Goal: Answer question/provide support: Share knowledge or assist other users

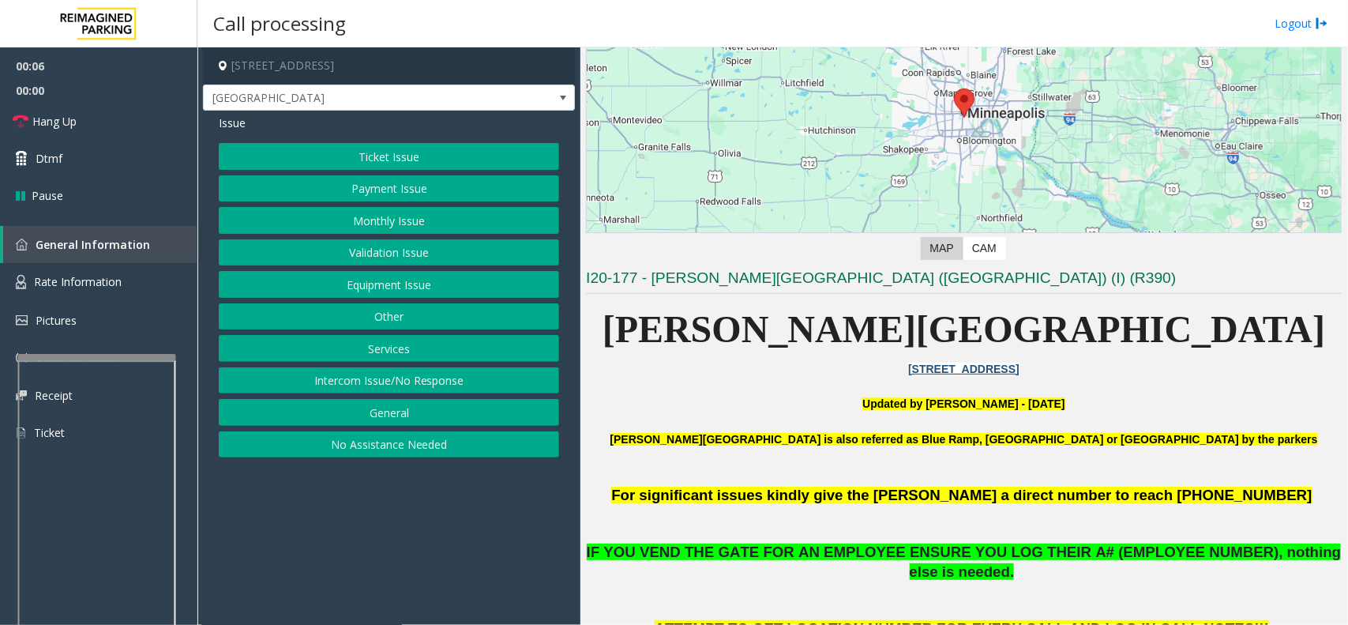
scroll to position [395, 0]
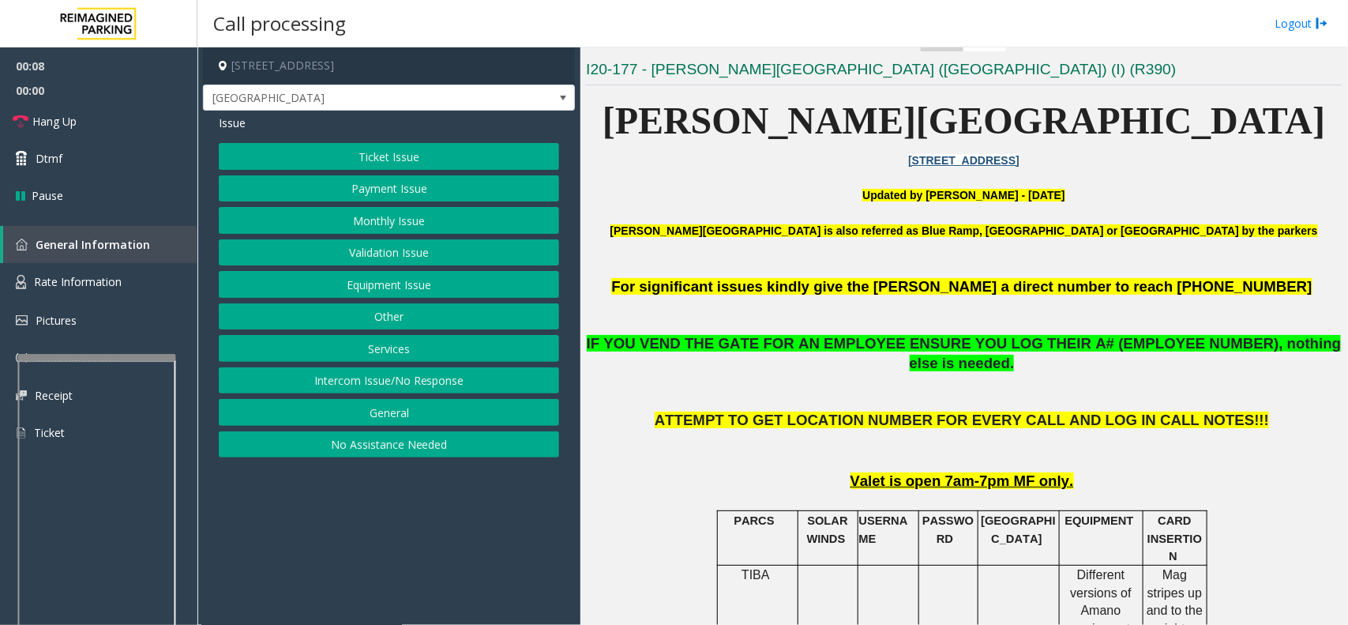
click at [342, 201] on button "Payment Issue" at bounding box center [389, 188] width 340 height 27
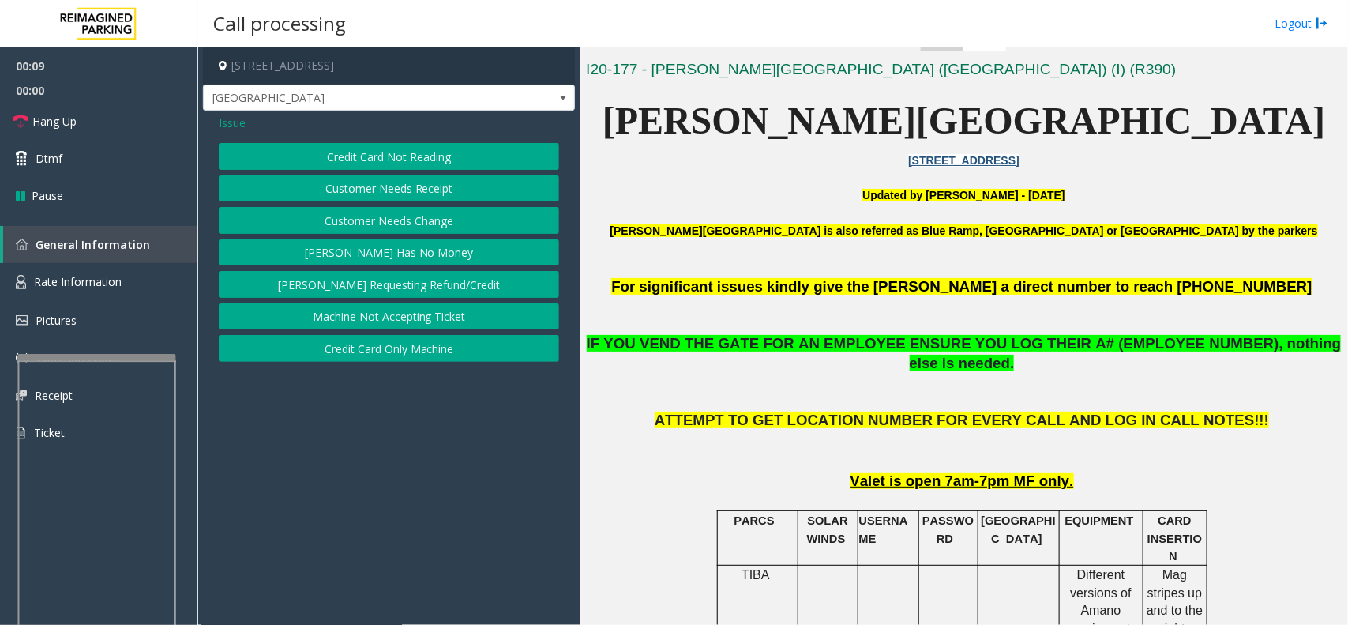
click at [358, 253] on button "[PERSON_NAME] Has No Money" at bounding box center [389, 252] width 340 height 27
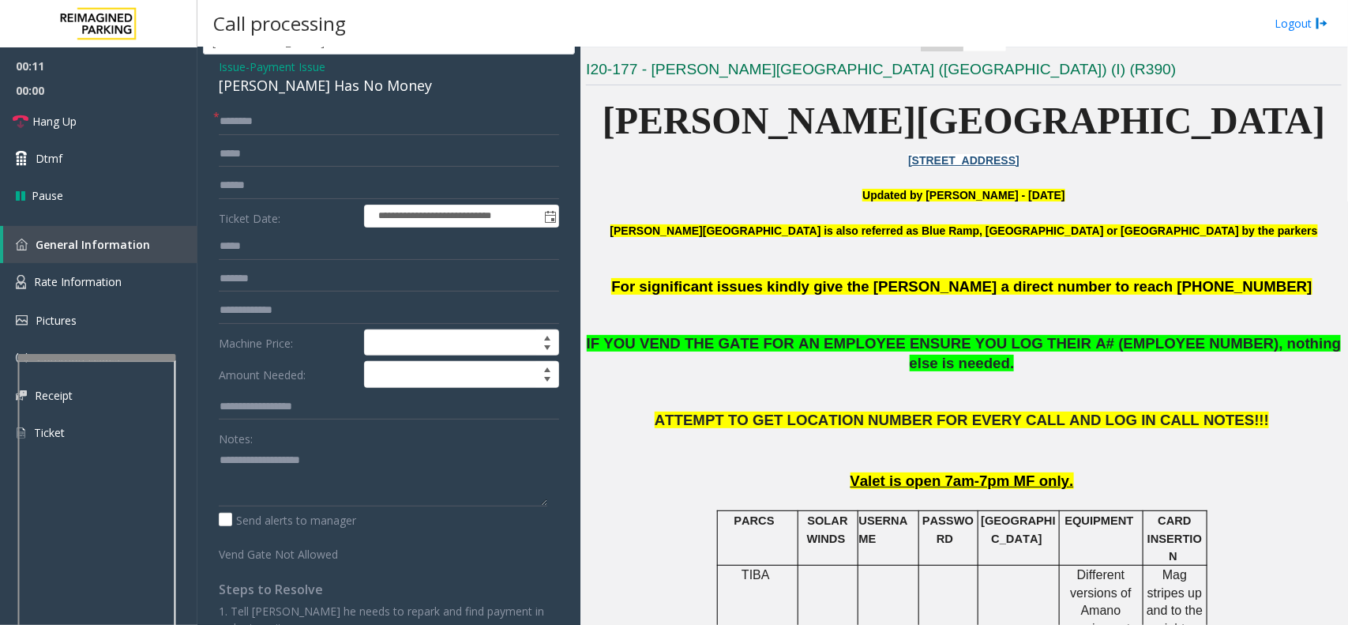
scroll to position [0, 0]
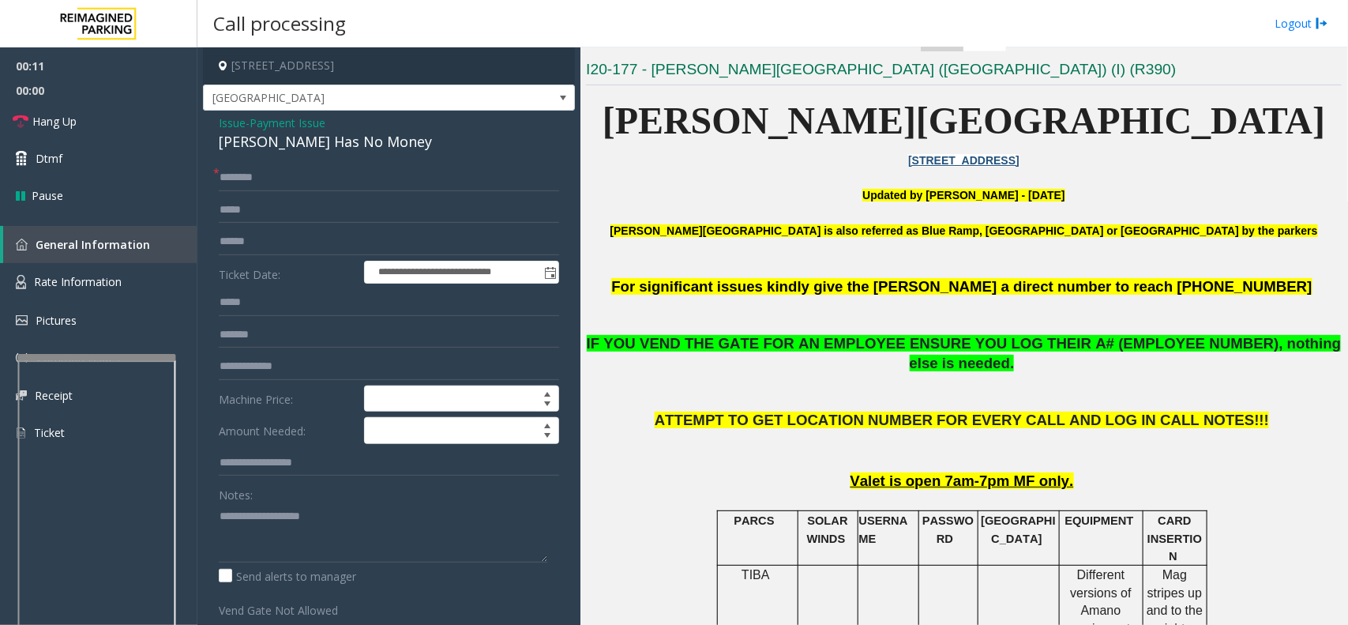
click at [225, 124] on span "Issue" at bounding box center [232, 123] width 27 height 17
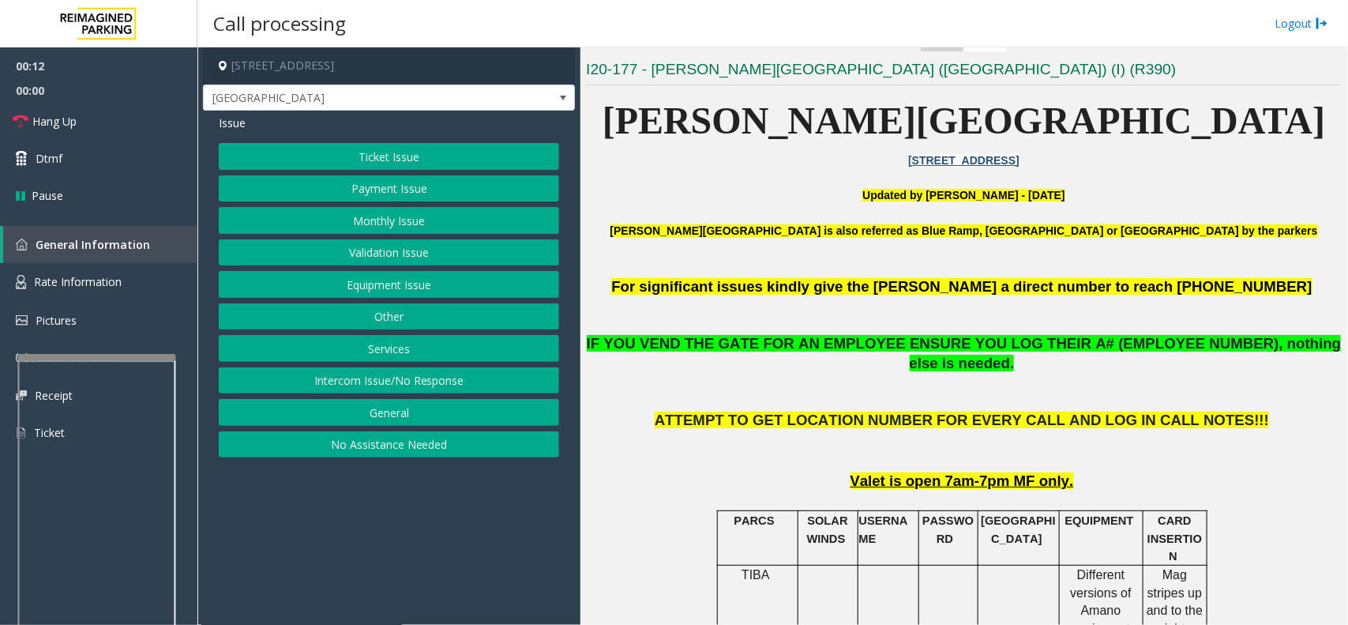
click at [318, 126] on div "Issue" at bounding box center [389, 123] width 340 height 17
click at [325, 152] on button "Ticket Issue" at bounding box center [389, 156] width 340 height 27
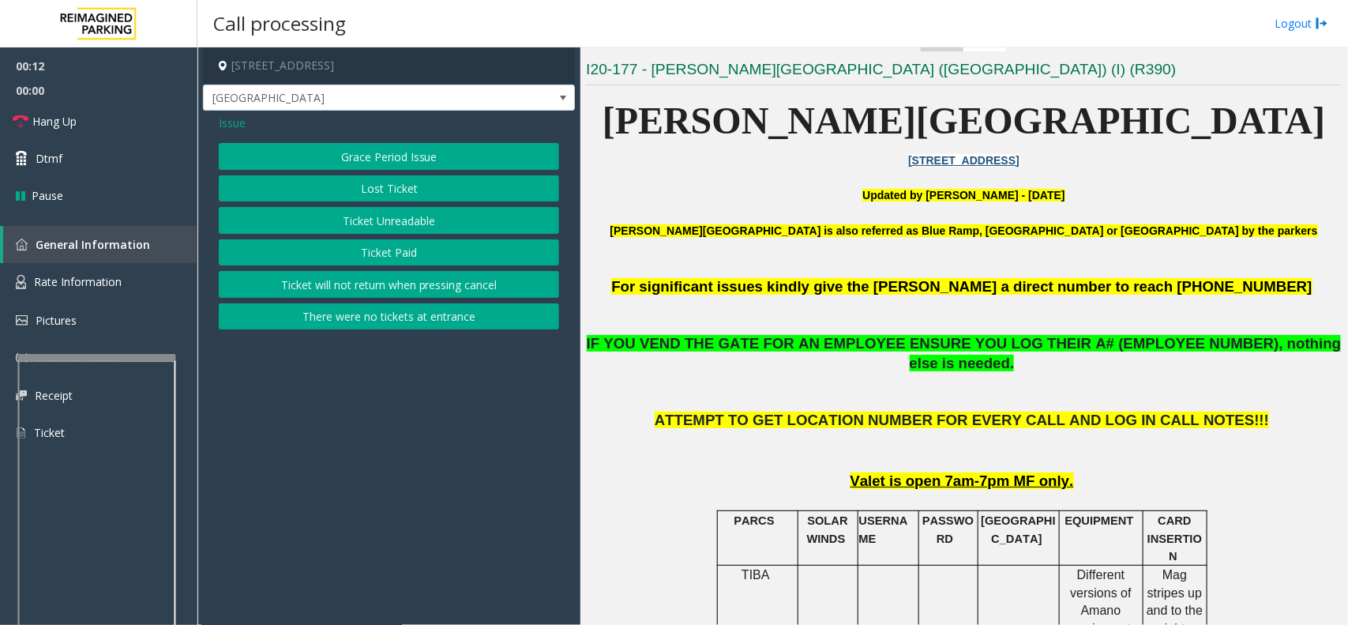
click at [363, 231] on button "Ticket Unreadable" at bounding box center [389, 220] width 340 height 27
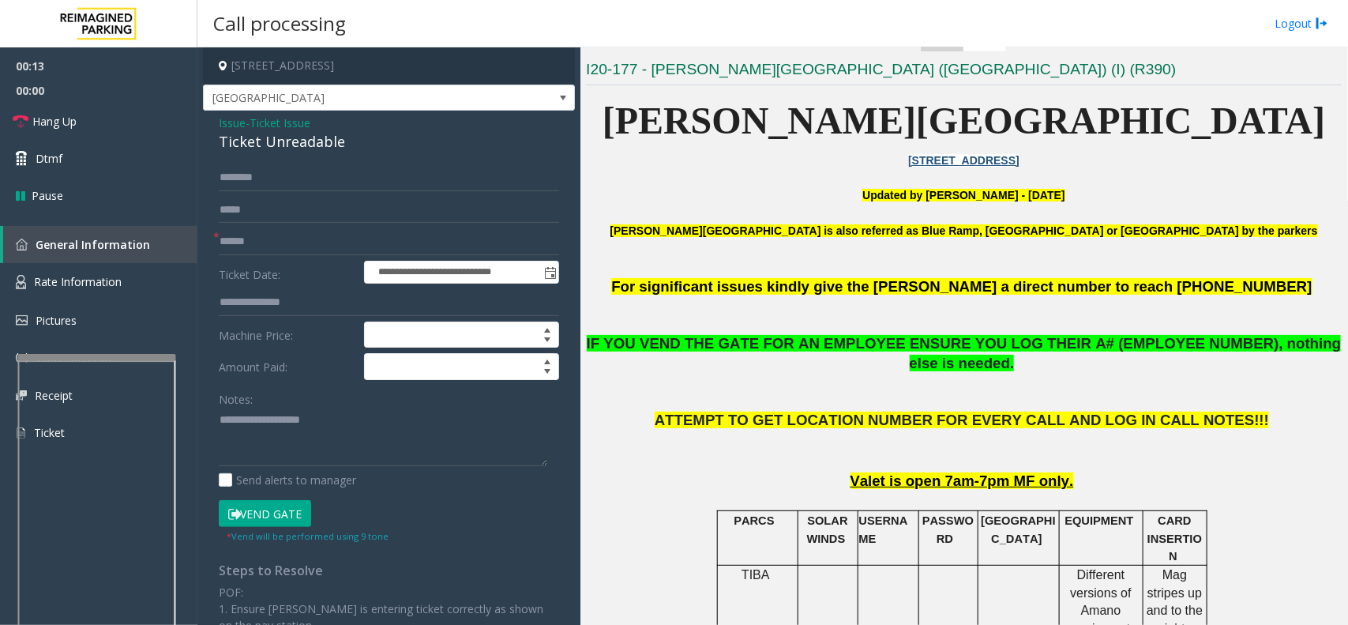
click at [295, 505] on button "Vend Gate" at bounding box center [265, 513] width 92 height 27
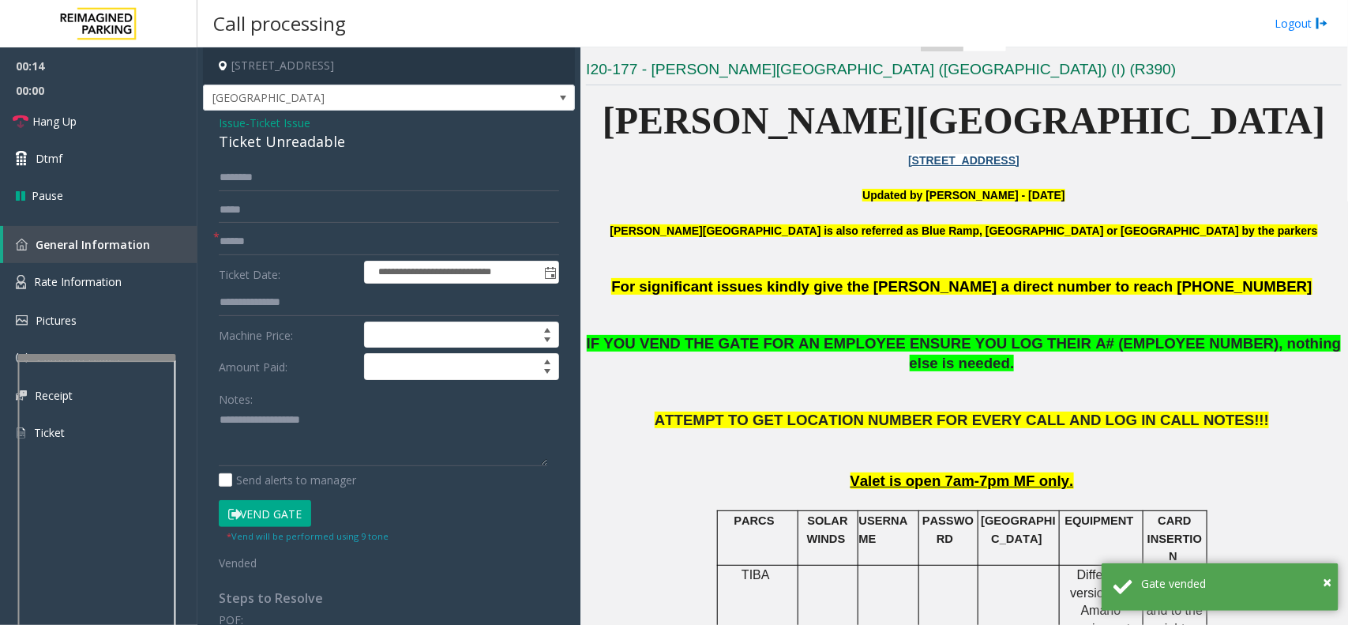
click at [231, 126] on span "Issue" at bounding box center [232, 123] width 27 height 17
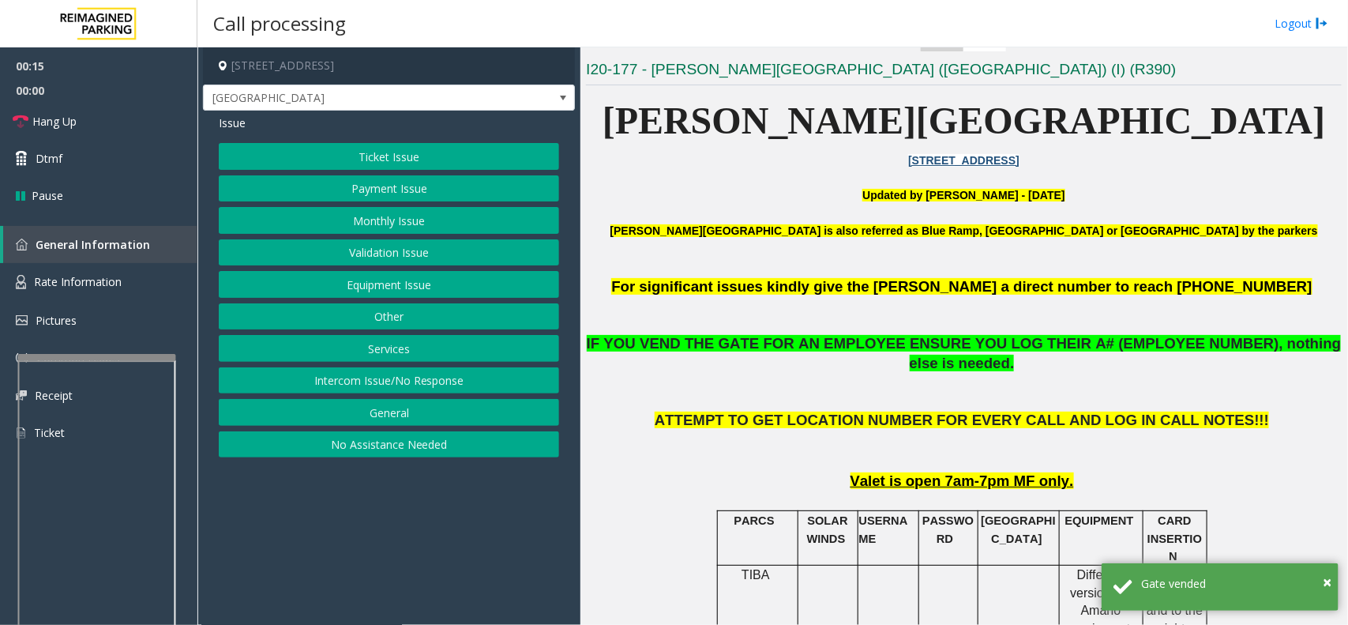
click at [397, 194] on button "Payment Issue" at bounding box center [389, 188] width 340 height 27
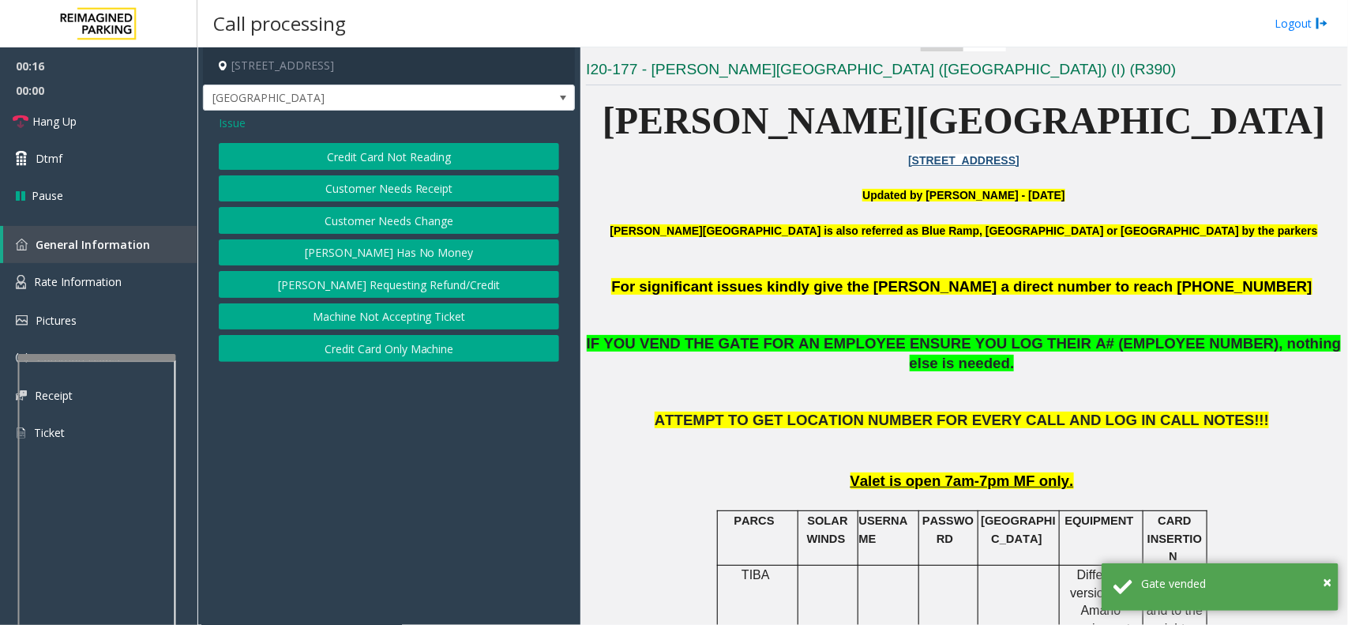
click at [389, 254] on button "[PERSON_NAME] Has No Money" at bounding box center [389, 252] width 340 height 27
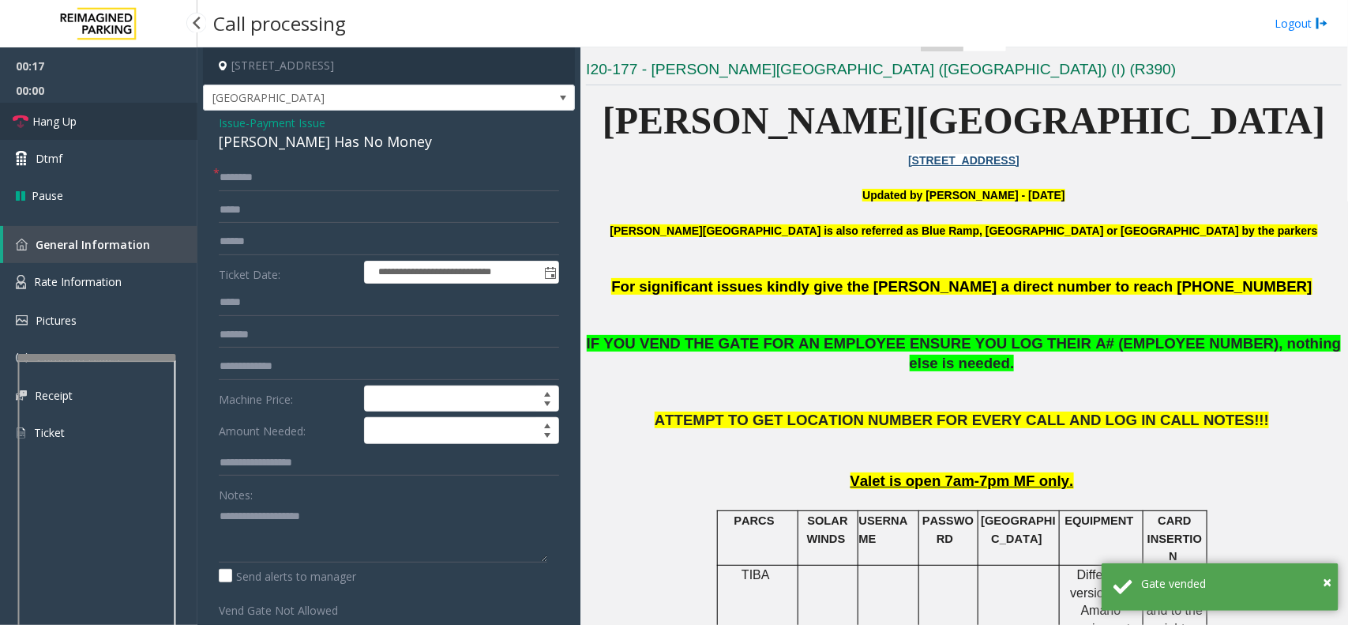
drag, startPoint x: 117, startPoint y: 130, endPoint x: 209, endPoint y: 142, distance: 93.2
click at [117, 130] on link "Hang Up" at bounding box center [98, 121] width 197 height 37
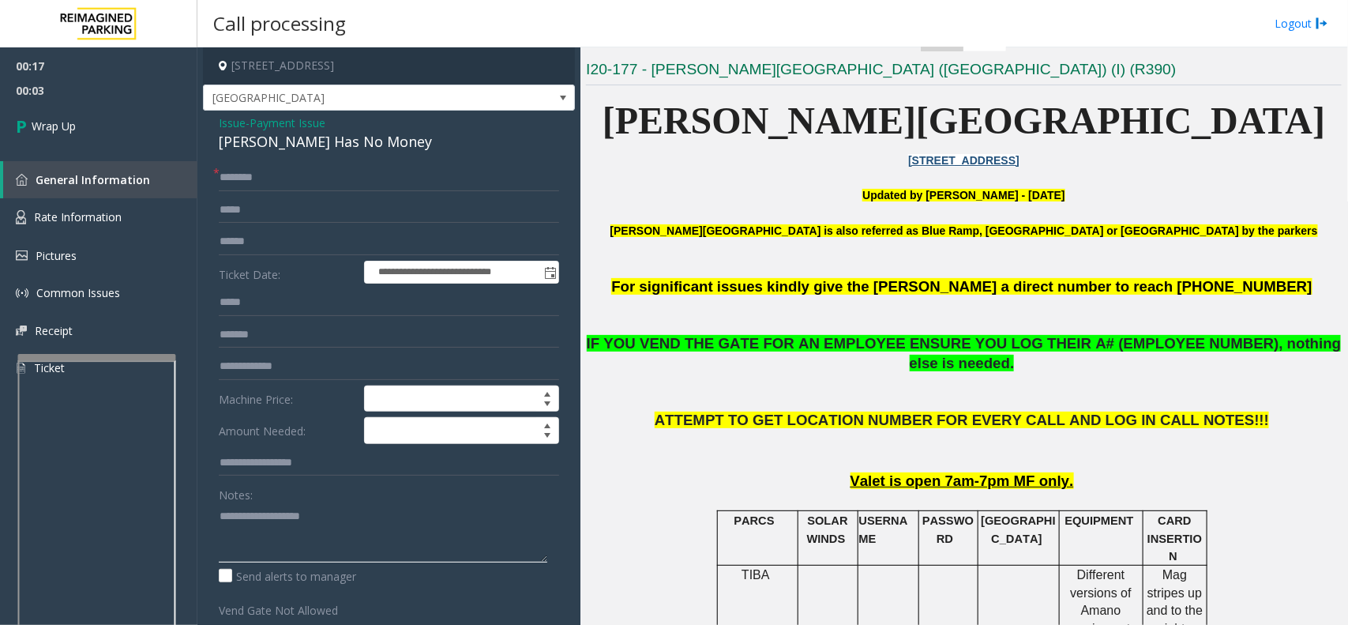
paste textarea "**********"
click at [381, 551] on textarea at bounding box center [383, 532] width 329 height 59
click at [313, 141] on div "[PERSON_NAME] Has No Money" at bounding box center [389, 141] width 340 height 21
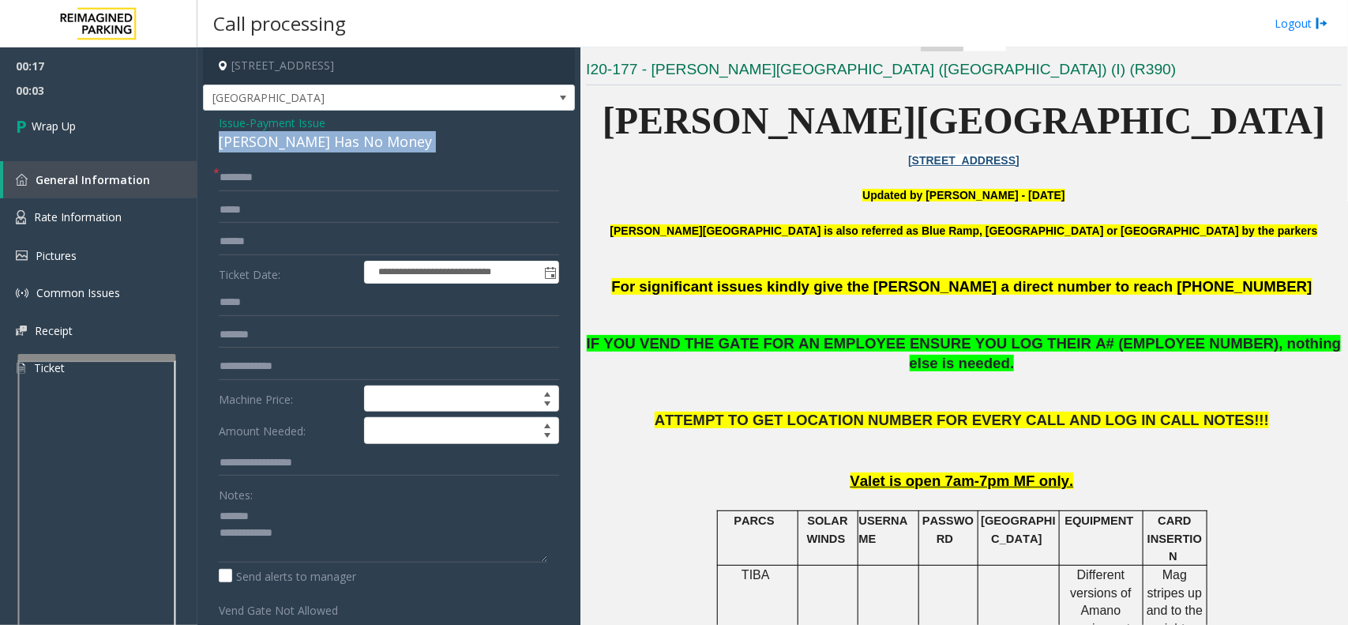
click at [313, 141] on div "[PERSON_NAME] Has No Money" at bounding box center [389, 141] width 340 height 21
copy div "[PERSON_NAME] Has No Money"
click at [312, 517] on textarea at bounding box center [383, 532] width 329 height 59
paste textarea "**********"
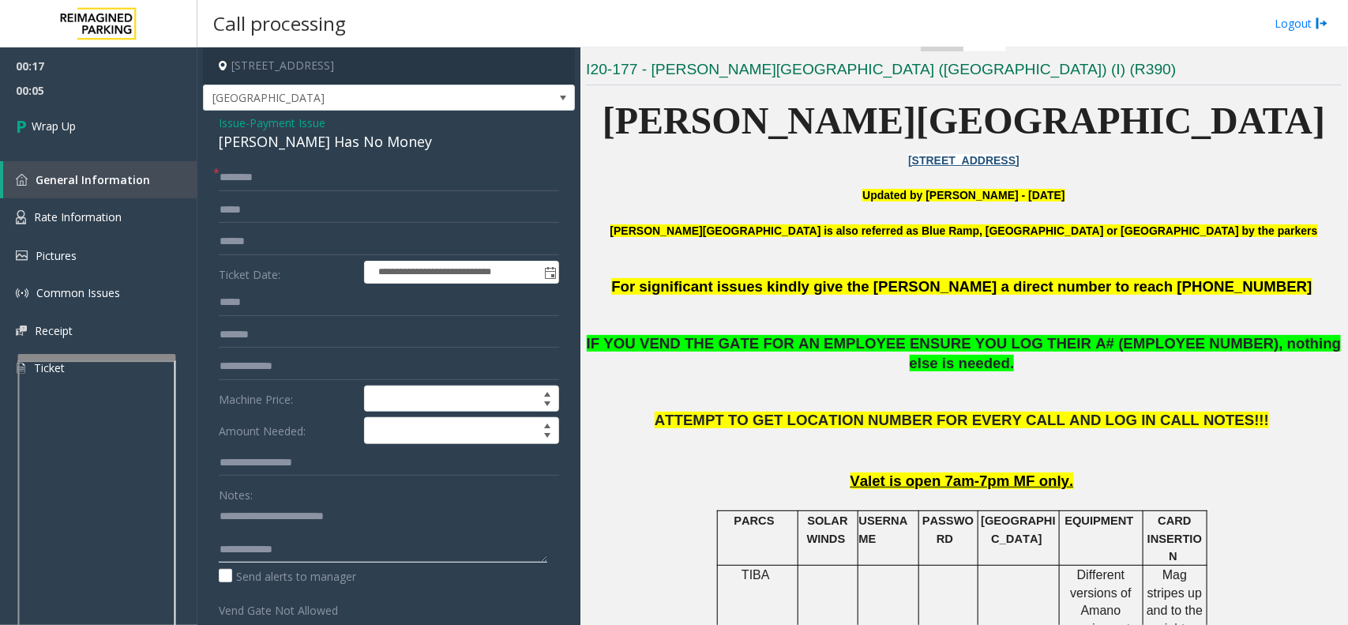
click at [325, 555] on textarea at bounding box center [383, 532] width 329 height 59
type textarea "**********"
click at [278, 179] on input "text" at bounding box center [389, 177] width 340 height 27
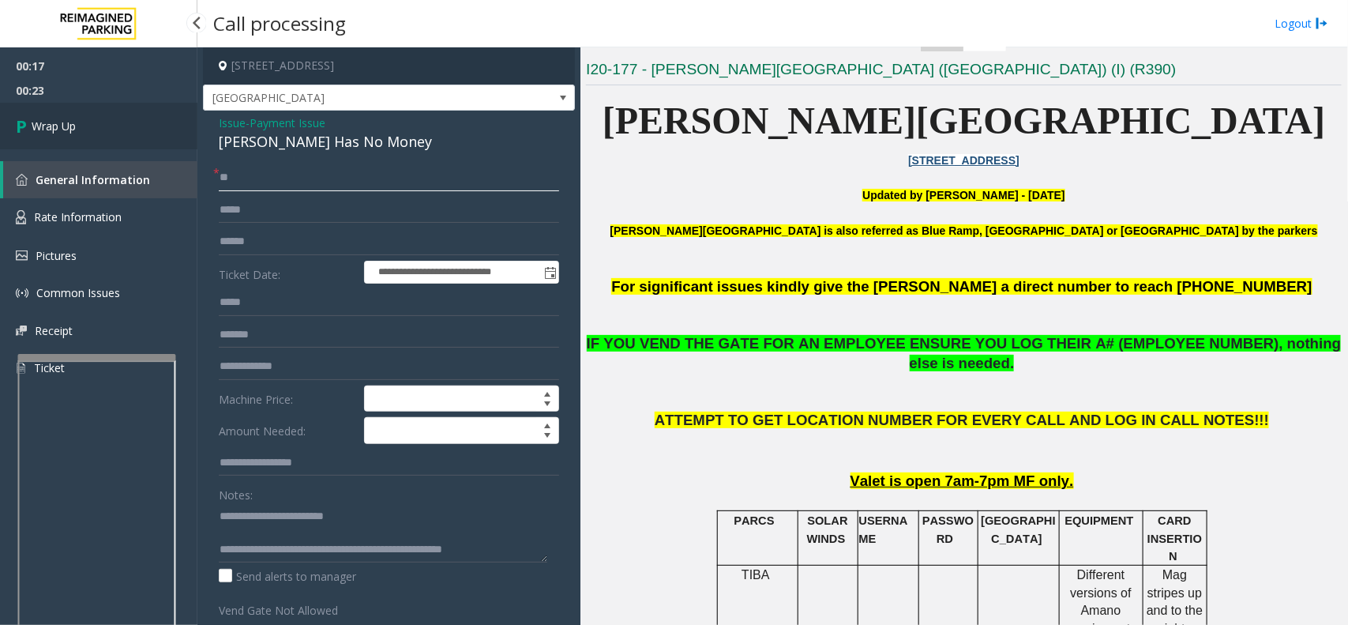
type input "**"
click at [140, 124] on link "Wrap Up" at bounding box center [98, 126] width 197 height 47
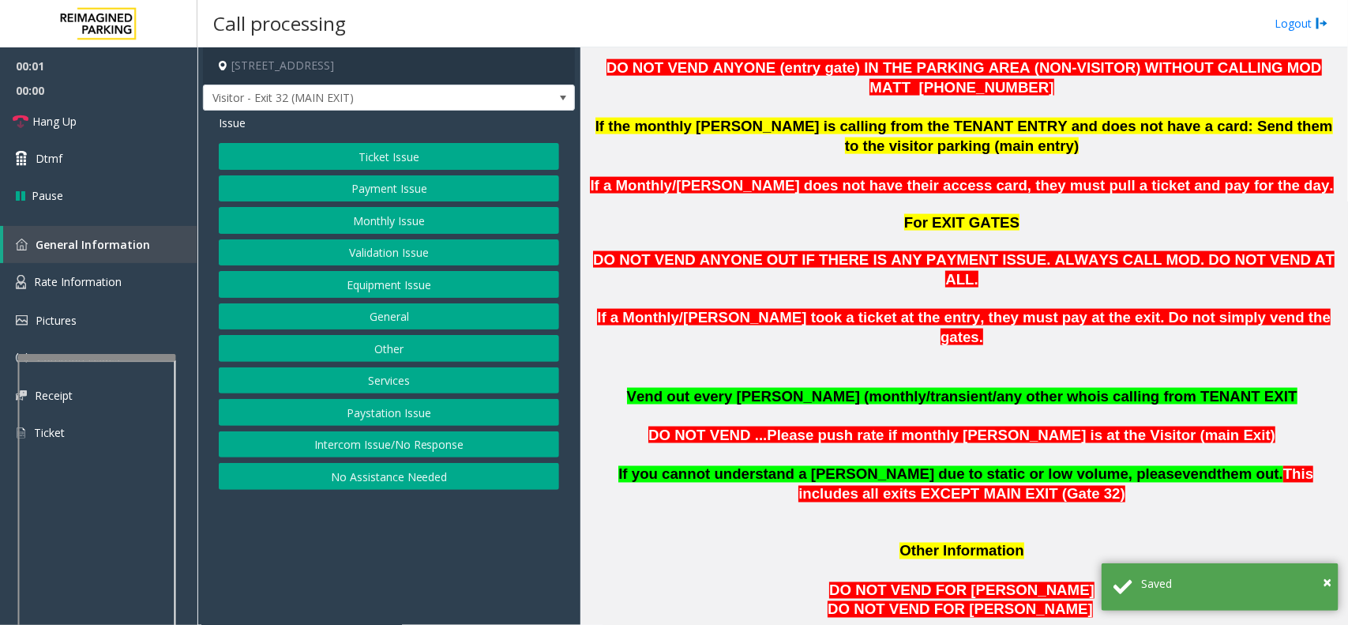
scroll to position [1185, 0]
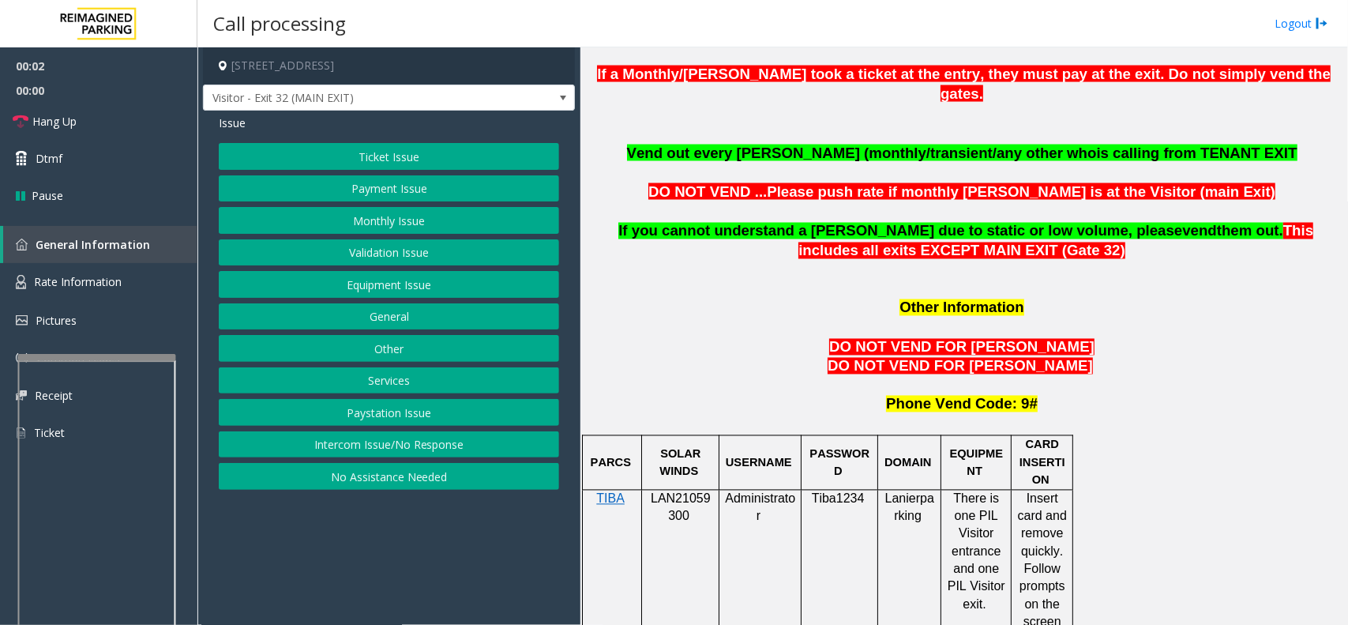
click at [678, 492] on span "LAN21059300" at bounding box center [681, 507] width 60 height 31
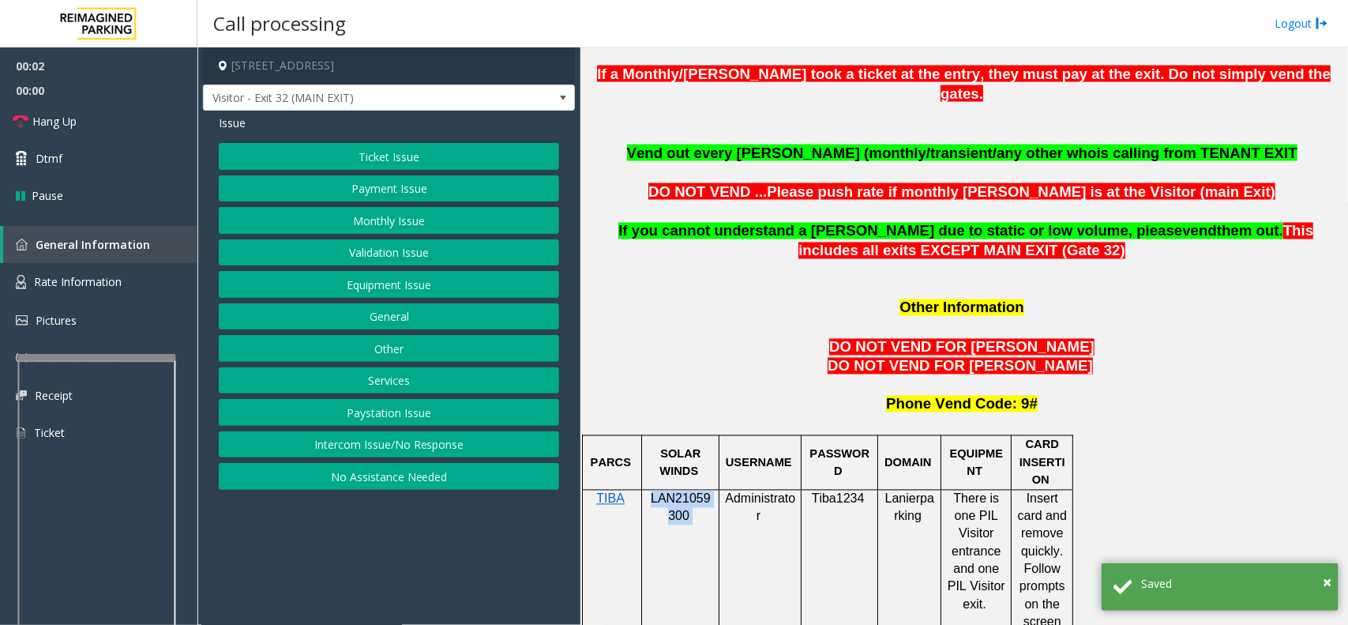
click at [678, 492] on span "LAN21059300" at bounding box center [681, 507] width 60 height 31
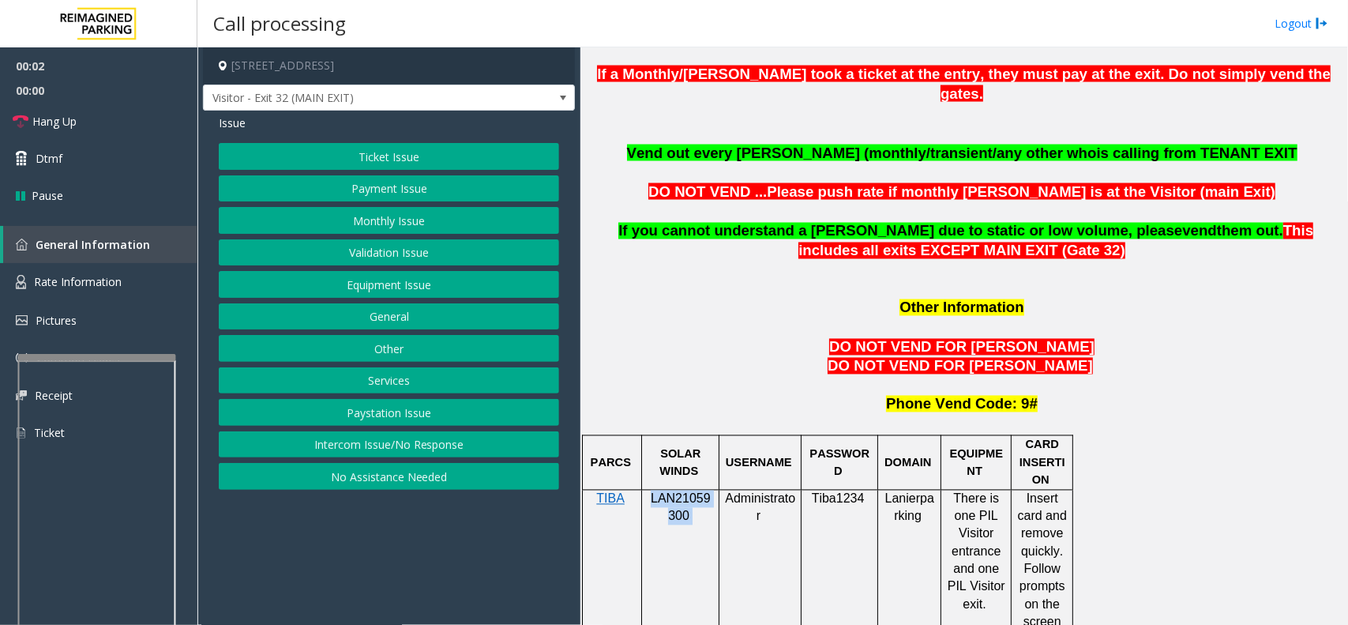
copy p "LAN21059300"
click at [516, 468] on button "No Assistance Needed" at bounding box center [389, 476] width 340 height 27
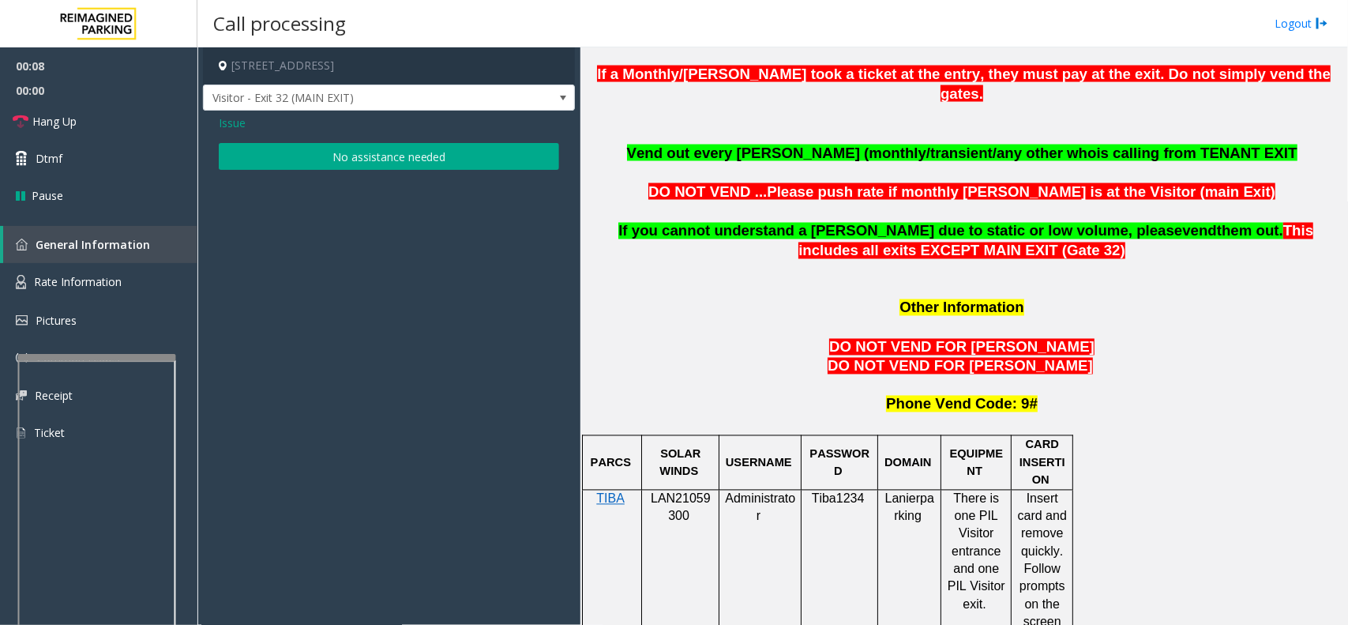
click at [234, 138] on div "Issue No assistance needed" at bounding box center [389, 144] width 372 height 67
click at [233, 122] on span "Issue" at bounding box center [232, 123] width 27 height 17
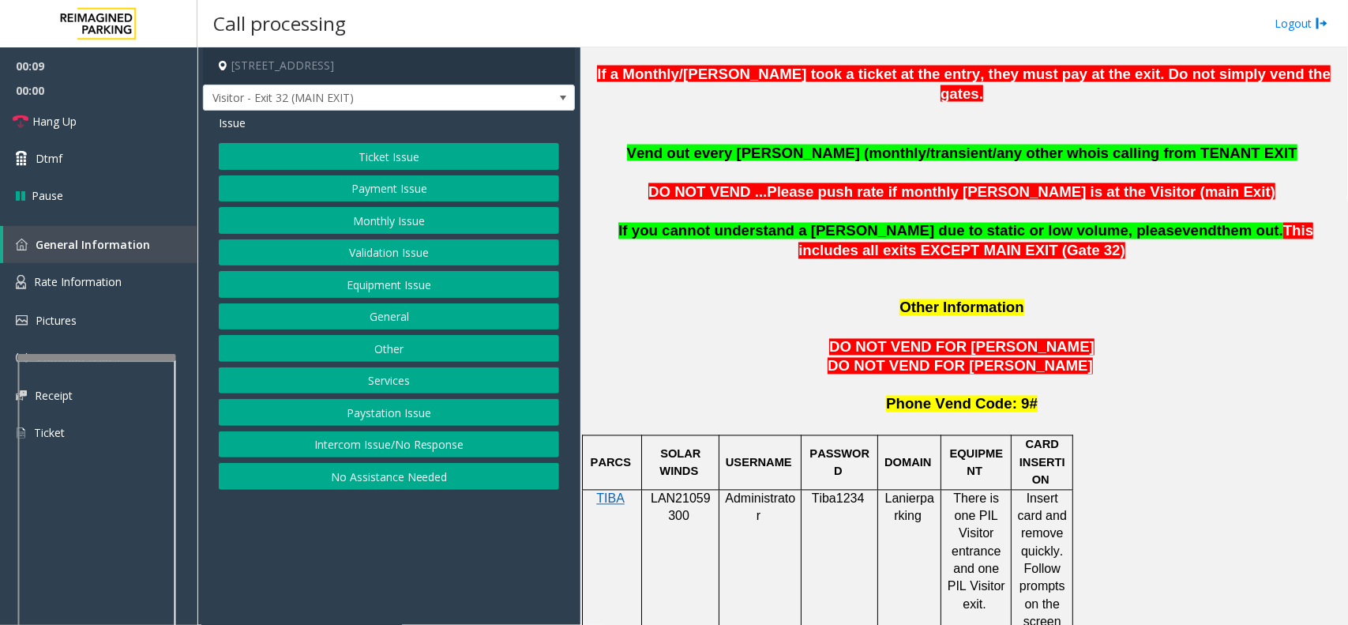
click at [325, 447] on button "Intercom Issue/No Response" at bounding box center [389, 444] width 340 height 27
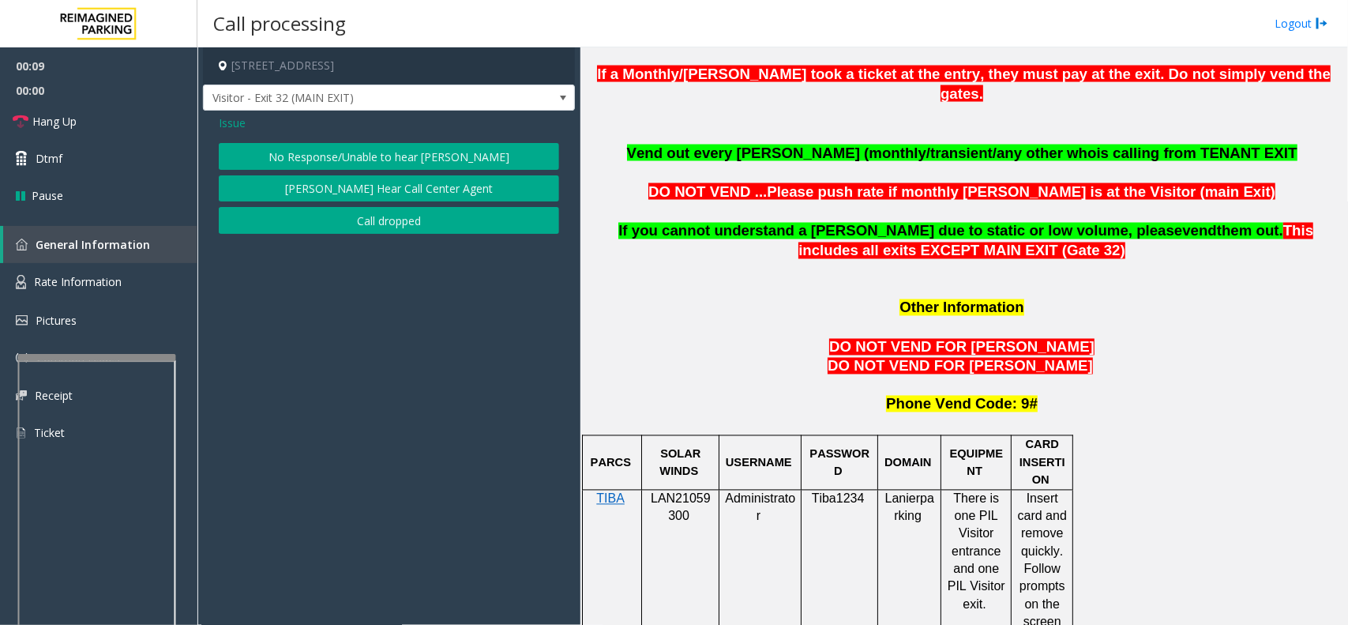
click at [332, 163] on button "No Response/Unable to hear [PERSON_NAME]" at bounding box center [389, 156] width 340 height 27
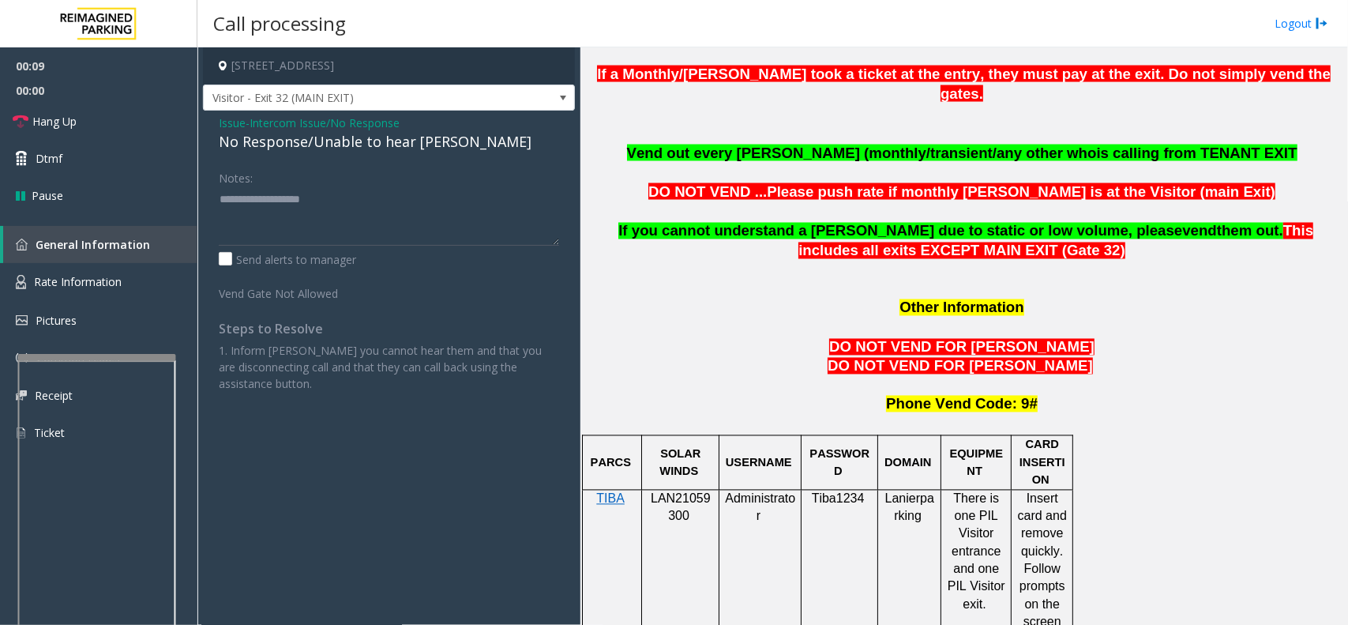
click at [326, 148] on div "No Response/Unable to hear [PERSON_NAME]" at bounding box center [389, 141] width 340 height 21
copy div "No Response/Unable to hear [PERSON_NAME]"
click at [330, 223] on textarea at bounding box center [389, 215] width 340 height 59
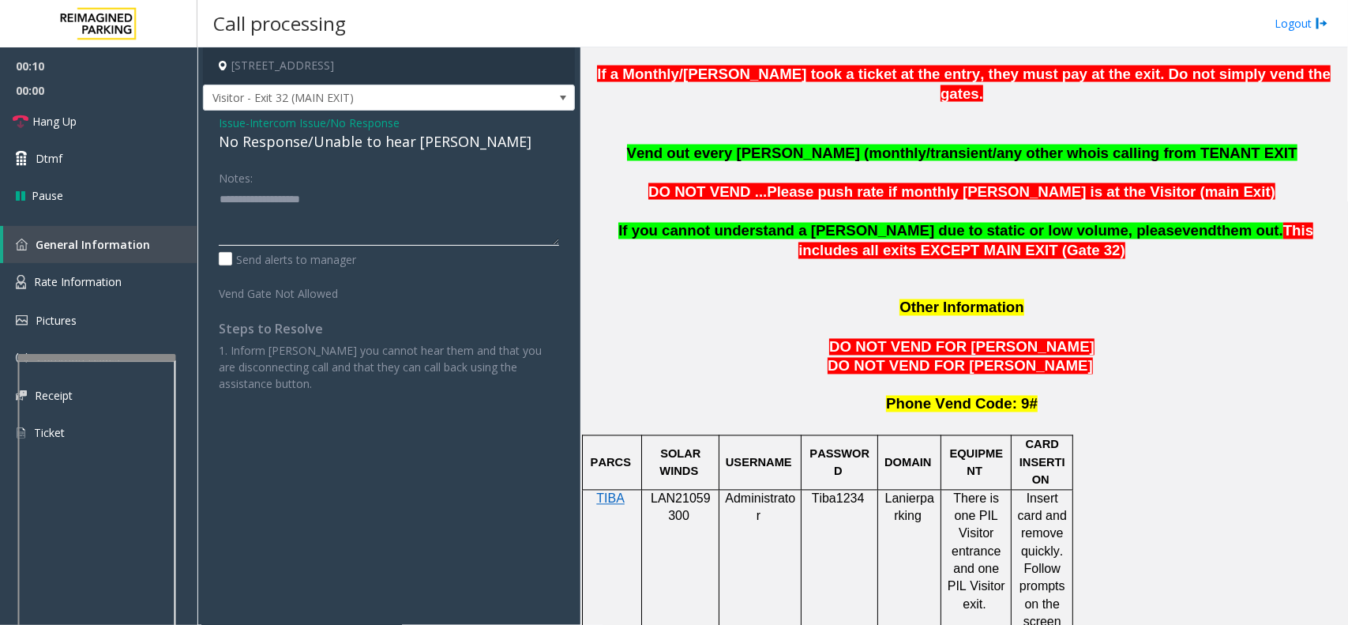
paste textarea "**********"
type textarea "**********"
click at [126, 111] on link "Hang Up" at bounding box center [98, 121] width 197 height 37
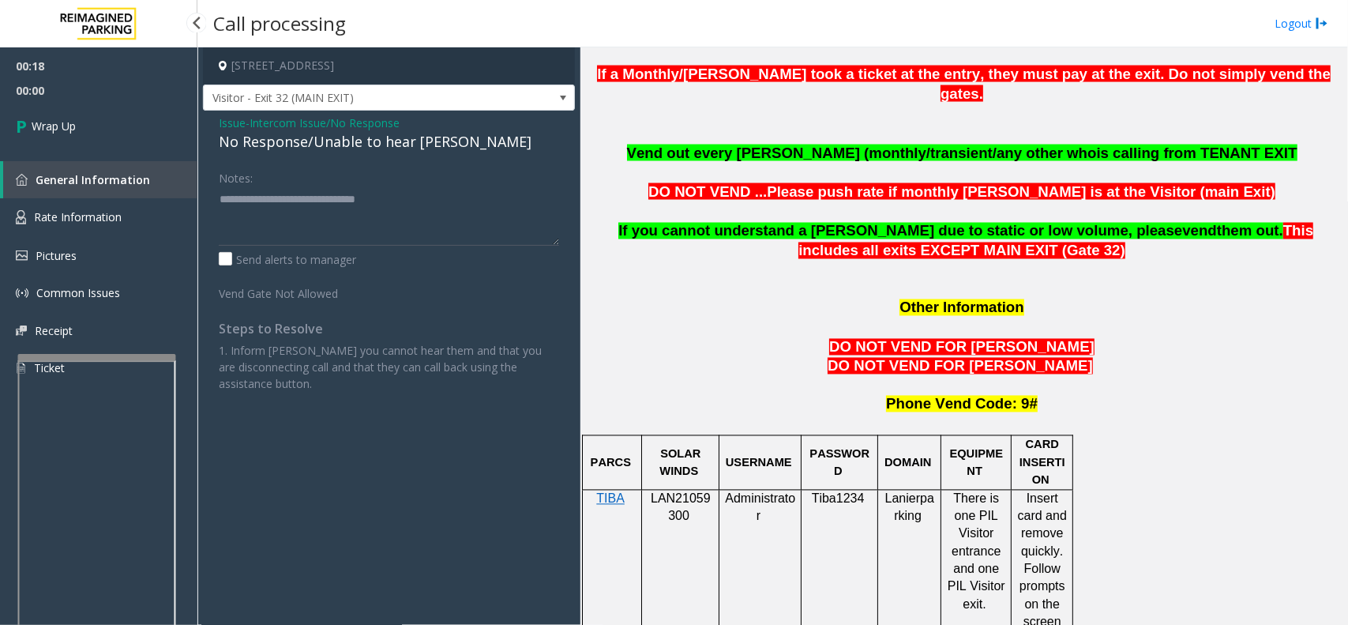
click at [126, 111] on link "Wrap Up" at bounding box center [98, 126] width 197 height 47
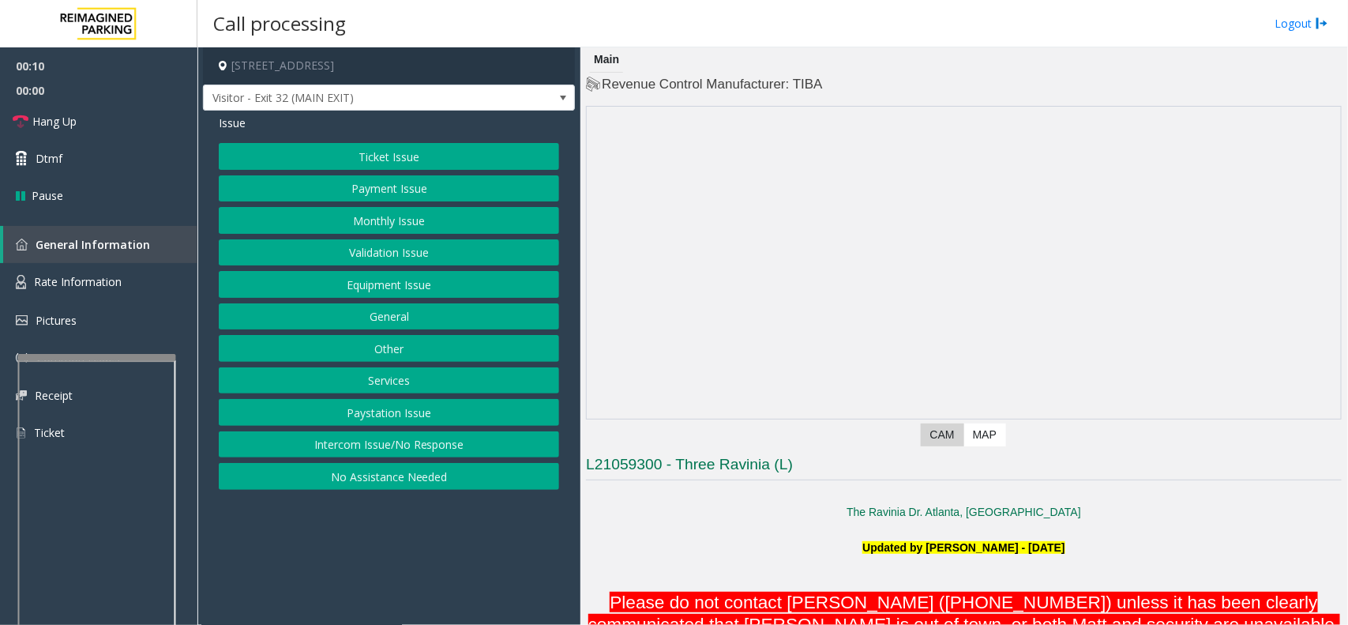
click at [374, 431] on div "Ticket Issue Payment Issue Monthly Issue Validation Issue Equipment Issue Gener…" at bounding box center [389, 316] width 340 height 347
click at [384, 445] on button "Intercom Issue/No Response" at bounding box center [389, 444] width 340 height 27
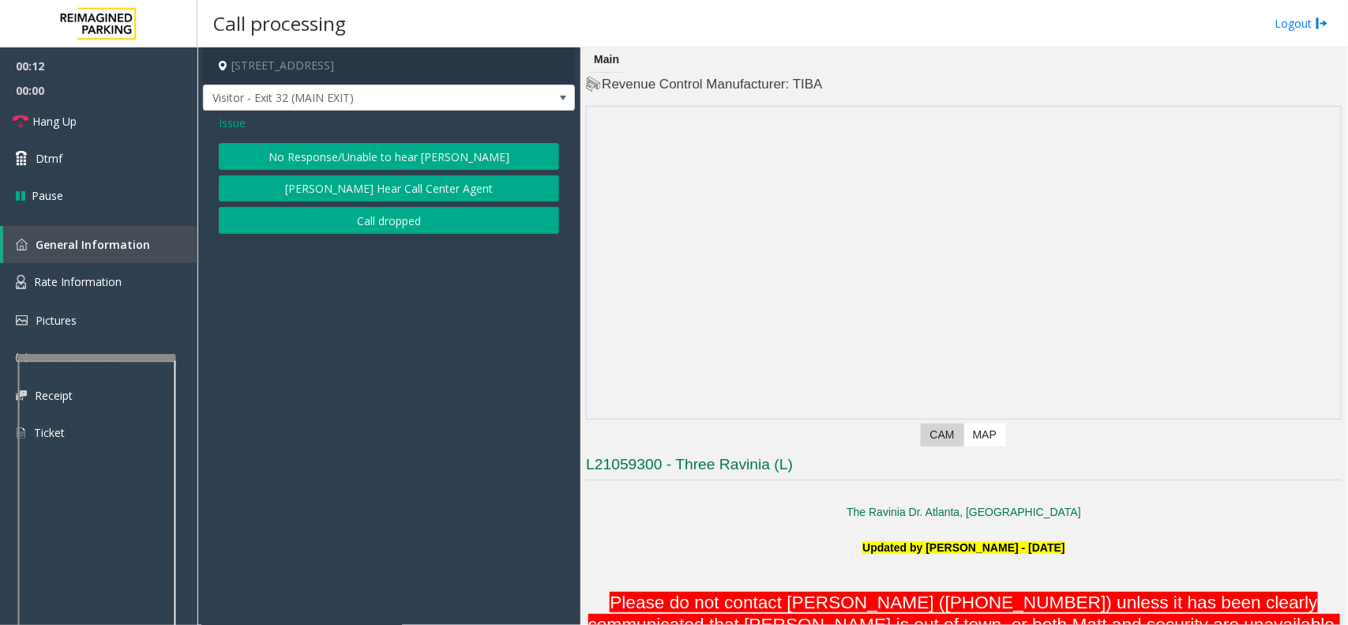
click at [396, 155] on button "No Response/Unable to hear [PERSON_NAME]" at bounding box center [389, 156] width 340 height 27
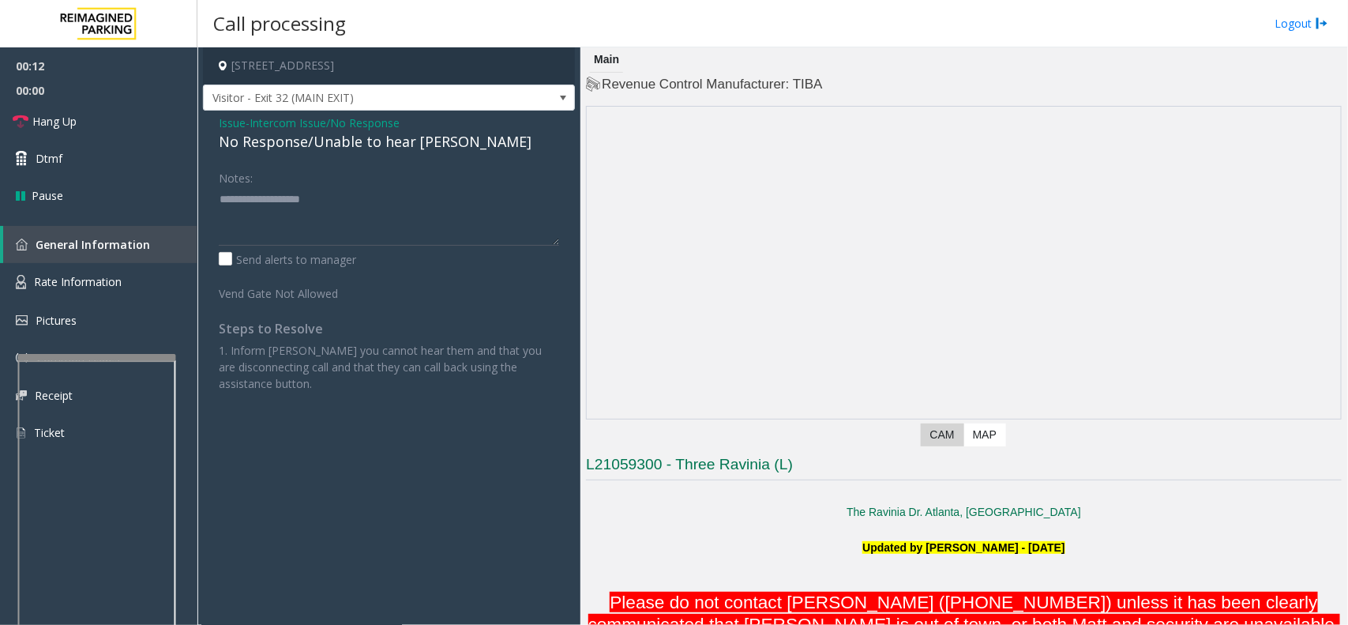
click at [389, 142] on div "No Response/Unable to hear [PERSON_NAME]" at bounding box center [389, 141] width 340 height 21
click at [491, 198] on textarea at bounding box center [389, 215] width 340 height 59
type textarea "**********"
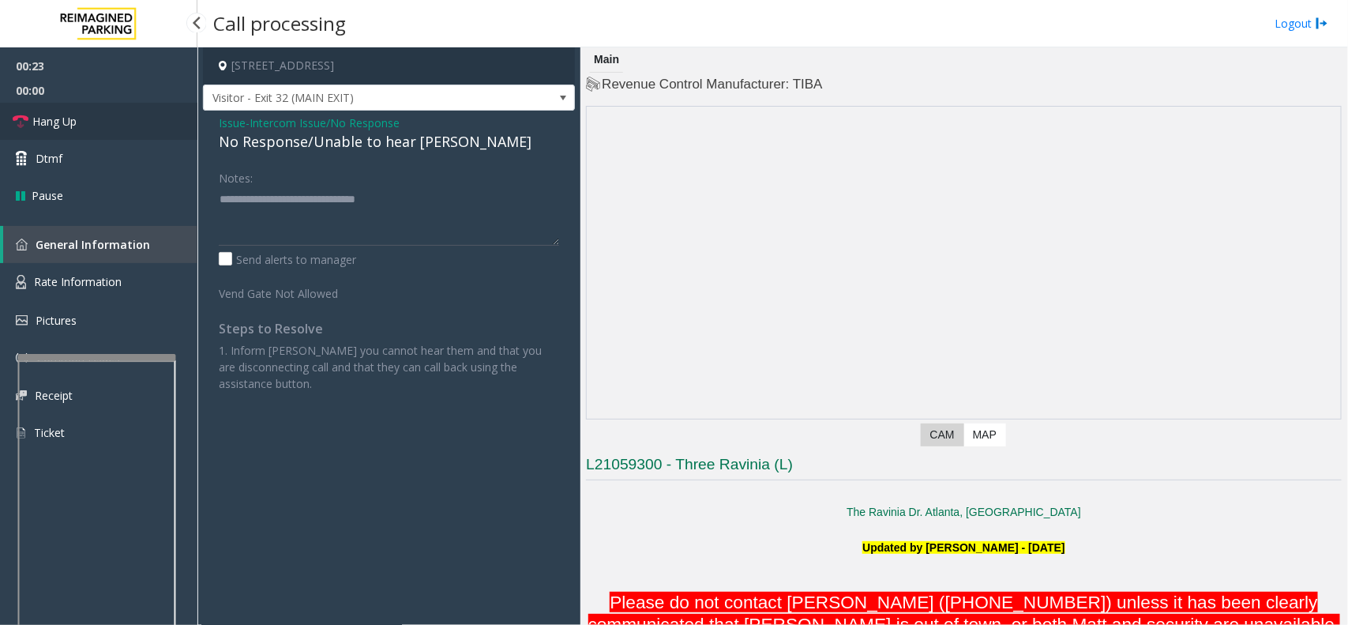
click at [127, 121] on link "Hang Up" at bounding box center [98, 121] width 197 height 37
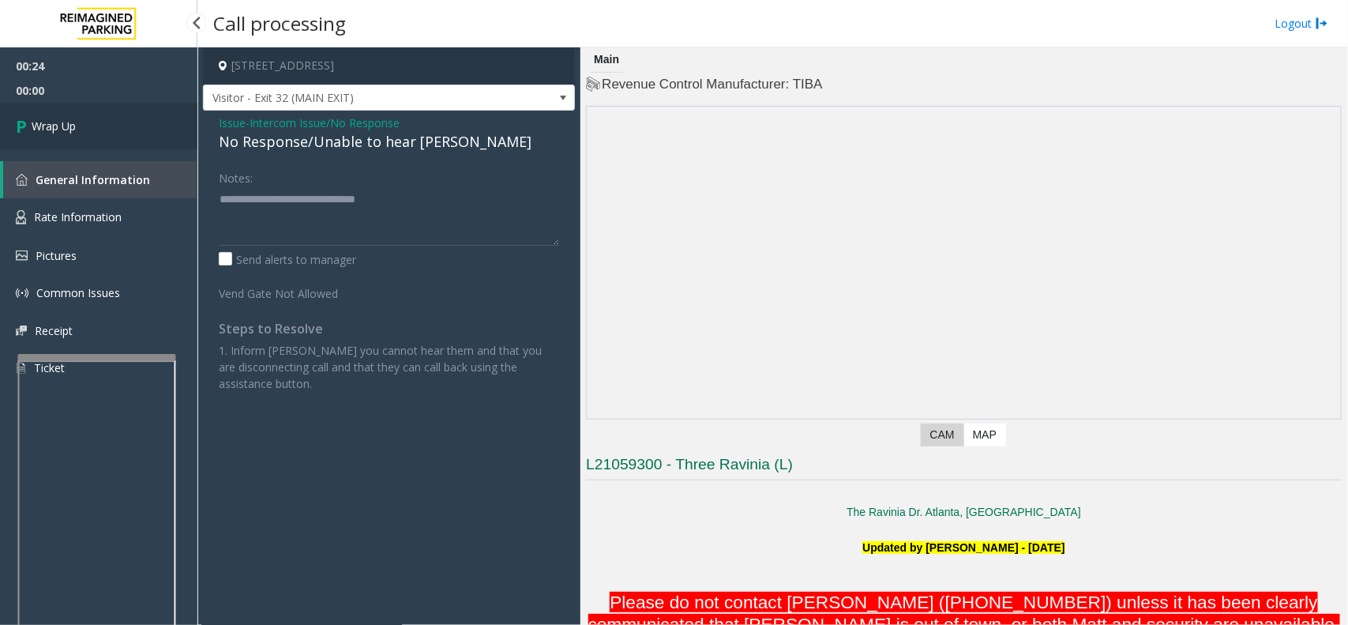
click at [127, 121] on link "Wrap Up" at bounding box center [98, 126] width 197 height 47
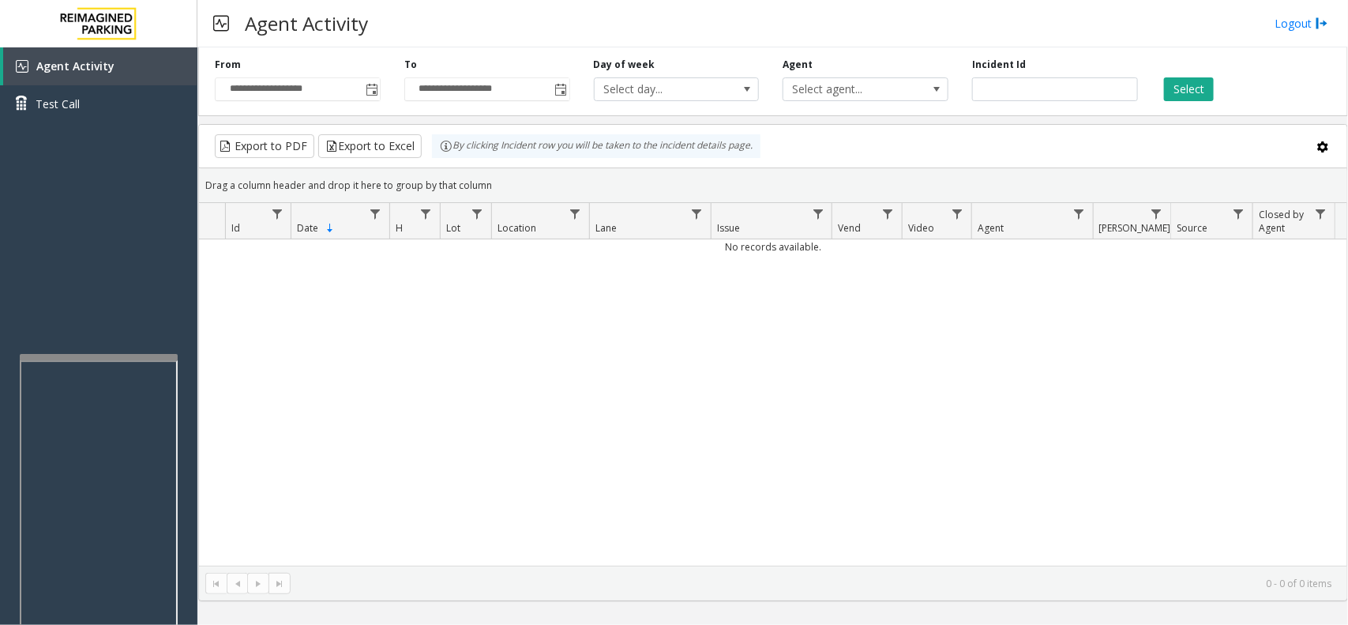
click at [111, 354] on div at bounding box center [99, 357] width 158 height 6
drag, startPoint x: 344, startPoint y: 400, endPoint x: 336, endPoint y: 408, distance: 11.7
click at [336, 408] on div "No records available." at bounding box center [773, 402] width 1148 height 326
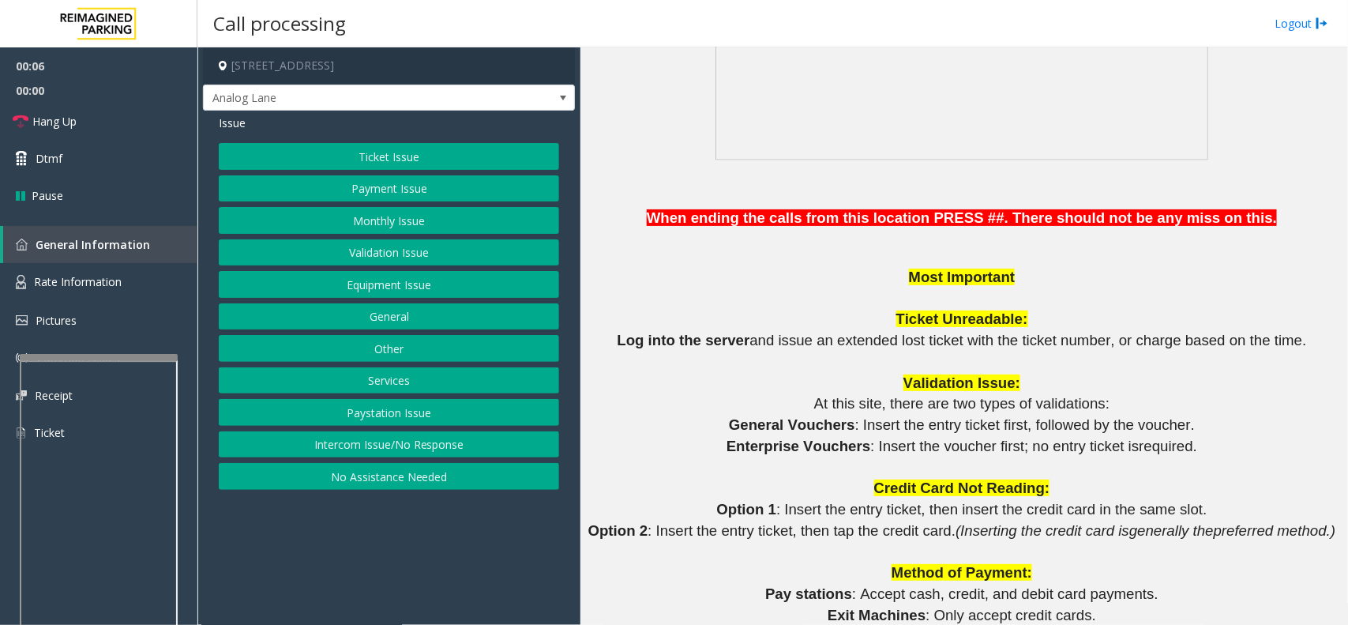
scroll to position [1481, 0]
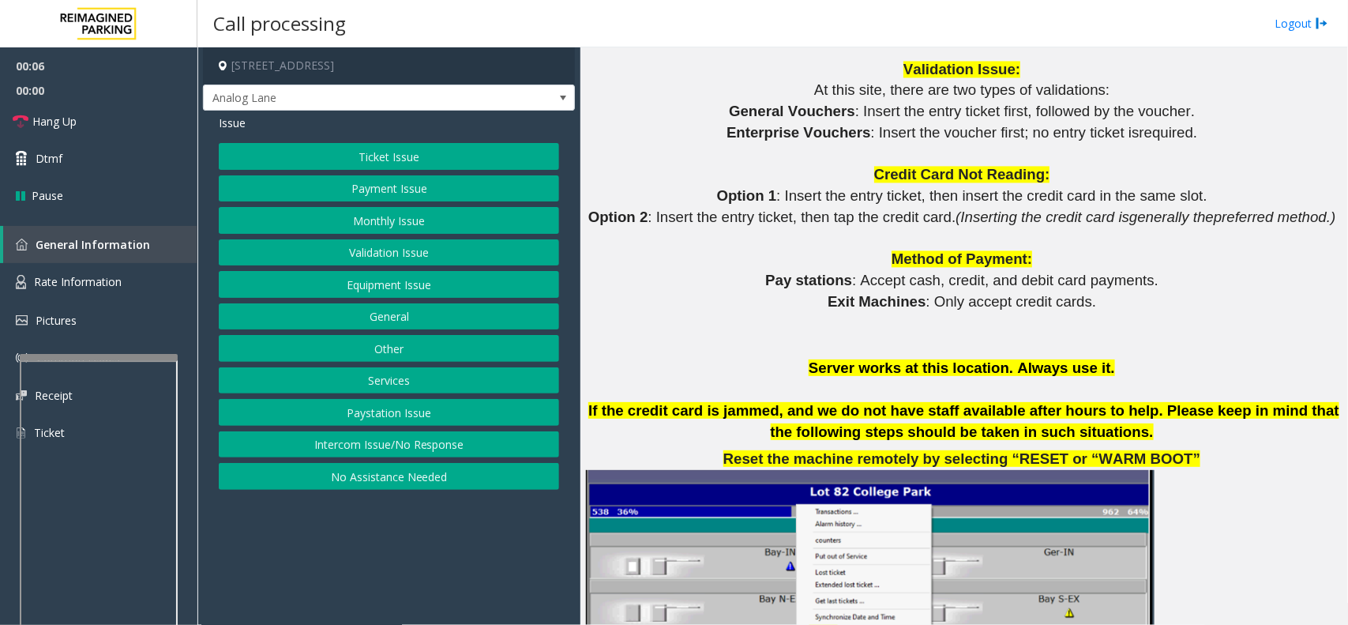
click at [428, 159] on button "Ticket Issue" at bounding box center [389, 156] width 340 height 27
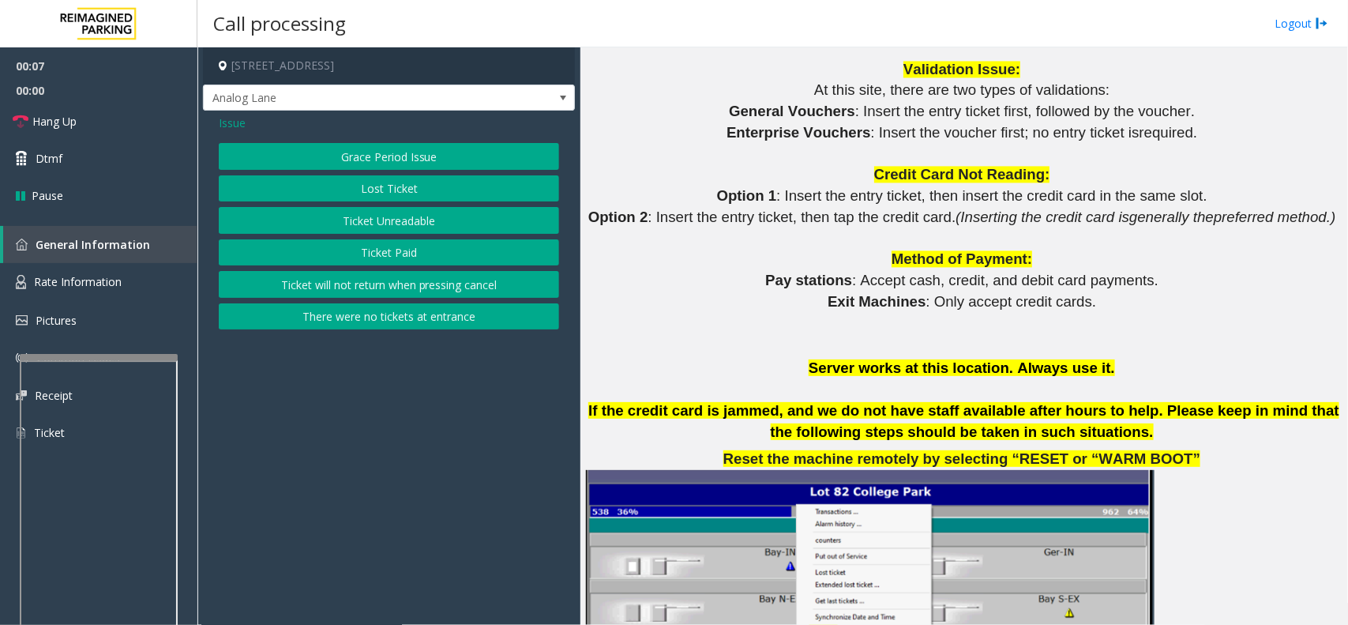
click at [412, 229] on button "Ticket Unreadable" at bounding box center [389, 220] width 340 height 27
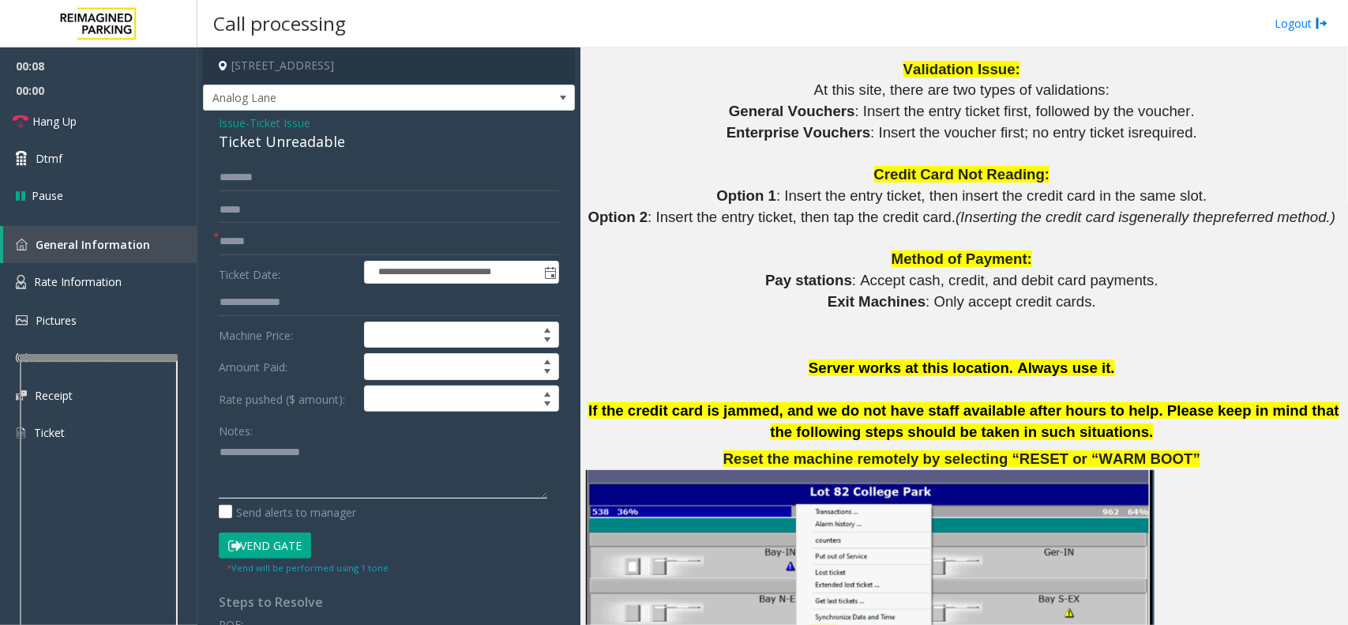
paste textarea "**********"
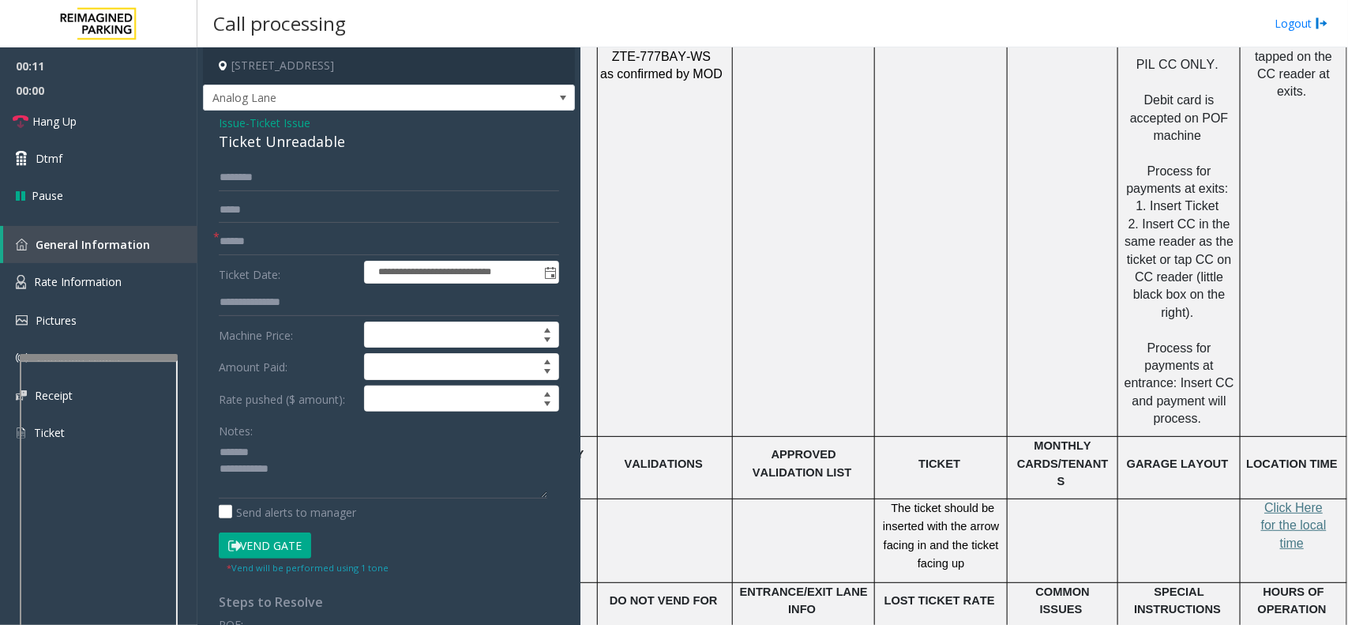
scroll to position [2468, 100]
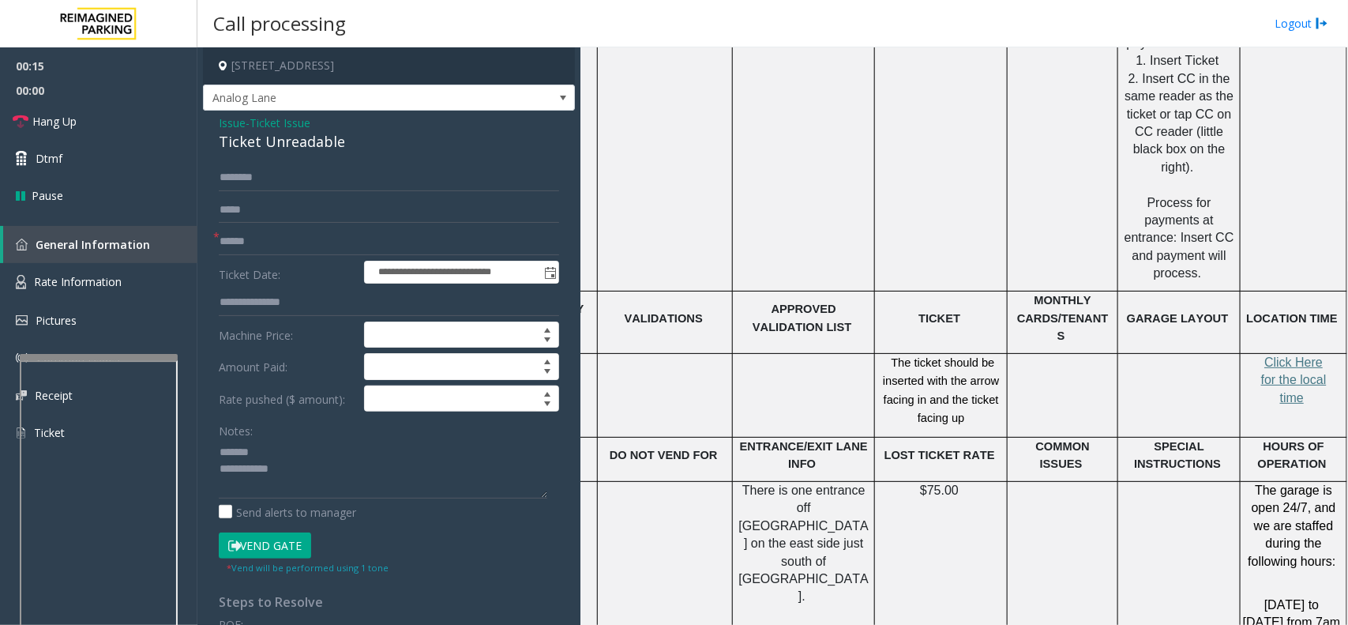
click at [301, 152] on div "Ticket Unreadable" at bounding box center [389, 141] width 340 height 21
click at [367, 483] on textarea at bounding box center [383, 468] width 329 height 59
type textarea "**********"
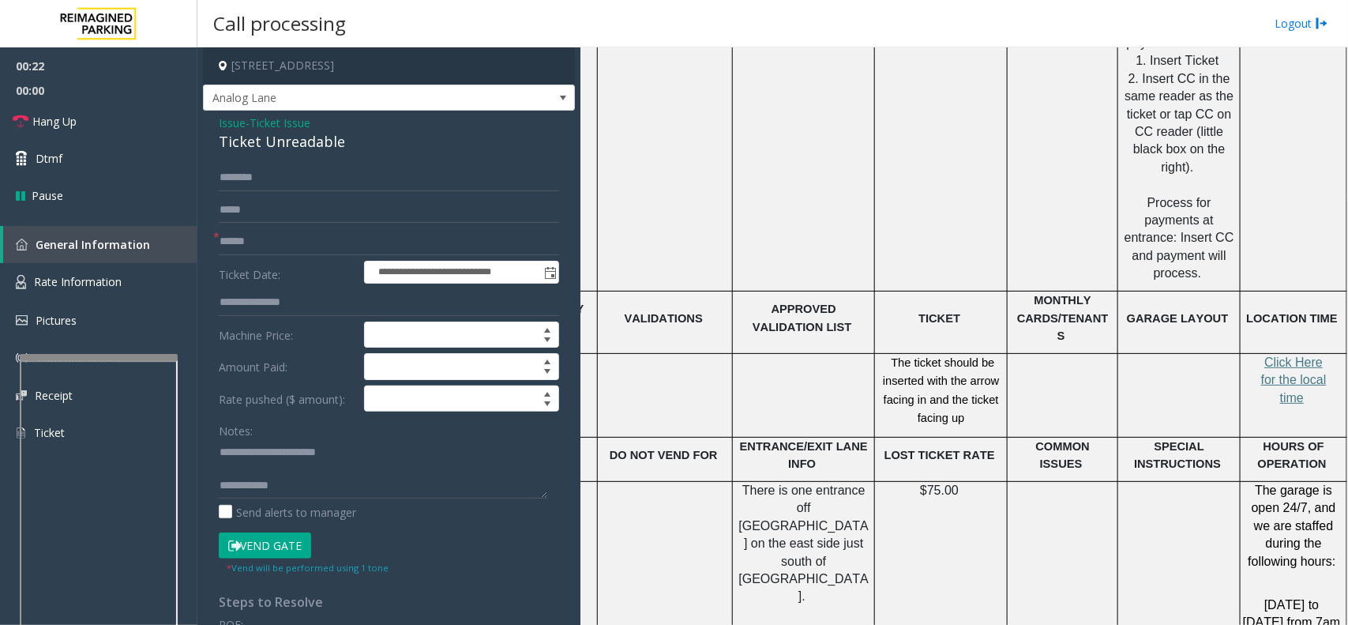
scroll to position [1974, 100]
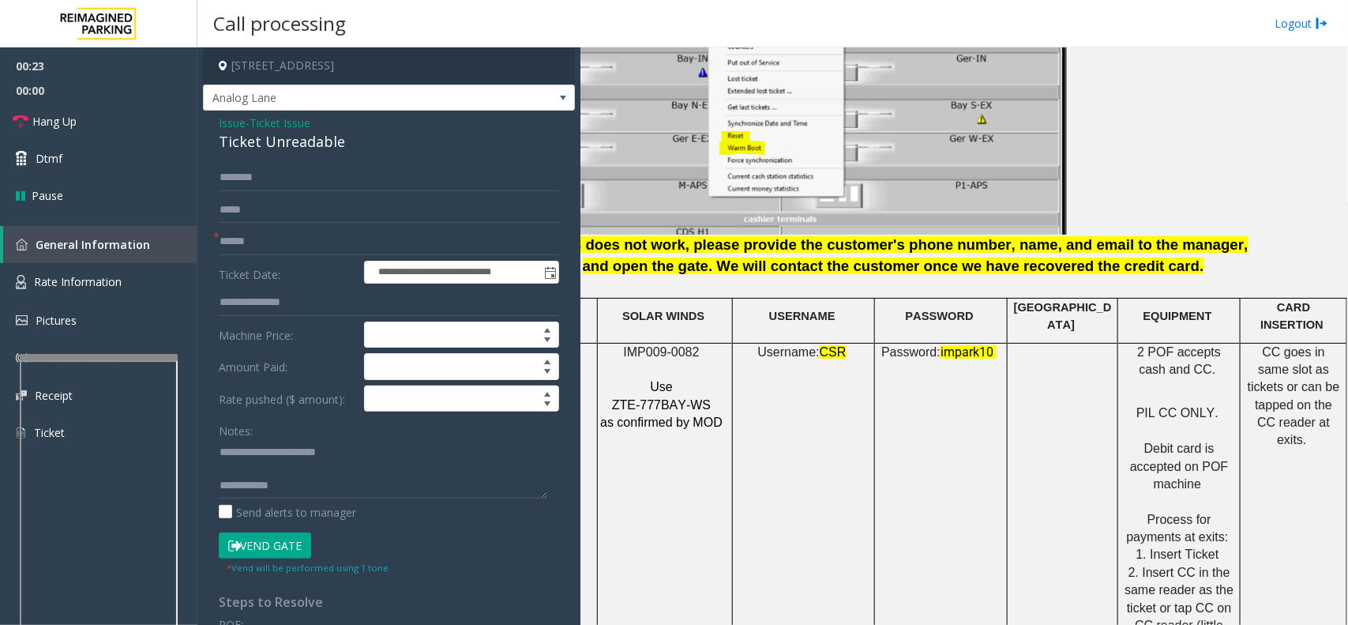
click at [659, 345] on span "IMP009-0082" at bounding box center [662, 351] width 76 height 13
copy p "IMP009-0082"
drag, startPoint x: 867, startPoint y: 490, endPoint x: 859, endPoint y: 499, distance: 11.7
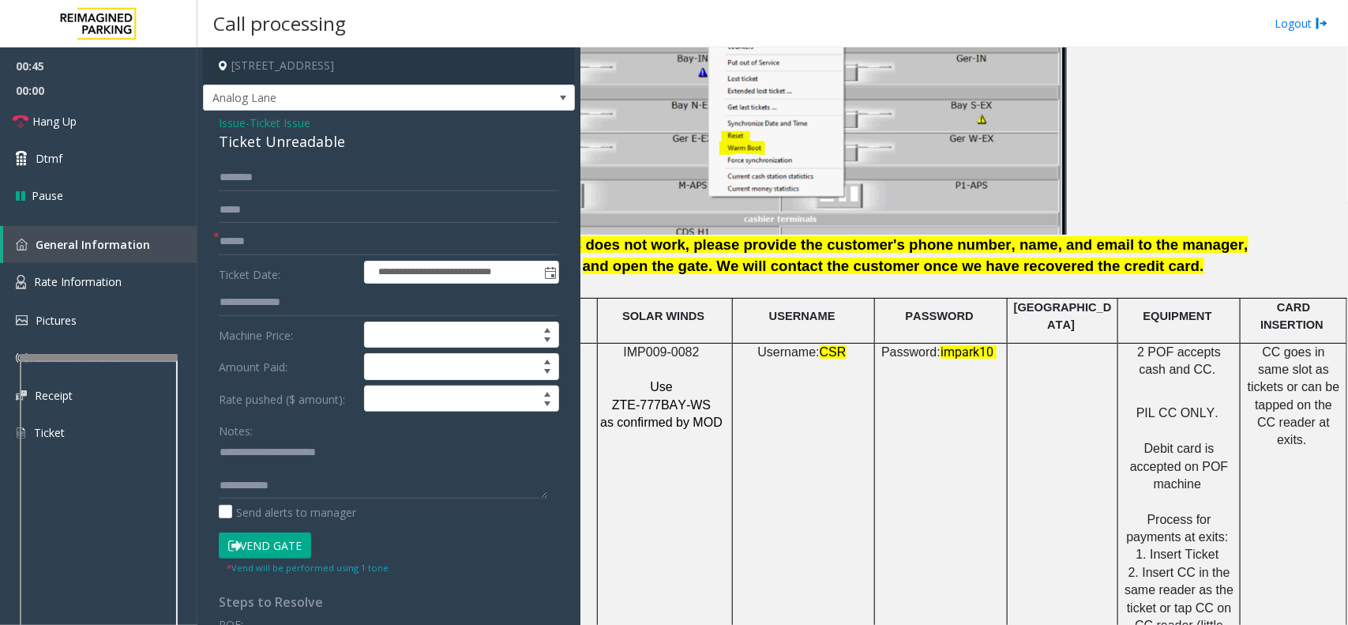
click at [859, 499] on td "Username: CSR" at bounding box center [804, 564] width 142 height 442
click at [933, 359] on td "Password: impark10" at bounding box center [941, 564] width 133 height 442
click at [941, 345] on span "impark10" at bounding box center [967, 351] width 53 height 15
drag, startPoint x: 926, startPoint y: 342, endPoint x: 979, endPoint y: 345, distance: 53.8
click at [979, 345] on p "Password: impark10" at bounding box center [939, 352] width 125 height 17
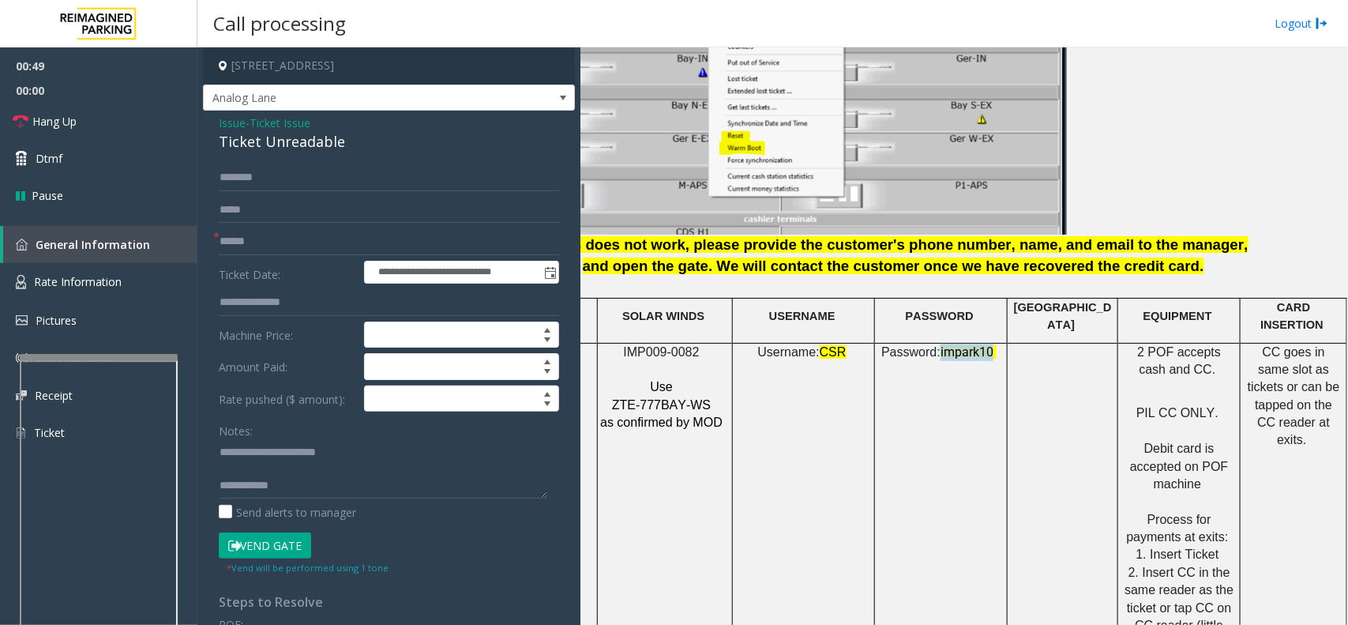
click at [961, 350] on td "Password: impark10" at bounding box center [941, 564] width 133 height 442
drag, startPoint x: 810, startPoint y: 338, endPoint x: 825, endPoint y: 344, distance: 17.0
click at [825, 344] on p "Username: CSR" at bounding box center [803, 352] width 130 height 17
click at [847, 345] on span at bounding box center [848, 351] width 3 height 13
drag, startPoint x: 908, startPoint y: 514, endPoint x: 847, endPoint y: 521, distance: 62.0
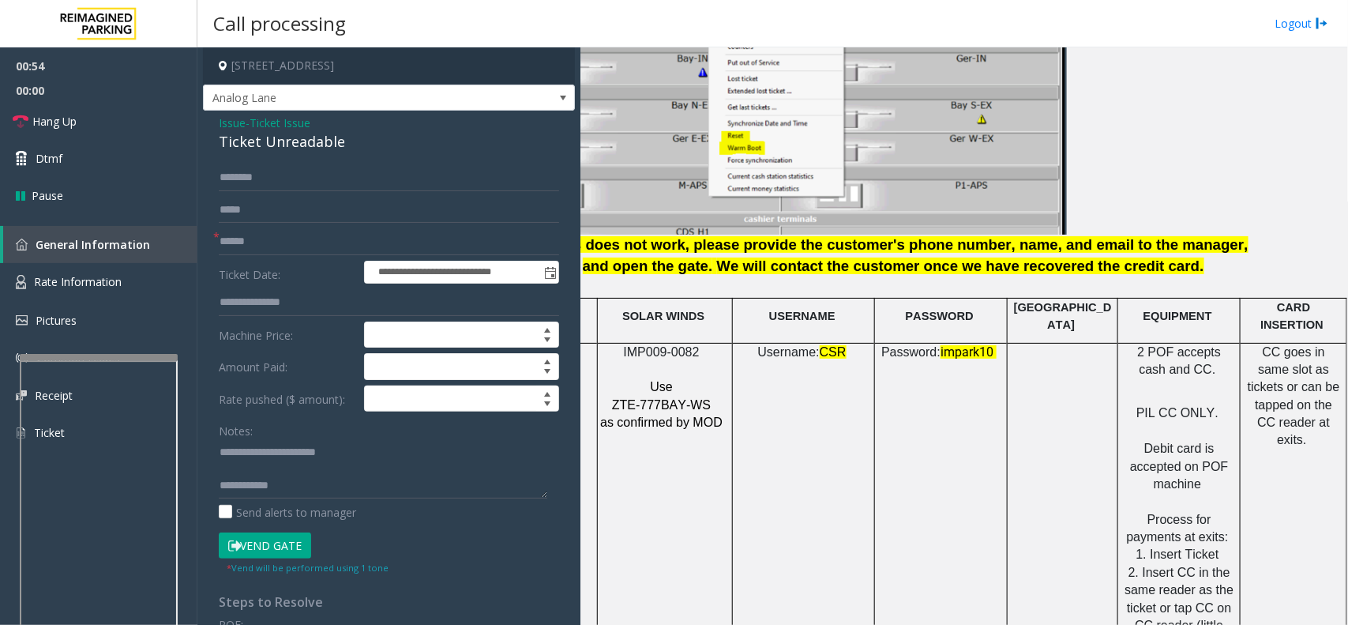
click at [896, 526] on td "Password: impark10" at bounding box center [941, 564] width 133 height 442
click at [231, 119] on span "Issue" at bounding box center [232, 123] width 27 height 17
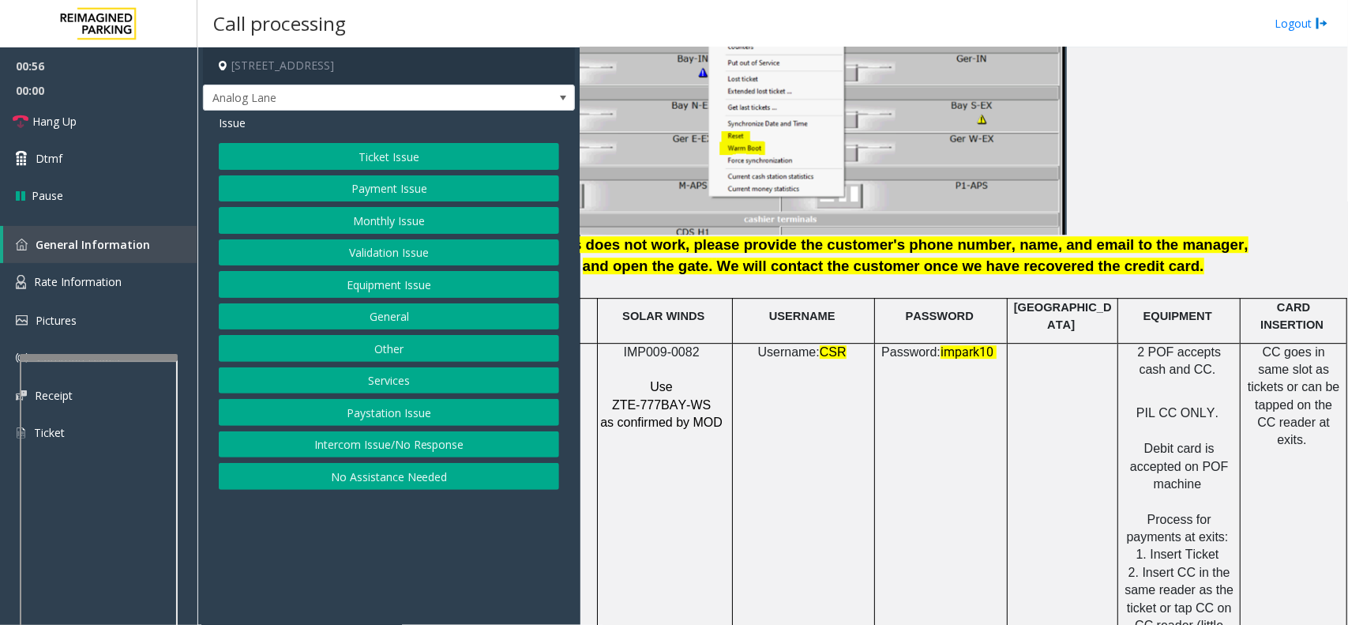
click at [385, 284] on button "Equipment Issue" at bounding box center [389, 284] width 340 height 27
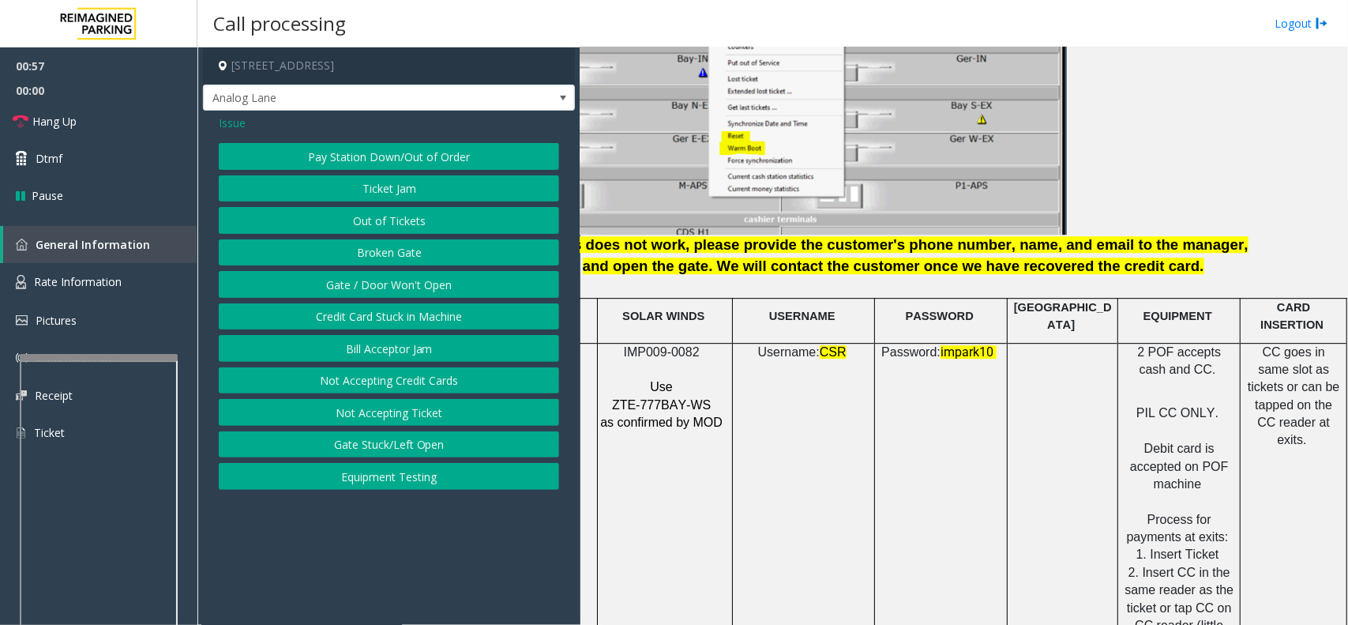
click at [389, 215] on button "Out of Tickets" at bounding box center [389, 220] width 340 height 27
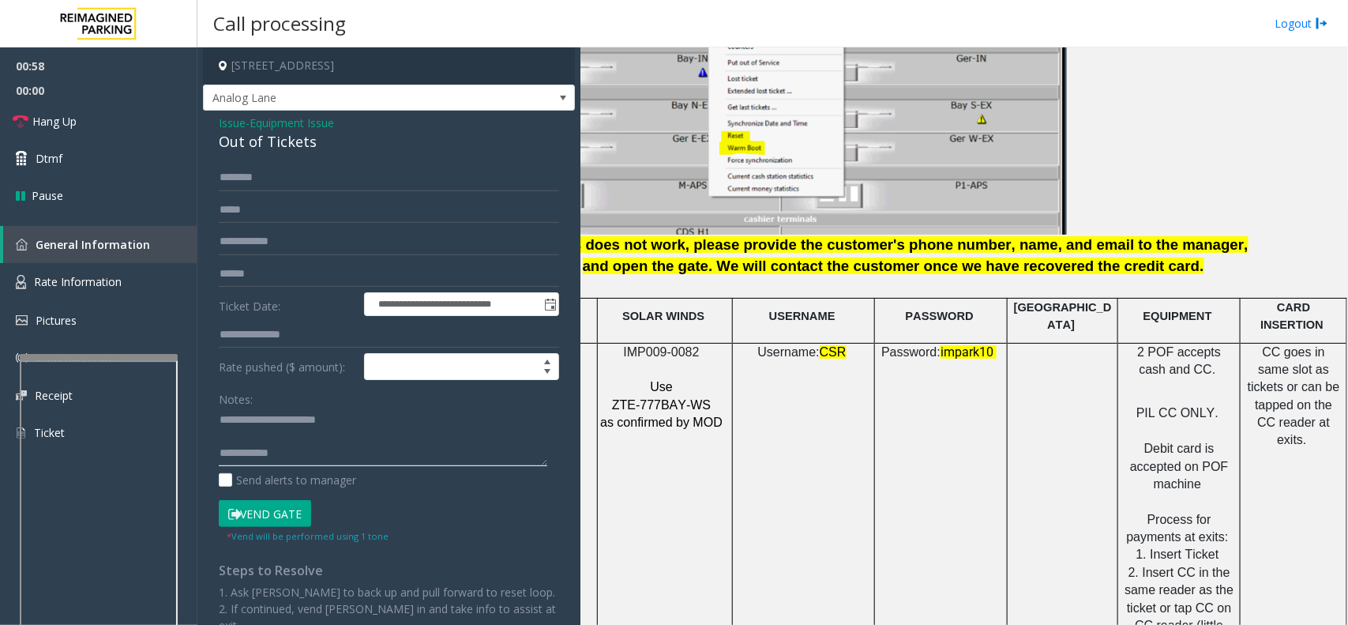
click at [376, 464] on textarea at bounding box center [383, 437] width 329 height 59
click at [261, 523] on button "Vend Gate" at bounding box center [265, 513] width 92 height 27
drag, startPoint x: 277, startPoint y: 424, endPoint x: 351, endPoint y: 423, distance: 74.3
click at [316, 427] on textarea at bounding box center [383, 437] width 329 height 59
click at [358, 419] on textarea at bounding box center [383, 437] width 329 height 59
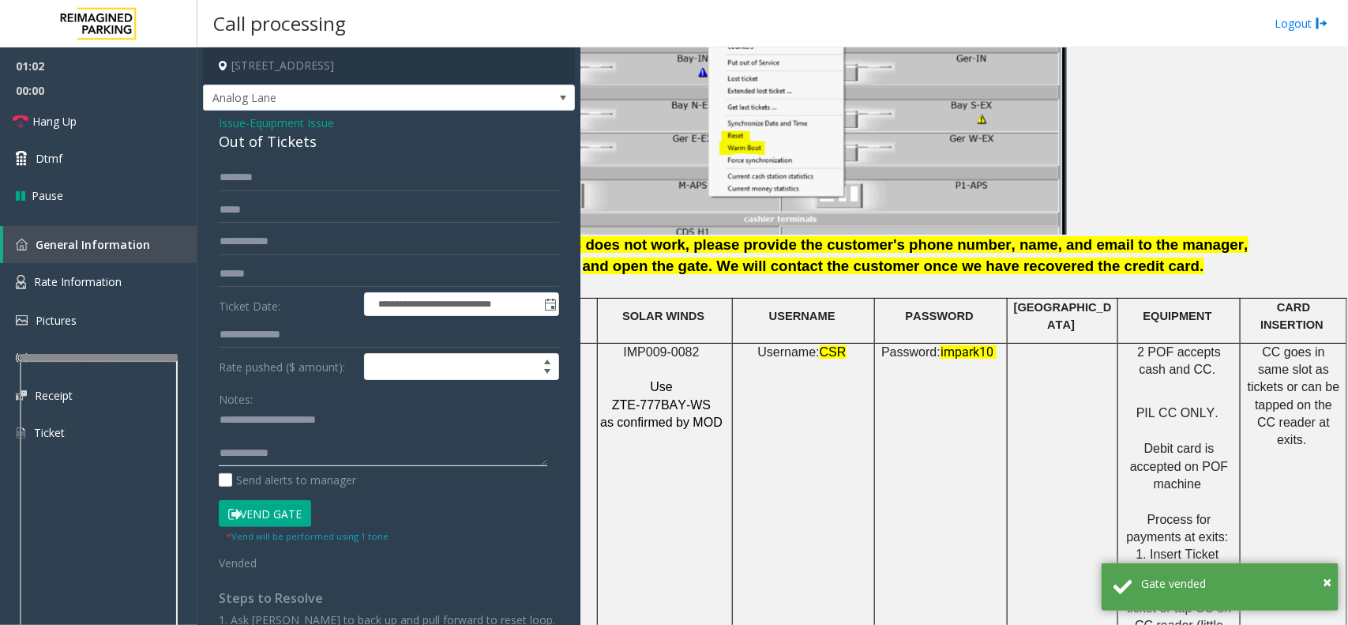
drag, startPoint x: 363, startPoint y: 419, endPoint x: 257, endPoint y: 416, distance: 105.9
click at [257, 416] on textarea at bounding box center [383, 437] width 329 height 59
click at [107, 122] on link "Hang Up" at bounding box center [98, 121] width 197 height 37
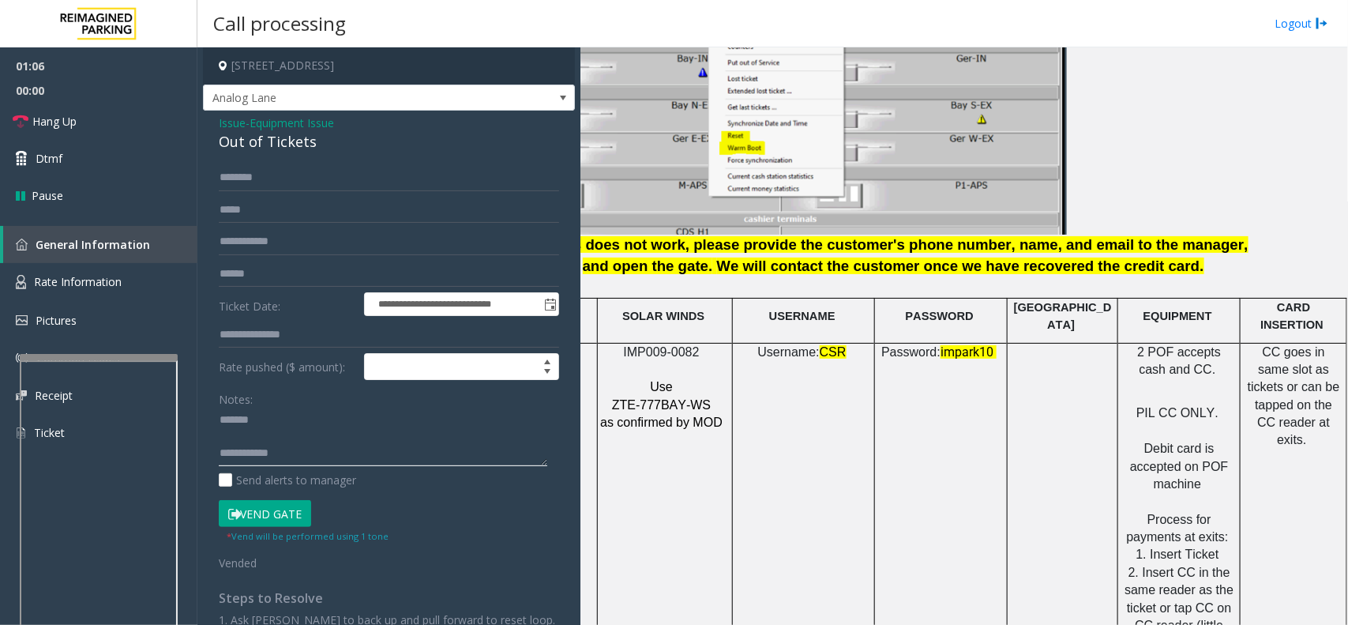
click at [316, 411] on textarea at bounding box center [383, 437] width 329 height 59
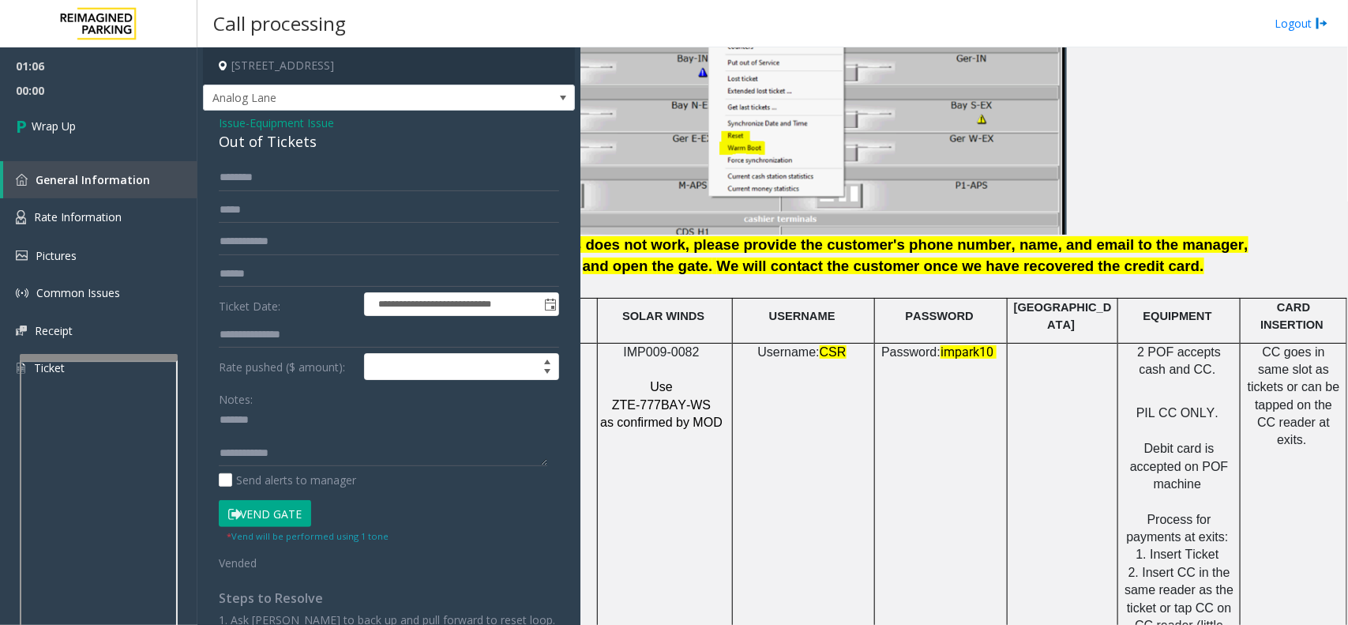
click at [246, 139] on div "Out of Tickets" at bounding box center [389, 141] width 340 height 21
copy div "Out of Tickets"
paste textarea "**********"
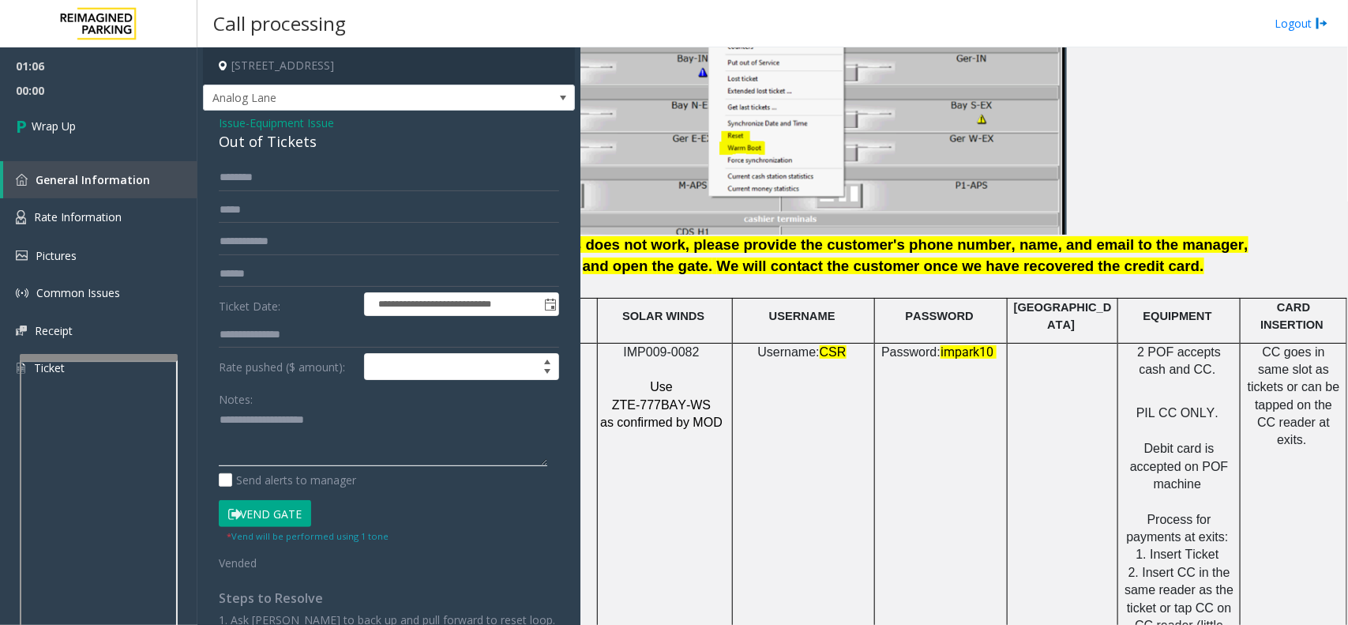
click at [292, 415] on textarea at bounding box center [383, 437] width 329 height 59
click at [344, 454] on textarea at bounding box center [383, 437] width 329 height 59
type textarea "**********"
click at [91, 128] on link "Wrap Up" at bounding box center [98, 126] width 197 height 47
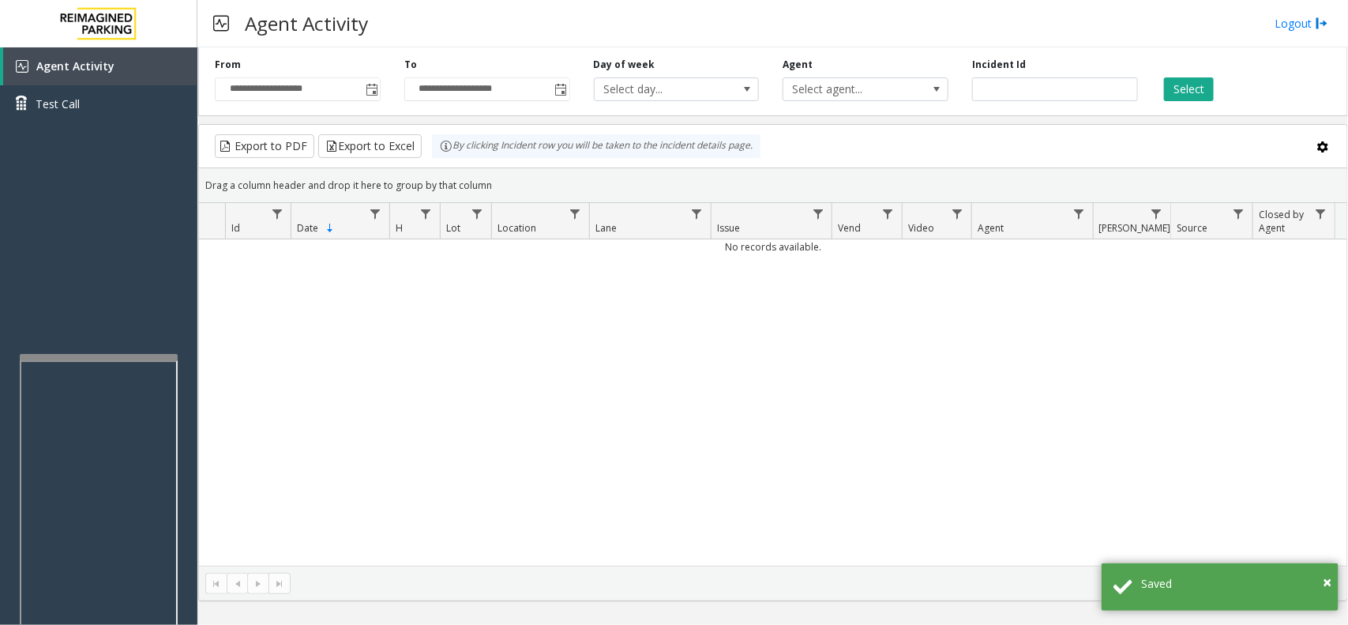
drag, startPoint x: 464, startPoint y: 483, endPoint x: 442, endPoint y: 491, distance: 22.7
click at [442, 491] on div "No records available." at bounding box center [773, 402] width 1148 height 326
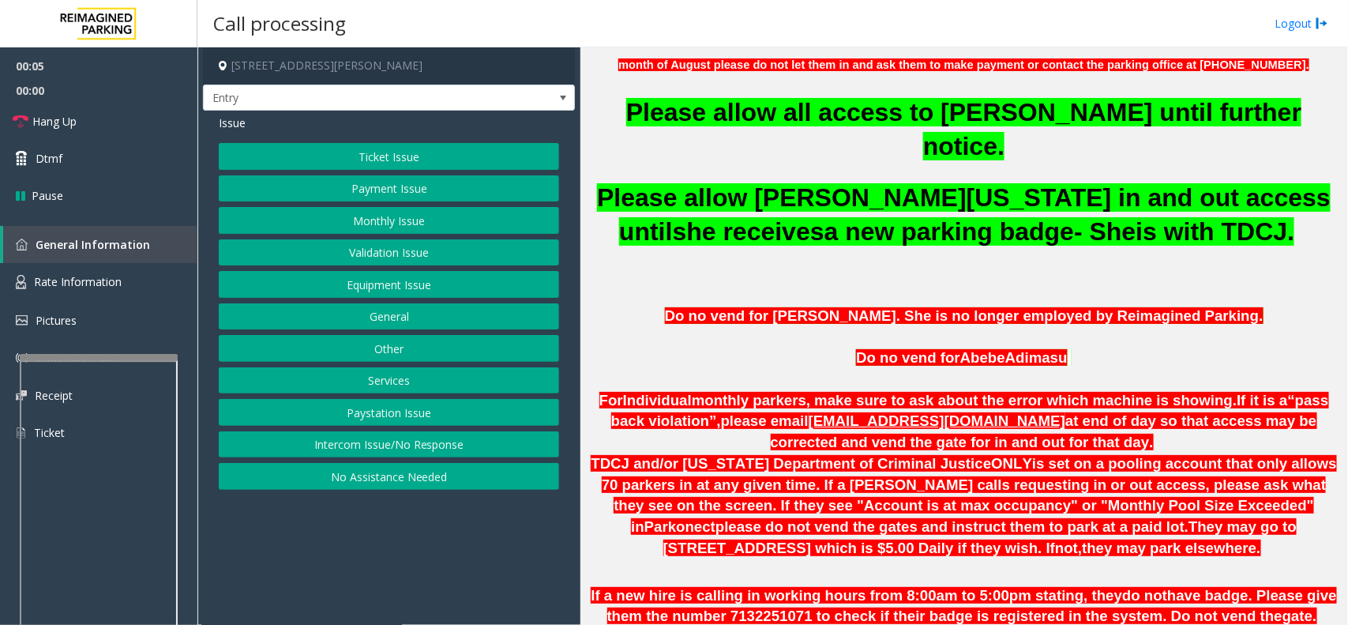
scroll to position [987, 0]
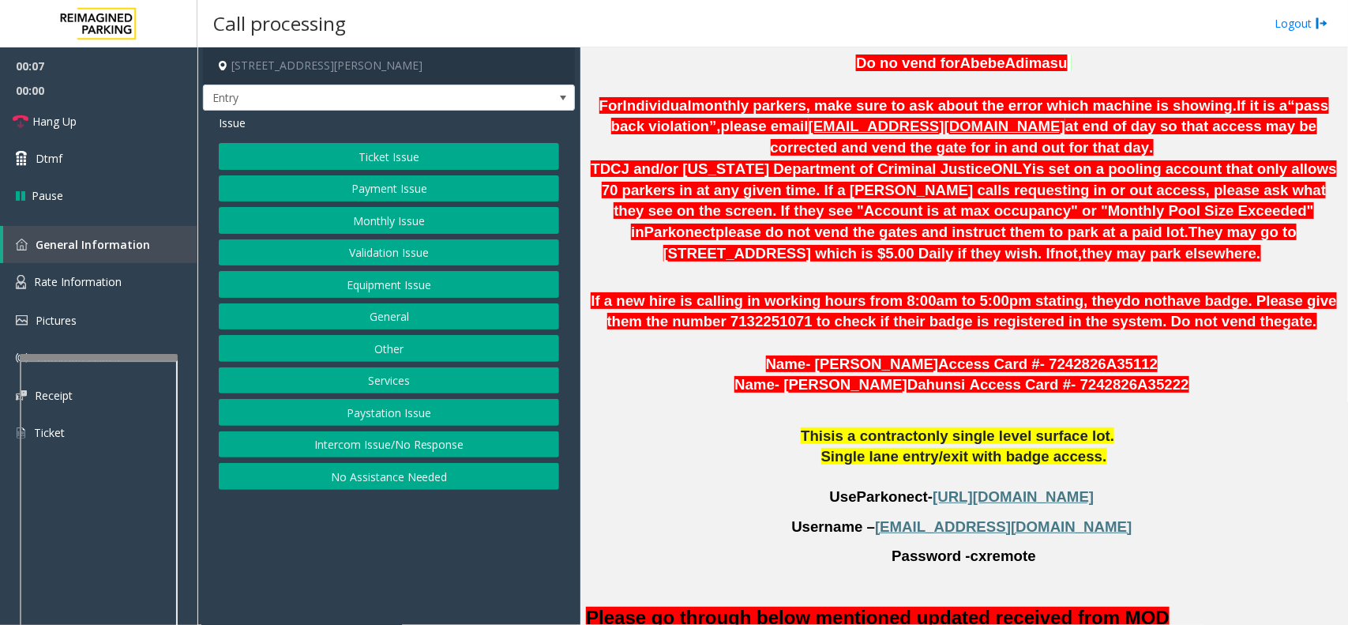
click at [368, 220] on button "Monthly Issue" at bounding box center [389, 220] width 340 height 27
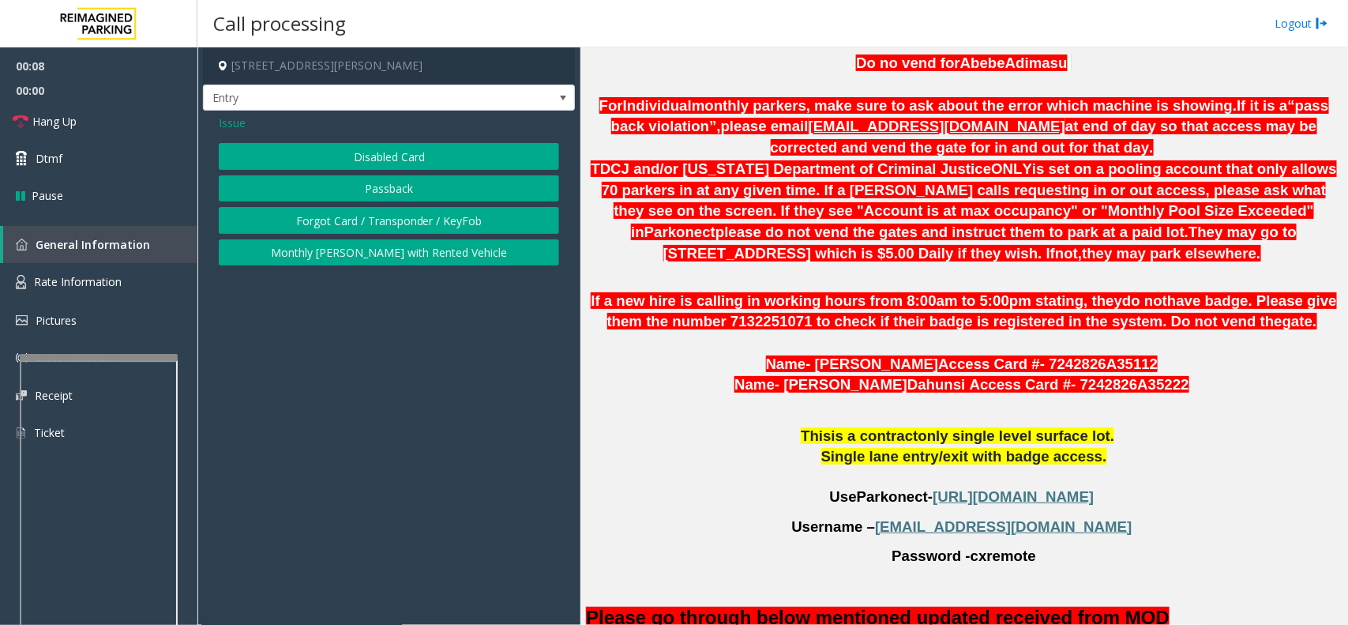
click at [416, 151] on button "Disabled Card" at bounding box center [389, 156] width 340 height 27
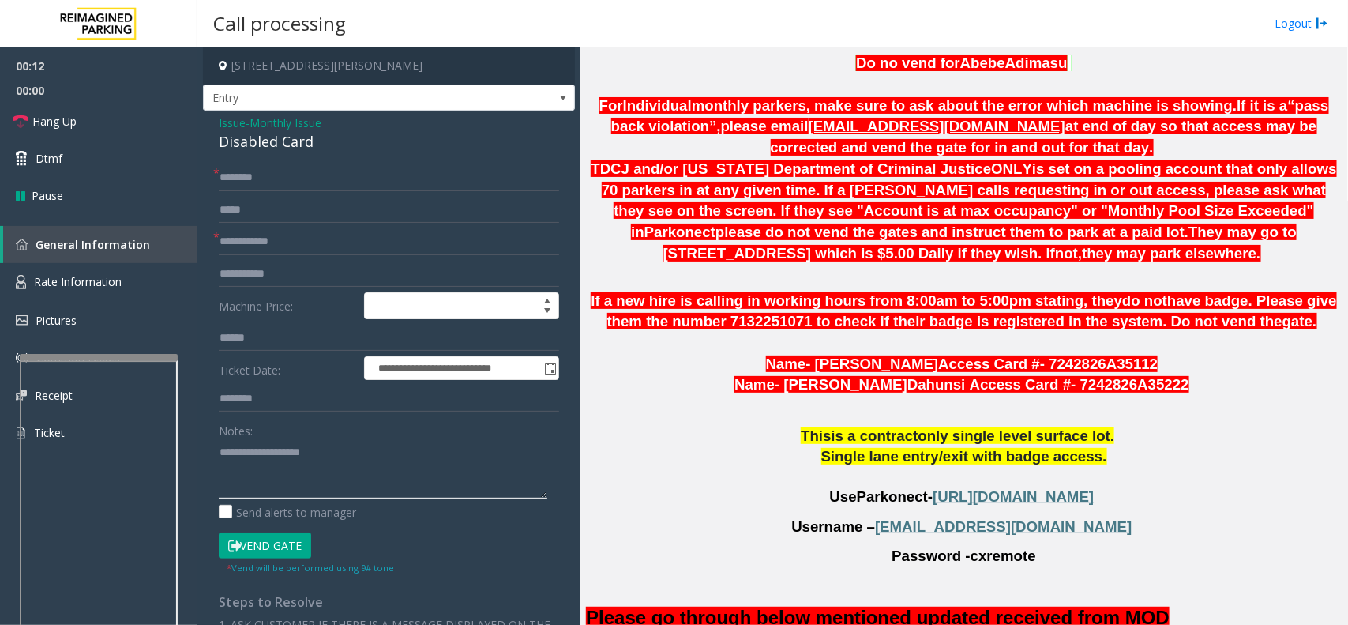
paste textarea "**********"
drag, startPoint x: 431, startPoint y: 483, endPoint x: 380, endPoint y: 445, distance: 64.3
click at [431, 483] on textarea at bounding box center [383, 468] width 329 height 59
click at [279, 137] on div "Disabled Card" at bounding box center [389, 141] width 340 height 21
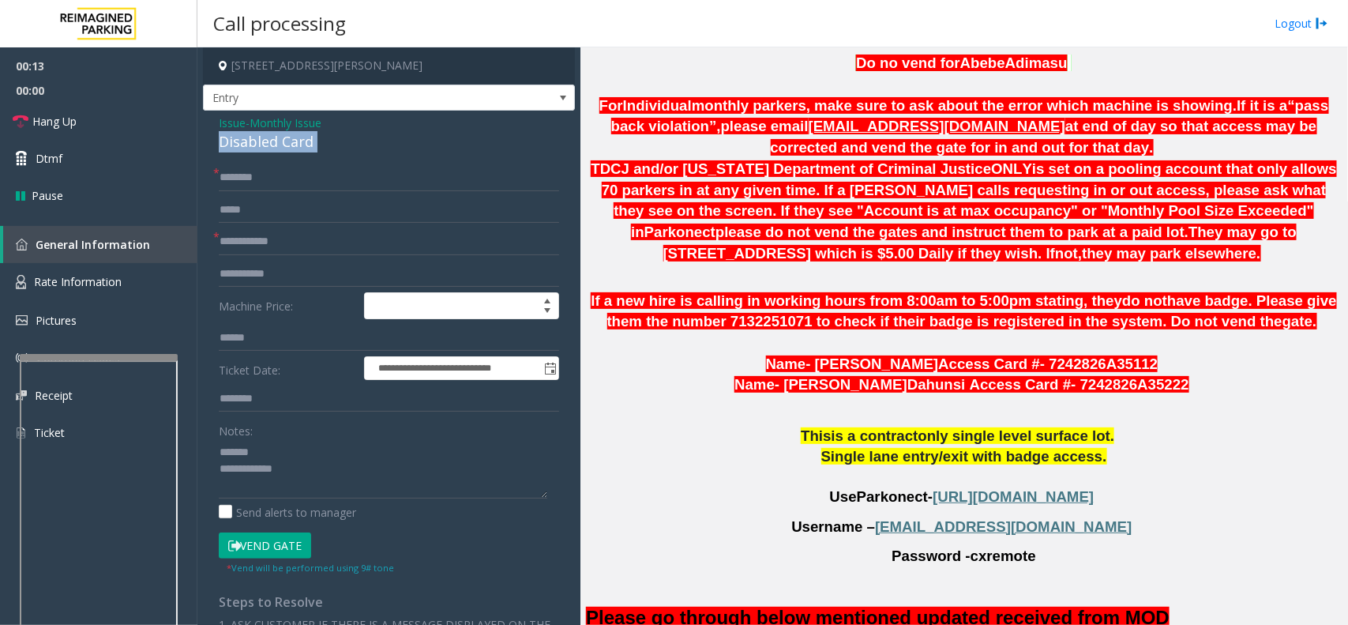
click at [279, 137] on div "Disabled Card" at bounding box center [389, 141] width 340 height 21
copy div "Disabled Card"
click at [280, 456] on textarea at bounding box center [383, 468] width 329 height 59
paste textarea "**********"
click at [345, 486] on textarea at bounding box center [383, 468] width 329 height 59
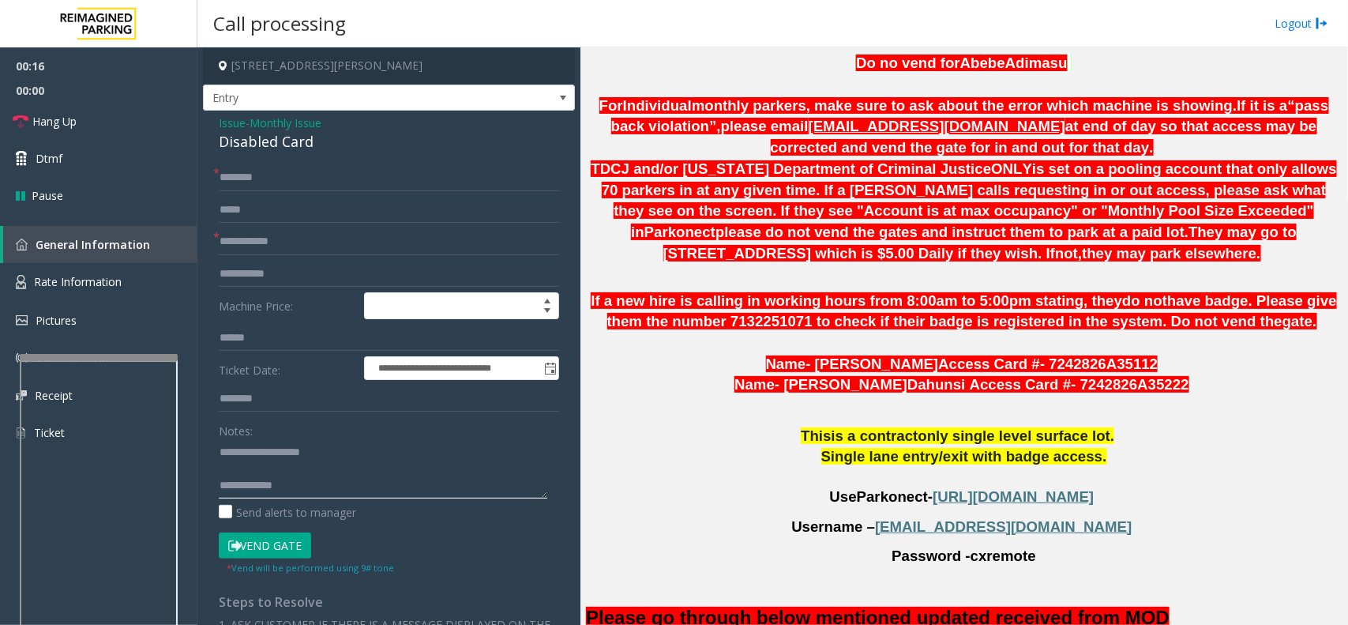
paste textarea "**********"
type textarea "**********"
click at [285, 238] on input "text" at bounding box center [389, 241] width 340 height 27
type input "******"
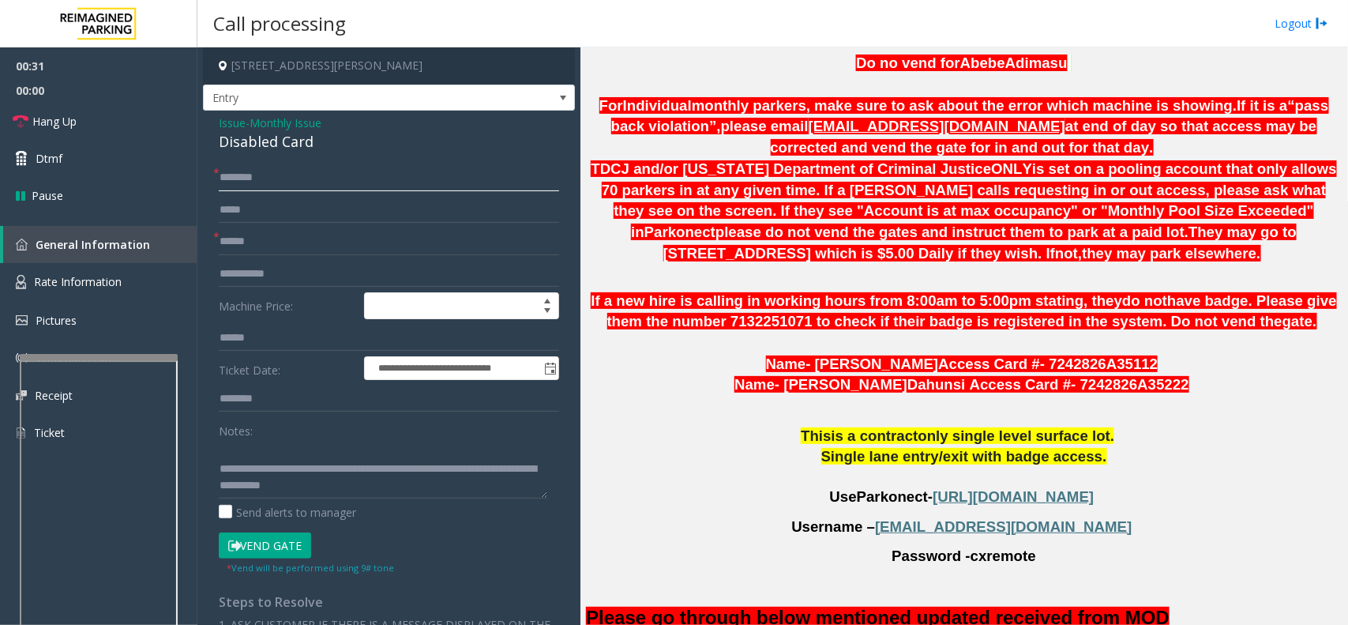
click at [314, 178] on input "text" at bounding box center [389, 177] width 340 height 27
type input "*****"
click at [267, 538] on button "Vend Gate" at bounding box center [265, 545] width 92 height 27
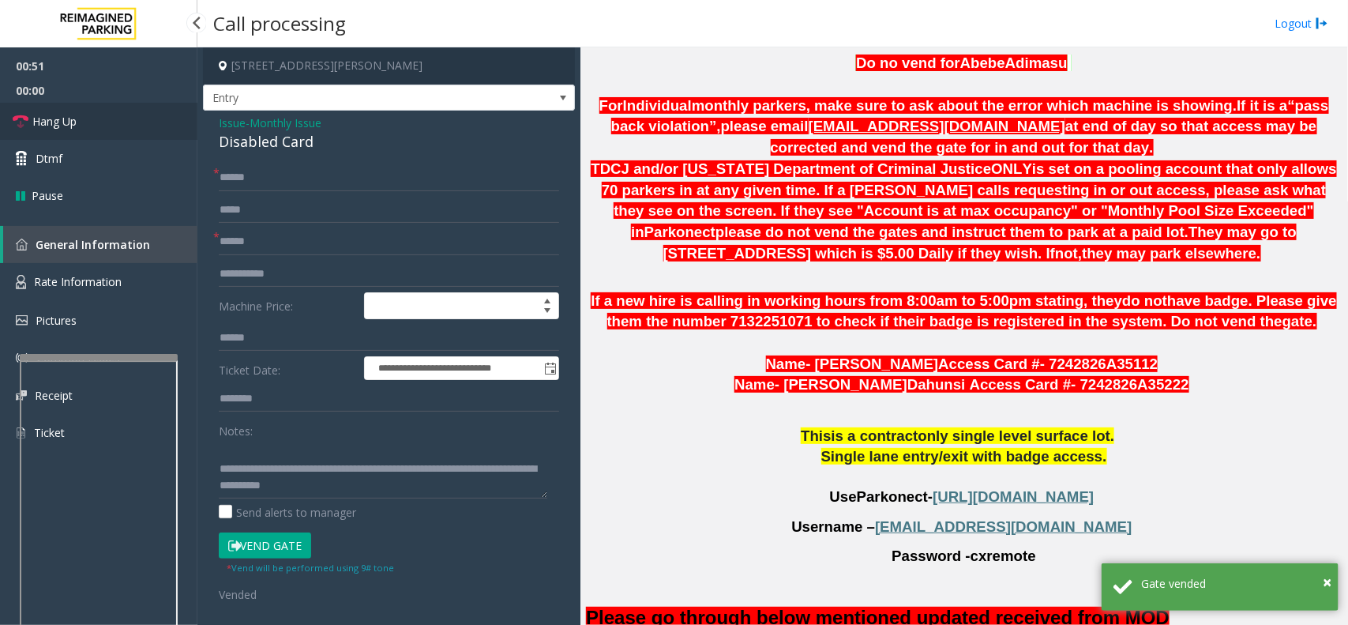
click at [134, 108] on link "Hang Up" at bounding box center [98, 121] width 197 height 37
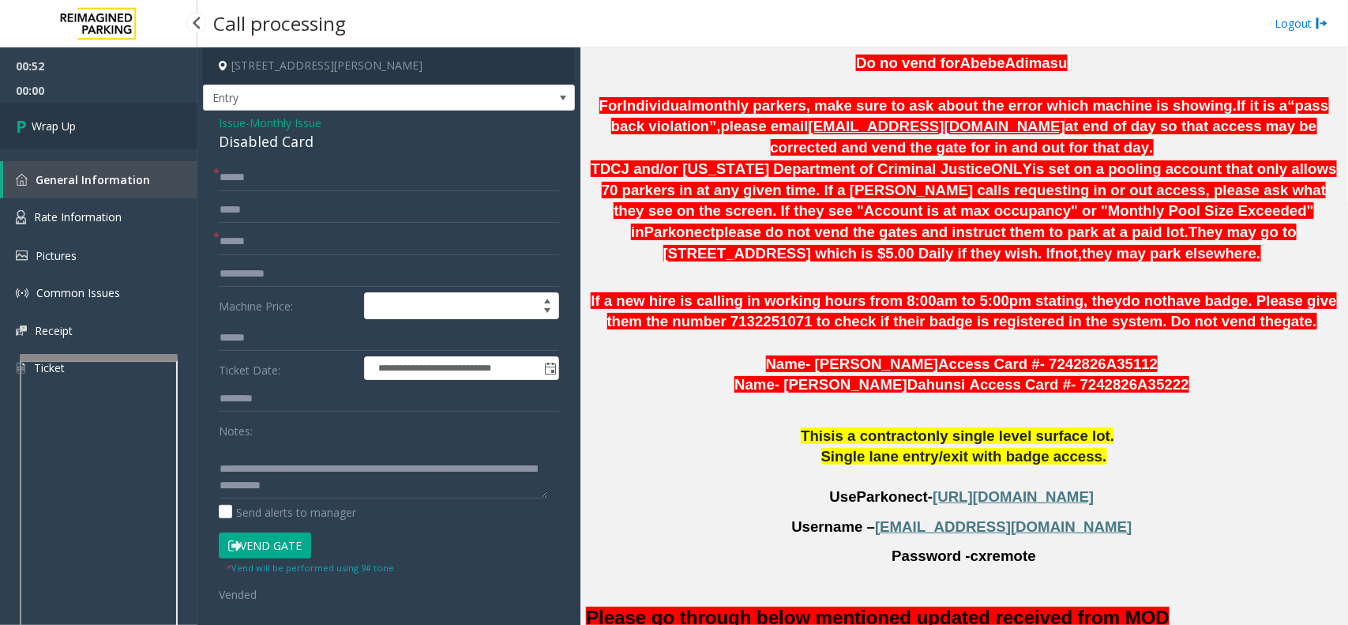
click at [132, 117] on link "Wrap Up" at bounding box center [98, 126] width 197 height 47
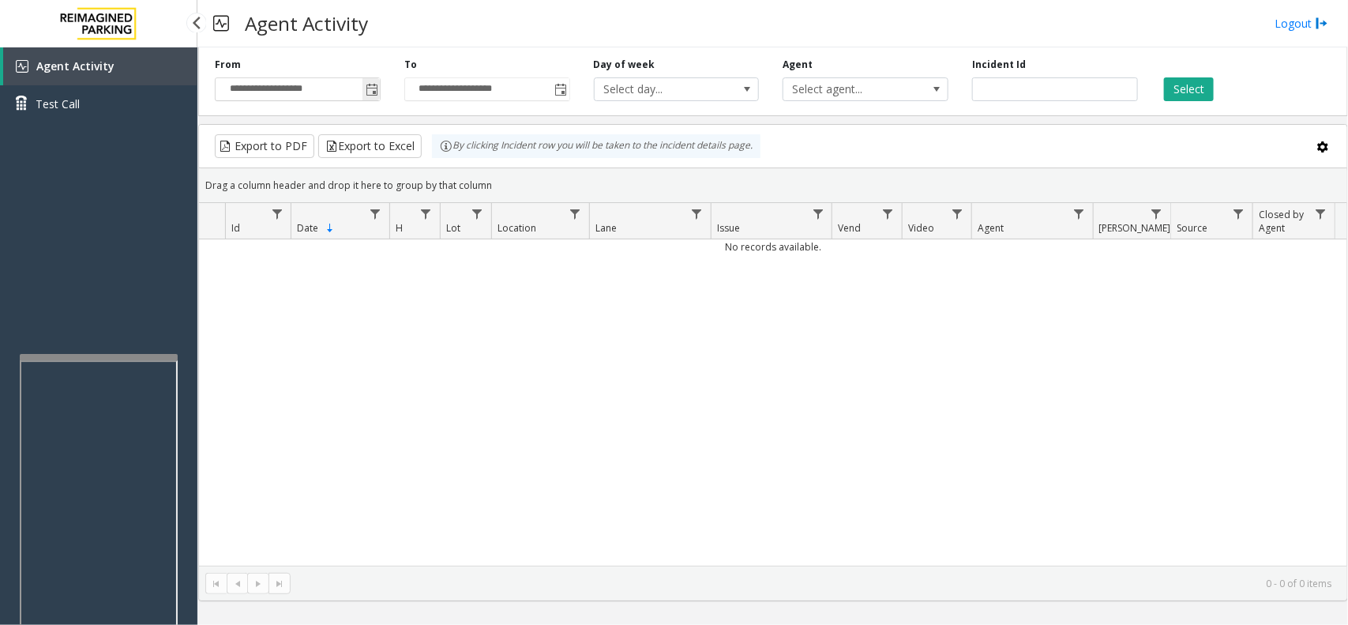
click at [370, 95] on span "Toggle popup" at bounding box center [372, 90] width 13 height 13
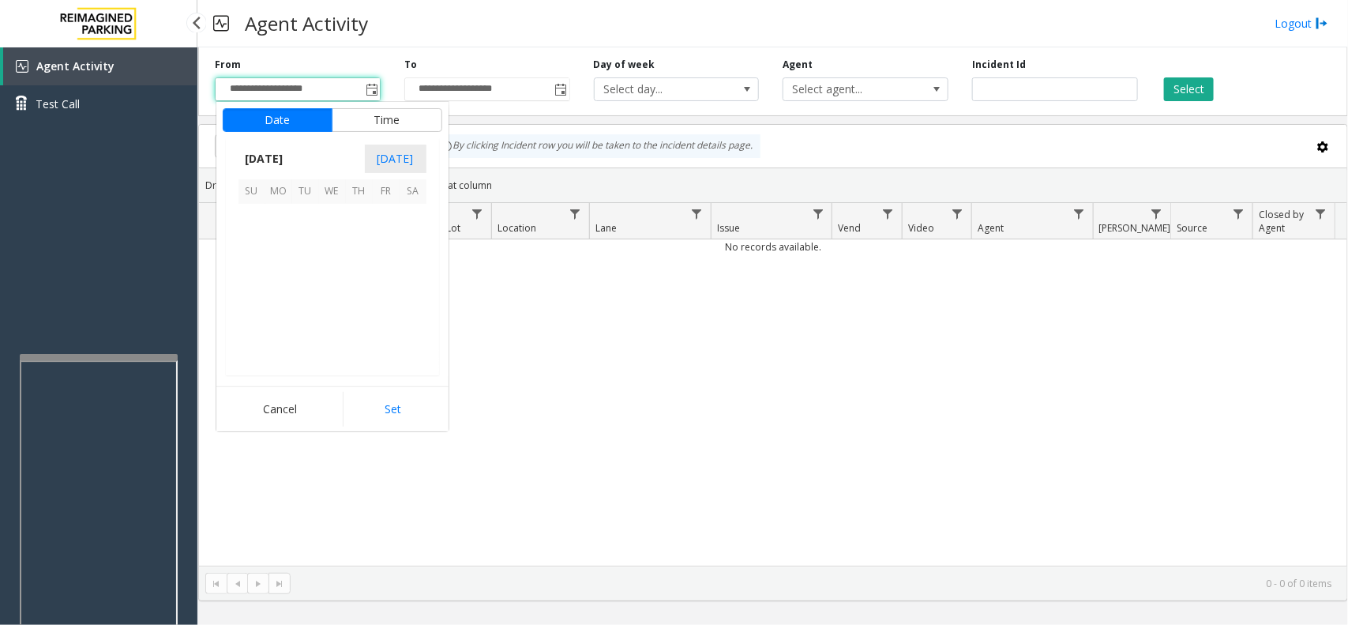
scroll to position [283511, 0]
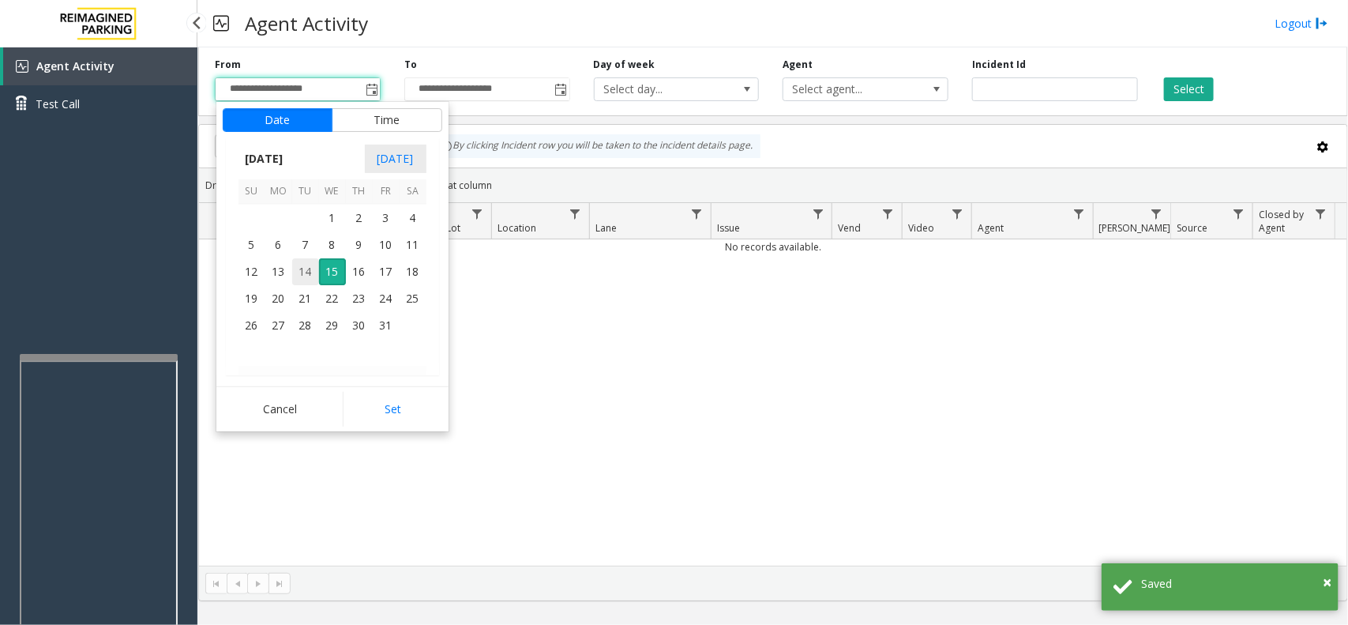
click at [302, 277] on span "14" at bounding box center [305, 271] width 27 height 27
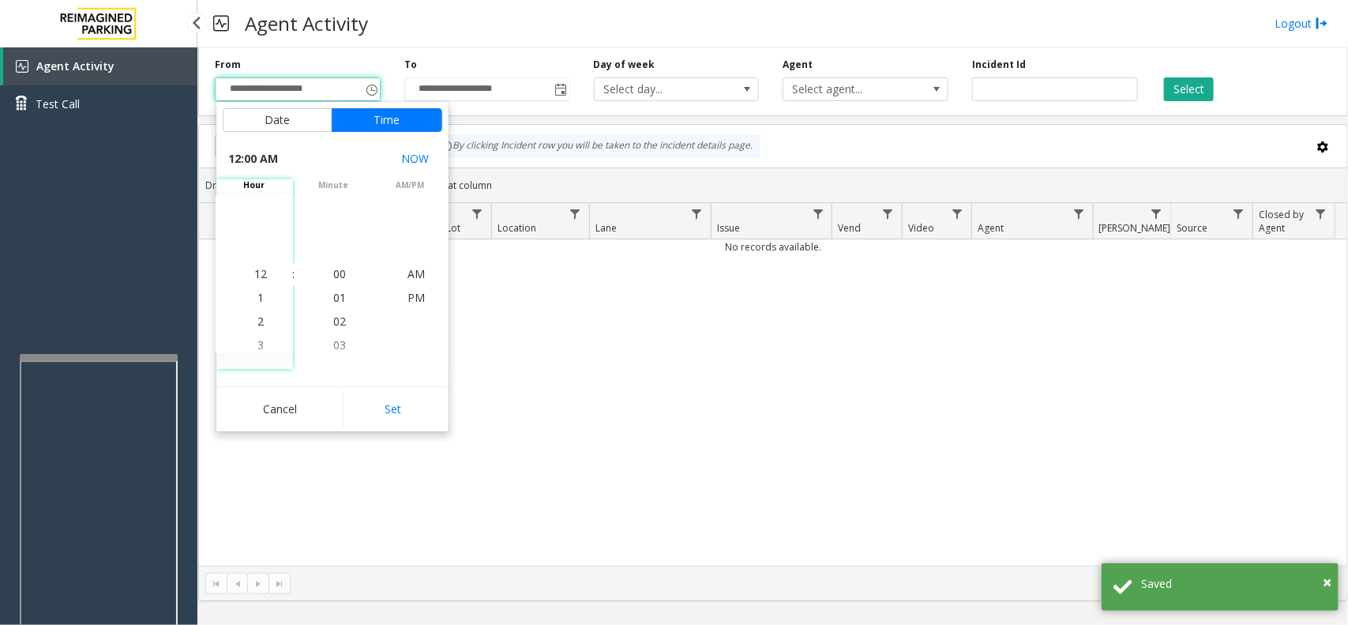
click at [411, 408] on button "Set" at bounding box center [393, 409] width 100 height 35
type input "**********"
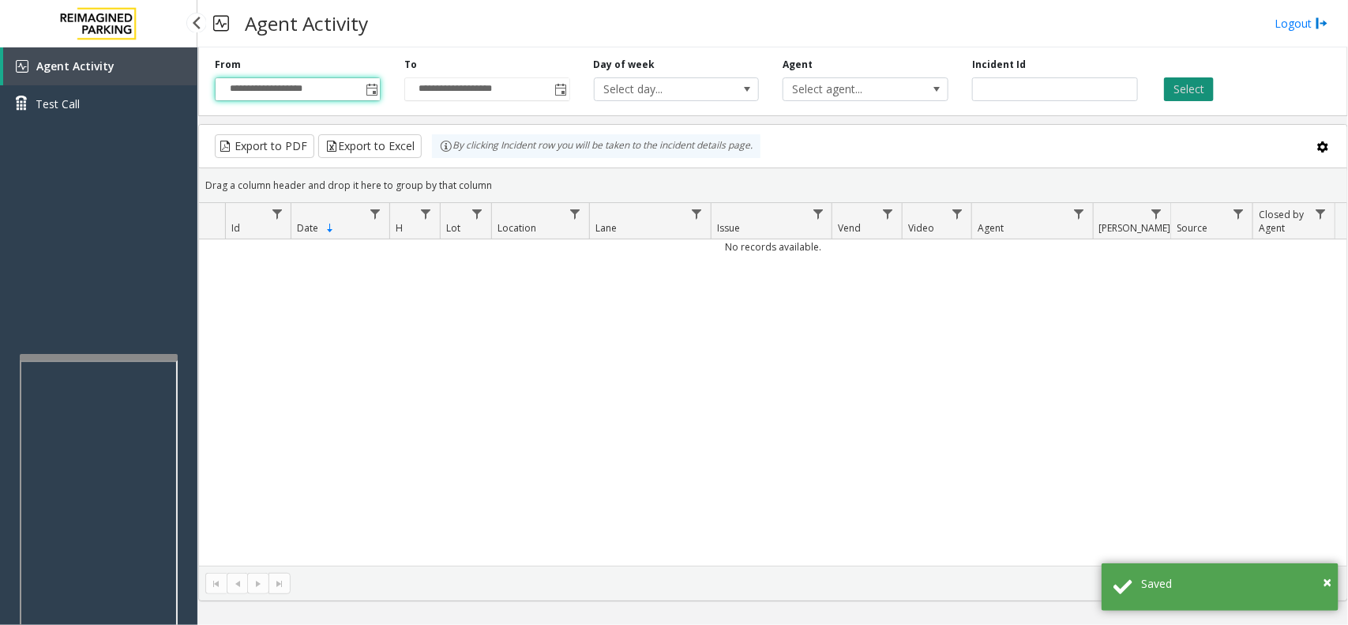
click at [1193, 92] on button "Select" at bounding box center [1189, 89] width 50 height 24
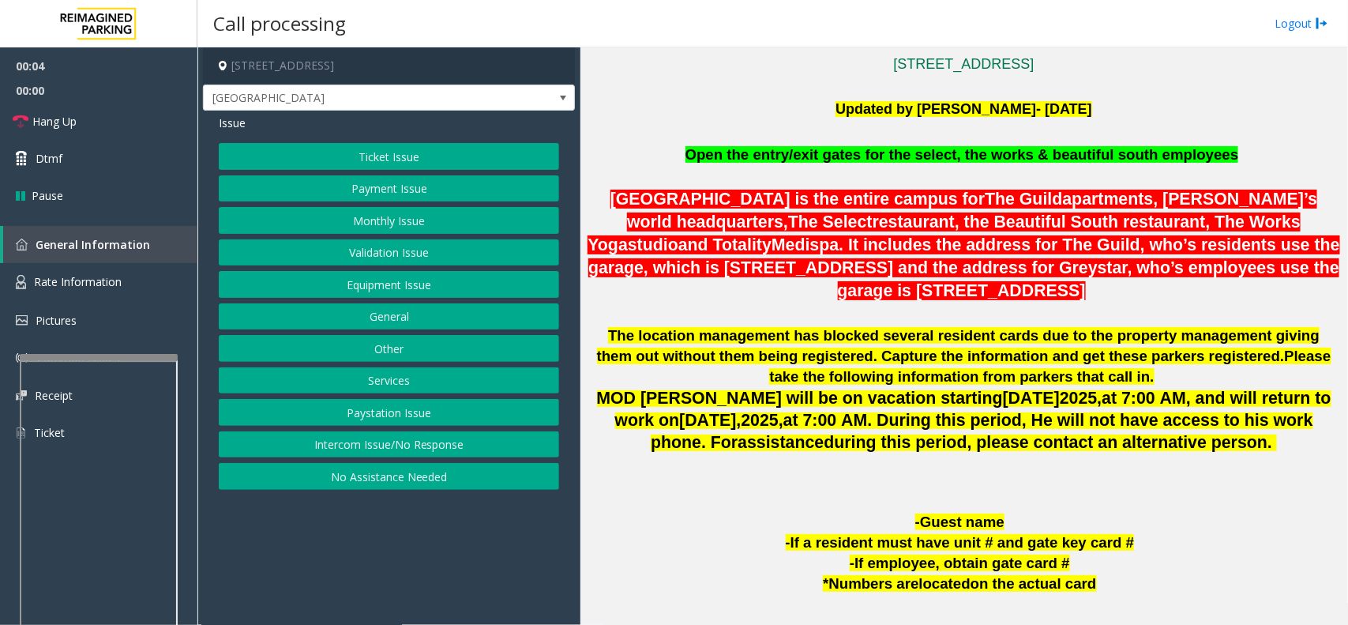
scroll to position [1086, 0]
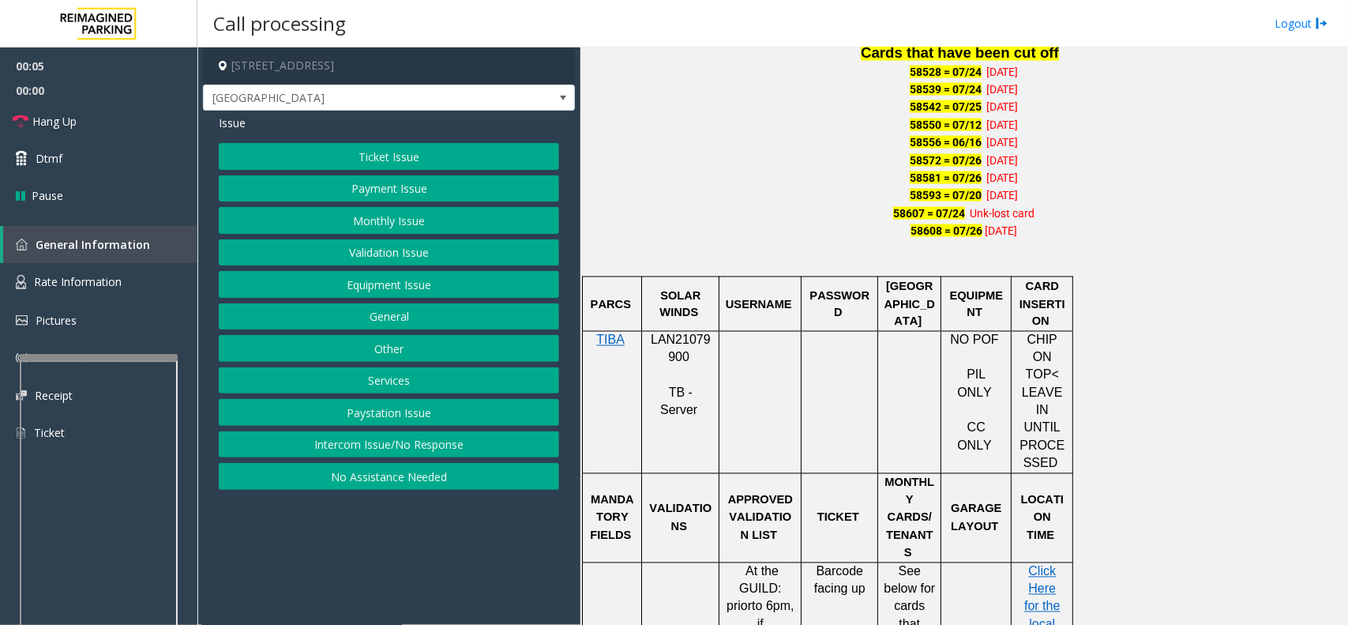
click at [687, 348] on span "LAN21079900" at bounding box center [681, 348] width 60 height 31
copy p "LAN21079900"
click at [404, 167] on button "Ticket Issue" at bounding box center [389, 156] width 340 height 27
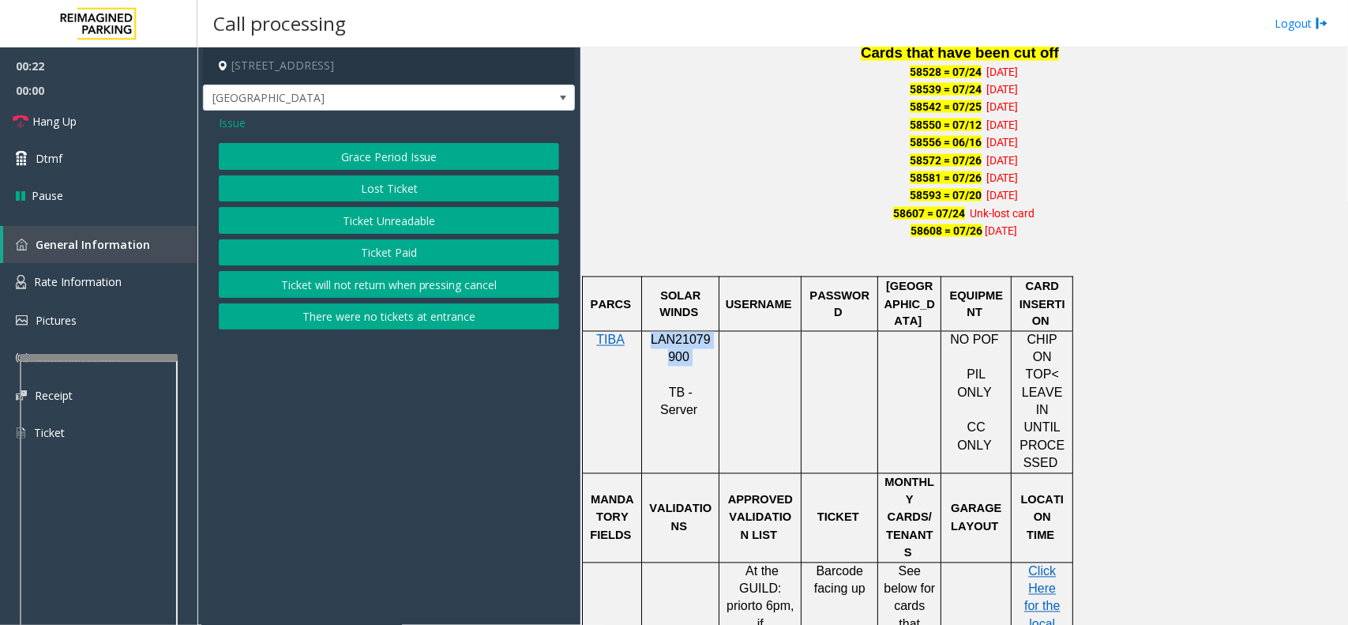
click at [396, 222] on button "Ticket Unreadable" at bounding box center [389, 220] width 340 height 27
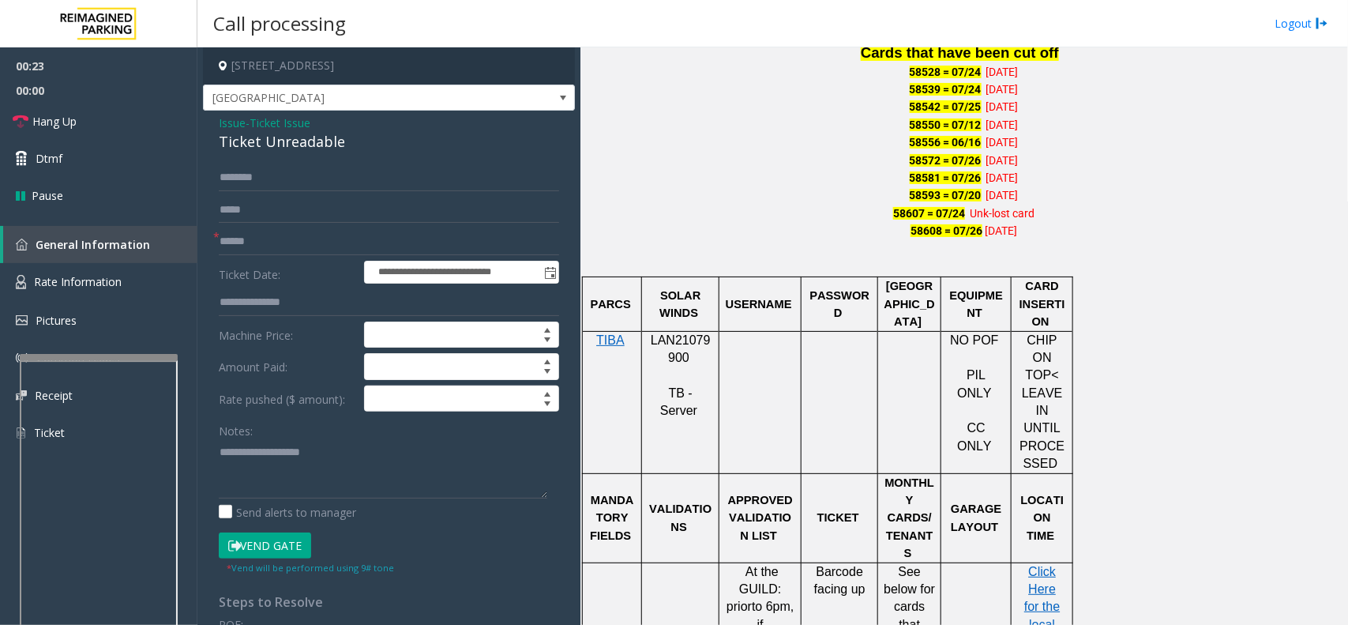
drag, startPoint x: 329, startPoint y: 421, endPoint x: 333, endPoint y: 460, distance: 38.9
click at [329, 438] on div "Notes:" at bounding box center [389, 457] width 340 height 81
click at [333, 460] on textarea at bounding box center [383, 468] width 329 height 59
paste textarea "**********"
type textarea "**********"
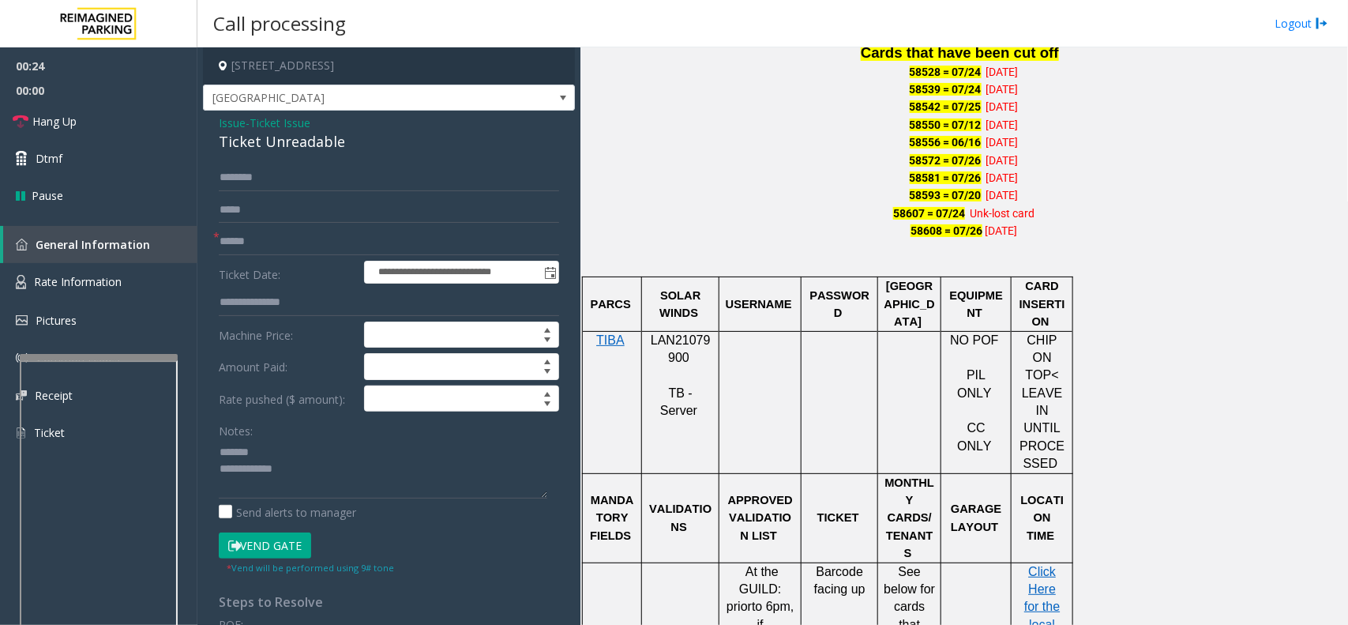
click at [231, 111] on div "**********" at bounding box center [389, 504] width 372 height 786
click at [227, 122] on span "Issue" at bounding box center [232, 123] width 27 height 17
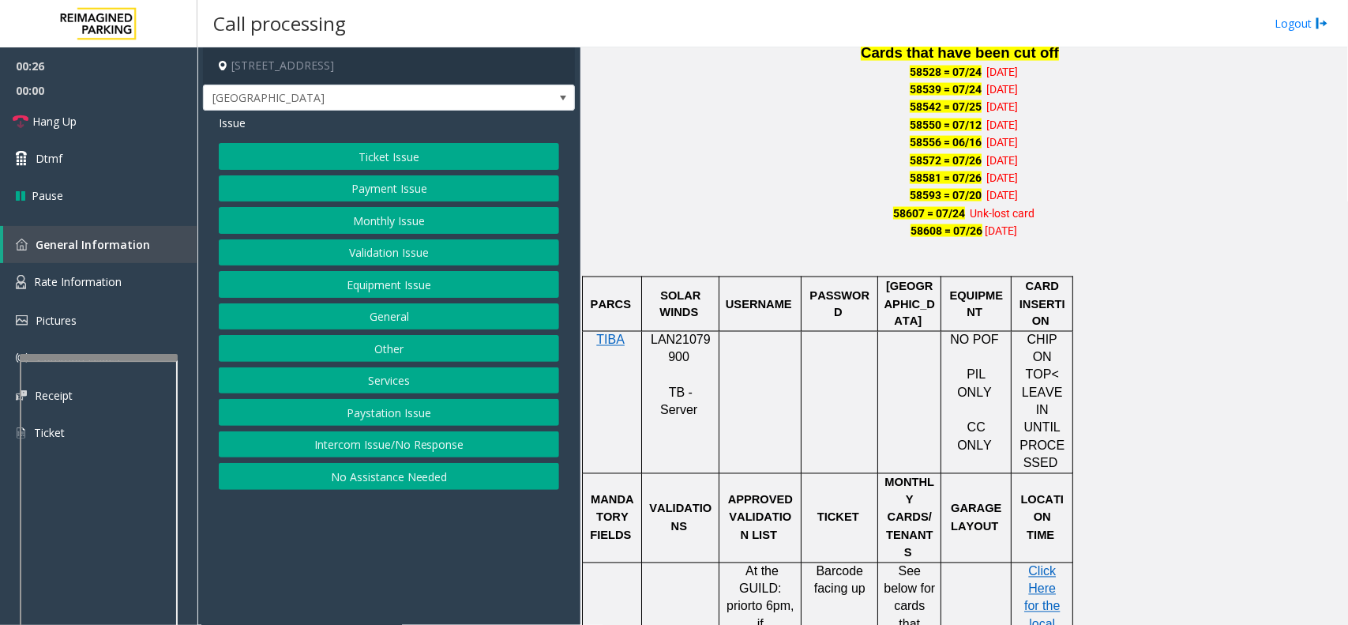
click at [330, 226] on button "Monthly Issue" at bounding box center [389, 220] width 340 height 27
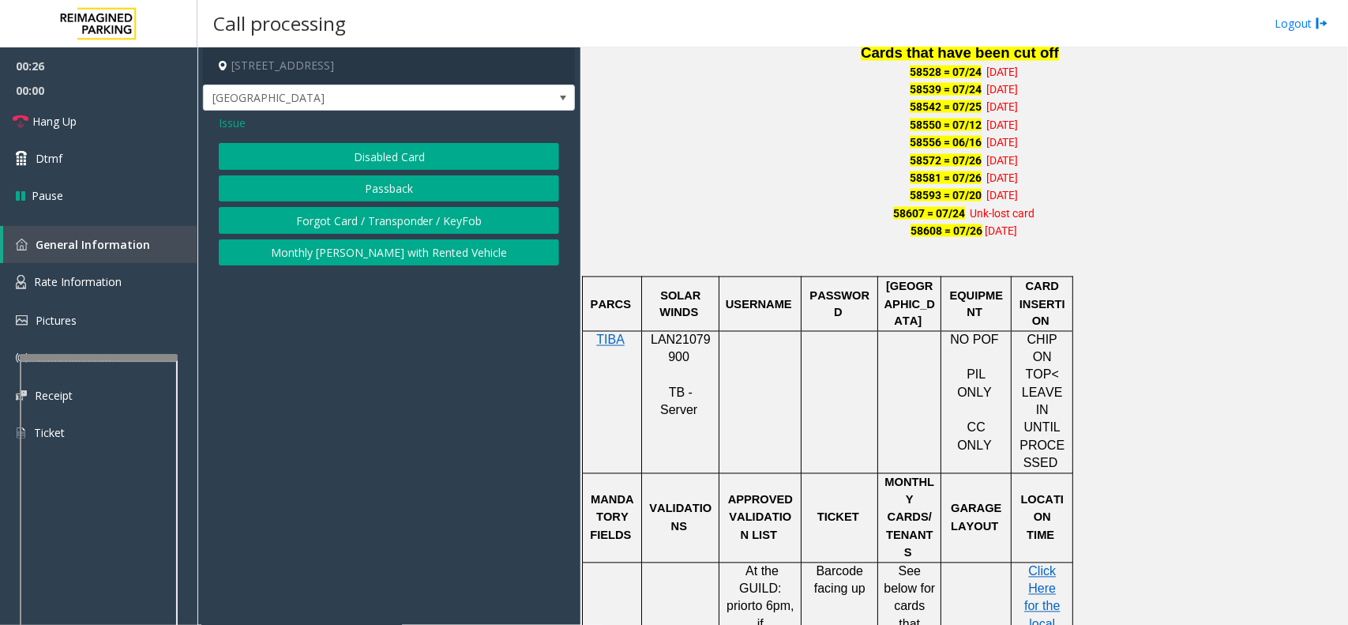
click at [342, 156] on button "Disabled Card" at bounding box center [389, 156] width 340 height 27
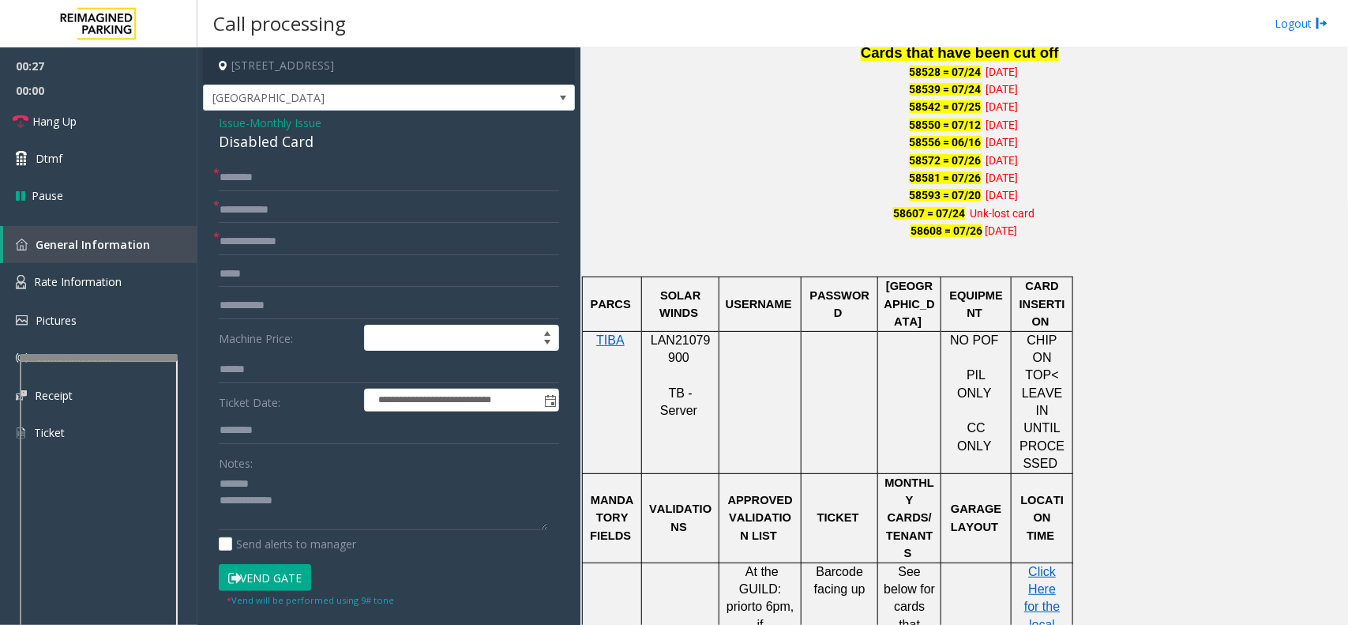
click at [271, 147] on div "Disabled Card" at bounding box center [389, 141] width 340 height 21
copy div "Disabled Card"
click at [298, 479] on textarea at bounding box center [383, 500] width 329 height 59
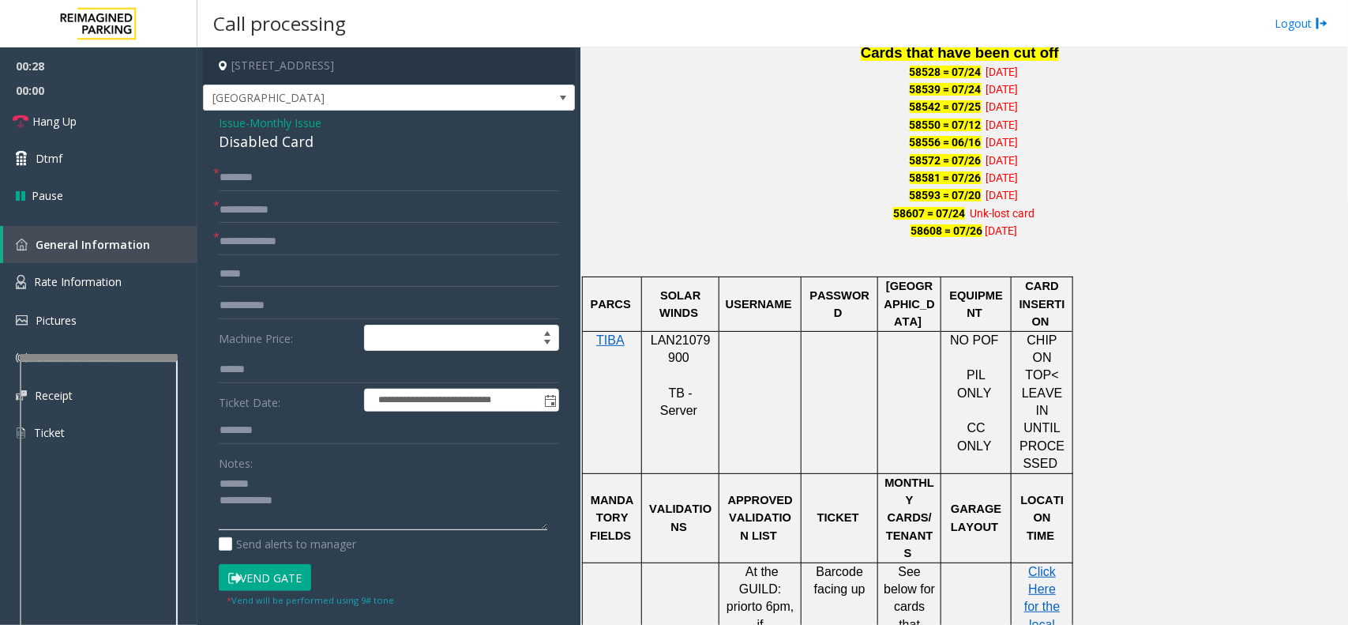
paste textarea "**********"
click at [675, 340] on span "LAN21079900" at bounding box center [681, 348] width 60 height 31
copy p "LAN21079900"
click at [421, 509] on textarea at bounding box center [383, 500] width 329 height 59
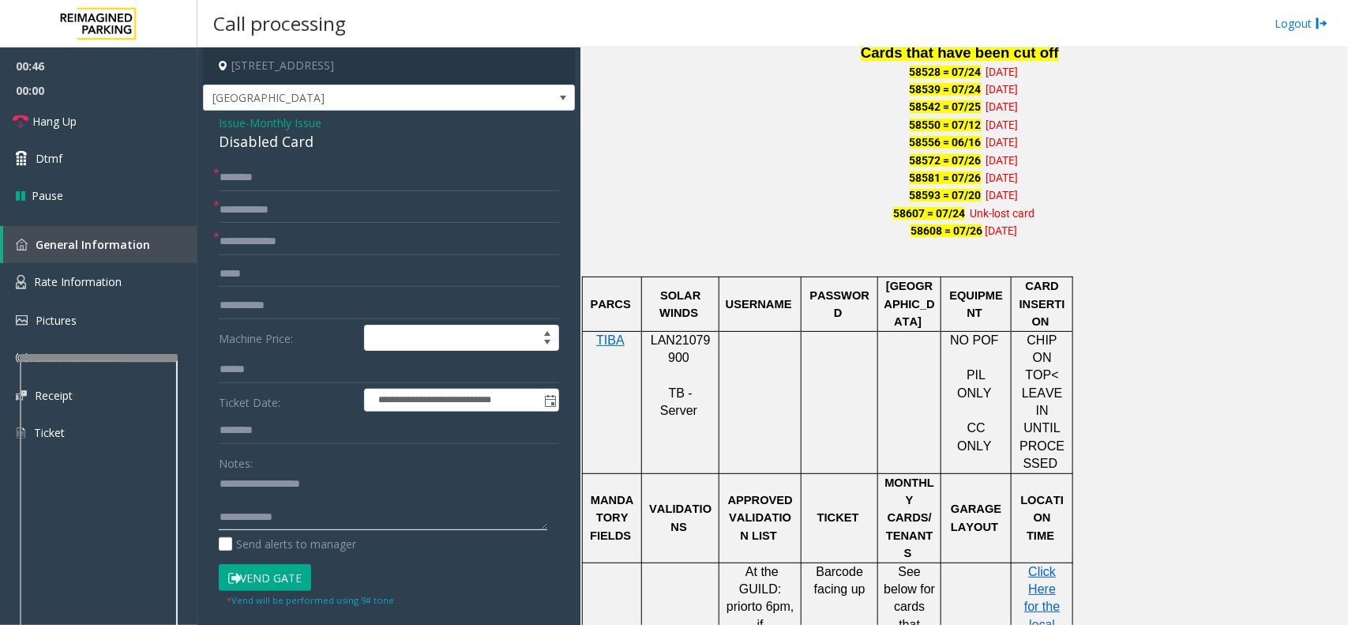
click at [468, 523] on textarea at bounding box center [383, 500] width 329 height 59
type textarea "**********"
click at [249, 577] on button "Vend Gate" at bounding box center [265, 577] width 92 height 27
click at [295, 178] on input "text" at bounding box center [389, 177] width 340 height 27
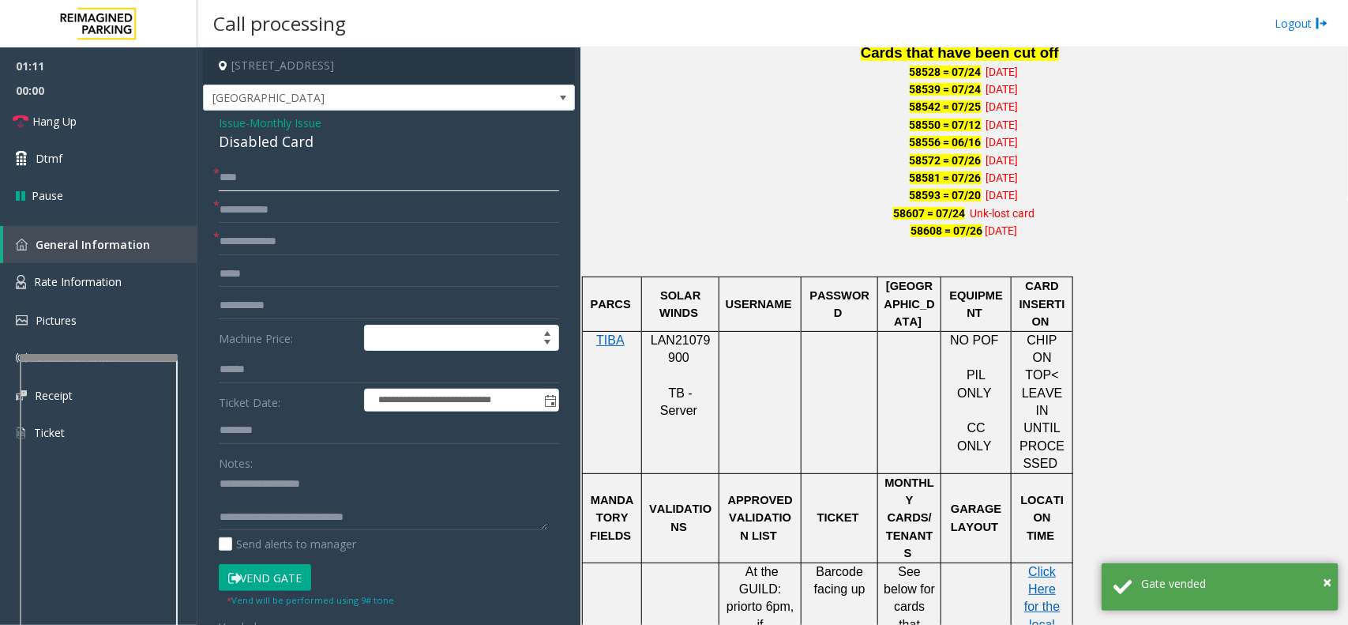
type input "****"
click at [344, 216] on input "text" at bounding box center [389, 210] width 340 height 27
type input "**"
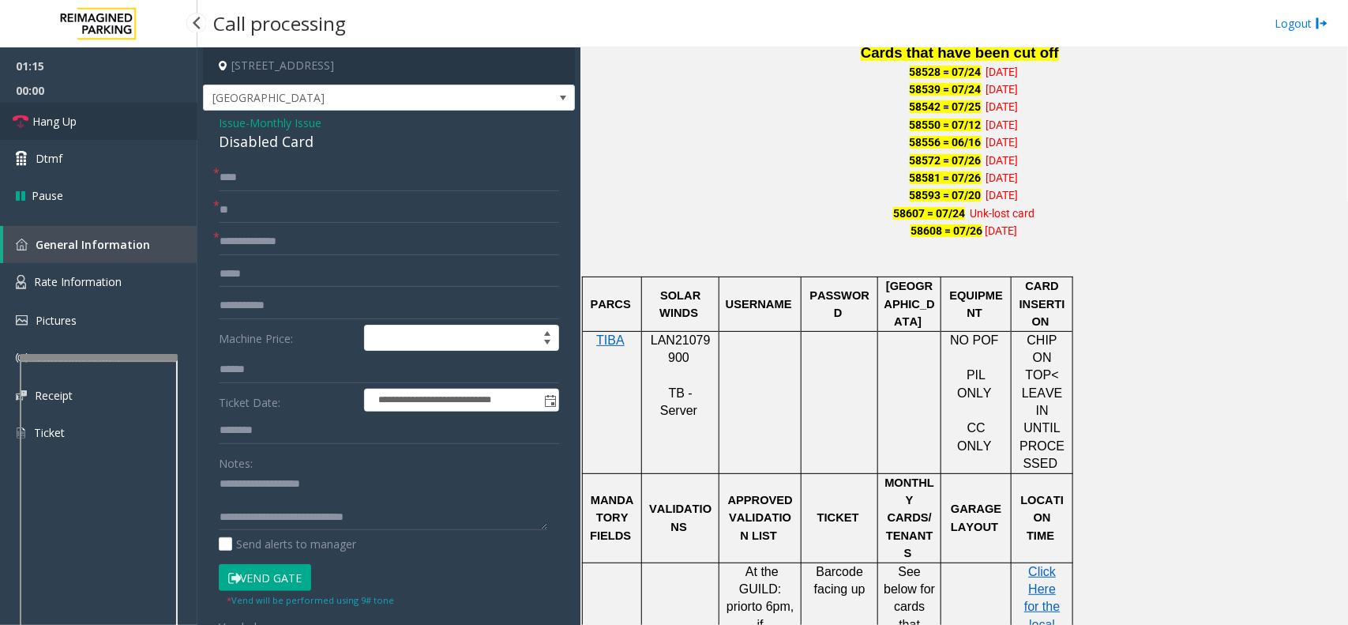
click at [93, 103] on link "Hang Up" at bounding box center [98, 121] width 197 height 37
click at [275, 239] on input "text" at bounding box center [389, 241] width 340 height 27
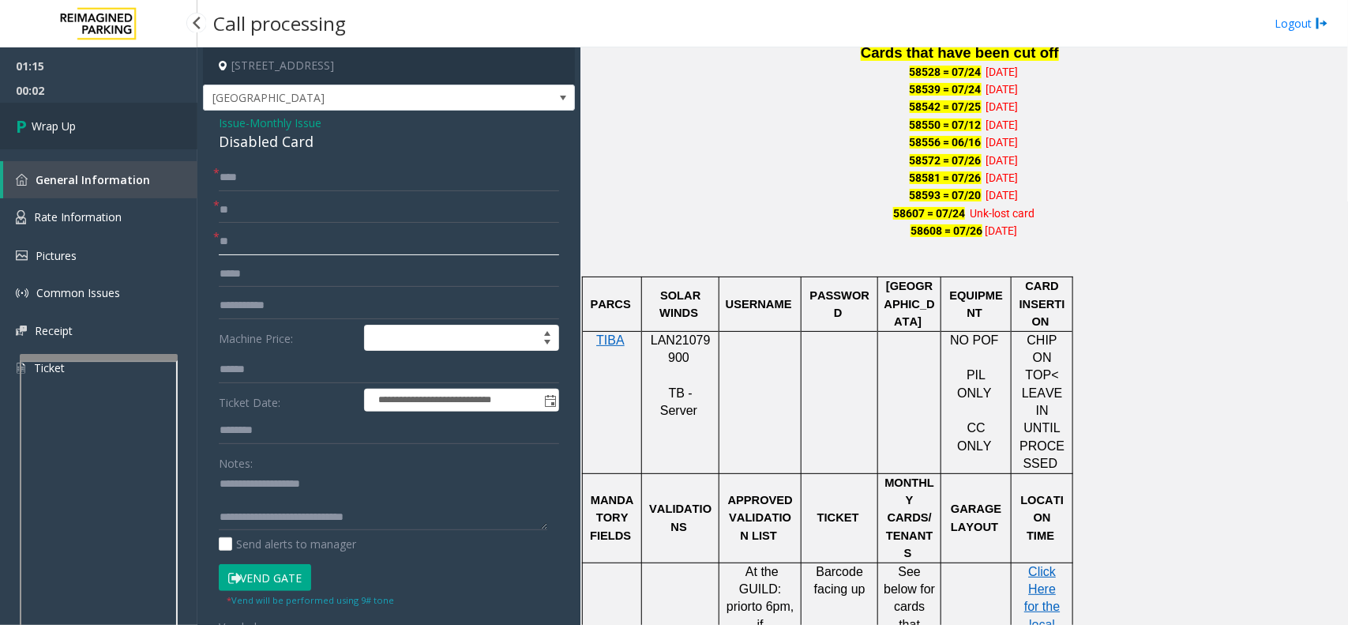
type input "**"
click at [60, 127] on span "Wrap Up" at bounding box center [54, 126] width 44 height 17
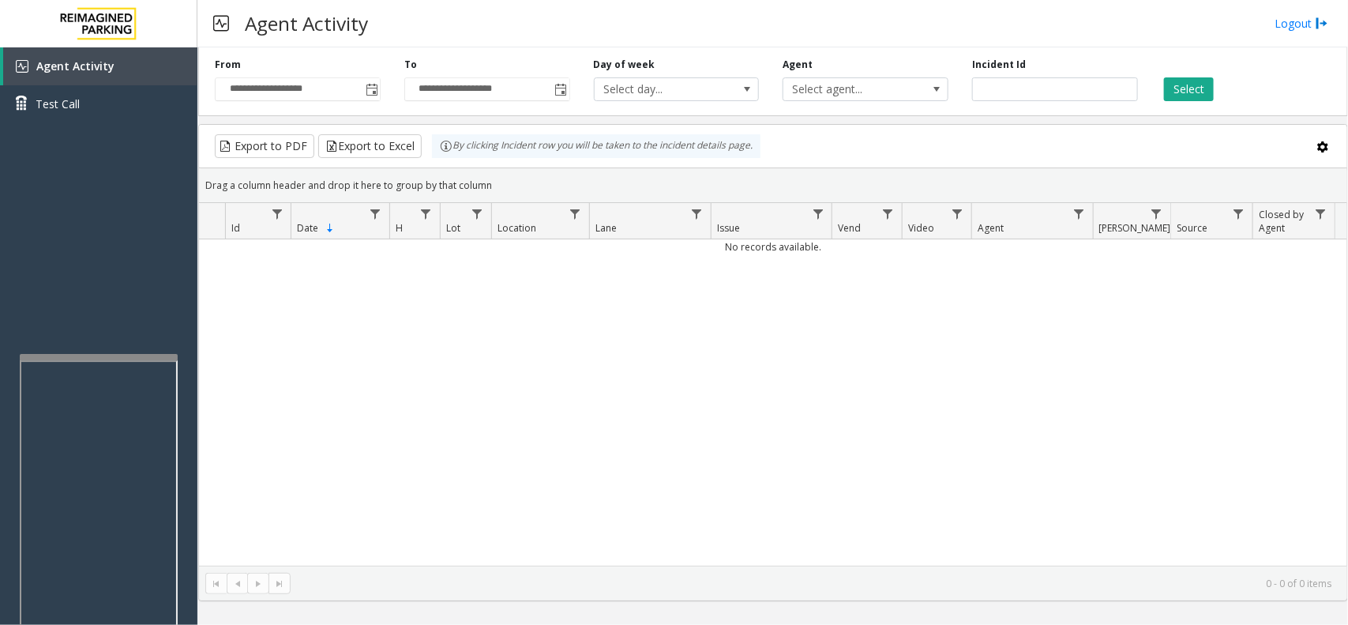
drag, startPoint x: 674, startPoint y: 503, endPoint x: 644, endPoint y: 525, distance: 37.3
click at [644, 525] on div "No records available." at bounding box center [773, 402] width 1148 height 326
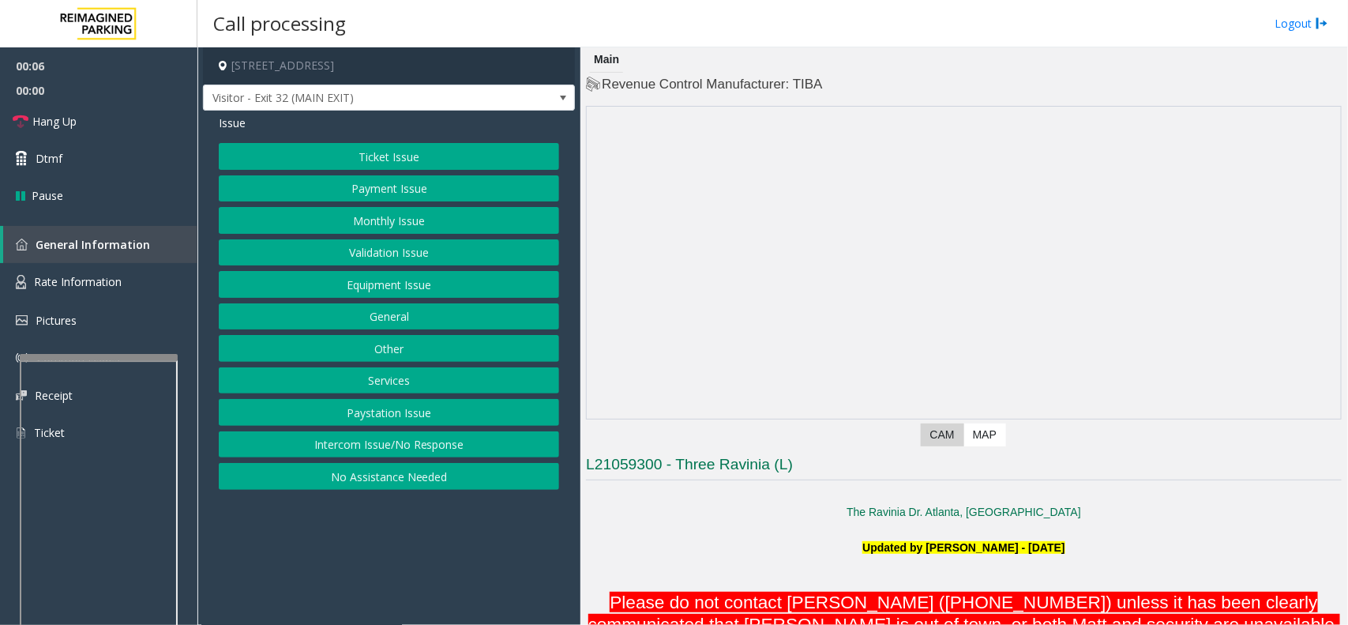
drag, startPoint x: 433, startPoint y: 508, endPoint x: 408, endPoint y: 554, distance: 51.9
click at [408, 554] on app-call-processing-form "[STREET_ADDRESS] Visitor - Exit 32 (MAIN EXIT) Issue Ticket Issue Payment Issue…" at bounding box center [388, 335] width 383 height 577
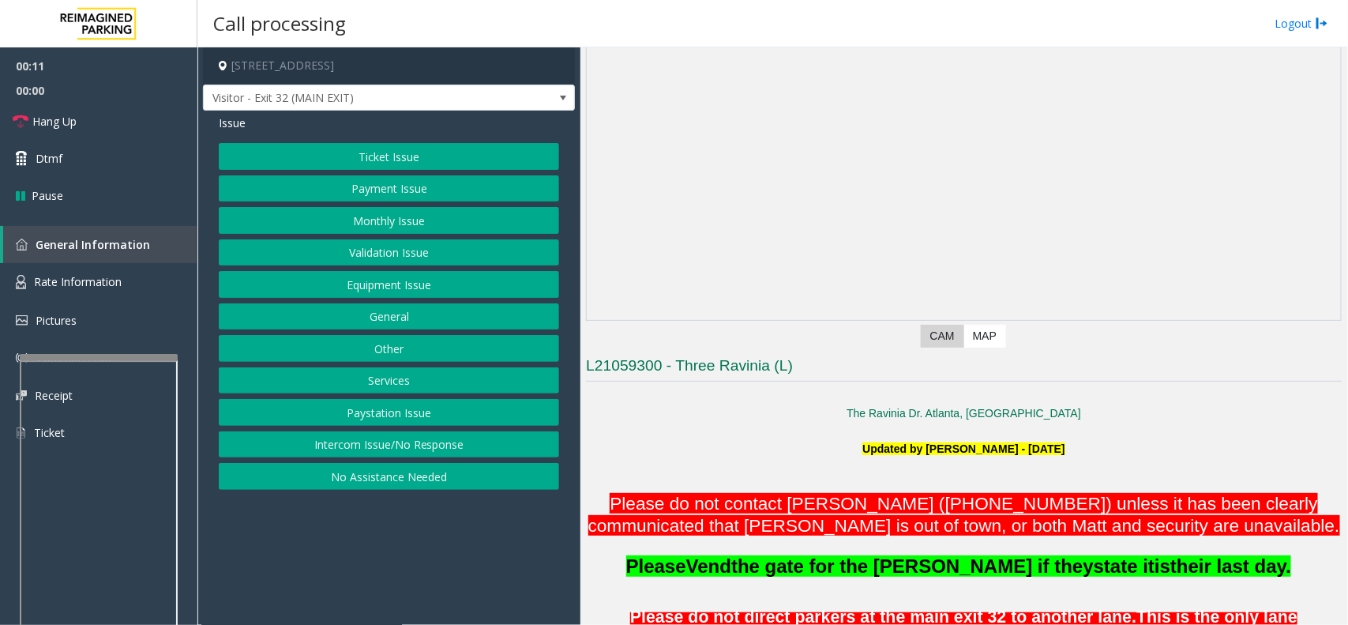
click at [408, 227] on button "Monthly Issue" at bounding box center [389, 220] width 340 height 27
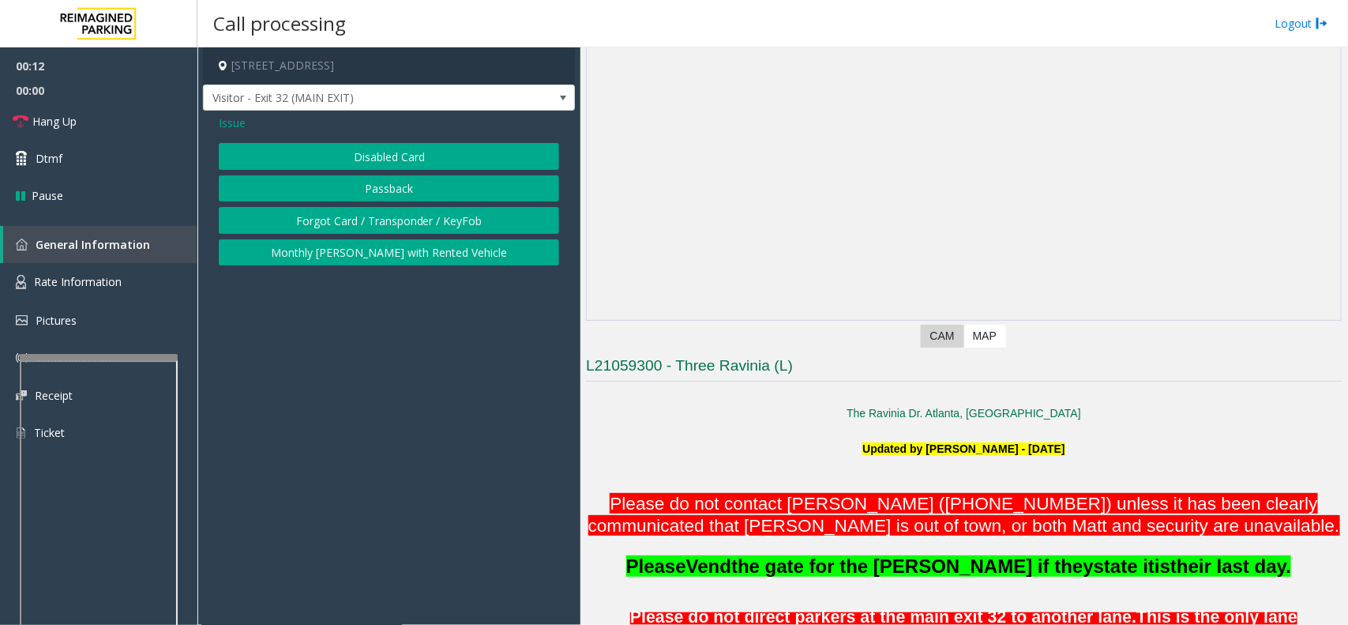
click at [446, 151] on button "Disabled Card" at bounding box center [389, 156] width 340 height 27
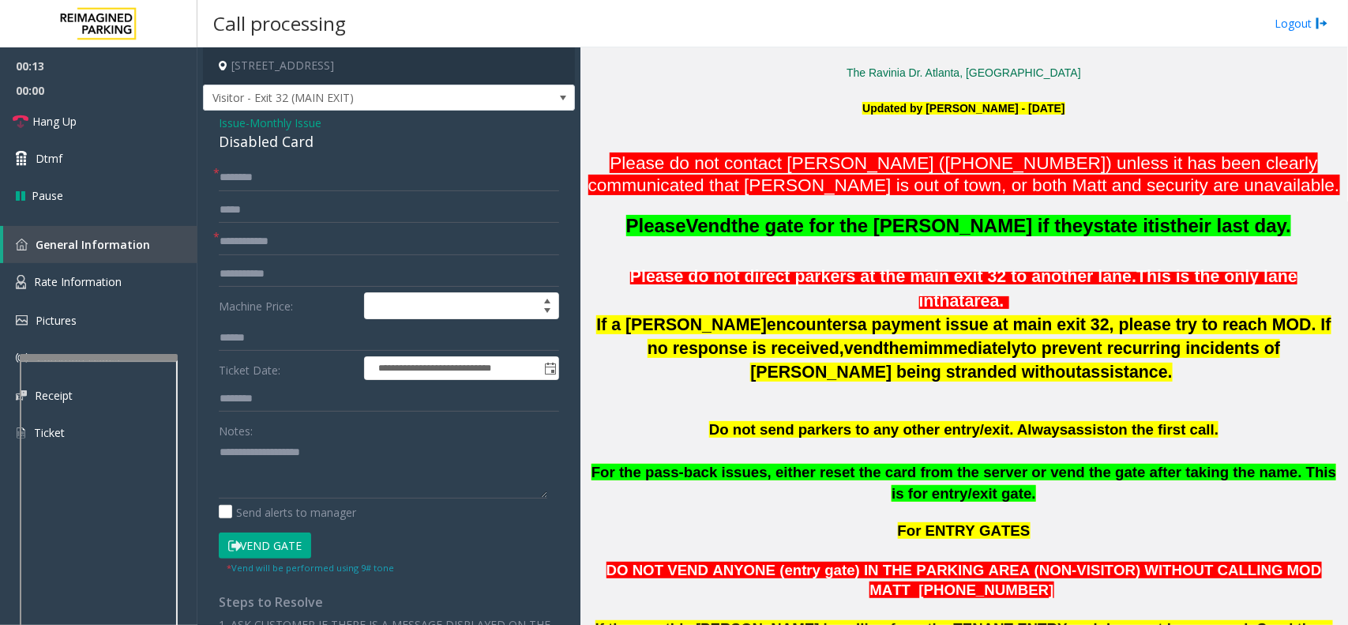
scroll to position [592, 0]
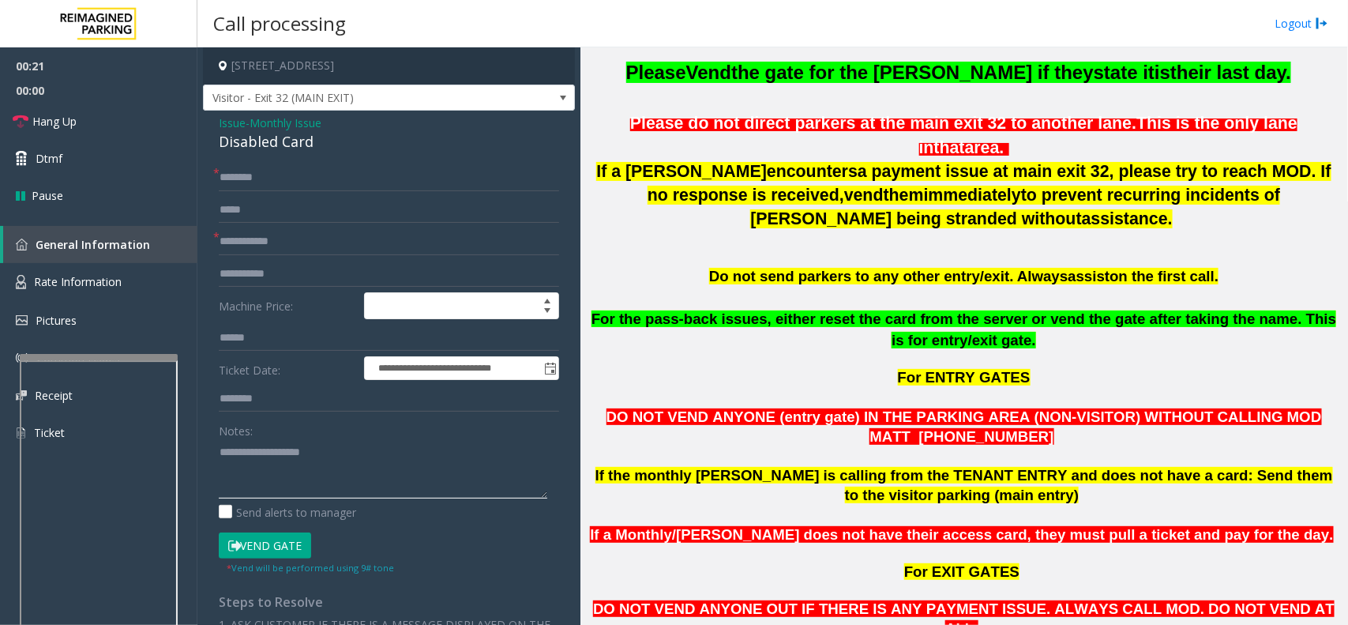
drag, startPoint x: 329, startPoint y: 471, endPoint x: 312, endPoint y: 309, distance: 163.6
click at [329, 471] on textarea at bounding box center [383, 468] width 329 height 59
drag, startPoint x: 238, startPoint y: 120, endPoint x: 251, endPoint y: 139, distance: 23.2
click at [238, 120] on span "Issue" at bounding box center [232, 123] width 27 height 17
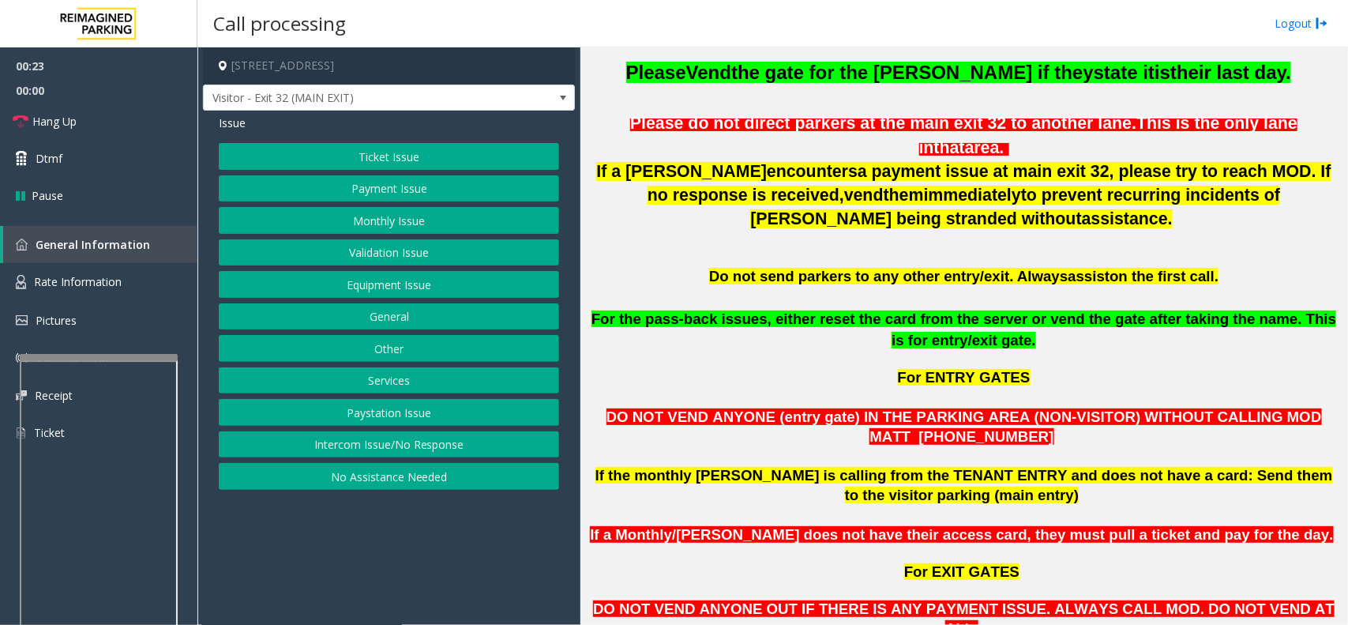
click at [353, 250] on button "Validation Issue" at bounding box center [389, 252] width 340 height 27
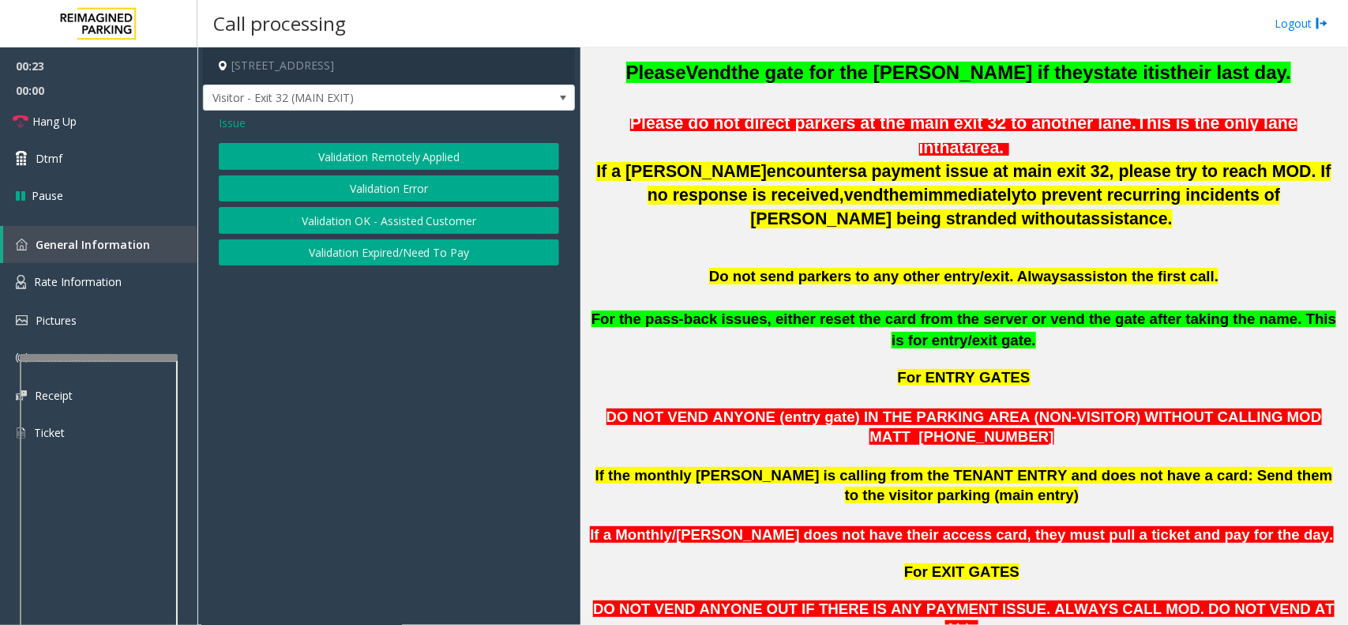
click at [357, 180] on button "Validation Error" at bounding box center [389, 188] width 340 height 27
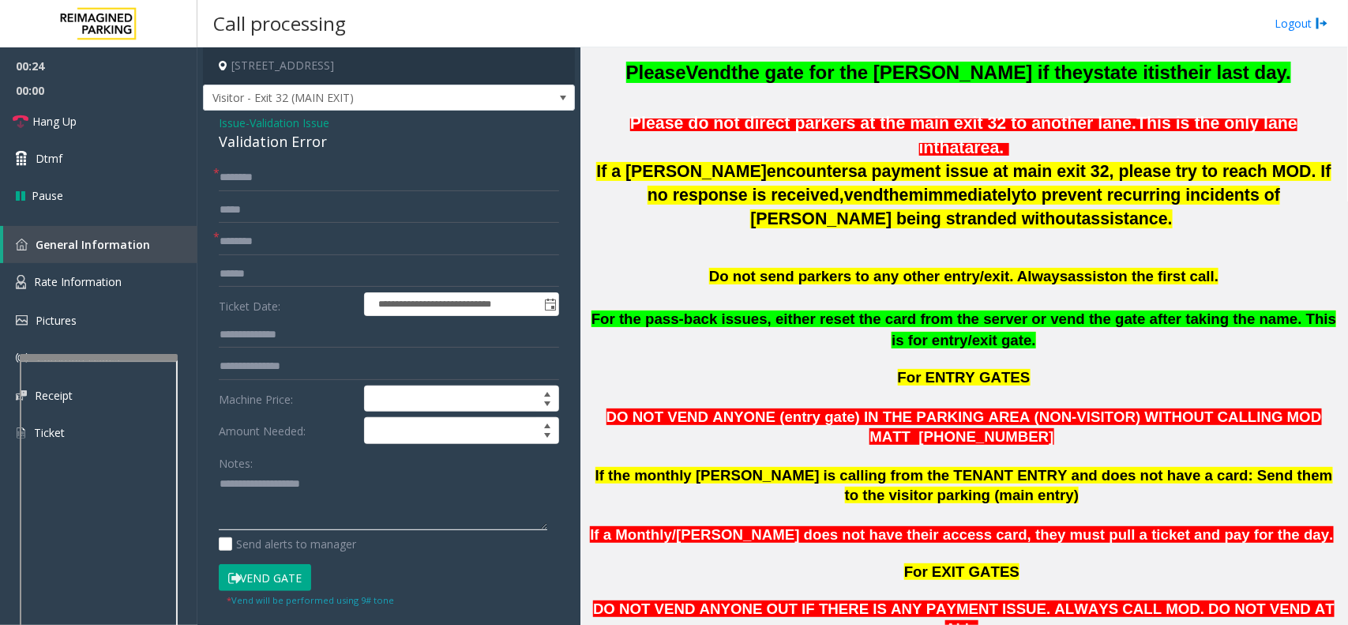
paste textarea "**********"
click at [359, 518] on textarea at bounding box center [383, 500] width 329 height 59
type textarea "**********"
click at [273, 145] on div "Validation Error" at bounding box center [389, 141] width 340 height 21
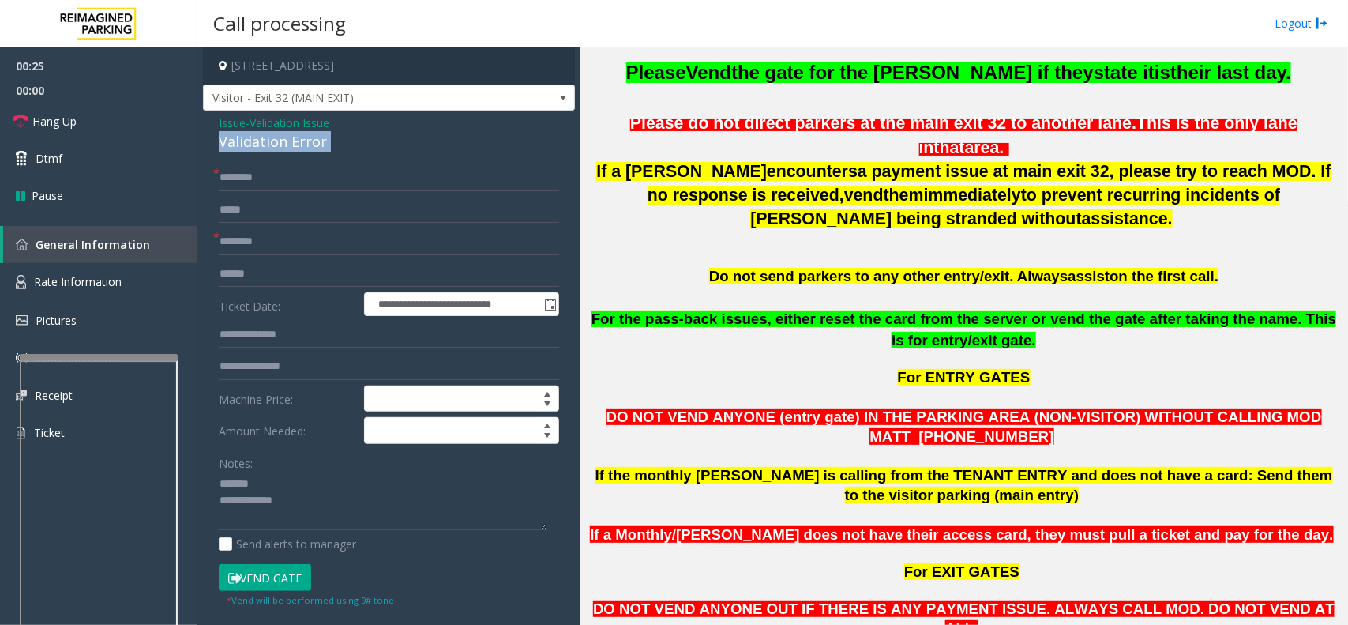
click at [273, 145] on div "Validation Error" at bounding box center [389, 141] width 340 height 21
copy div "Validation Error"
click at [234, 125] on span "Issue" at bounding box center [232, 123] width 27 height 17
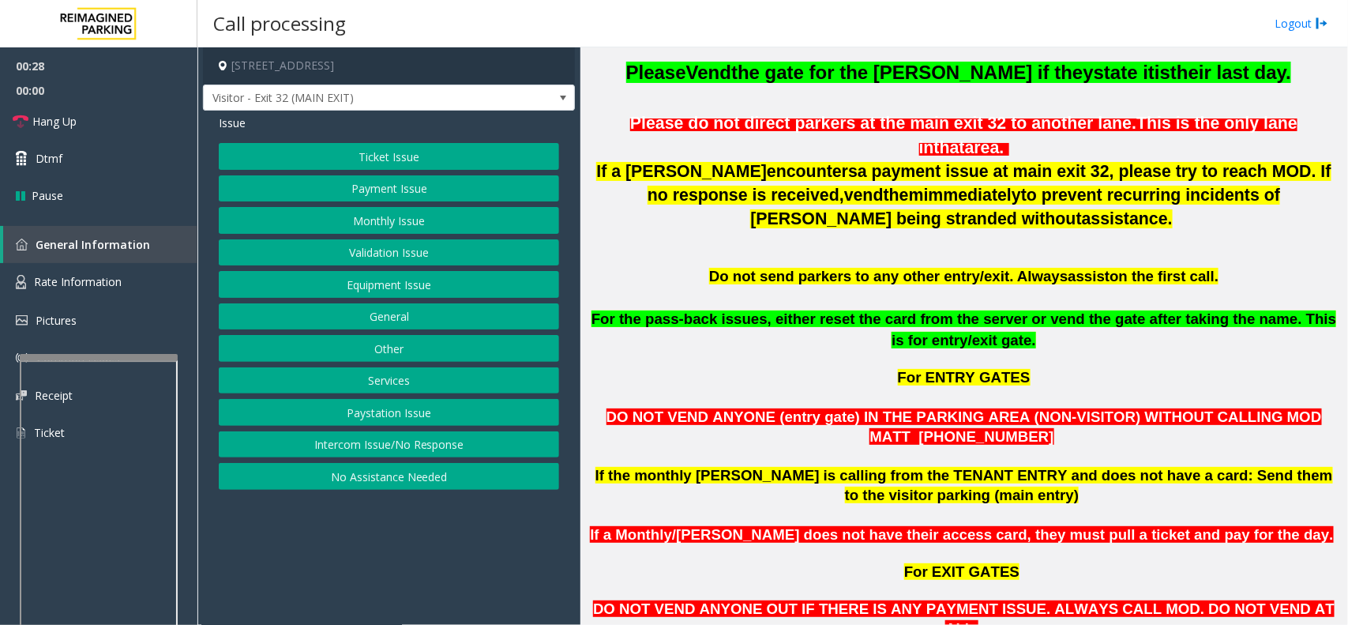
click at [332, 246] on button "Validation Issue" at bounding box center [389, 252] width 340 height 27
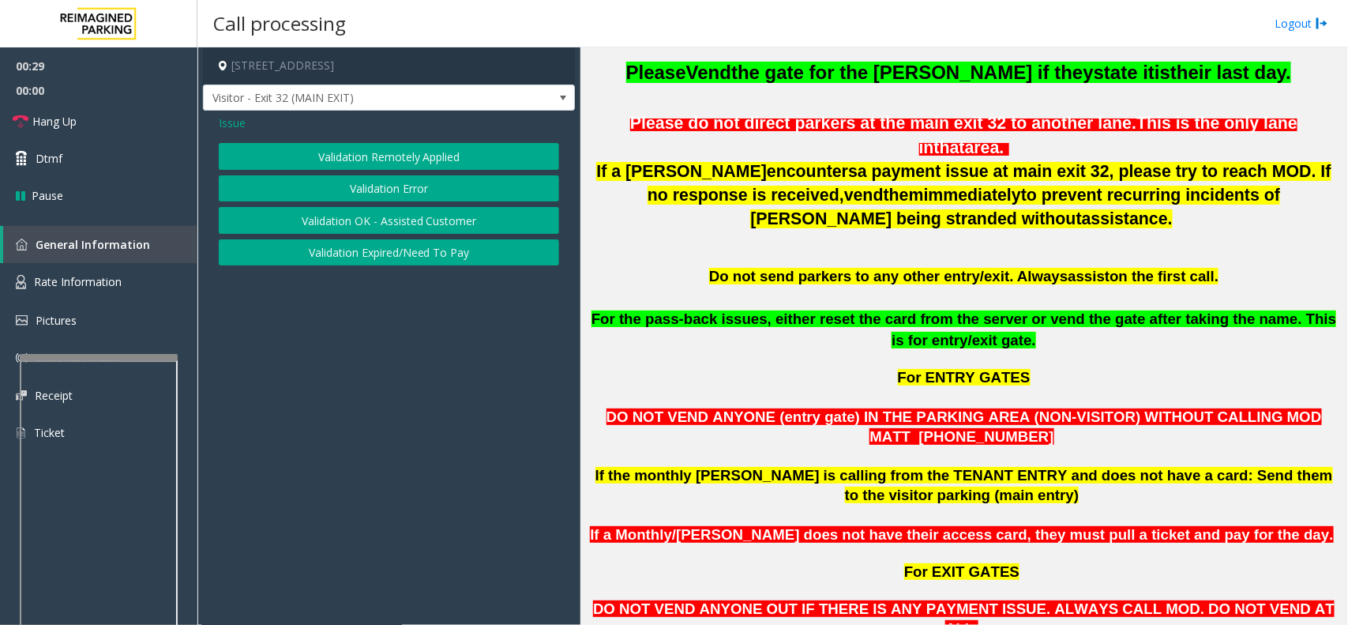
click at [306, 179] on button "Validation Error" at bounding box center [389, 188] width 340 height 27
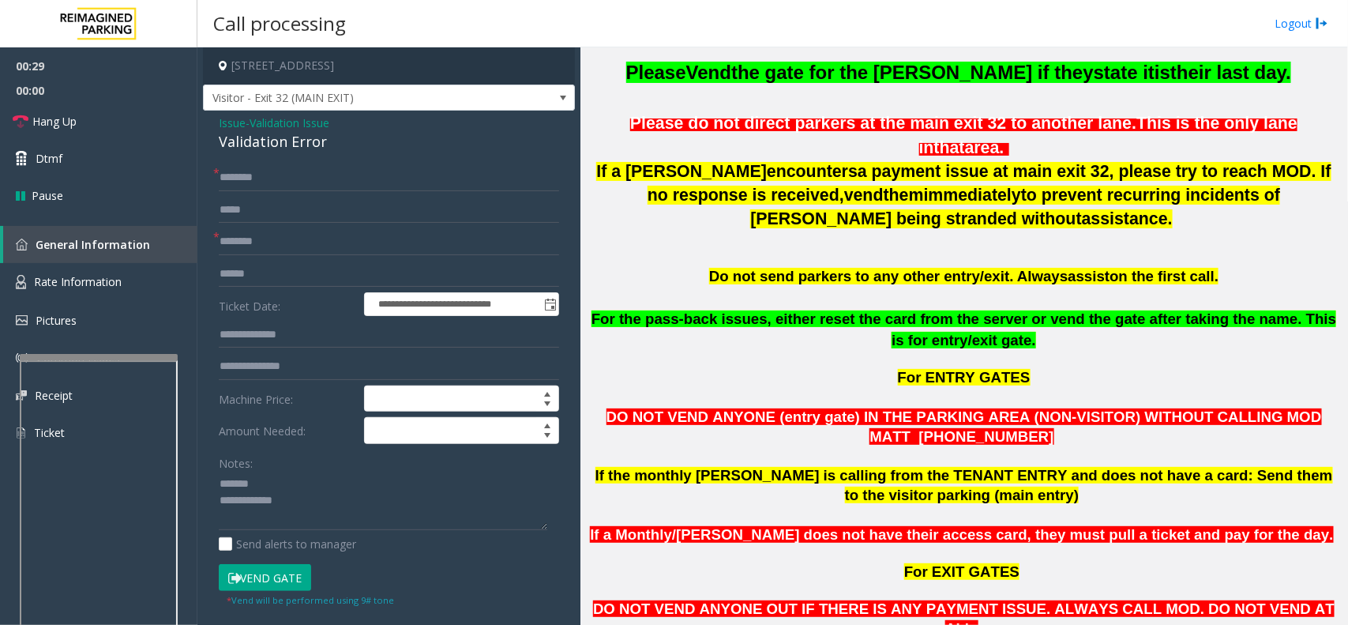
click at [258, 143] on div "Validation Error" at bounding box center [389, 141] width 340 height 21
paste textarea "**********"
click at [275, 486] on textarea at bounding box center [383, 500] width 329 height 59
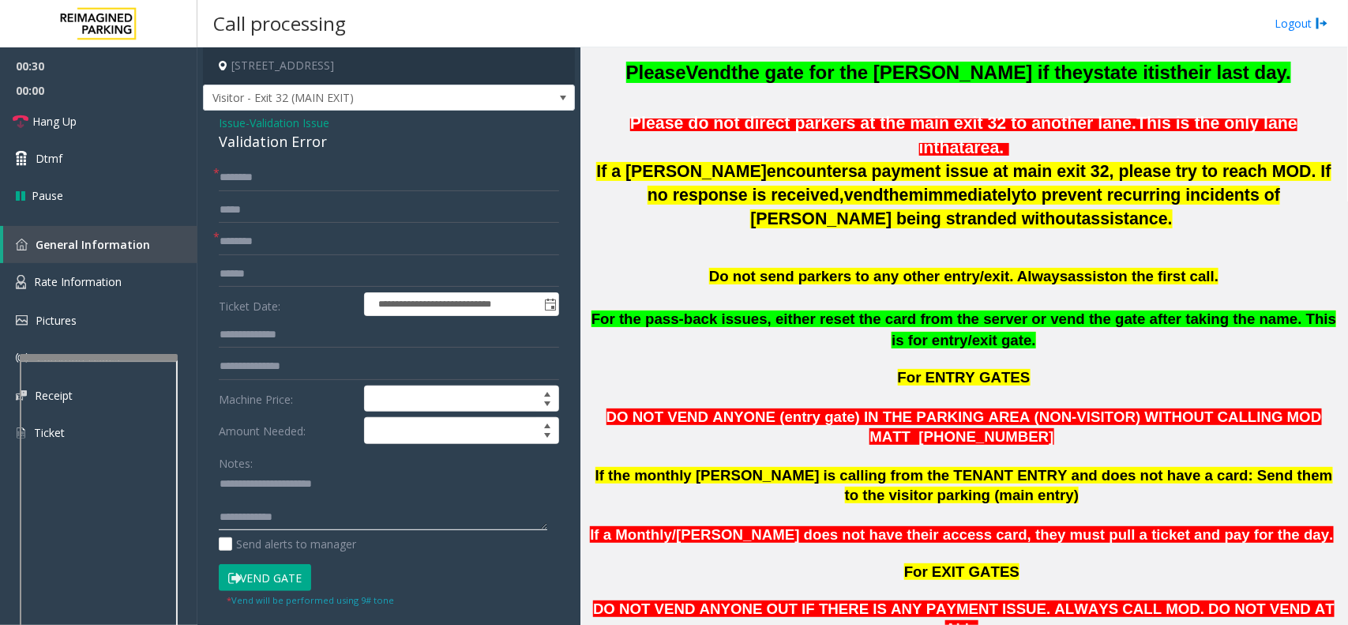
click at [308, 517] on textarea at bounding box center [383, 500] width 329 height 59
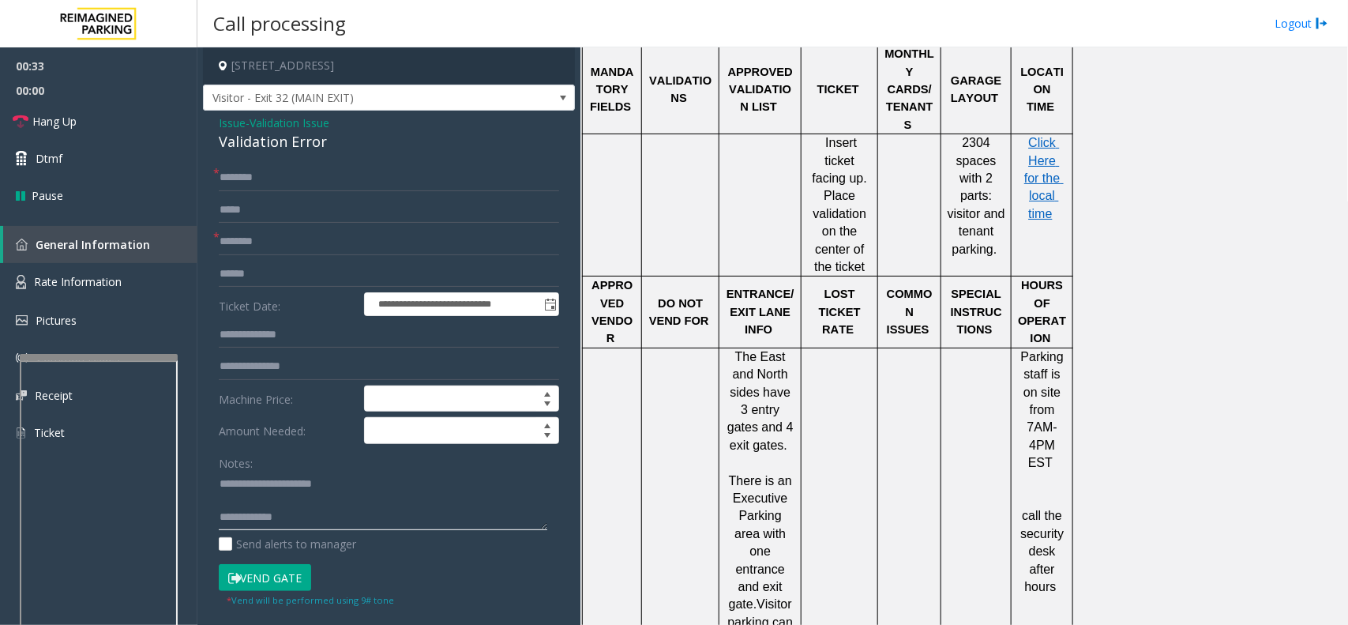
scroll to position [1876, 0]
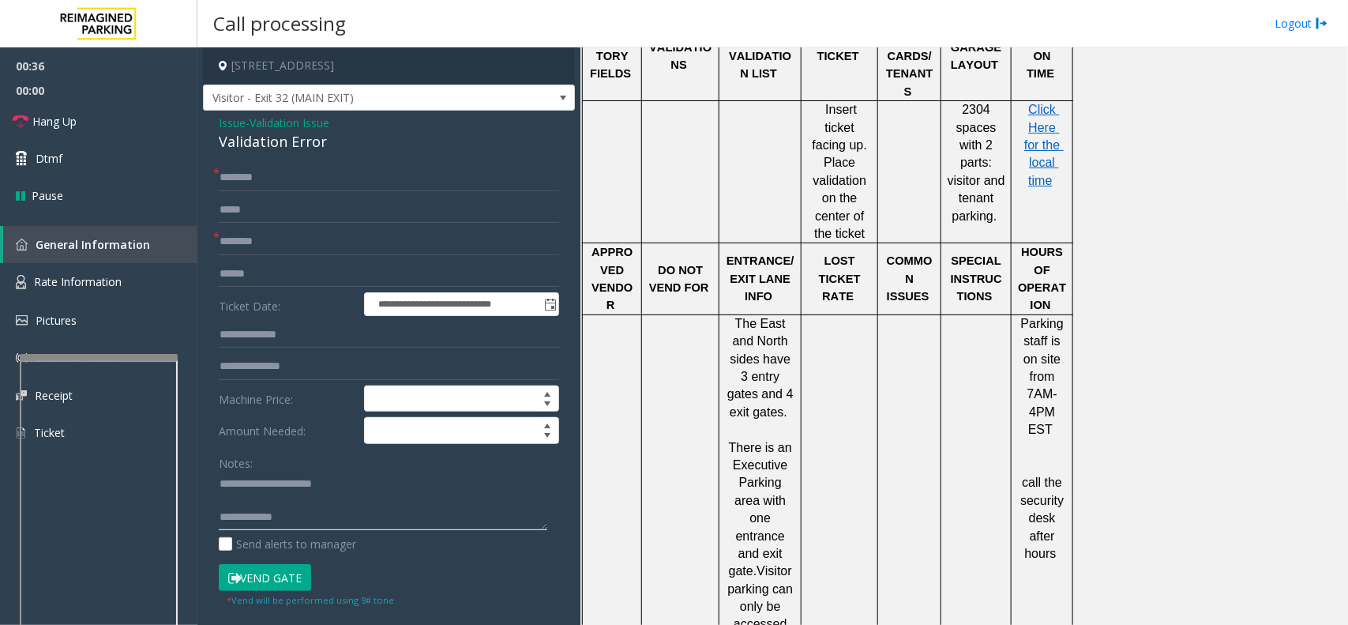
type textarea "**********"
click at [281, 254] on input "text" at bounding box center [389, 241] width 340 height 27
type input "********"
click at [258, 170] on input "text" at bounding box center [389, 177] width 340 height 27
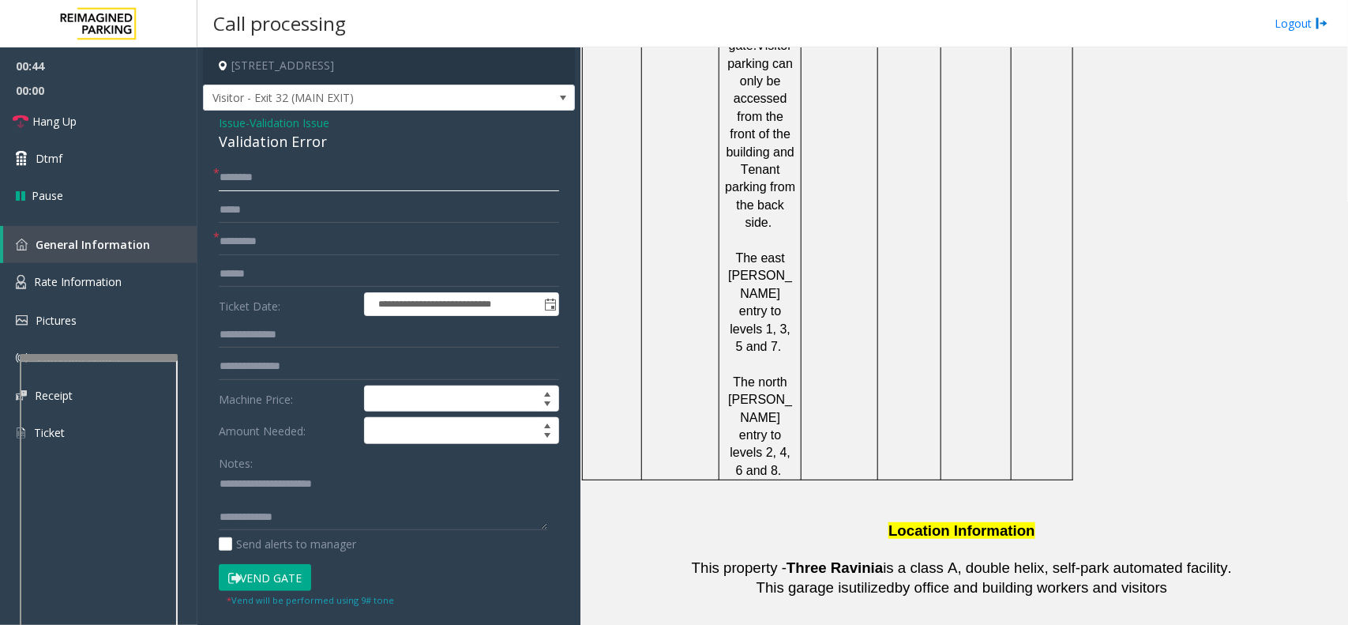
scroll to position [2369, 0]
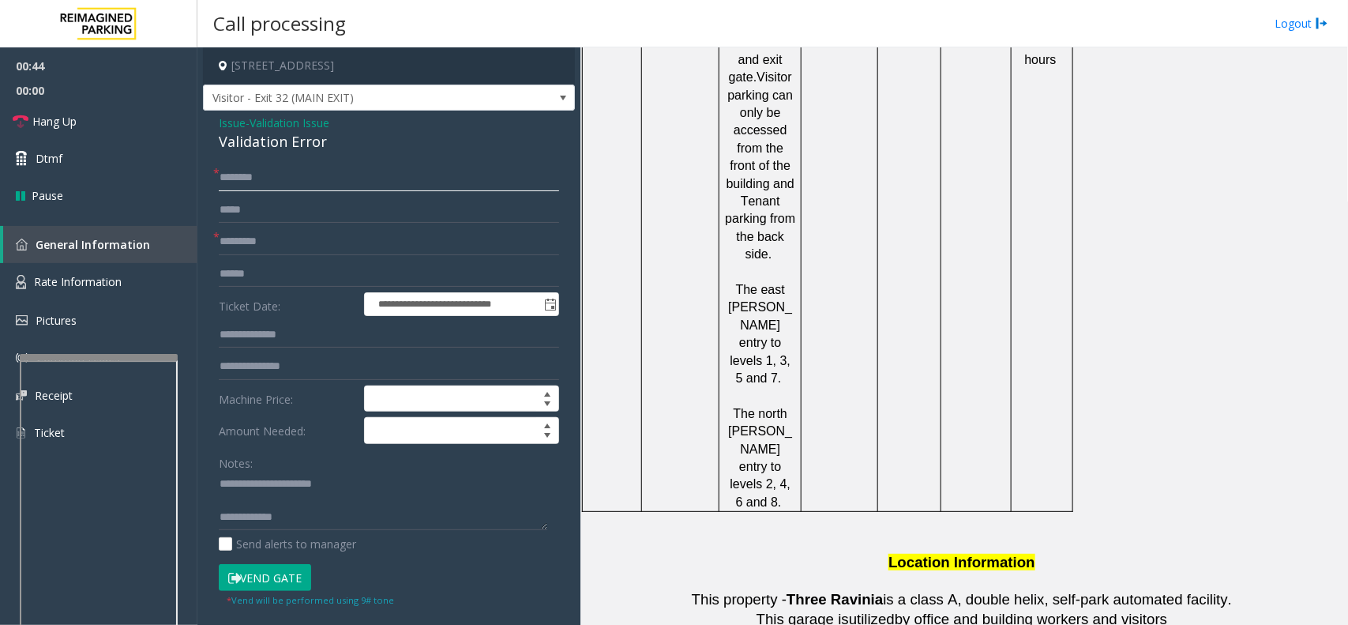
click at [359, 170] on input "text" at bounding box center [389, 177] width 340 height 27
type input "**********"
click at [342, 519] on textarea at bounding box center [383, 500] width 329 height 59
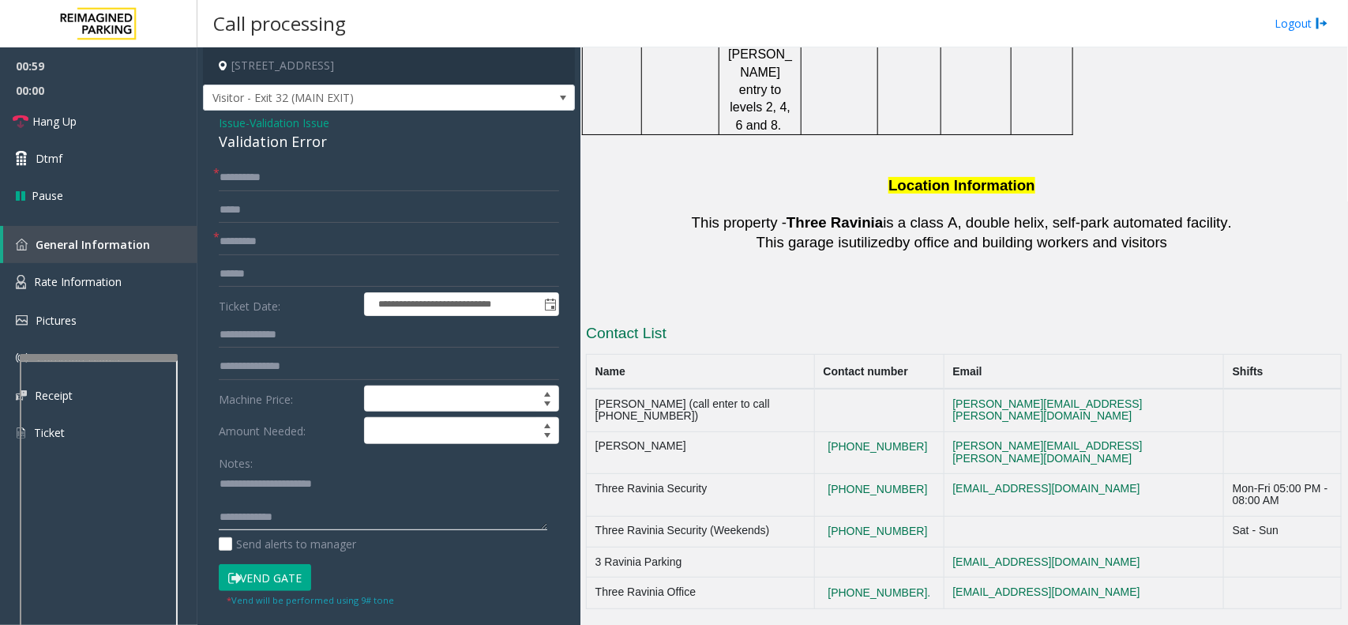
scroll to position [2789, 0]
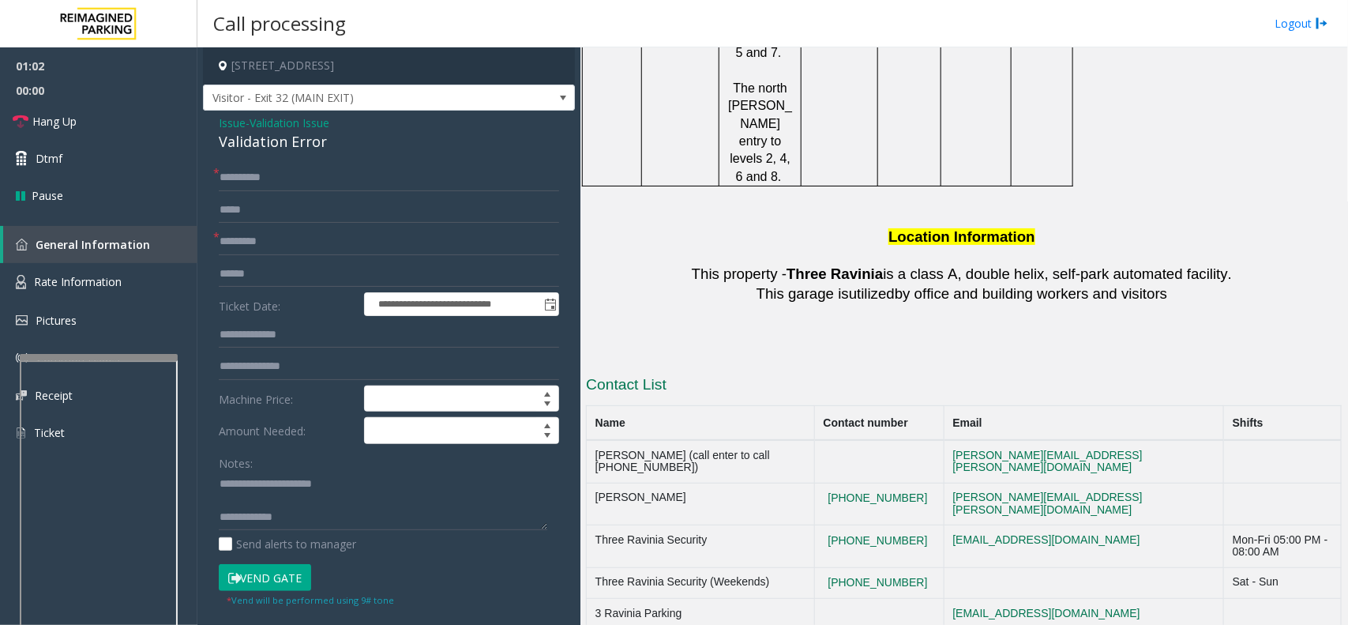
scroll to position [2592, 0]
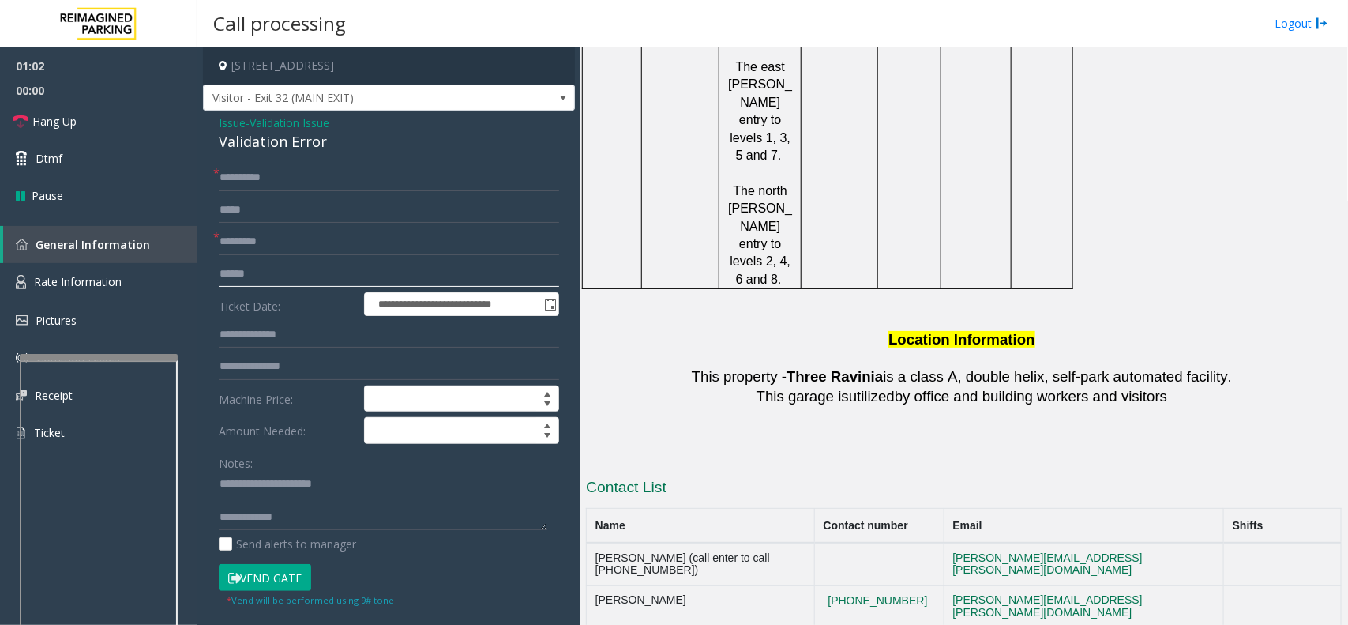
click at [277, 281] on input "text" at bounding box center [389, 274] width 340 height 27
drag, startPoint x: 937, startPoint y: 539, endPoint x: 854, endPoint y: 537, distance: 83.7
click at [393, 526] on textarea at bounding box center [383, 500] width 329 height 59
click at [297, 262] on input "text" at bounding box center [389, 274] width 340 height 27
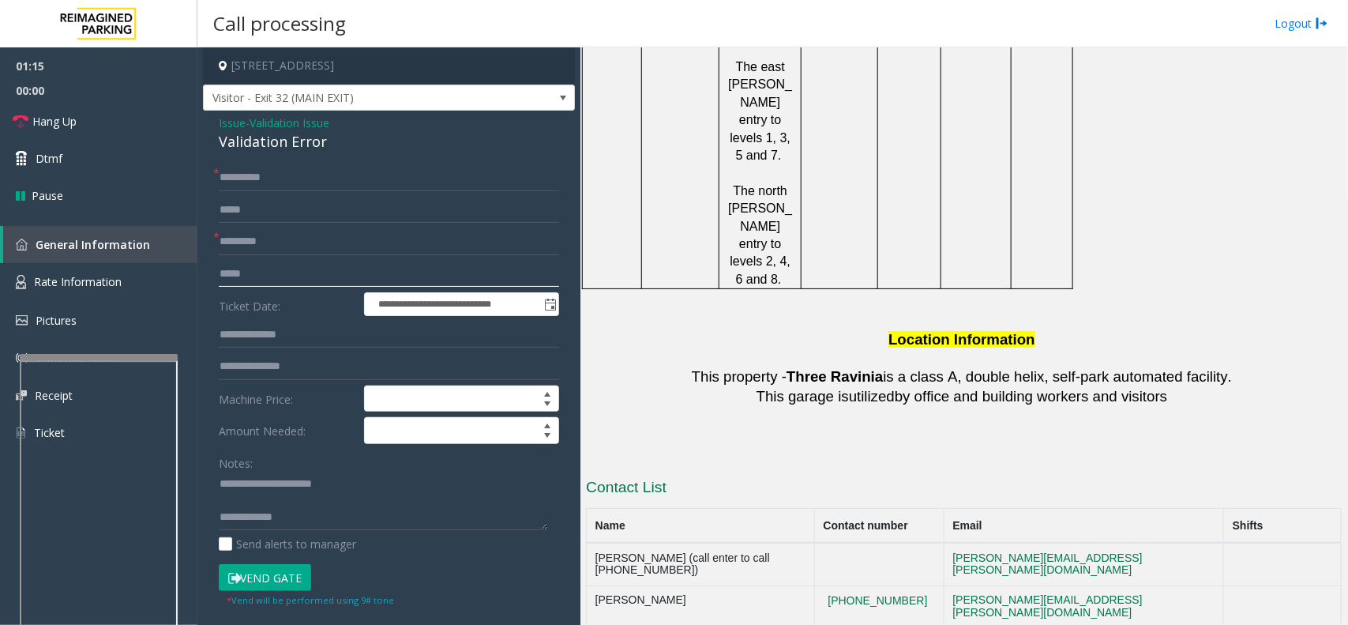
type input "*****"
drag, startPoint x: 933, startPoint y: 437, endPoint x: 832, endPoint y: 416, distance: 103.2
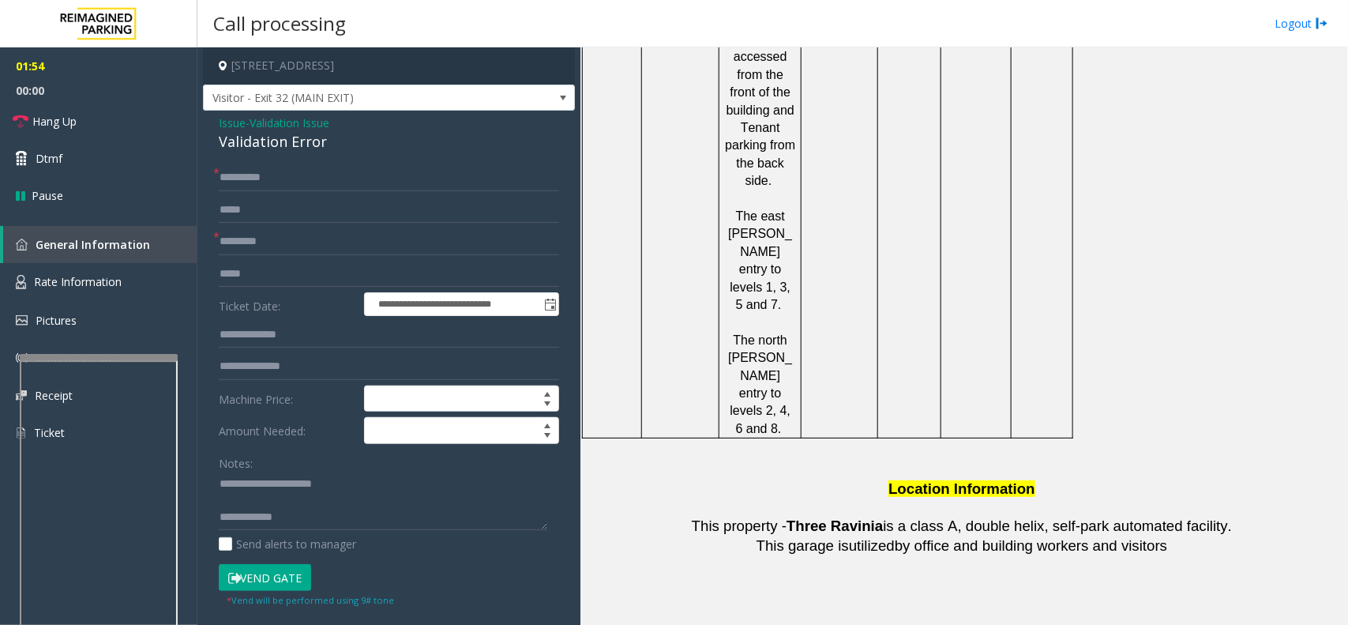
scroll to position [2098, 0]
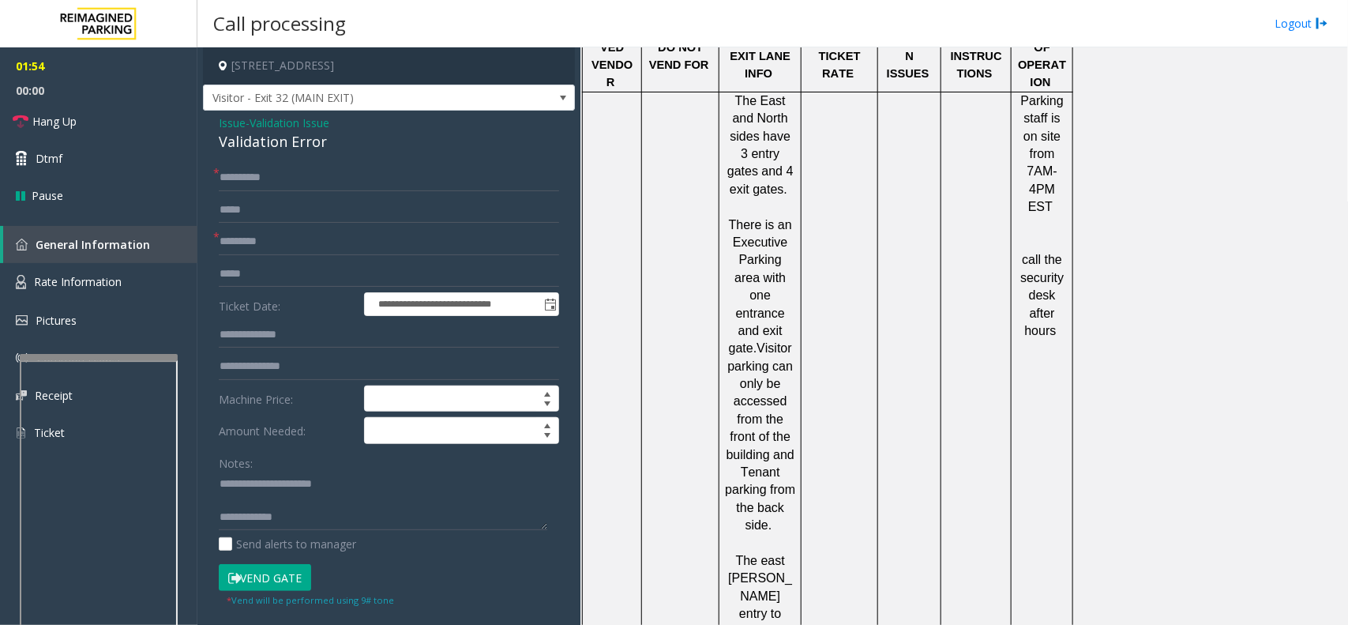
drag, startPoint x: 743, startPoint y: 456, endPoint x: 723, endPoint y: 475, distance: 27.4
click at [723, 475] on div "The East and North sides have 3 entry gates and 4 exit gates . There is an Exec…" at bounding box center [759, 436] width 81 height 689
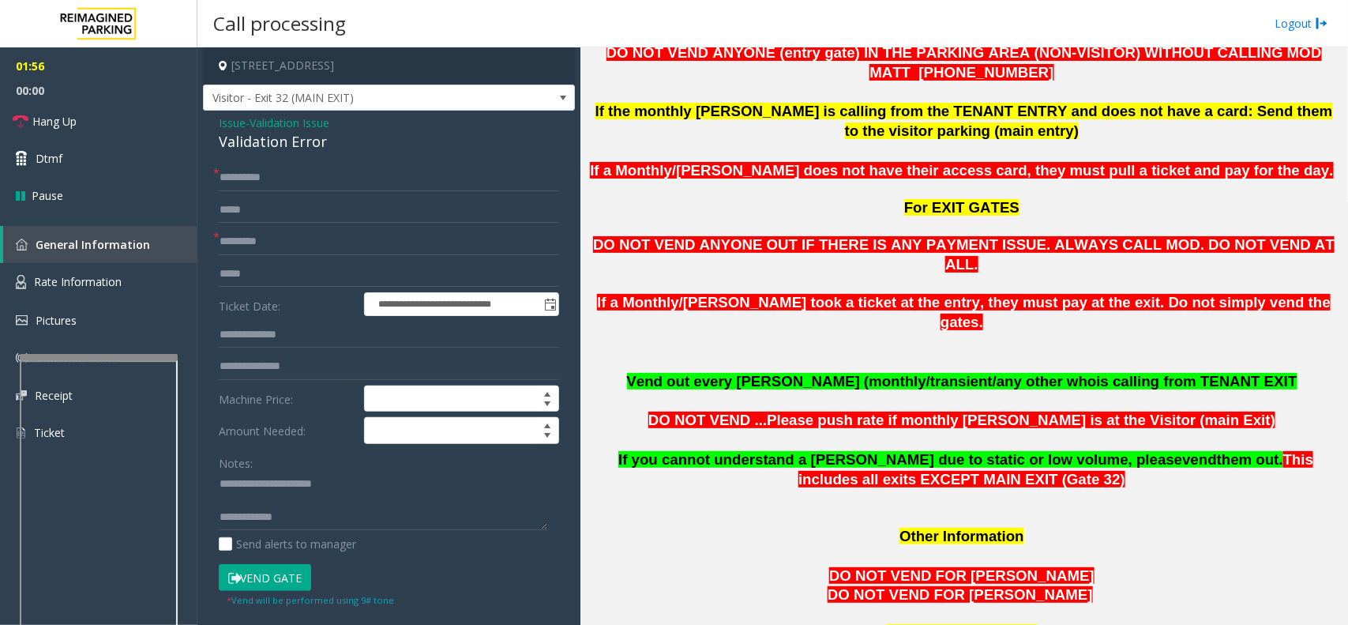
scroll to position [618, 0]
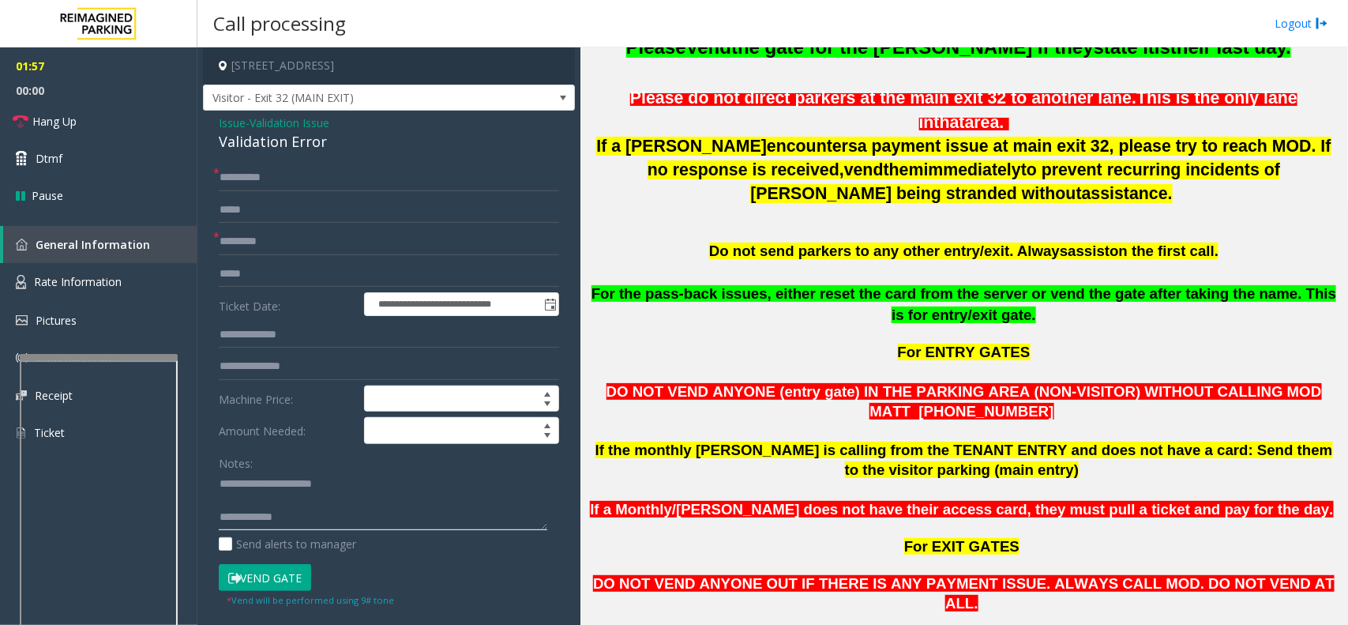
click at [415, 518] on textarea at bounding box center [383, 500] width 329 height 59
click at [444, 529] on textarea at bounding box center [383, 500] width 329 height 59
click at [348, 534] on div "Notes: Send alerts to manager" at bounding box center [389, 500] width 340 height 103
click at [355, 516] on textarea at bounding box center [383, 500] width 329 height 59
click at [487, 502] on textarea at bounding box center [383, 500] width 329 height 59
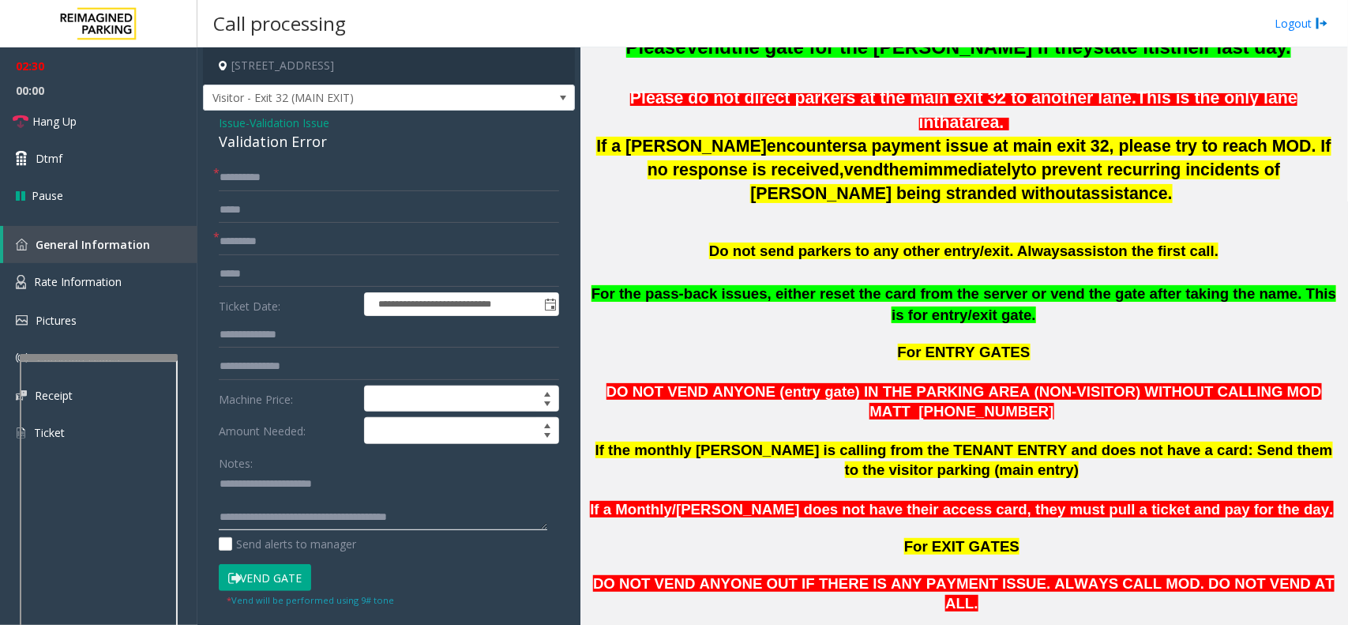
click at [463, 526] on textarea at bounding box center [383, 500] width 329 height 59
click at [107, 117] on link "Hang Up" at bounding box center [98, 121] width 197 height 37
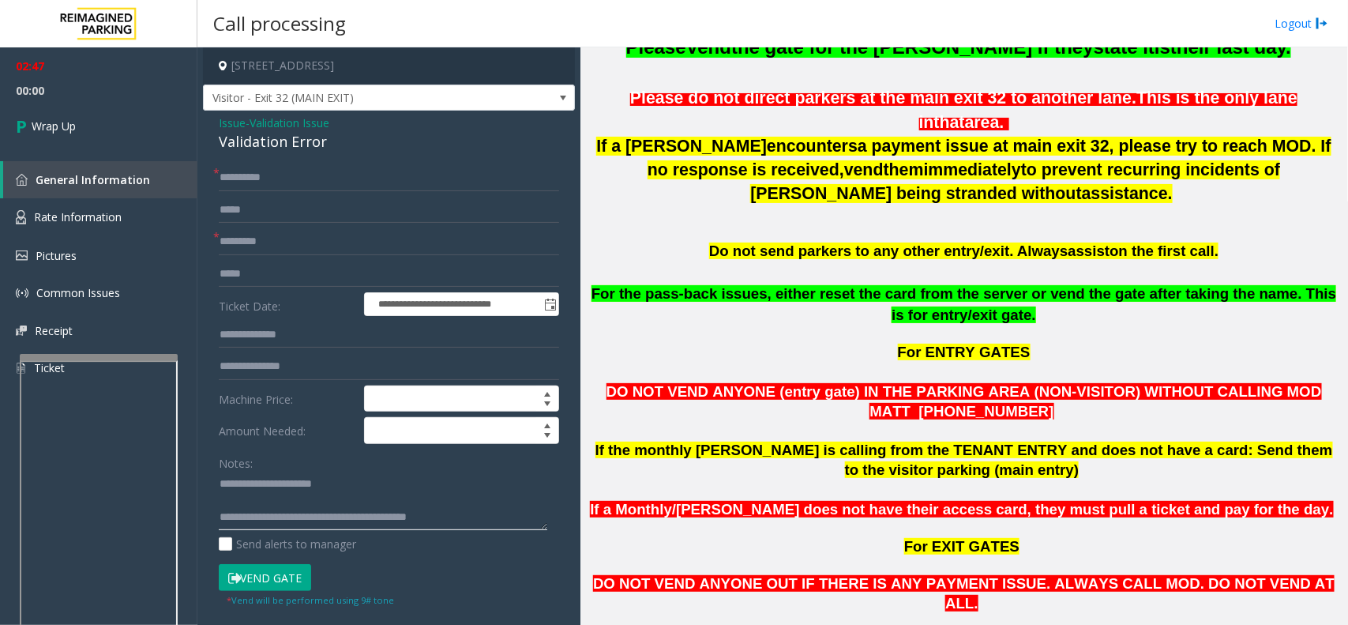
click at [490, 515] on textarea at bounding box center [383, 500] width 329 height 59
type textarea "**********"
click at [128, 119] on link "Wrap Up" at bounding box center [98, 126] width 197 height 47
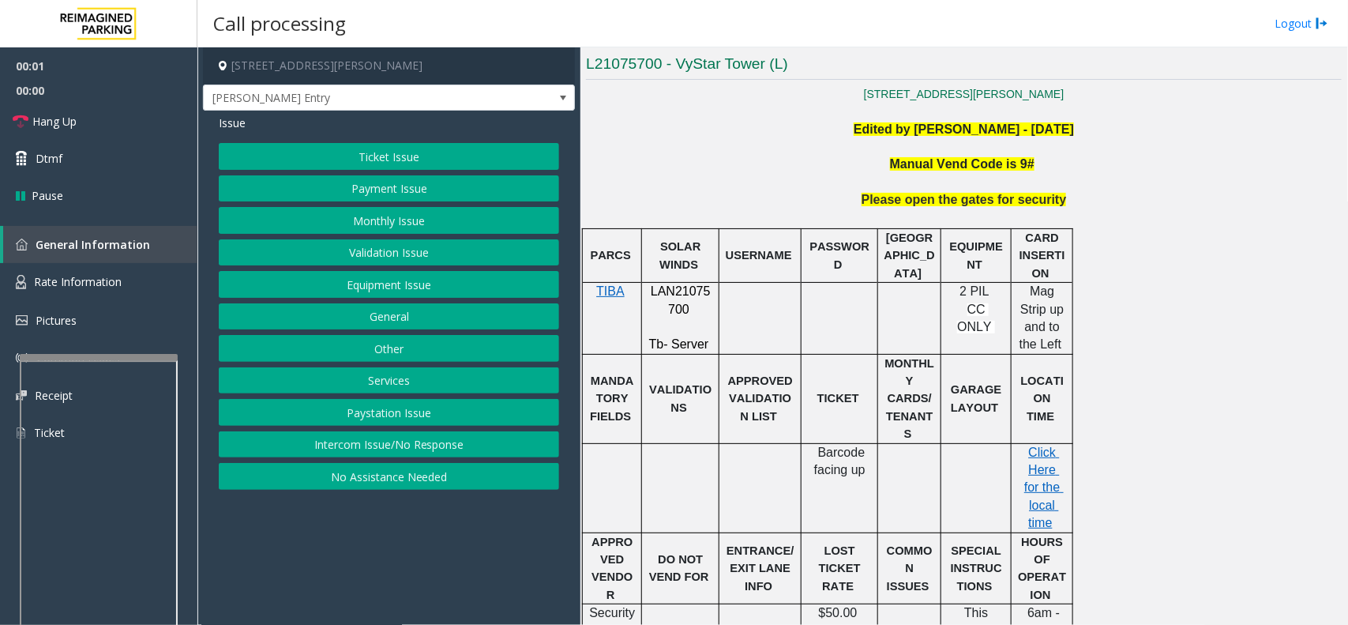
scroll to position [592, 0]
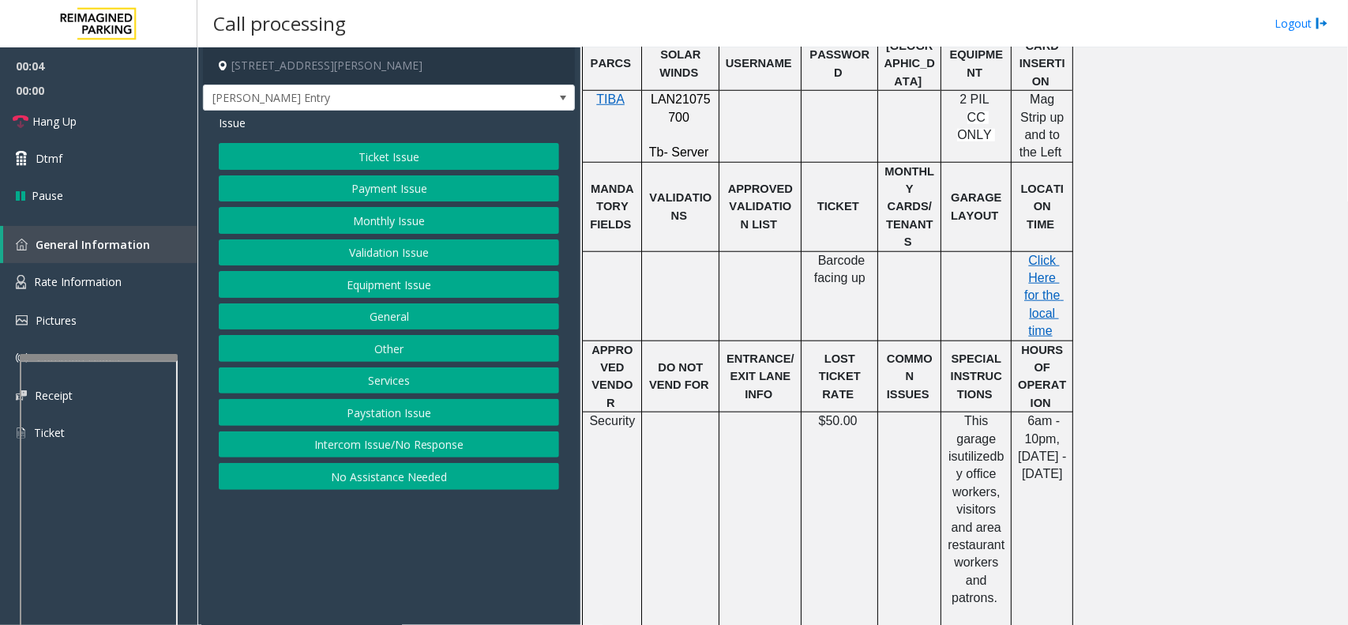
click at [400, 443] on button "Intercom Issue/No Response" at bounding box center [389, 444] width 340 height 27
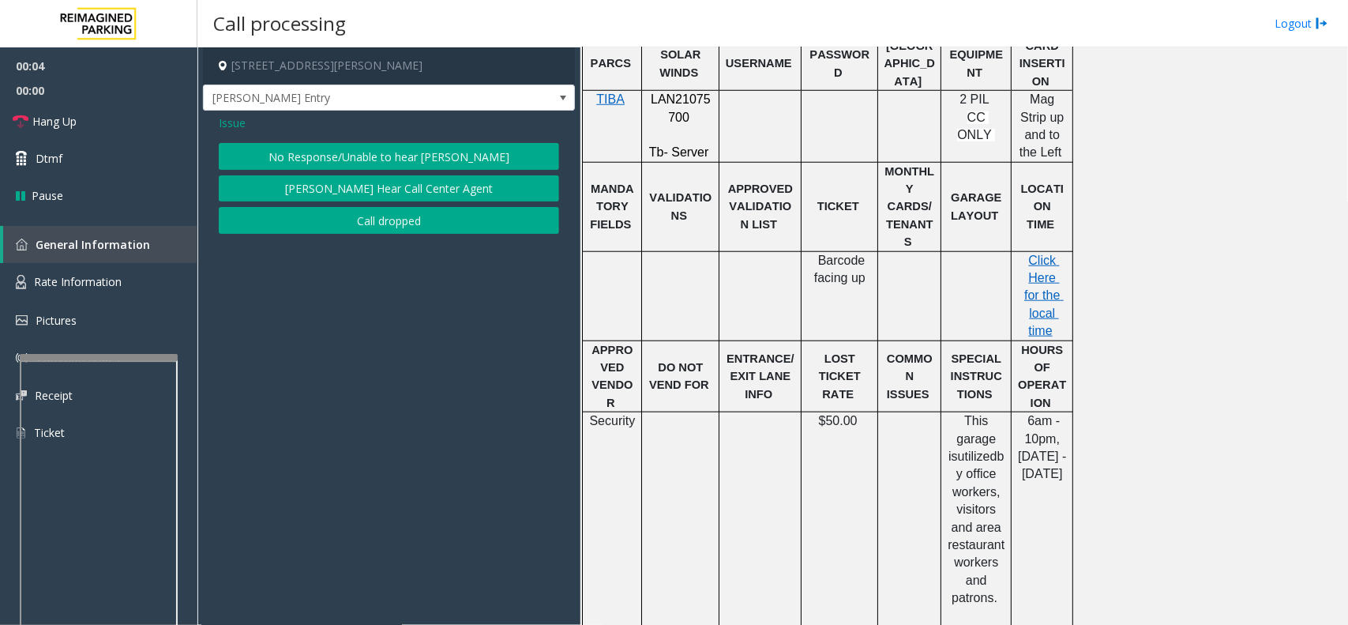
click at [367, 156] on button "No Response/Unable to hear [PERSON_NAME]" at bounding box center [389, 156] width 340 height 27
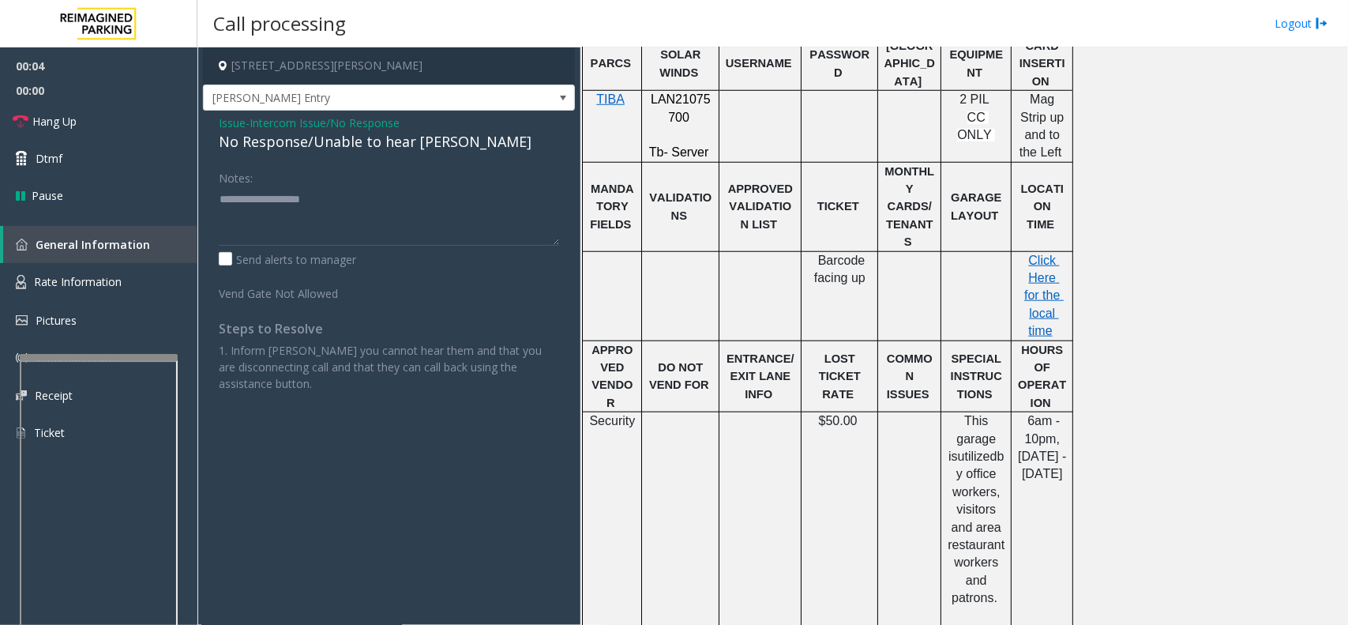
drag, startPoint x: 367, startPoint y: 154, endPoint x: 369, endPoint y: 140, distance: 14.3
click at [369, 140] on div "No Response/Unable to hear [PERSON_NAME]" at bounding box center [389, 141] width 340 height 21
drag, startPoint x: 405, startPoint y: 136, endPoint x: 423, endPoint y: 209, distance: 75.5
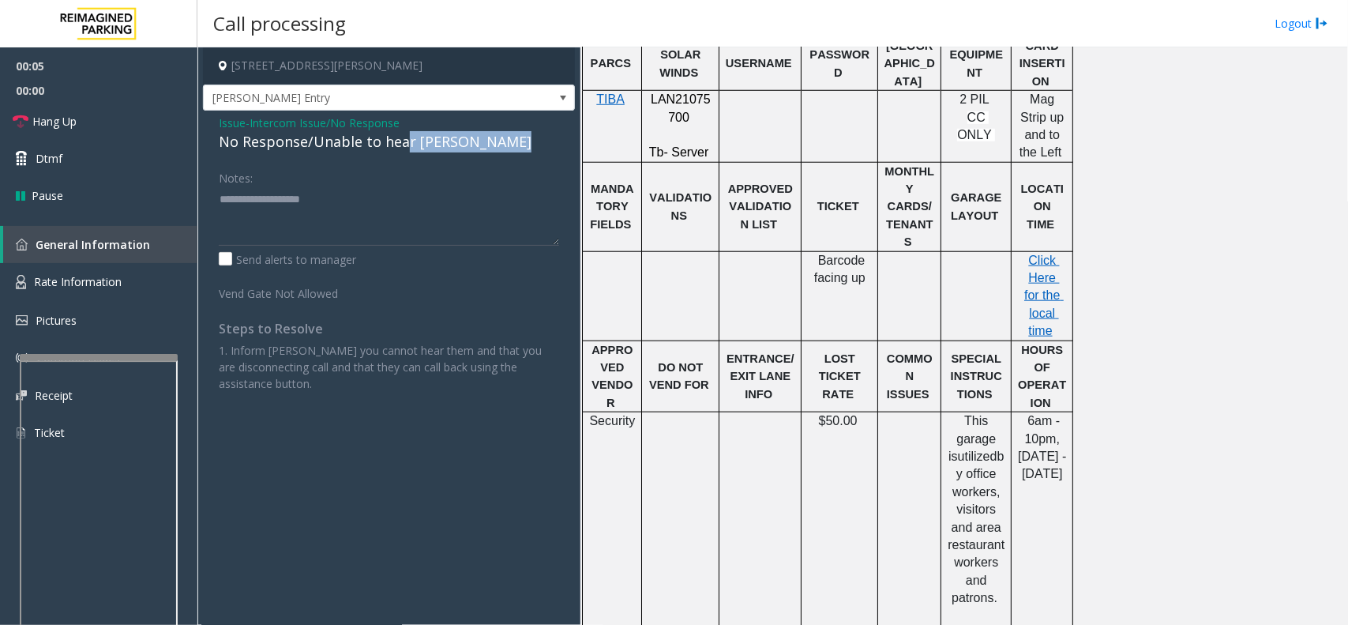
click at [423, 209] on div "Issue - Intercom Issue/No Response No Response/Unable to hear [PERSON_NAME] Not…" at bounding box center [389, 259] width 372 height 297
click at [499, 191] on textarea at bounding box center [389, 215] width 340 height 59
click at [373, 139] on div "No Response/Unable to hear [PERSON_NAME]" at bounding box center [389, 141] width 340 height 21
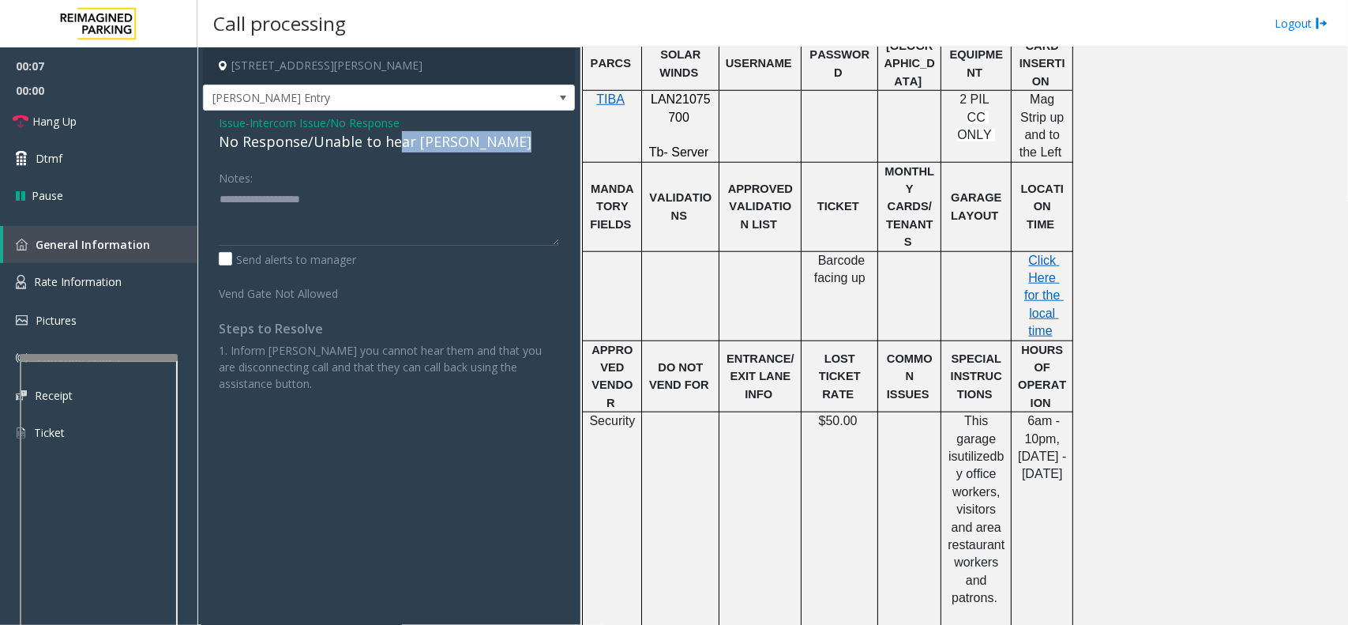
drag, startPoint x: 395, startPoint y: 138, endPoint x: 404, endPoint y: 203, distance: 65.5
click at [404, 203] on div "Issue - Intercom Issue/No Response No Response/Unable to hear [PERSON_NAME] Not…" at bounding box center [389, 259] width 372 height 297
click at [349, 140] on div "No Response/Unable to hear [PERSON_NAME]" at bounding box center [389, 141] width 340 height 21
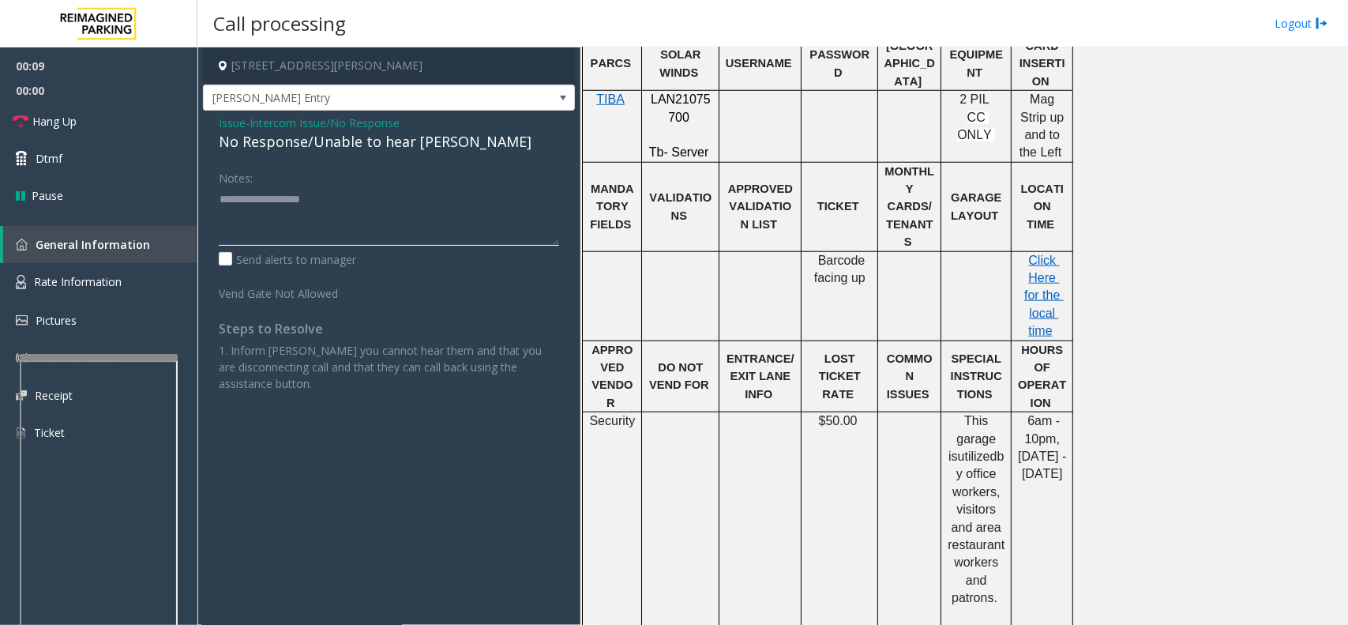
click at [367, 206] on textarea at bounding box center [389, 215] width 340 height 59
paste textarea "**********"
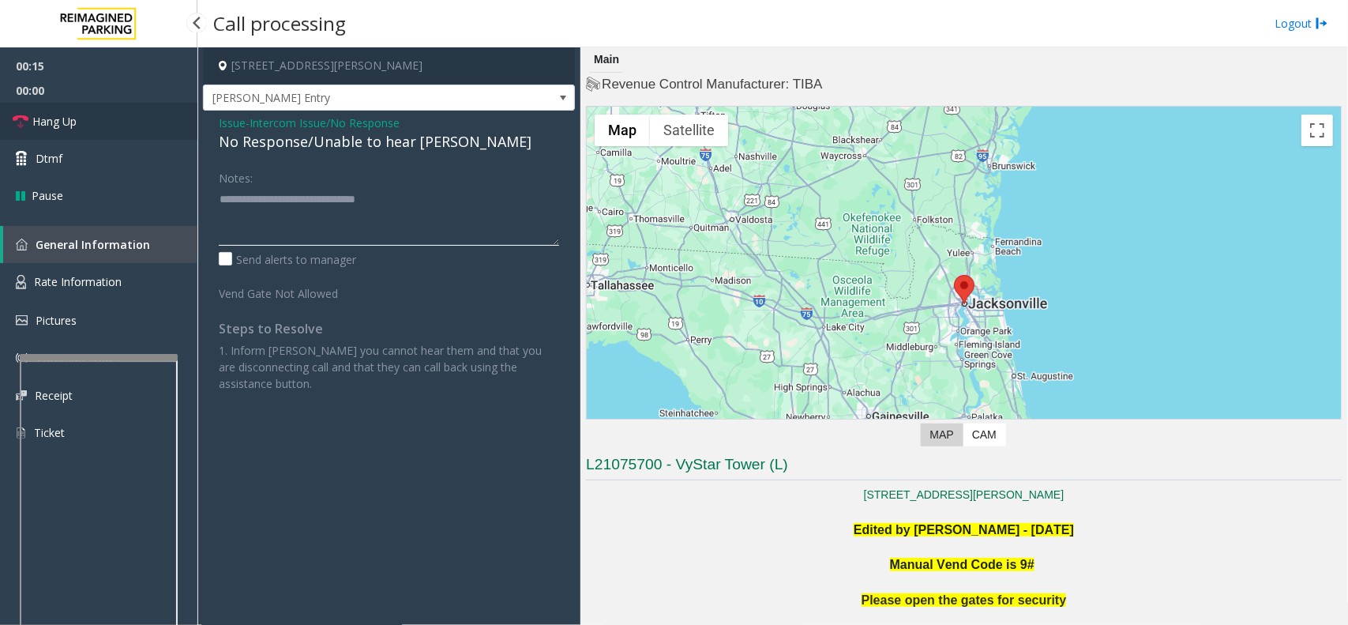
type textarea "**********"
click at [100, 115] on link "Hang Up" at bounding box center [98, 121] width 197 height 37
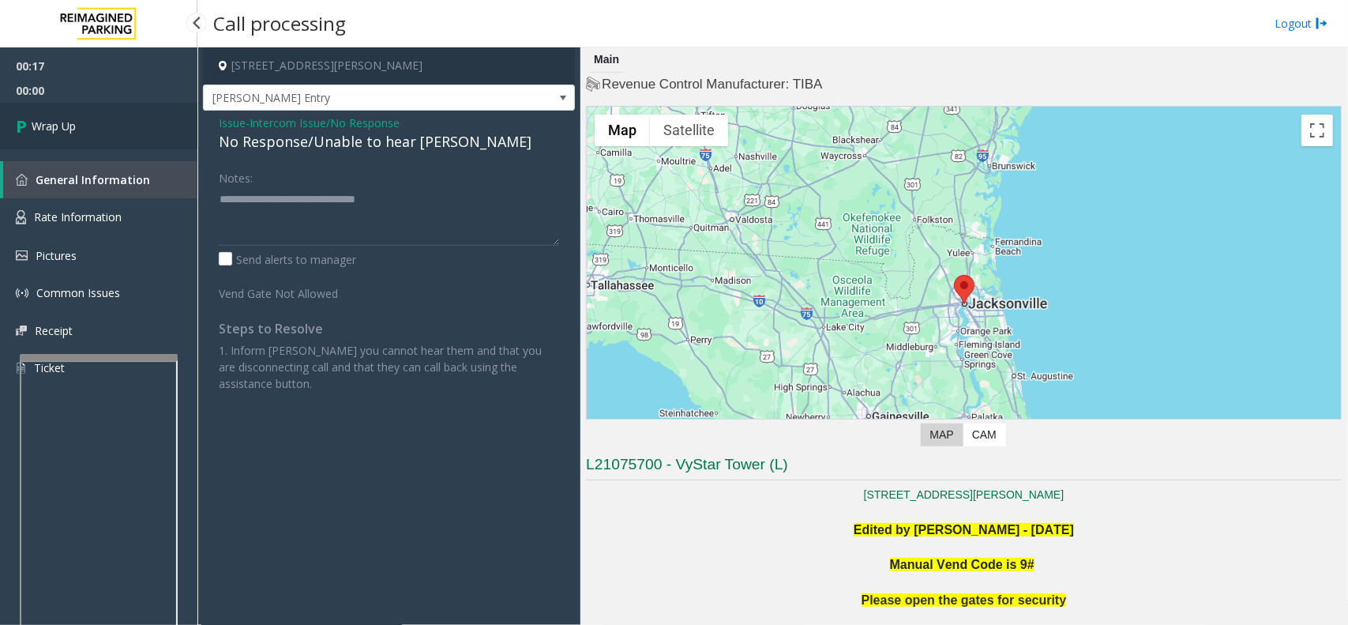
click at [168, 127] on link "Wrap Up" at bounding box center [98, 126] width 197 height 47
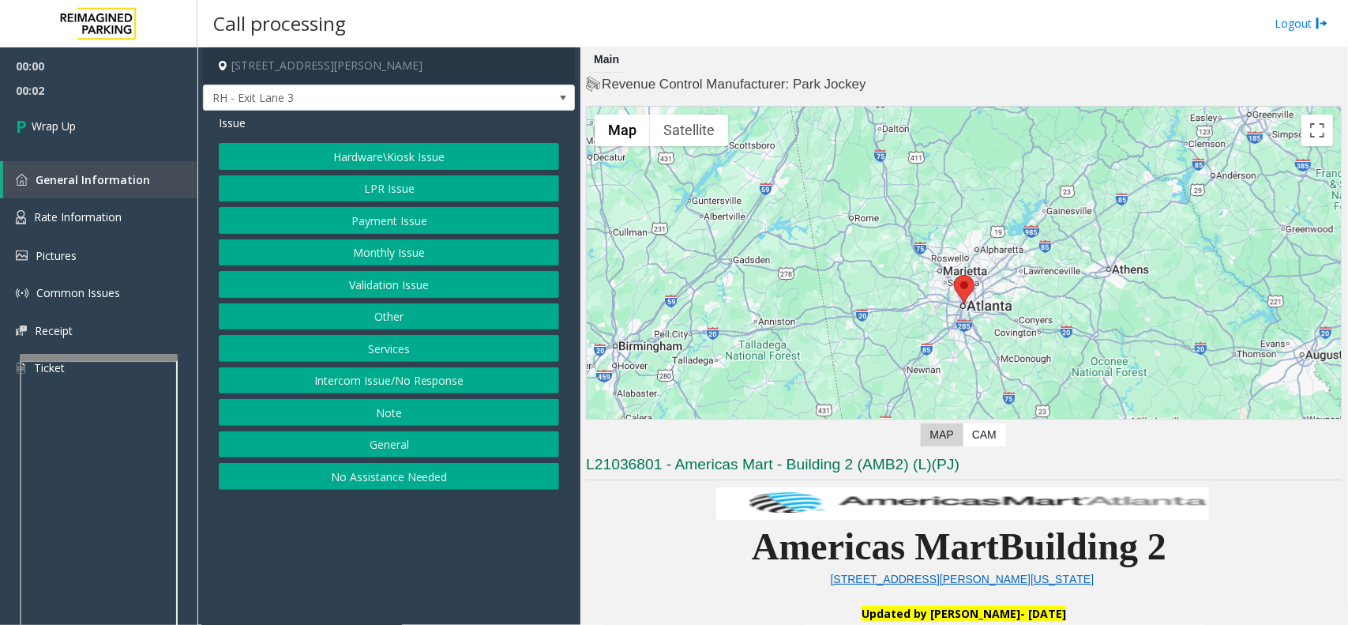
click at [348, 393] on button "Intercom Issue/No Response" at bounding box center [389, 380] width 340 height 27
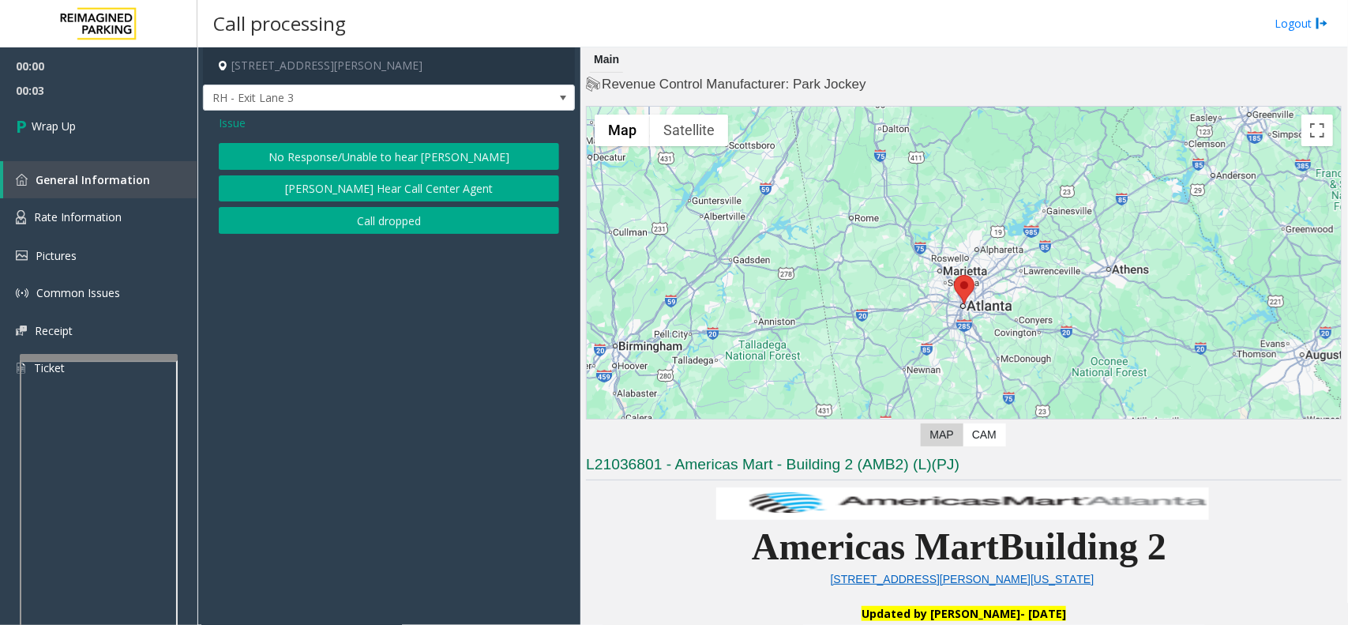
click at [344, 219] on button "Call dropped" at bounding box center [389, 220] width 340 height 27
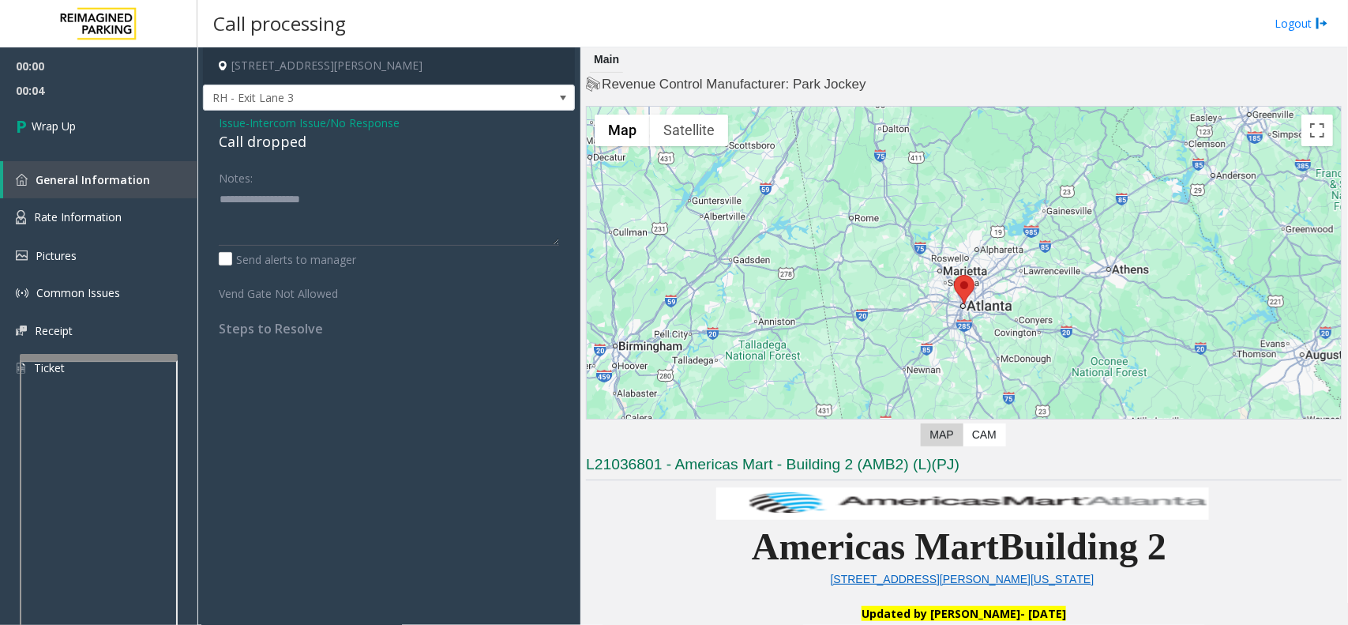
click at [291, 143] on div "Call dropped" at bounding box center [389, 141] width 340 height 21
type textarea "**********"
click at [130, 126] on link "Wrap Up" at bounding box center [98, 126] width 197 height 47
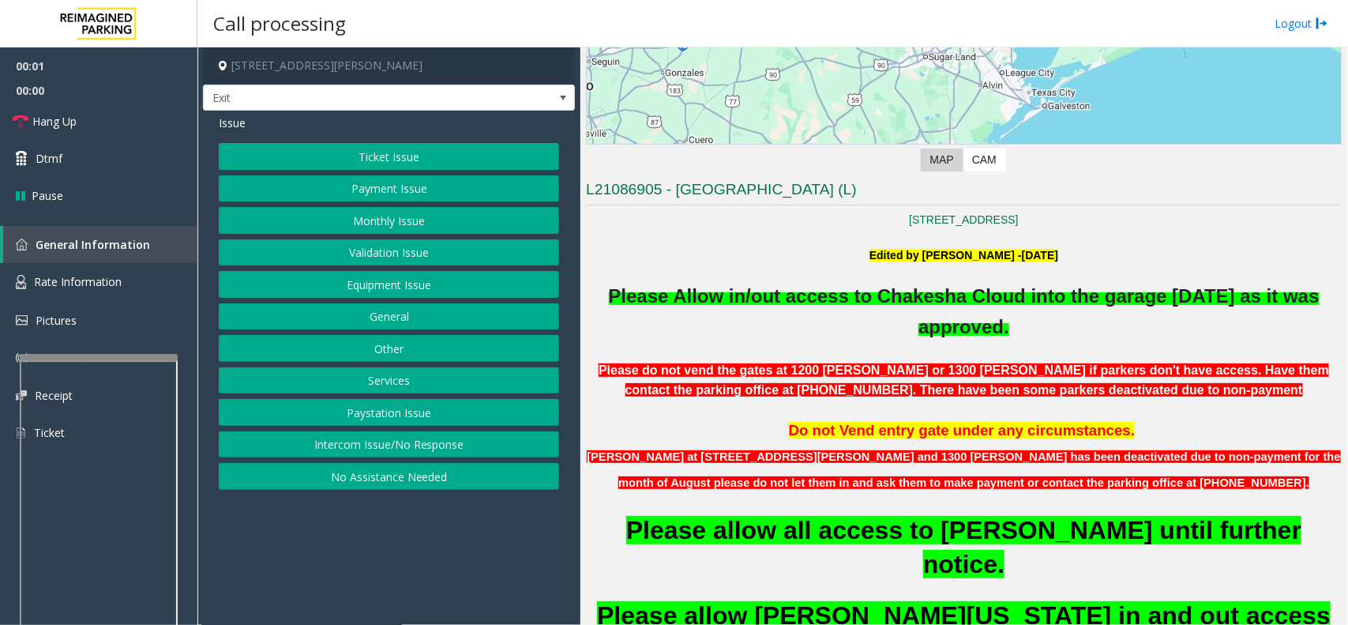
scroll to position [592, 0]
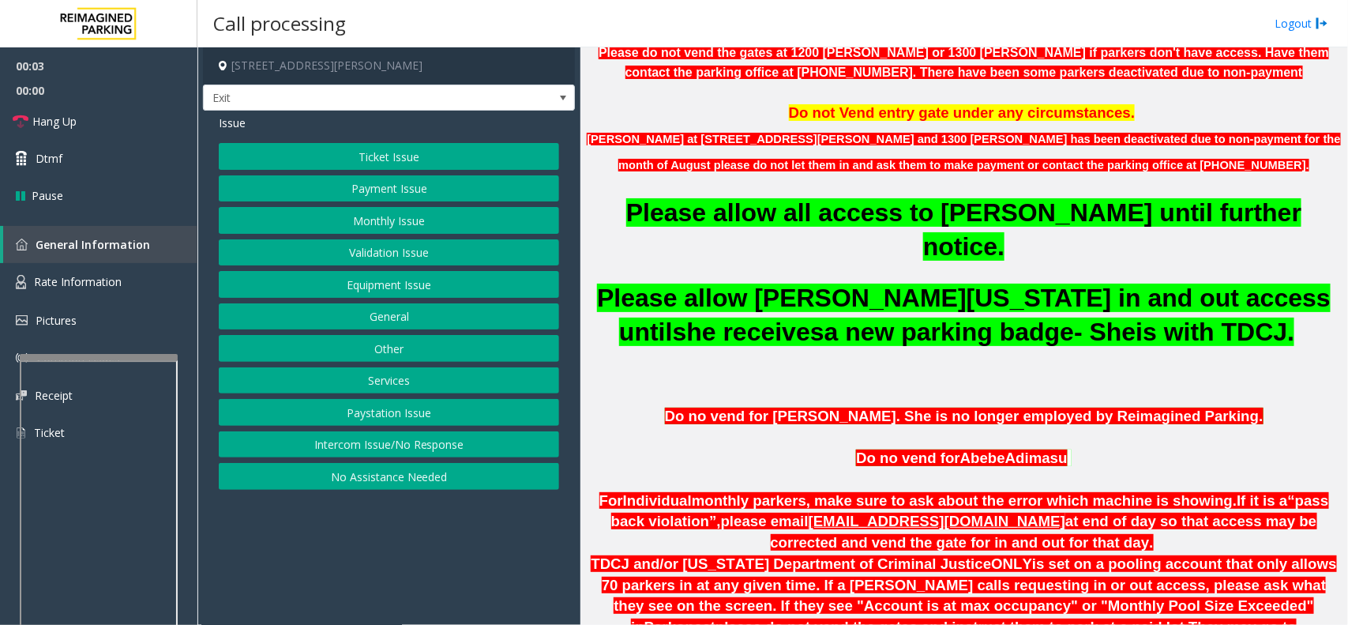
drag, startPoint x: 368, startPoint y: 453, endPoint x: 340, endPoint y: 351, distance: 105.0
click at [368, 453] on button "Intercom Issue/No Response" at bounding box center [389, 444] width 340 height 27
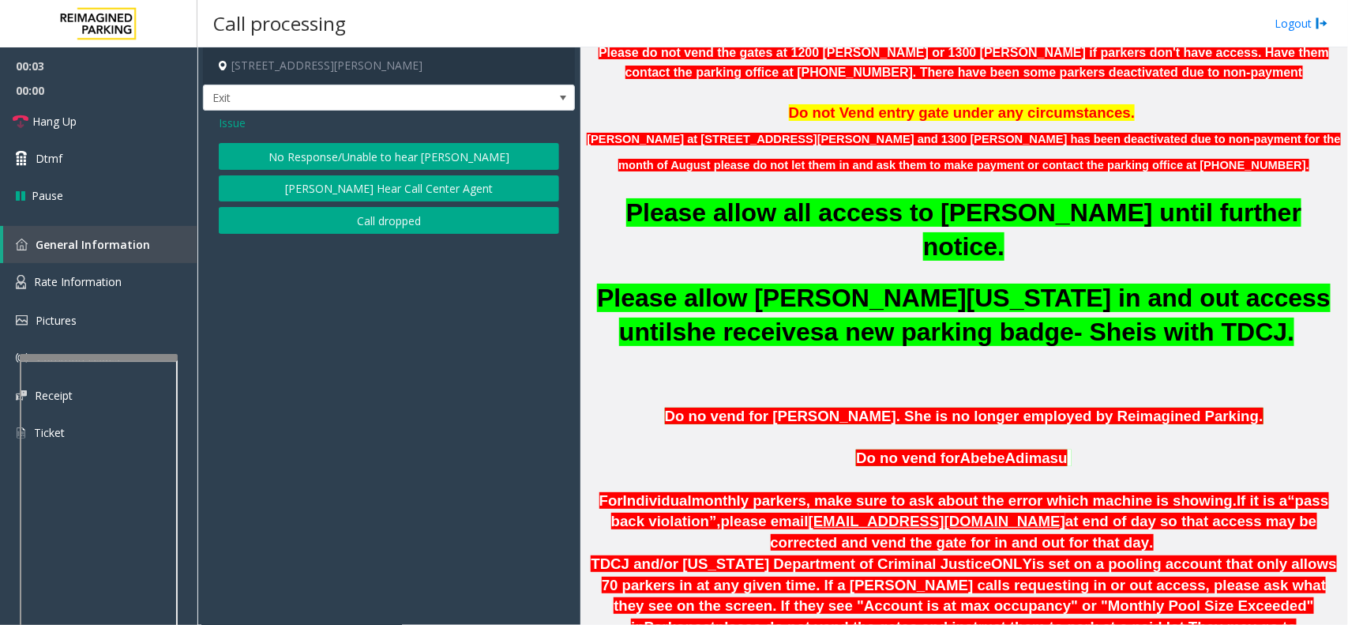
click at [242, 133] on div "Issue No Response/Unable to hear [PERSON_NAME] Cannot Hear Call Center Agent Ca…" at bounding box center [389, 176] width 372 height 131
click at [237, 130] on span "Issue" at bounding box center [232, 123] width 27 height 17
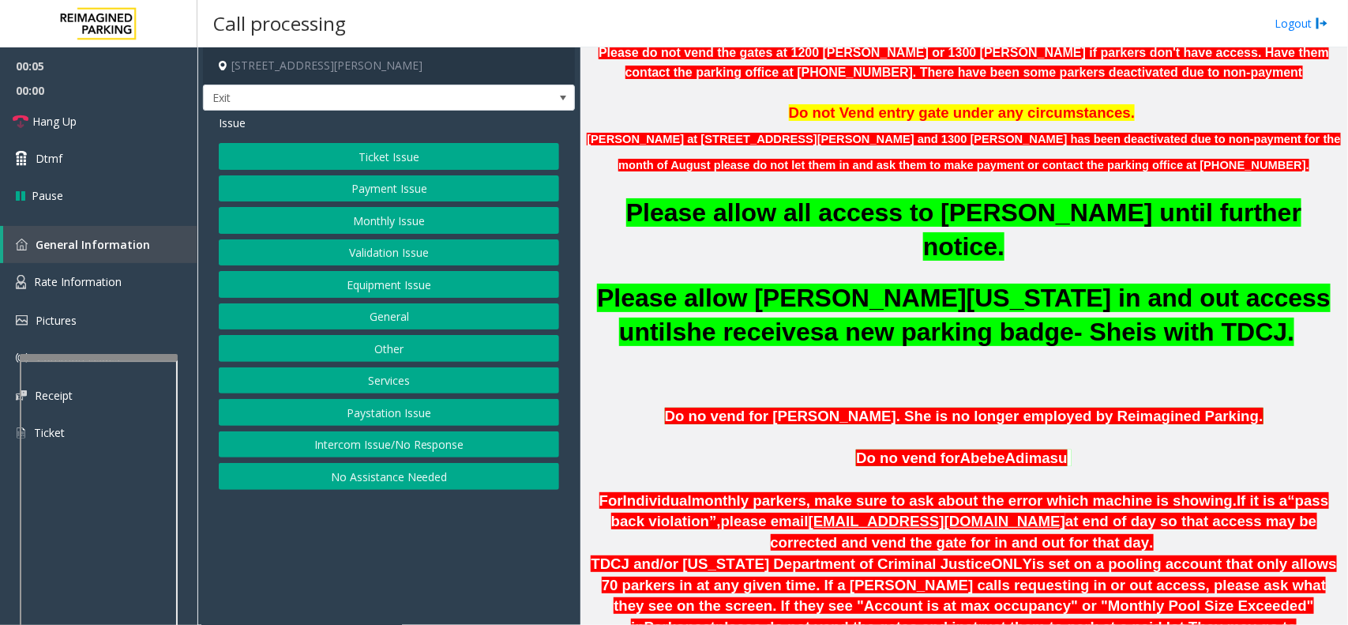
click at [360, 225] on button "Monthly Issue" at bounding box center [389, 220] width 340 height 27
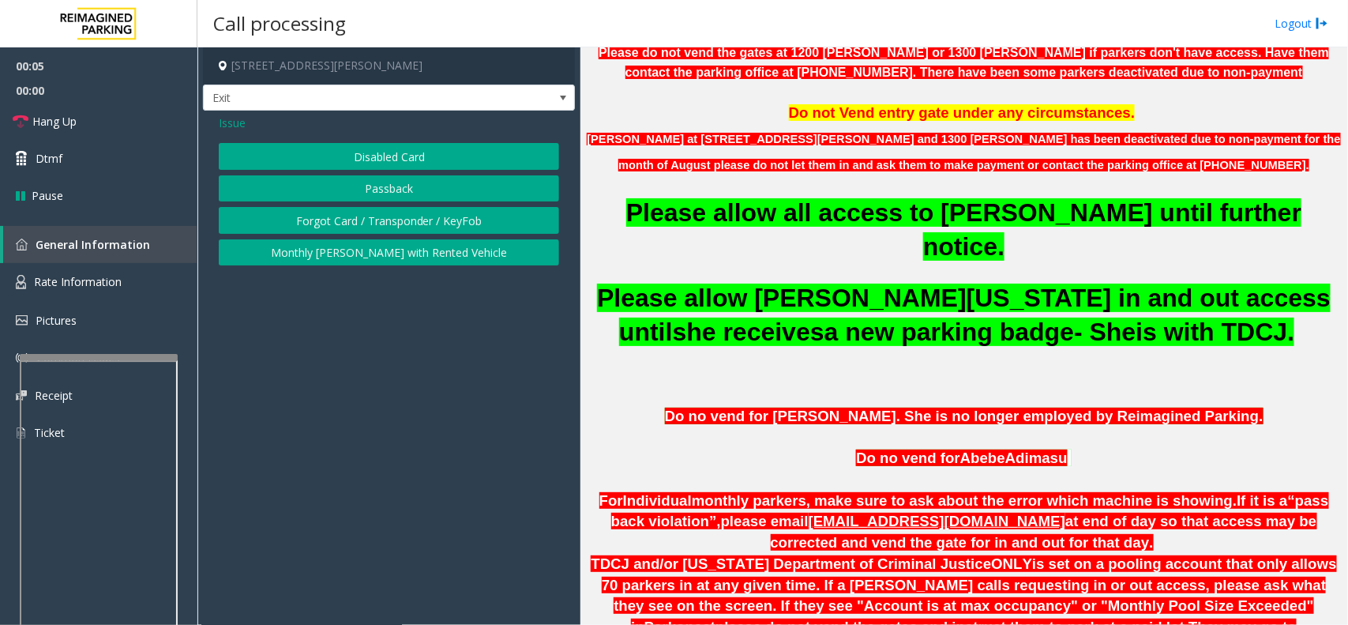
click at [387, 167] on button "Disabled Card" at bounding box center [389, 156] width 340 height 27
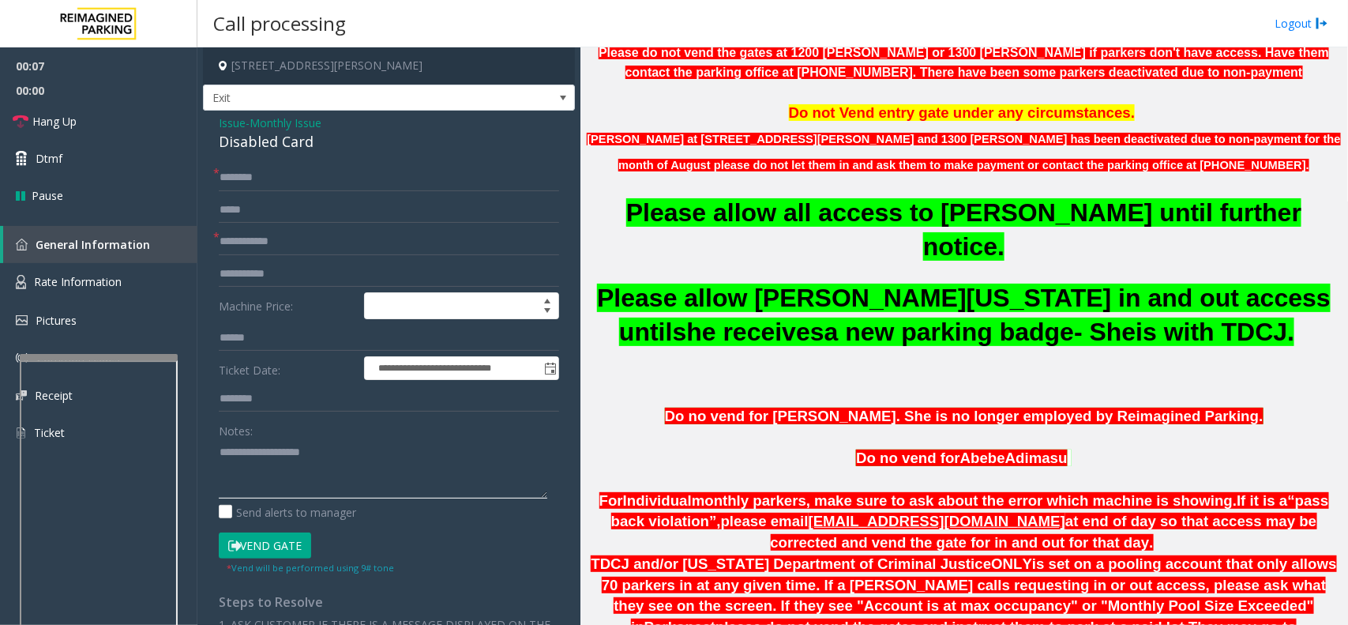
click at [302, 451] on textarea at bounding box center [383, 468] width 329 height 59
click at [299, 176] on input "text" at bounding box center [389, 177] width 340 height 27
type input "*****"
paste textarea "**********"
click at [269, 155] on div "**********" at bounding box center [389, 537] width 372 height 852
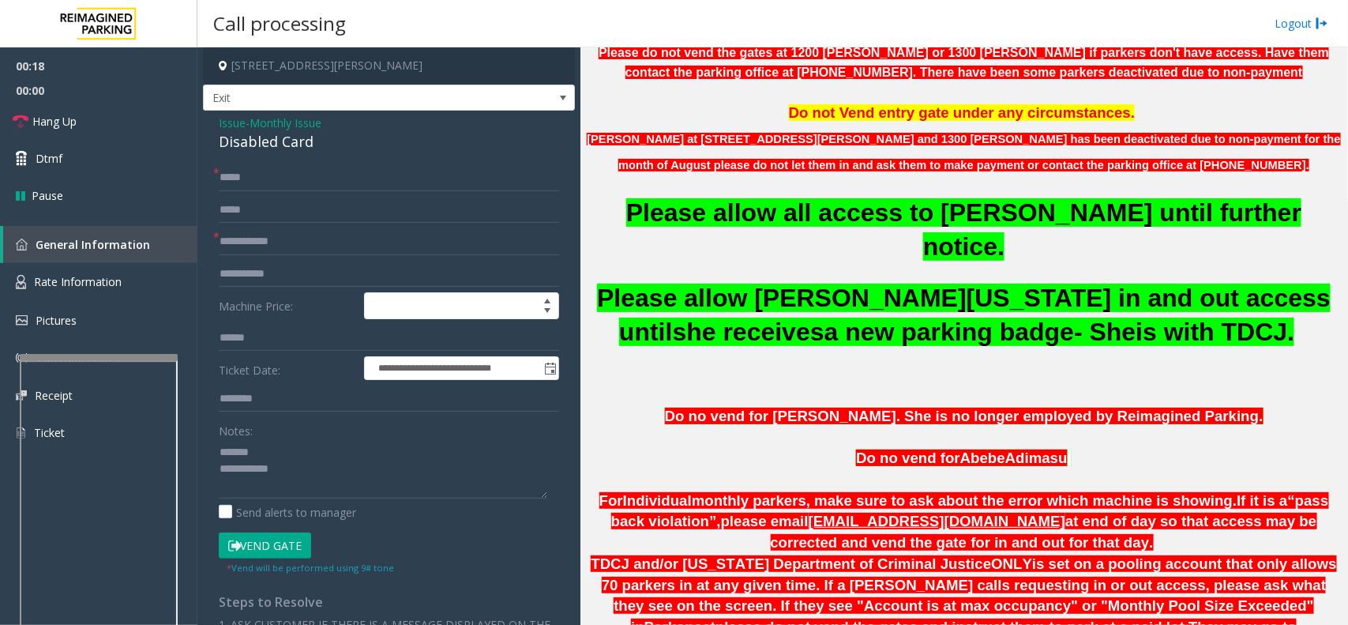
click at [269, 145] on div "Disabled Card" at bounding box center [389, 141] width 340 height 21
type textarea "**********"
click at [286, 242] on input "text" at bounding box center [389, 241] width 340 height 27
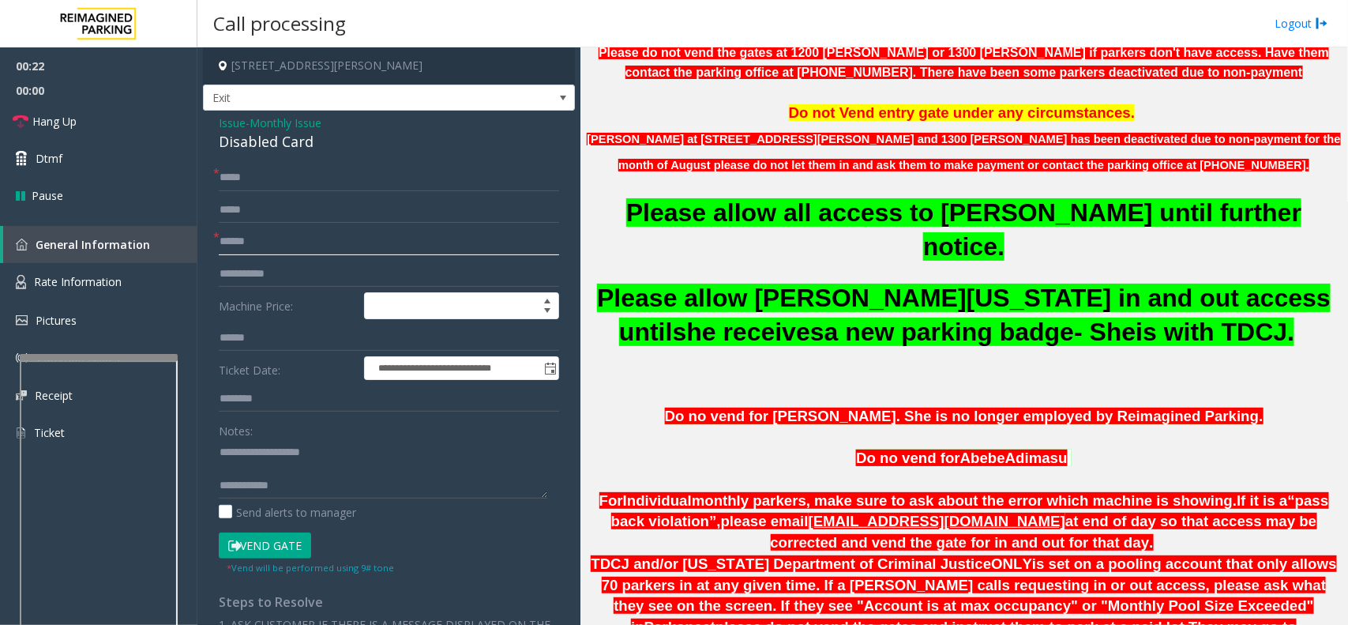
type input "******"
click at [292, 539] on button "Vend Gate" at bounding box center [265, 545] width 92 height 27
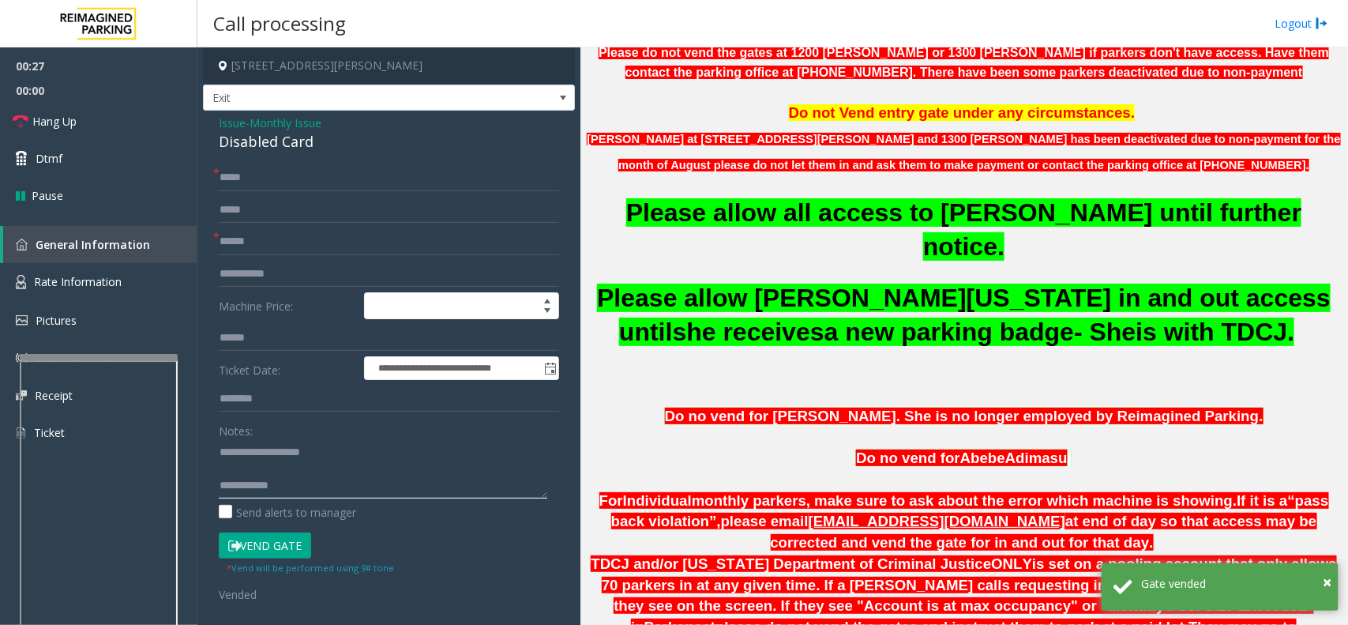
paste textarea "**********"
type textarea "**********"
click at [126, 131] on link "Hang Up" at bounding box center [98, 121] width 197 height 37
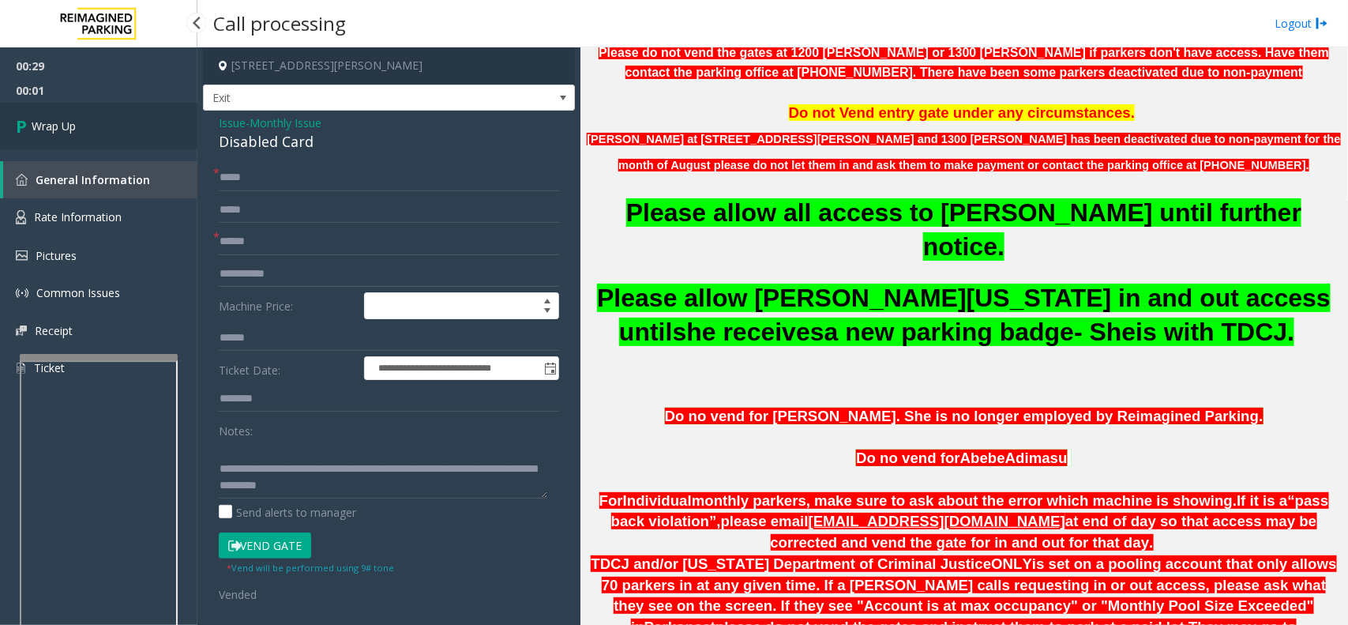
click at [107, 128] on link "Wrap Up" at bounding box center [98, 126] width 197 height 47
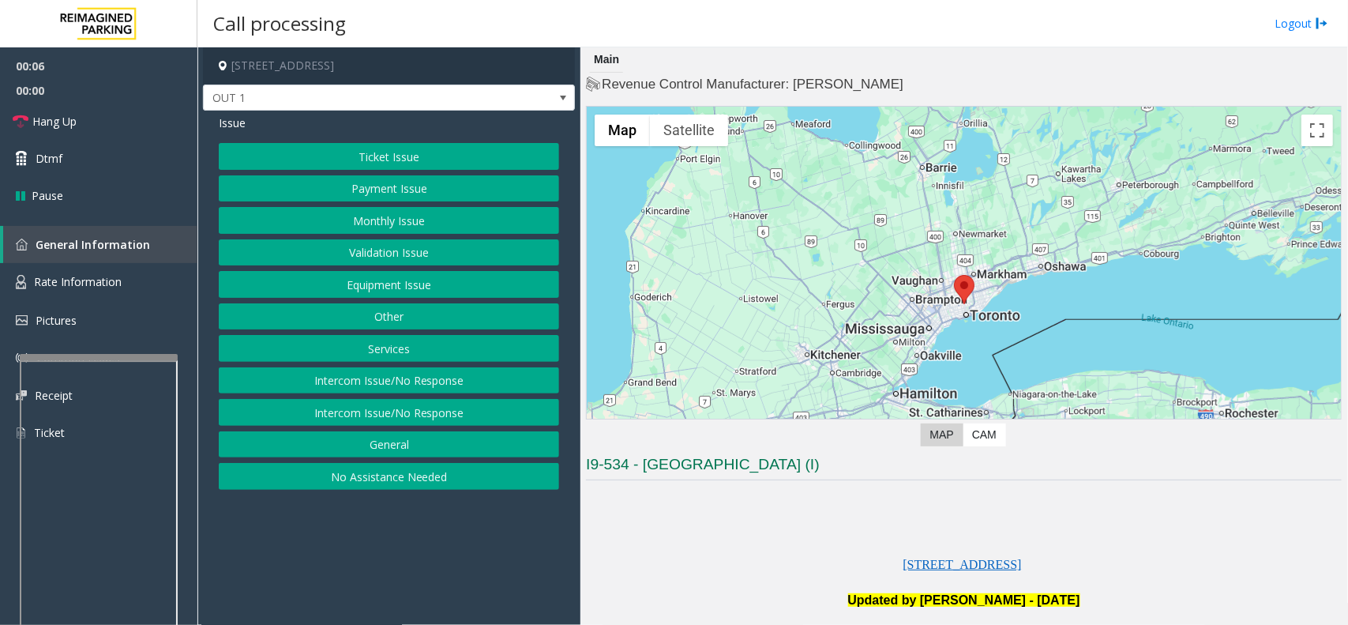
click at [321, 284] on button "Equipment Issue" at bounding box center [389, 284] width 340 height 27
click at [321, 284] on button "Gate / Door Won't Open" at bounding box center [389, 284] width 340 height 27
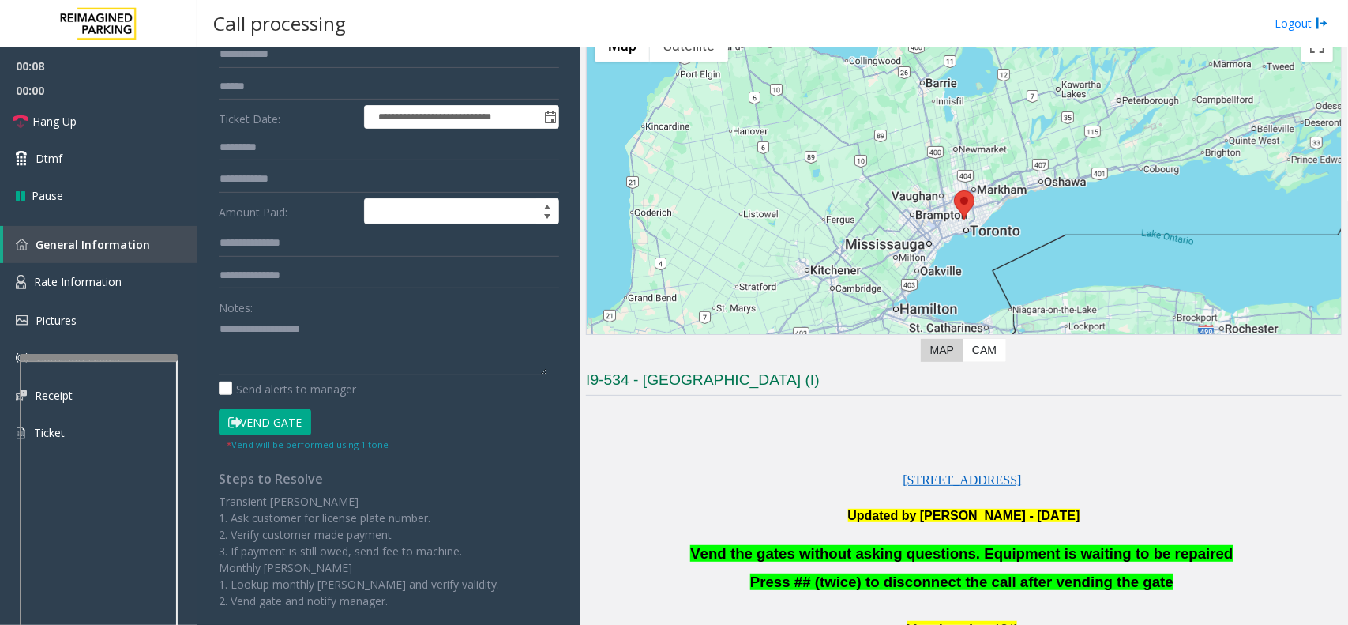
scroll to position [197, 0]
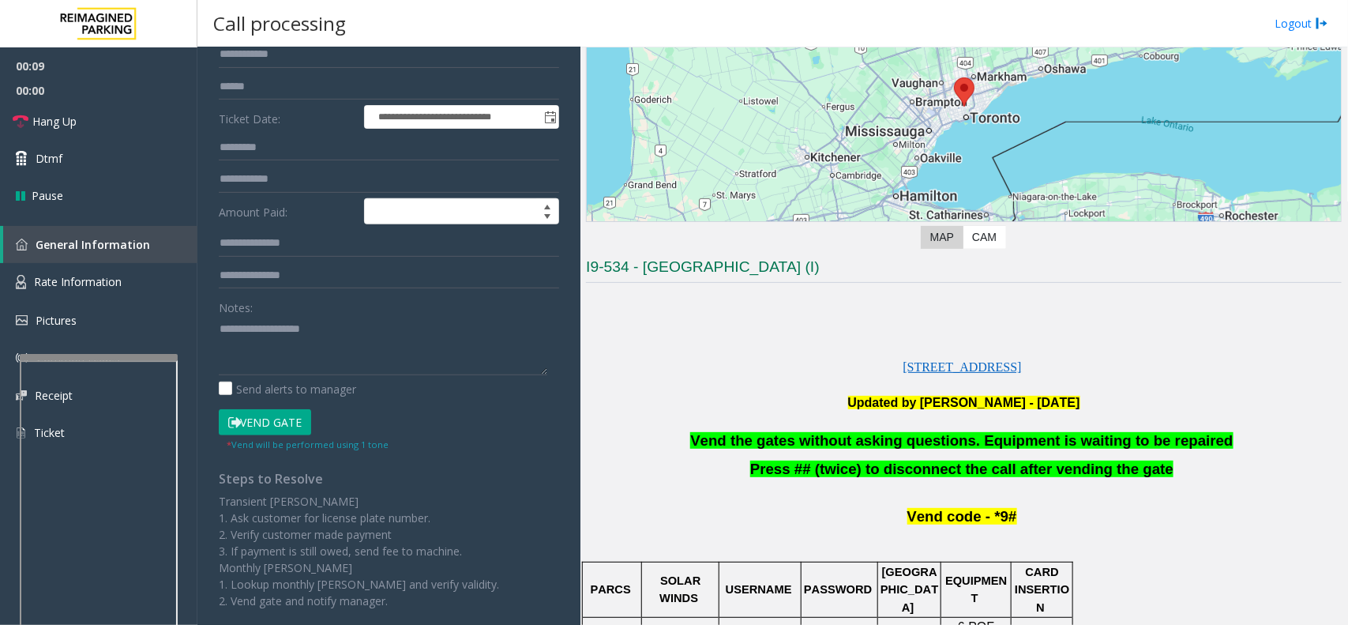
click at [881, 431] on p at bounding box center [964, 422] width 756 height 20
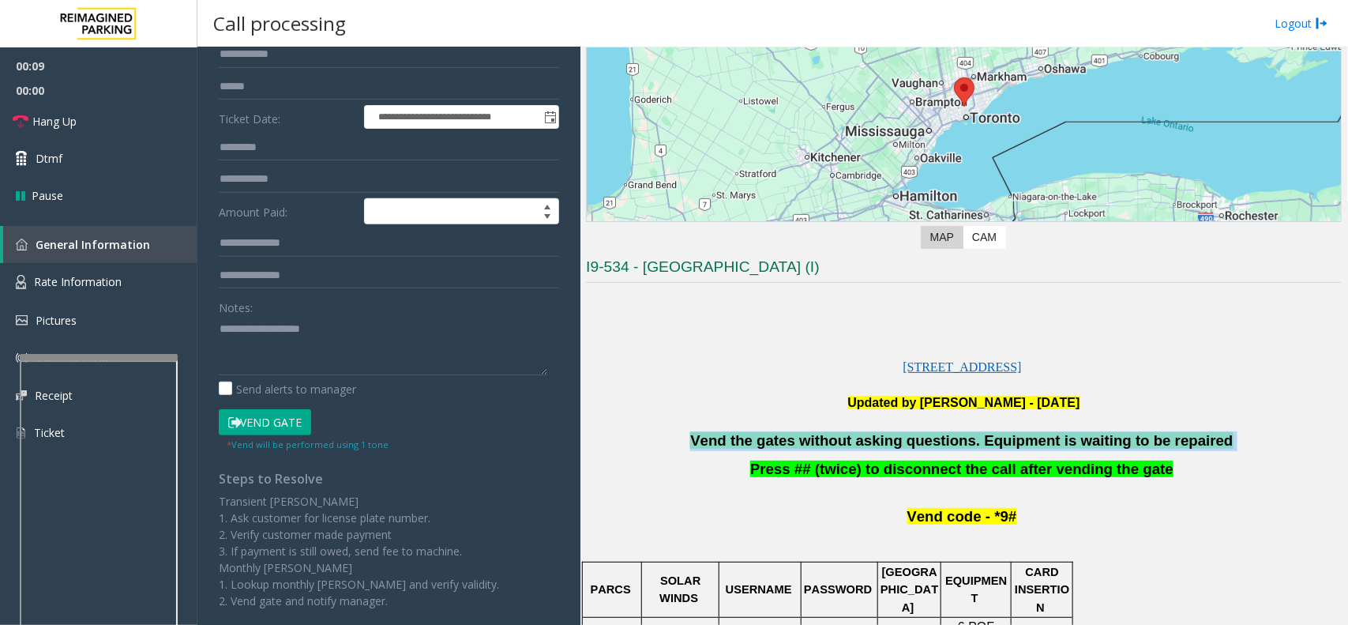
click at [882, 432] on span "Vend the gates without asking questions. Equipment is waiting to be repaired" at bounding box center [961, 440] width 543 height 17
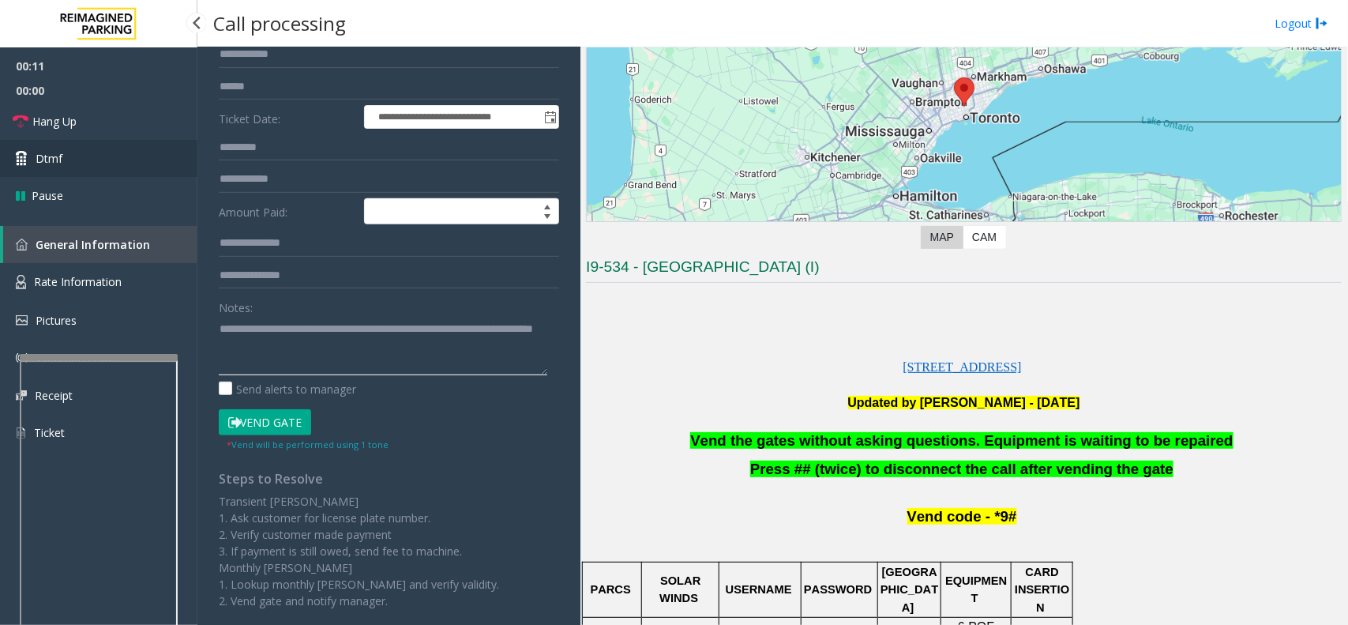
type textarea "**********"
click at [80, 159] on link "Dtmf" at bounding box center [98, 158] width 197 height 37
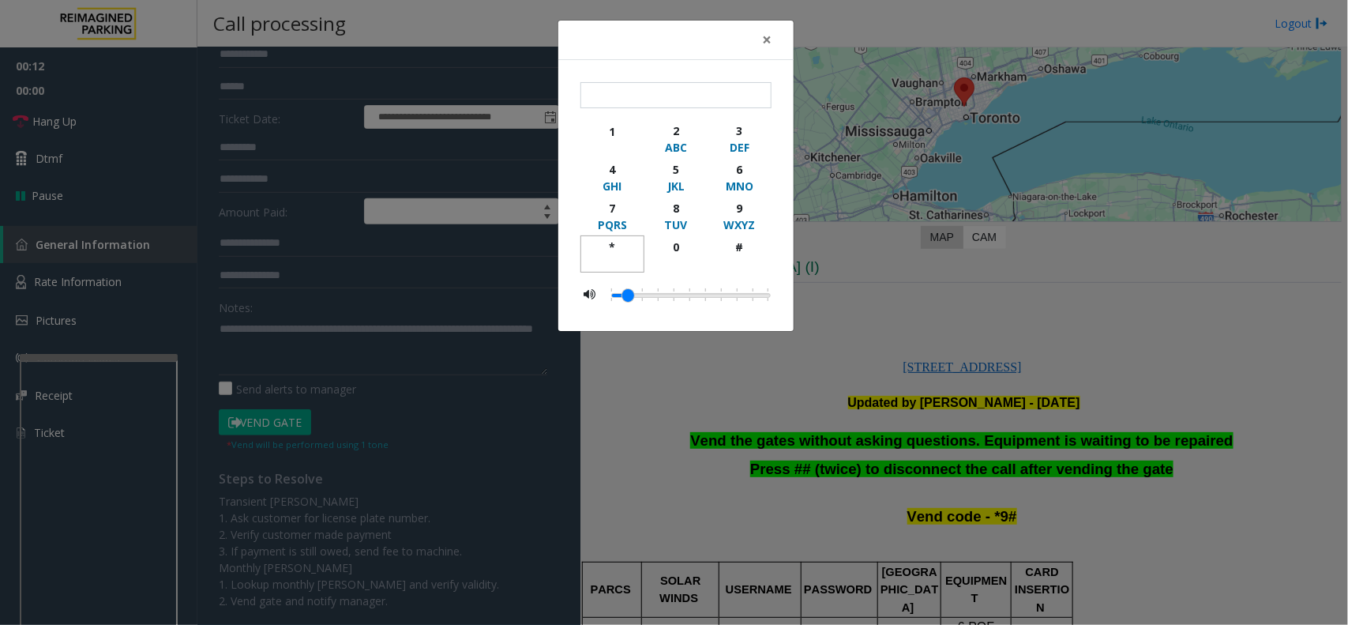
click at [600, 250] on div "*" at bounding box center [612, 247] width 43 height 17
click at [749, 211] on div "9" at bounding box center [739, 208] width 43 height 17
click at [735, 242] on div "#" at bounding box center [739, 247] width 43 height 17
type input "***"
click at [766, 39] on span "×" at bounding box center [766, 39] width 9 height 22
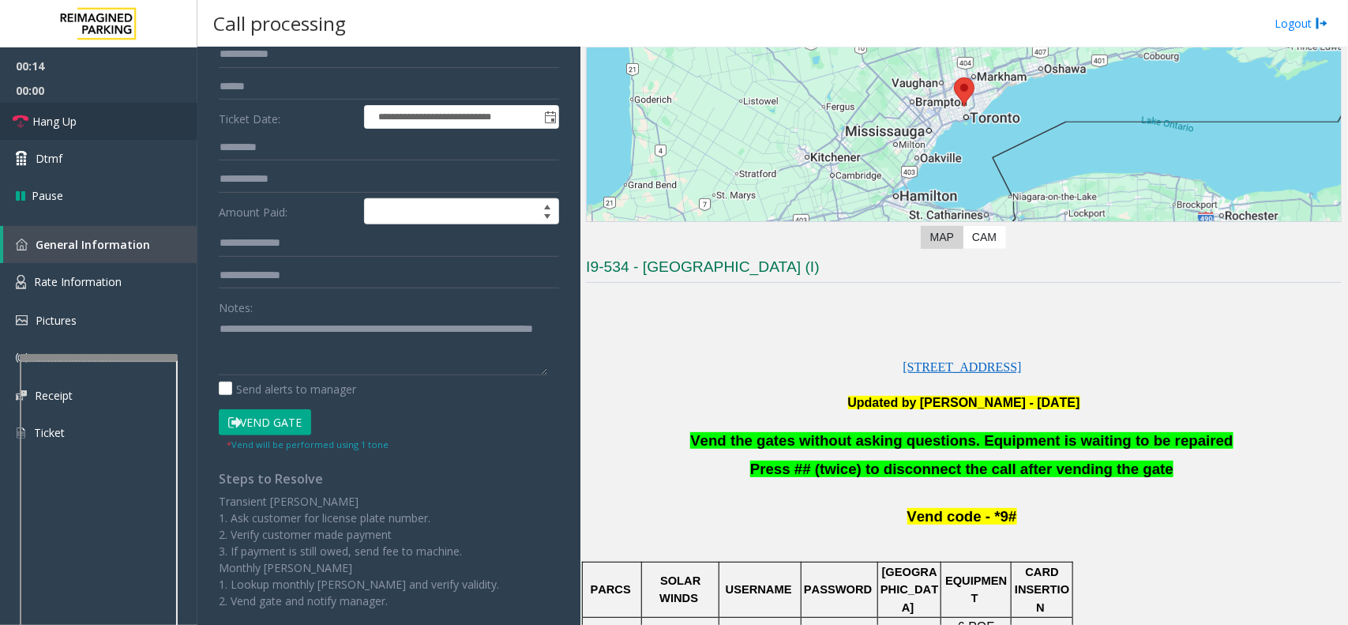
click at [95, 103] on link "Hang Up" at bounding box center [98, 121] width 197 height 37
click at [95, 107] on link "Hang Up" at bounding box center [98, 121] width 197 height 37
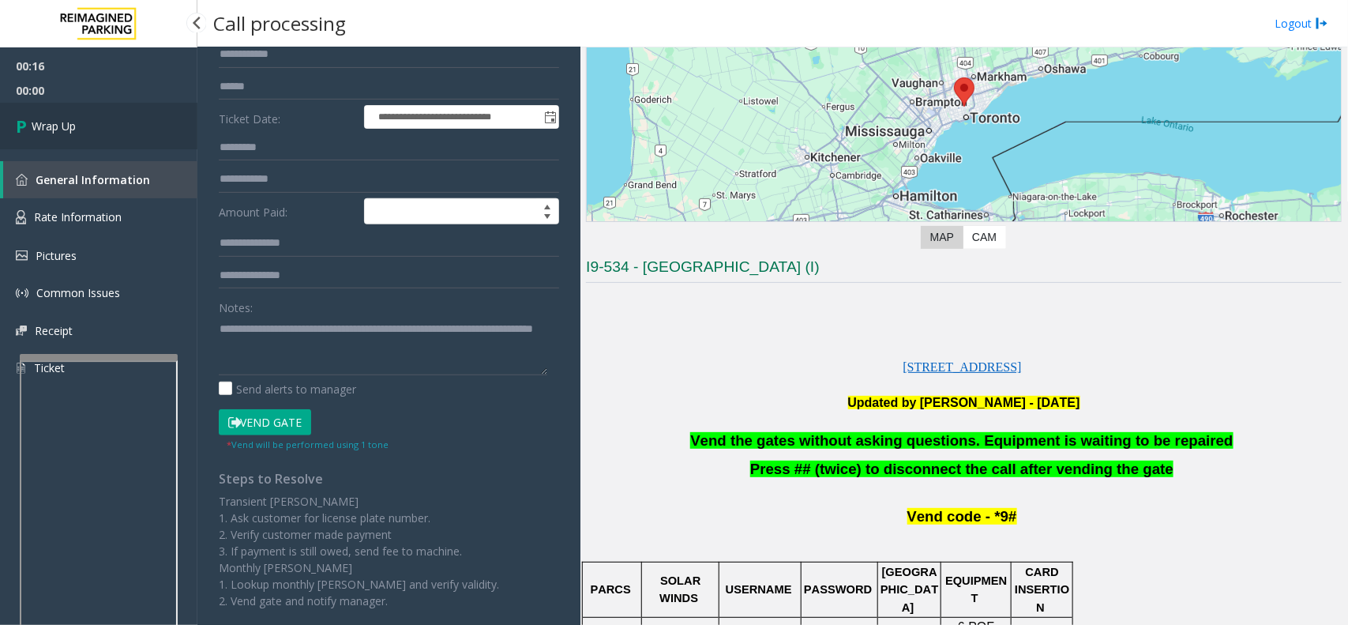
click at [115, 120] on link "Wrap Up" at bounding box center [98, 126] width 197 height 47
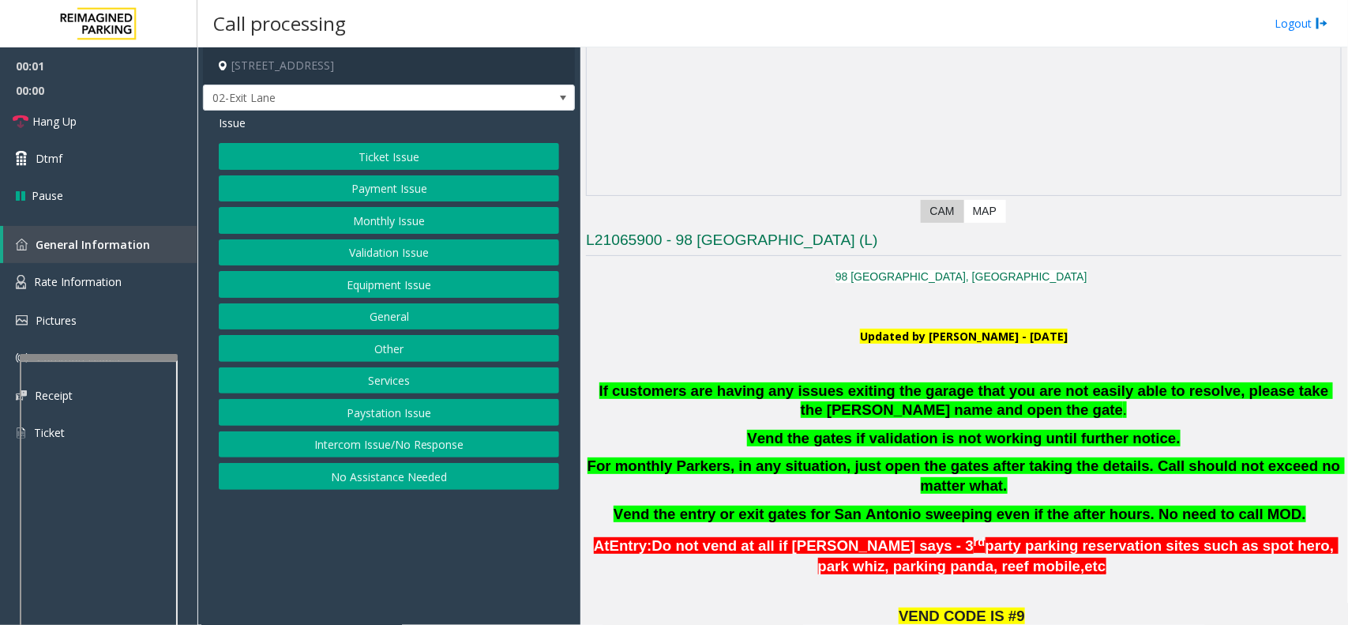
scroll to position [592, 0]
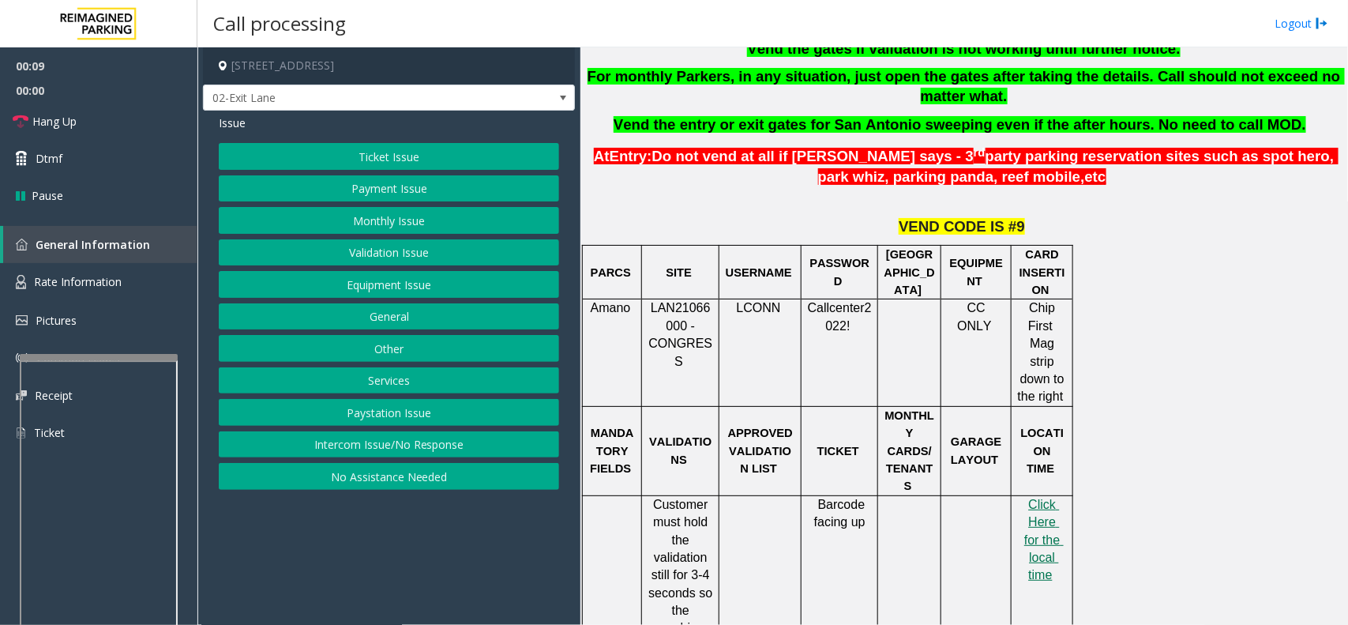
click at [387, 250] on button "Validation Issue" at bounding box center [389, 252] width 340 height 27
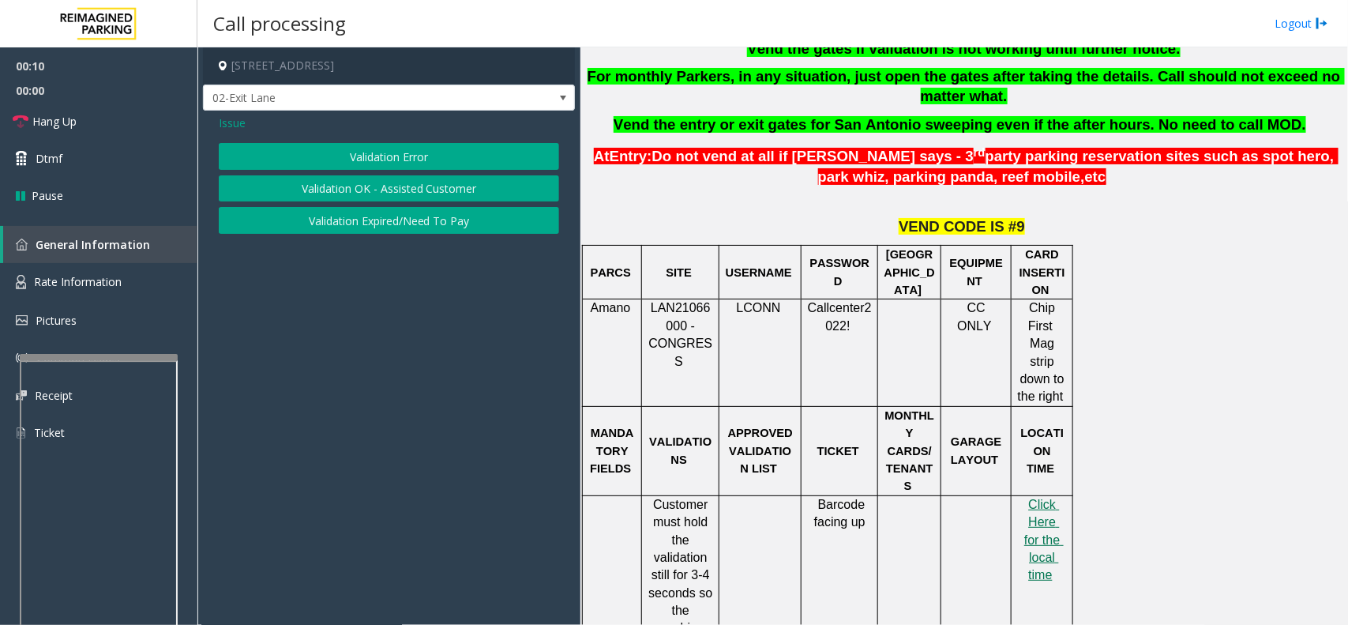
click at [375, 160] on button "Validation Error" at bounding box center [389, 156] width 340 height 27
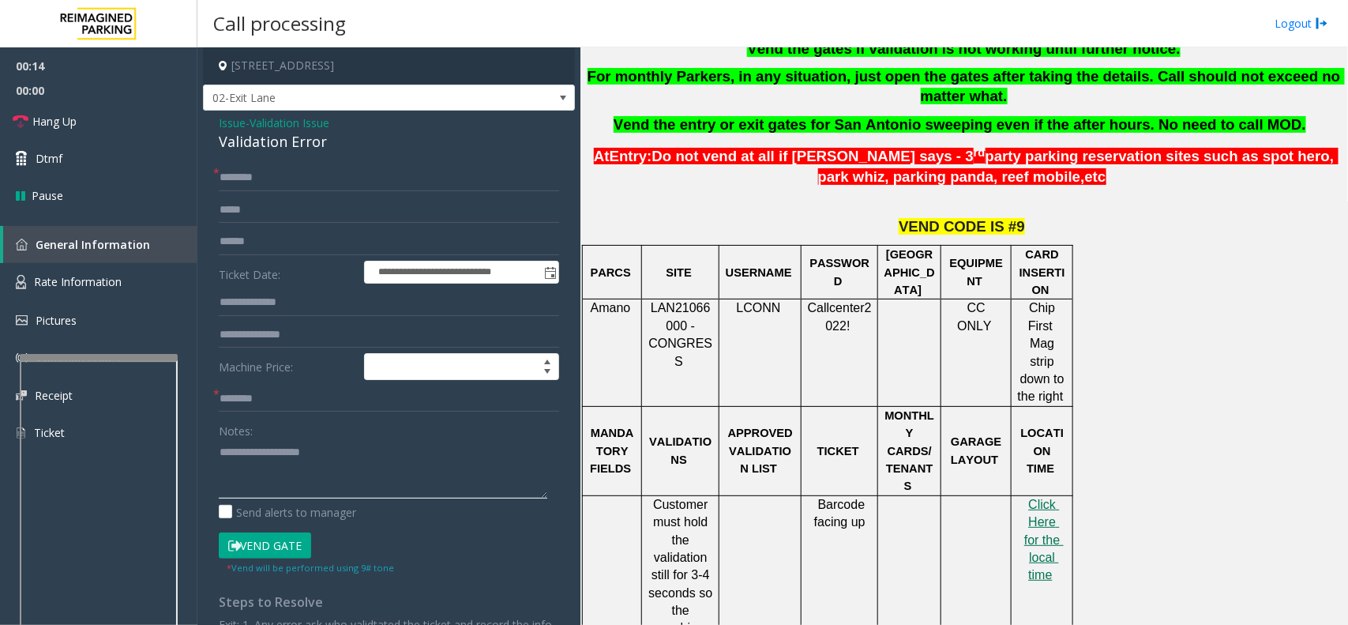
paste textarea "**********"
click at [242, 150] on div "Validation Error" at bounding box center [389, 141] width 340 height 21
click at [342, 480] on textarea at bounding box center [383, 468] width 329 height 59
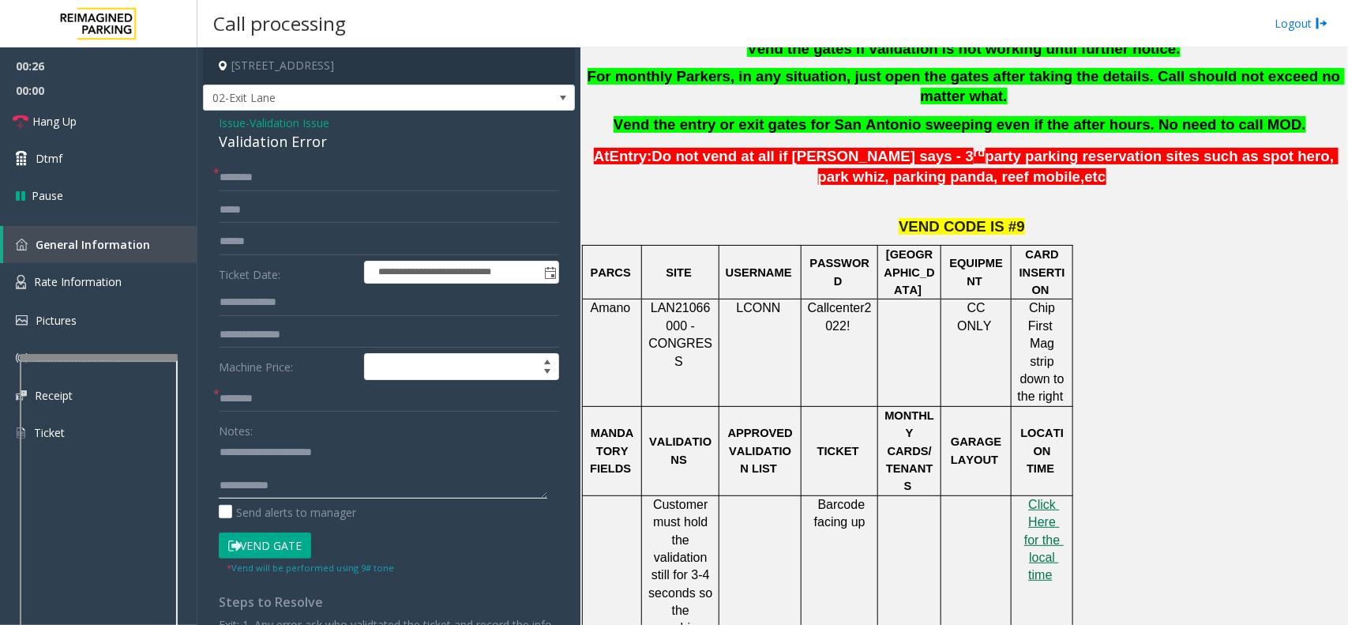
paste textarea "**********"
type textarea "**********"
click at [304, 245] on input "text" at bounding box center [389, 241] width 340 height 27
type input "*******"
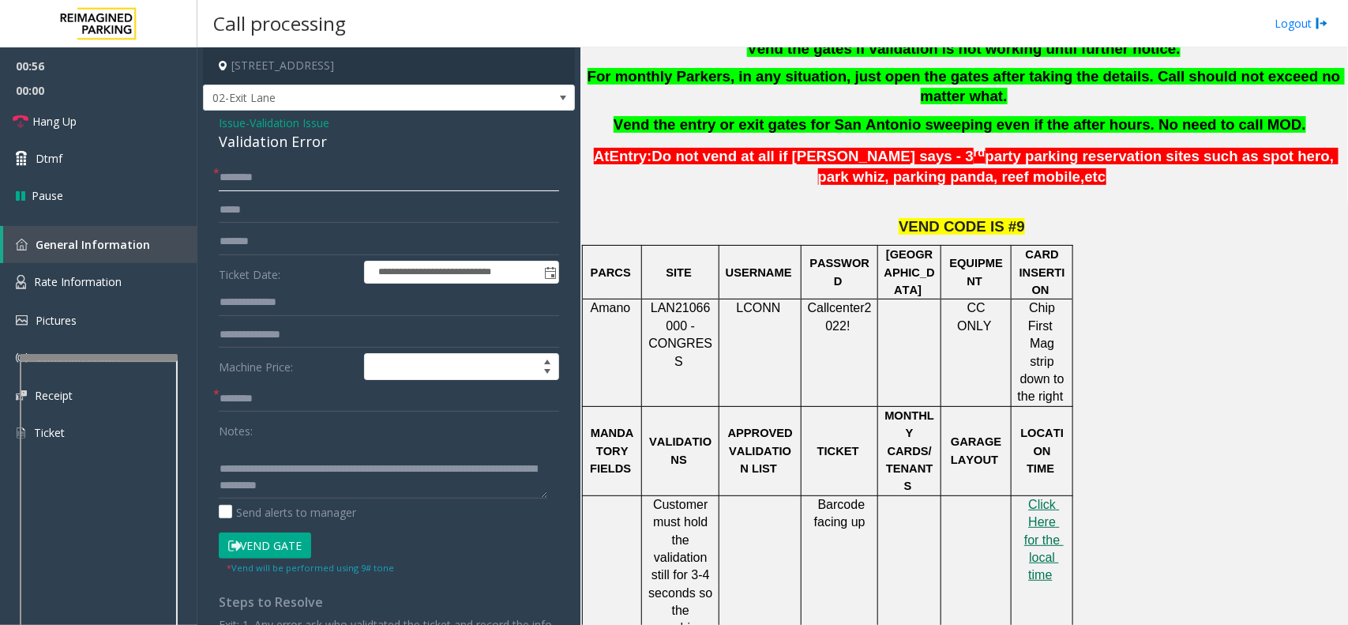
click at [325, 183] on input "text" at bounding box center [389, 177] width 340 height 27
click at [108, 115] on link "Hang Up" at bounding box center [98, 121] width 197 height 37
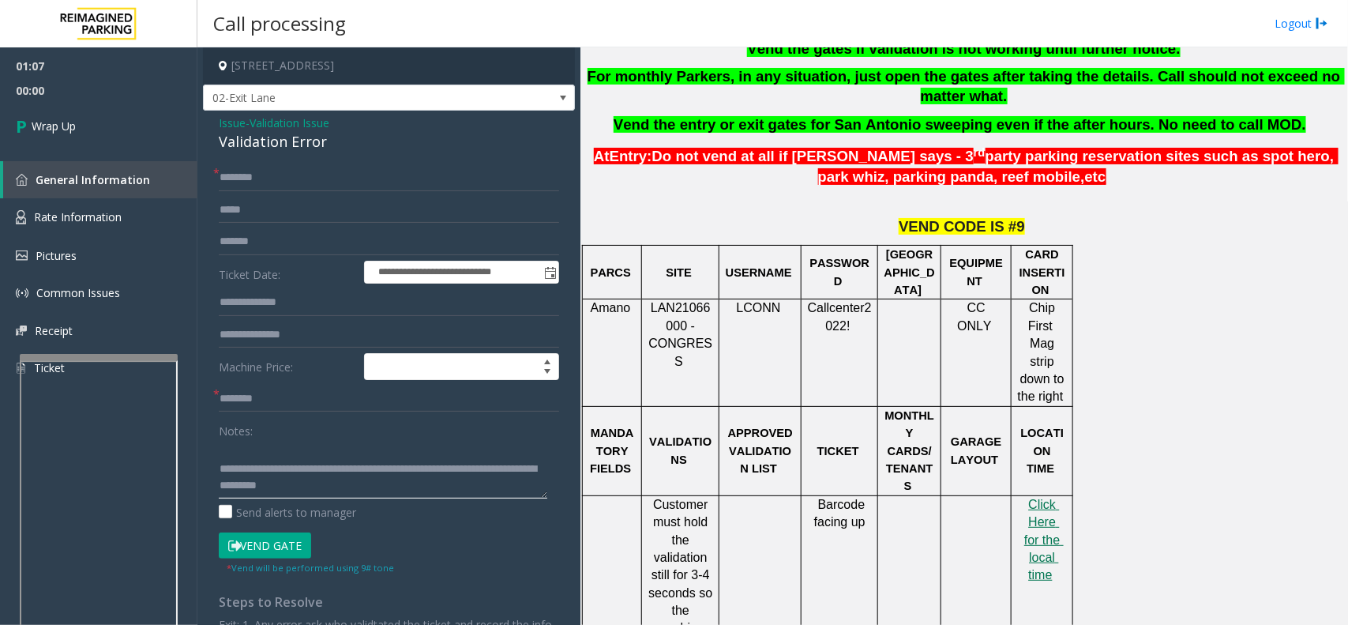
scroll to position [32, 0]
drag, startPoint x: 280, startPoint y: 462, endPoint x: 385, endPoint y: 500, distance: 111.7
click at [385, 500] on div "Notes: Send alerts to manager" at bounding box center [389, 468] width 340 height 103
type textarea "**********"
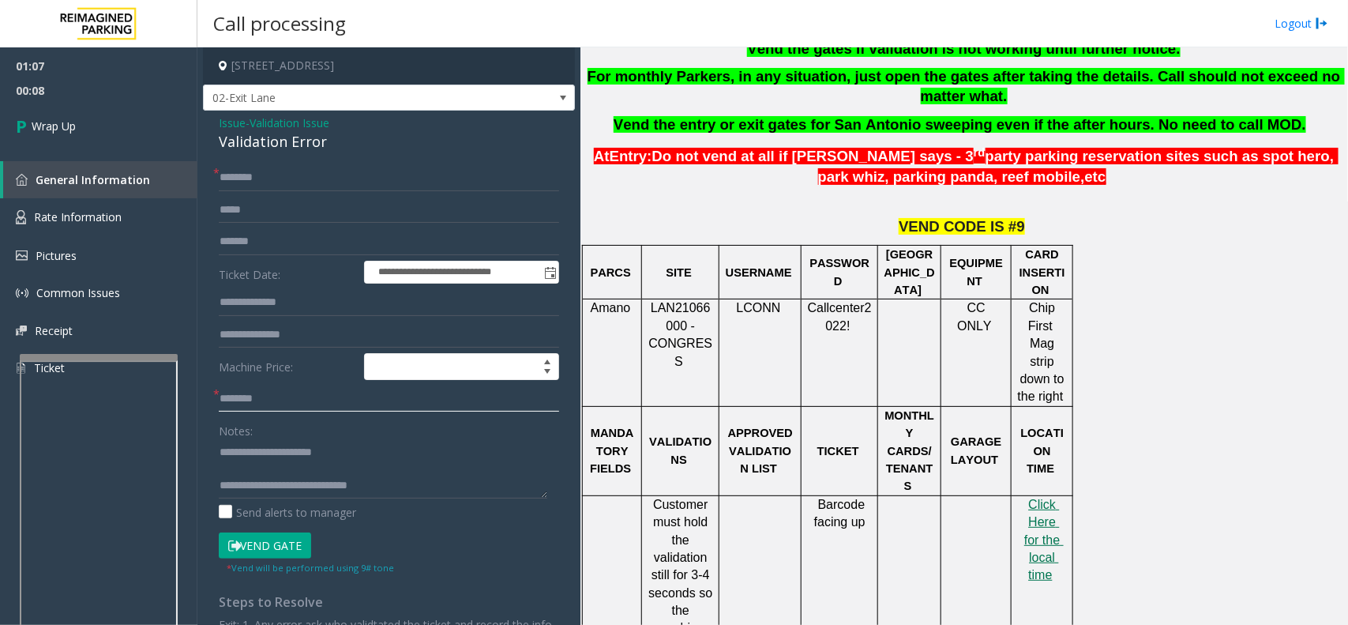
click at [274, 395] on input "text" at bounding box center [389, 398] width 340 height 27
type input "*"
click at [317, 179] on input "text" at bounding box center [389, 177] width 340 height 27
click at [270, 171] on input "*" at bounding box center [389, 177] width 340 height 27
type input "**"
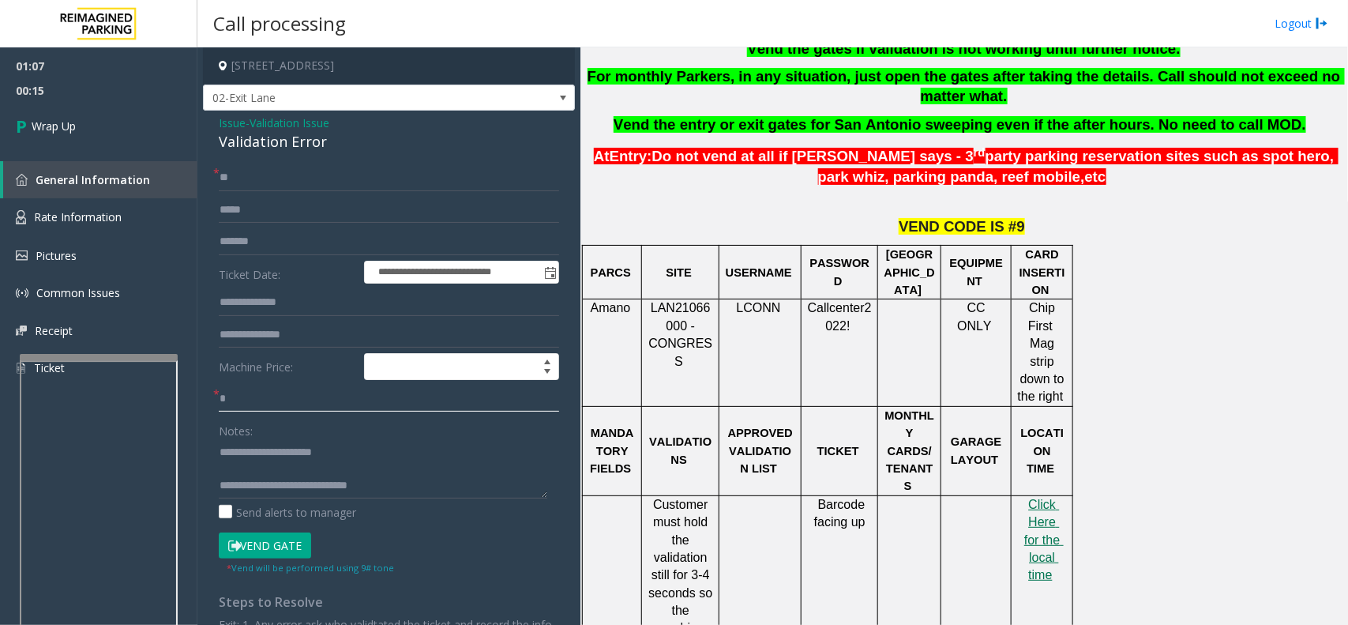
click at [269, 401] on input "*" at bounding box center [389, 398] width 340 height 27
type input "**"
click at [120, 124] on link "Wrap Up" at bounding box center [98, 126] width 197 height 47
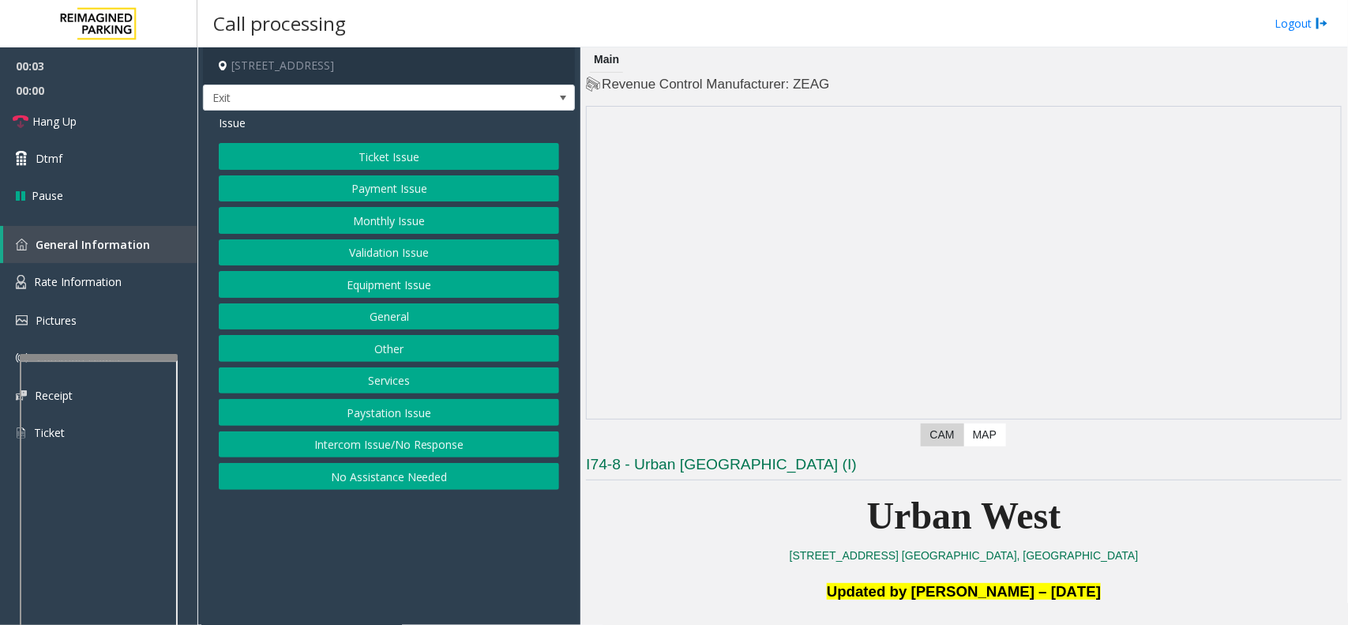
click at [428, 274] on div "Ticket Issue Payment Issue Monthly Issue Validation Issue Equipment Issue Gener…" at bounding box center [389, 316] width 340 height 347
click at [428, 274] on button "Equipment Issue" at bounding box center [389, 284] width 340 height 27
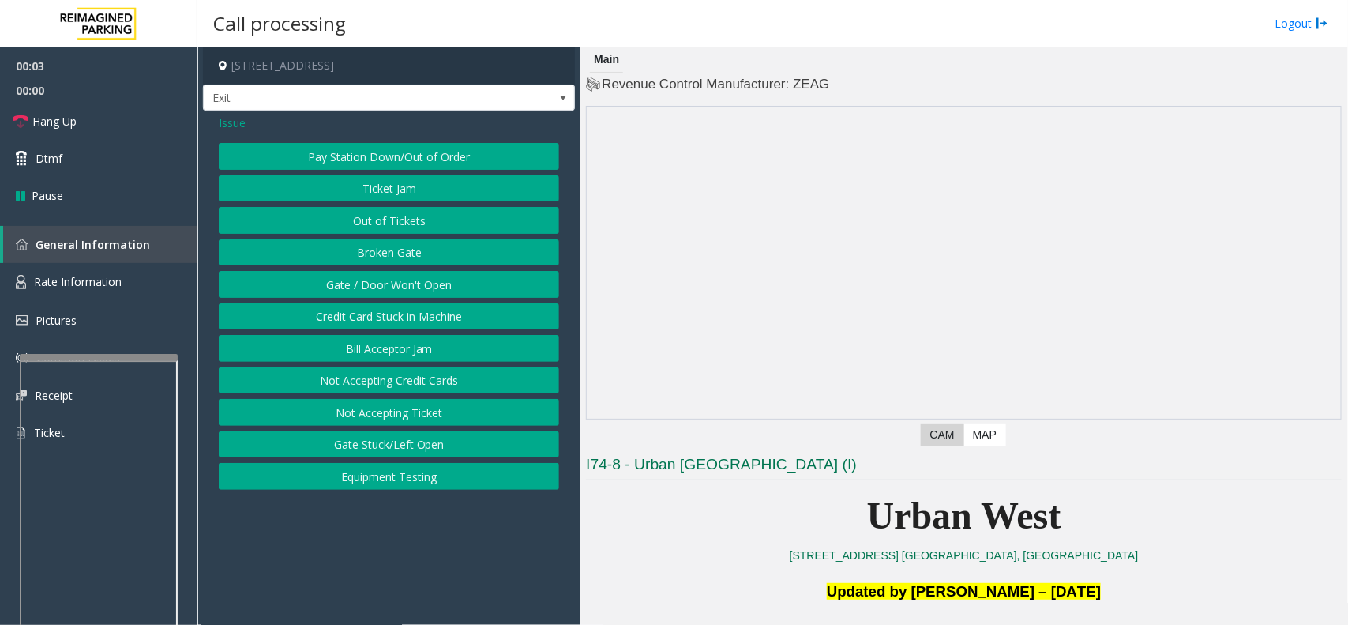
click at [428, 274] on button "Gate / Door Won't Open" at bounding box center [389, 284] width 340 height 27
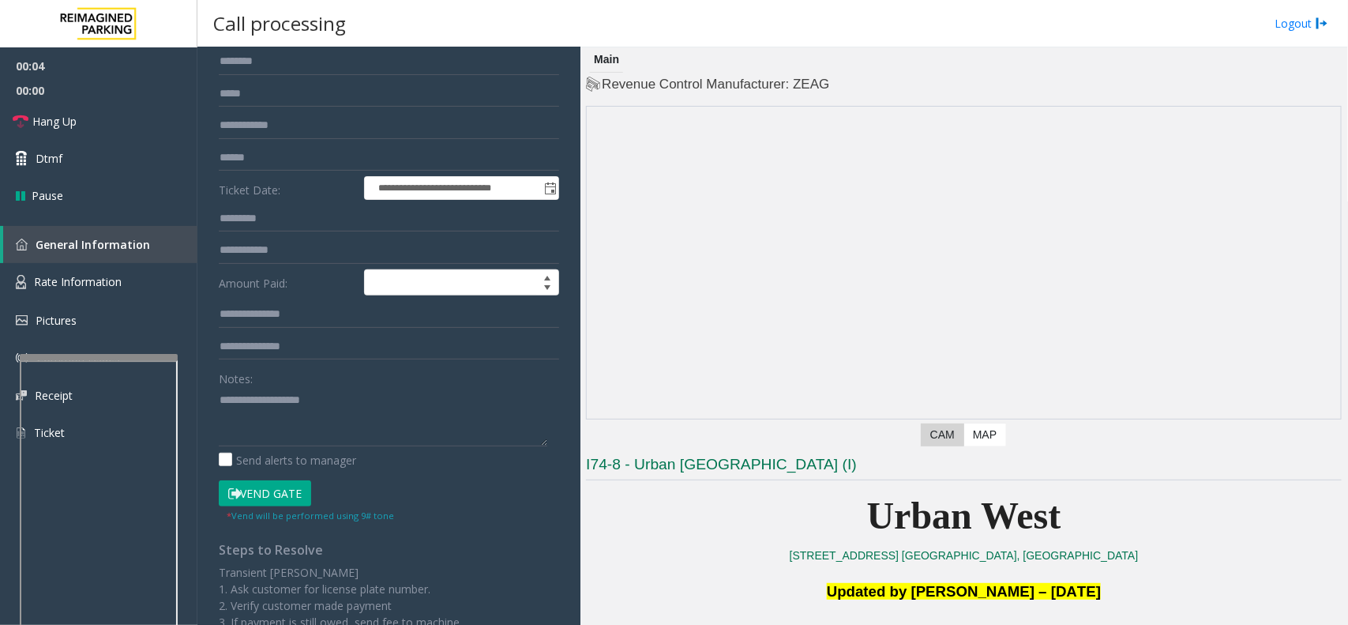
scroll to position [271, 0]
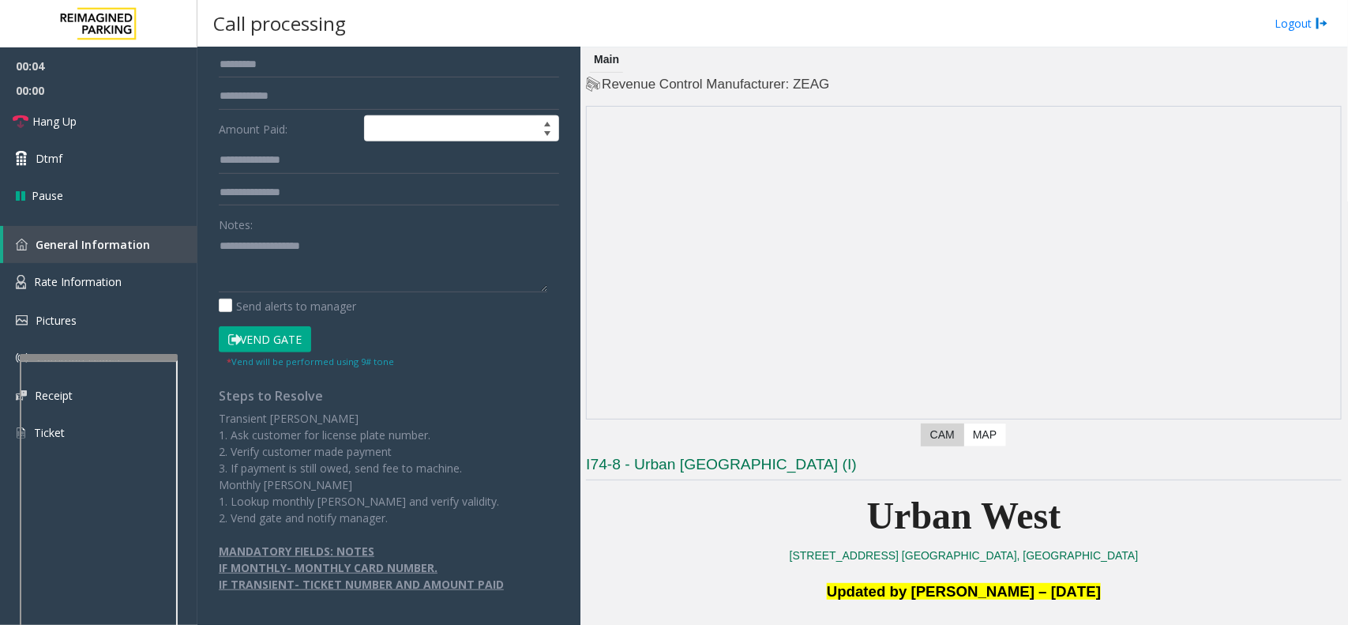
click at [277, 338] on button "Vend Gate" at bounding box center [265, 339] width 92 height 27
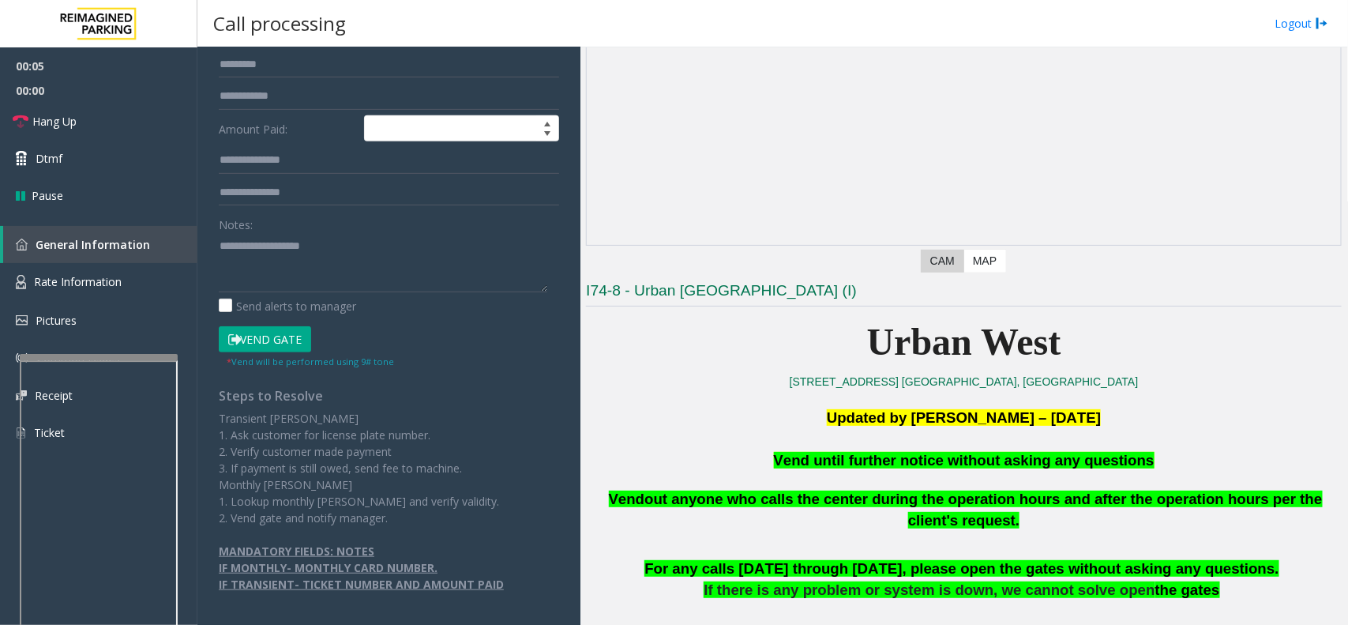
scroll to position [395, 0]
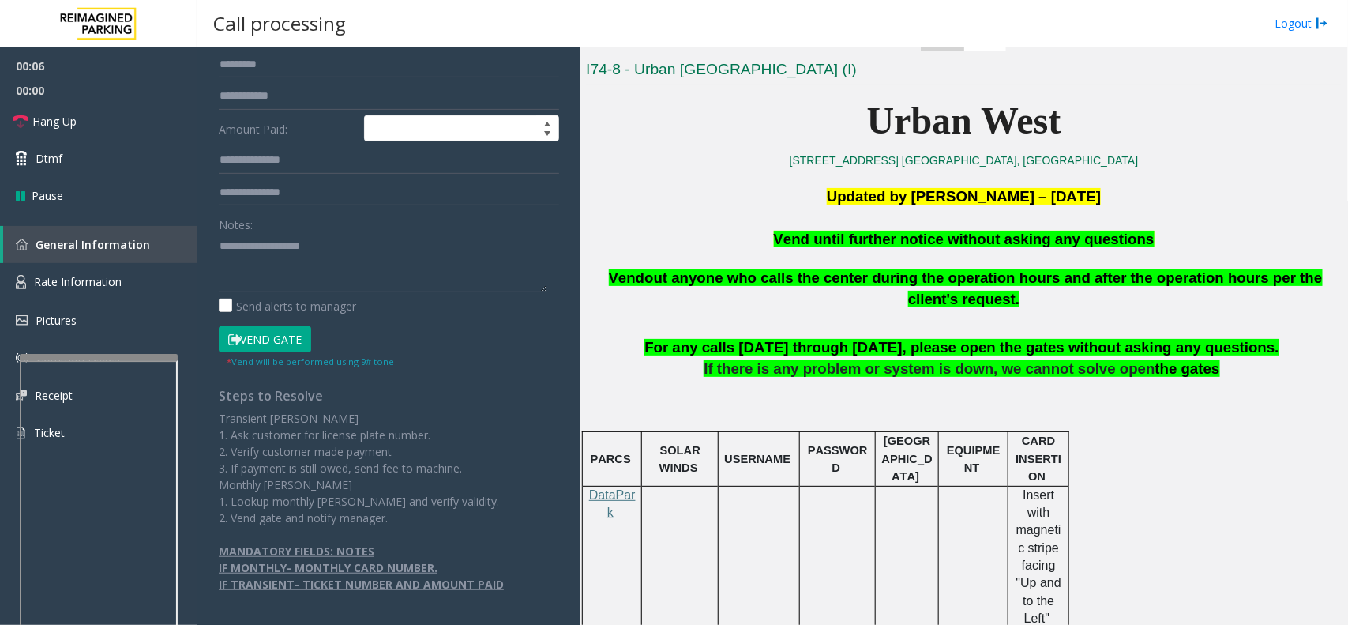
click at [882, 243] on span "Vend until further notice without asking any questions" at bounding box center [964, 239] width 381 height 17
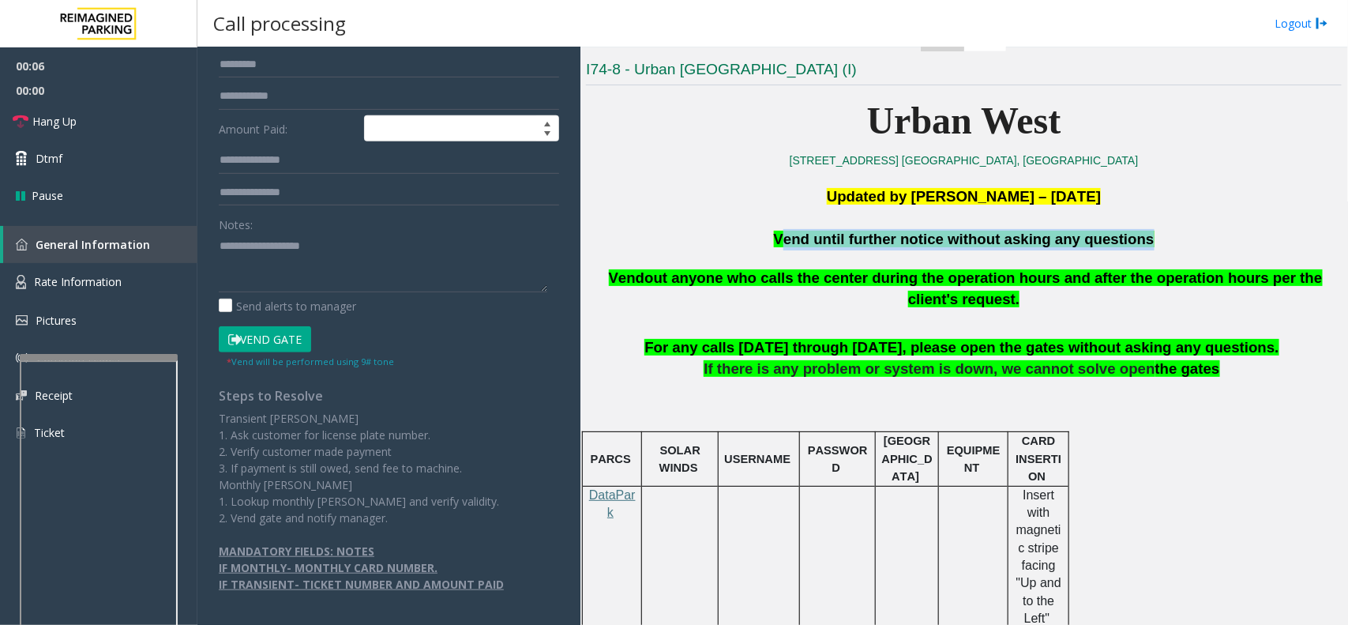
click at [882, 243] on span "Vend until further notice without asking any questions" at bounding box center [964, 239] width 381 height 17
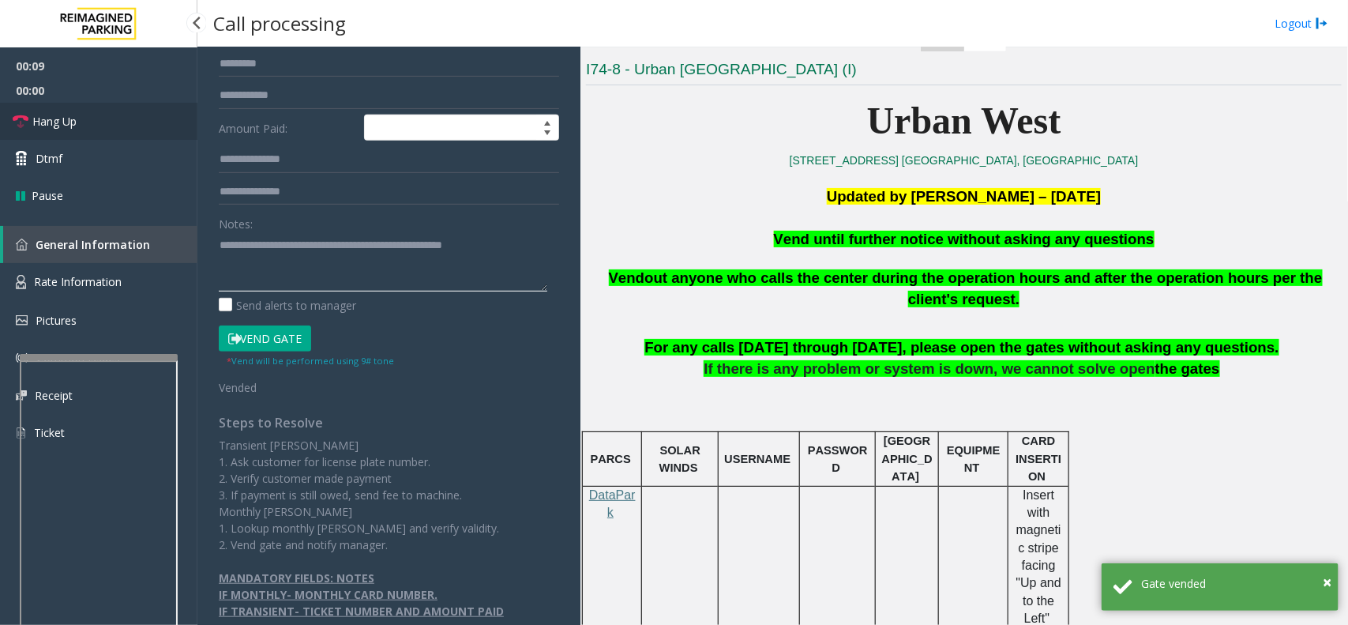
type textarea "**********"
click at [96, 124] on link "Hang Up" at bounding box center [98, 121] width 197 height 37
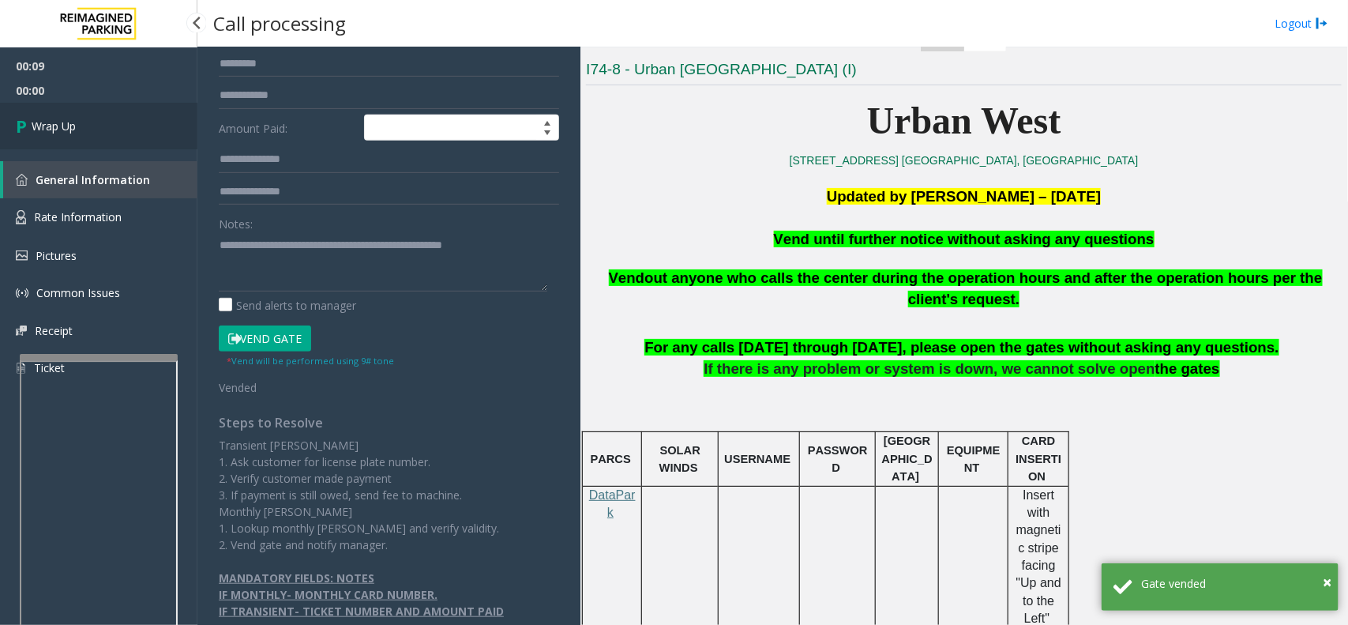
click at [138, 125] on link "Wrap Up" at bounding box center [98, 126] width 197 height 47
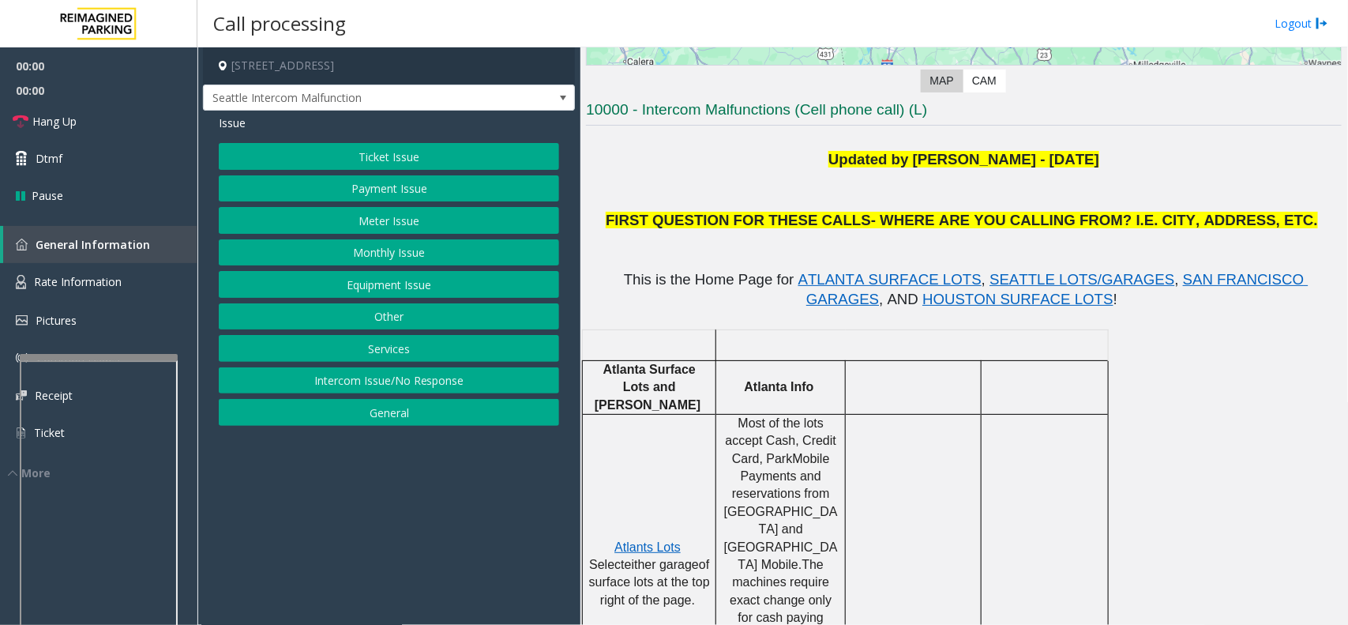
scroll to position [494, 0]
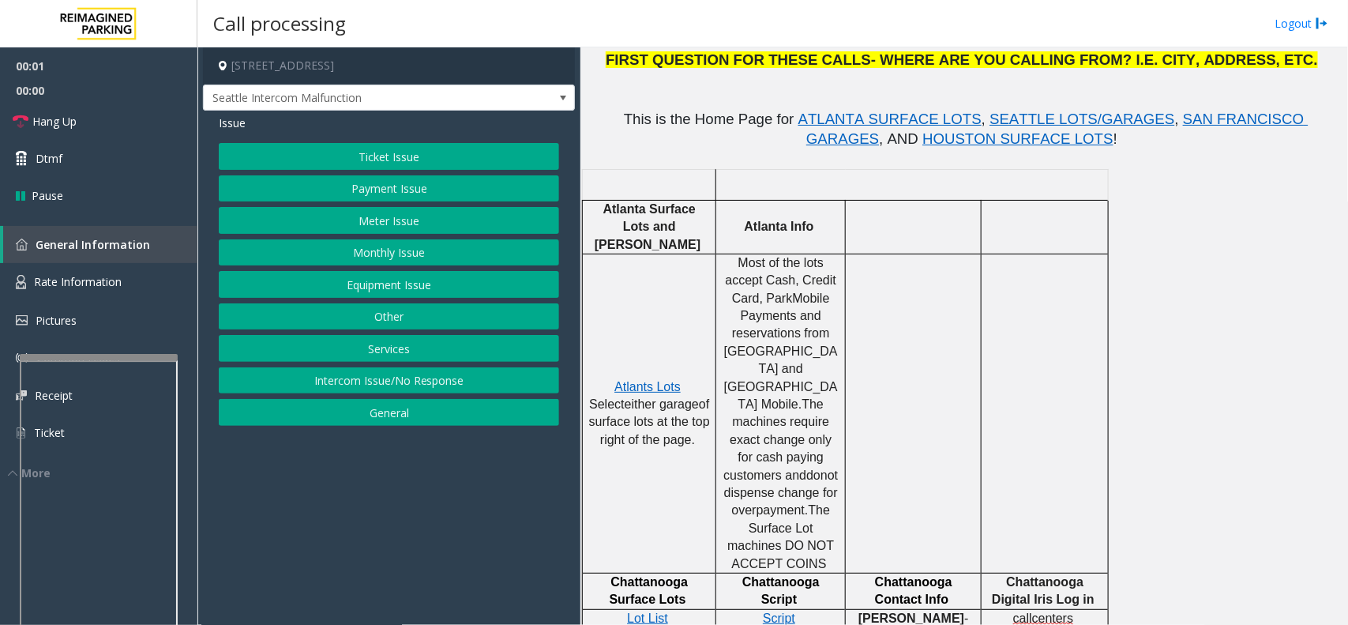
click at [336, 285] on button "Equipment Issue" at bounding box center [389, 284] width 340 height 27
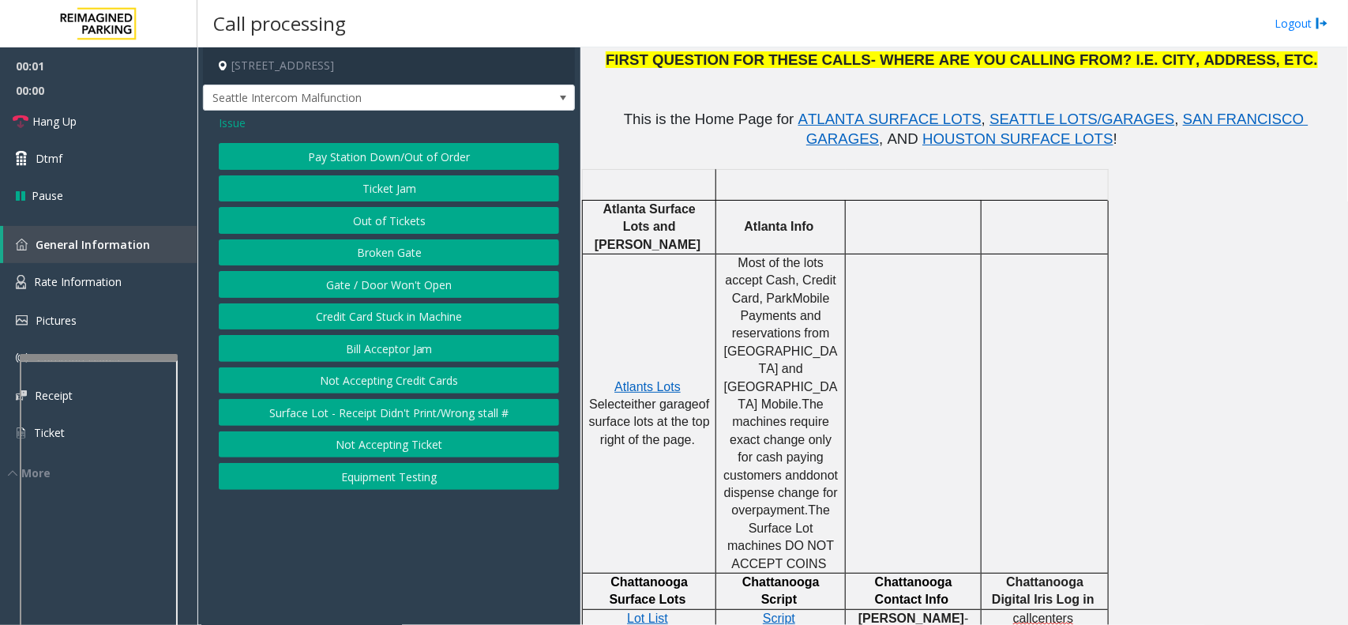
click at [336, 285] on button "Gate / Door Won't Open" at bounding box center [389, 284] width 340 height 27
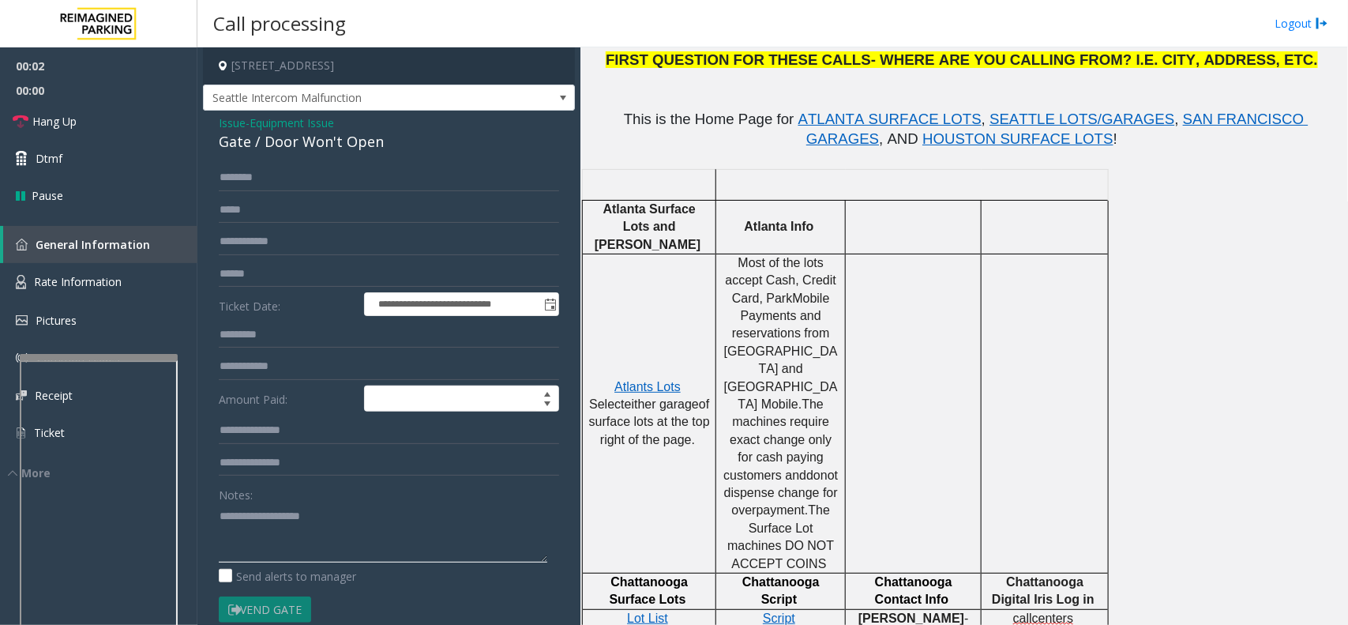
click at [344, 535] on textarea at bounding box center [383, 532] width 329 height 59
click at [104, 111] on link "Hang Up" at bounding box center [98, 121] width 197 height 37
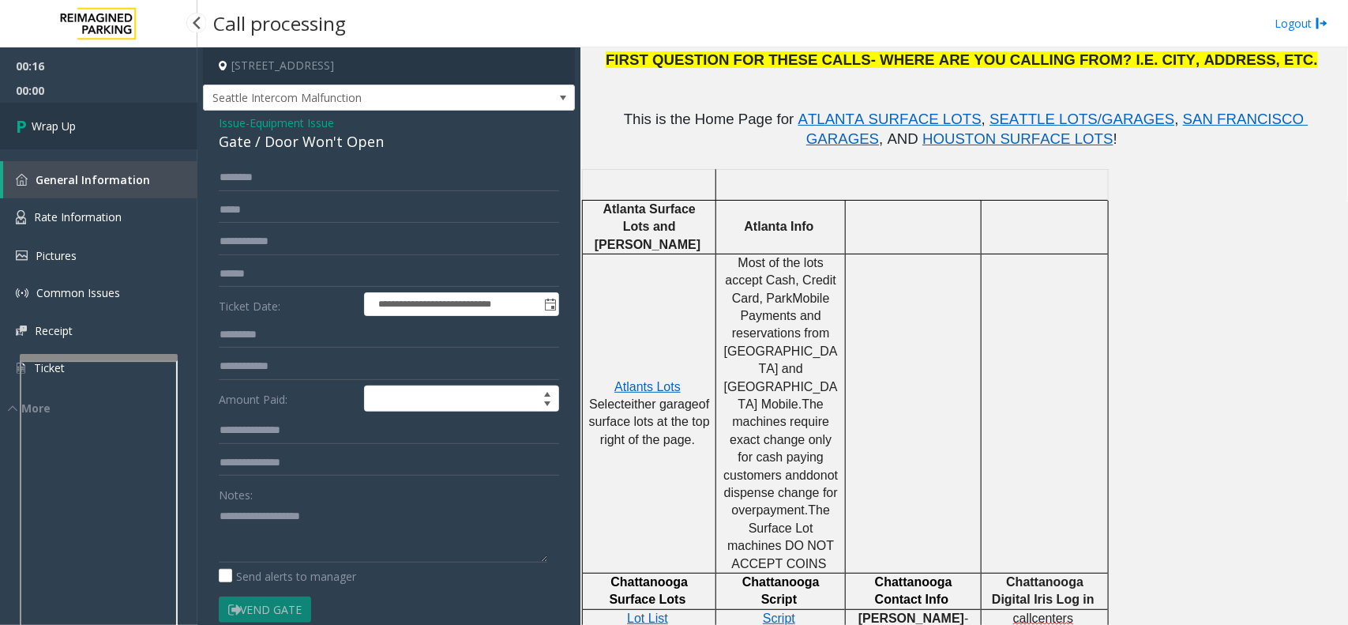
click at [104, 111] on link "Wrap Up" at bounding box center [98, 126] width 197 height 47
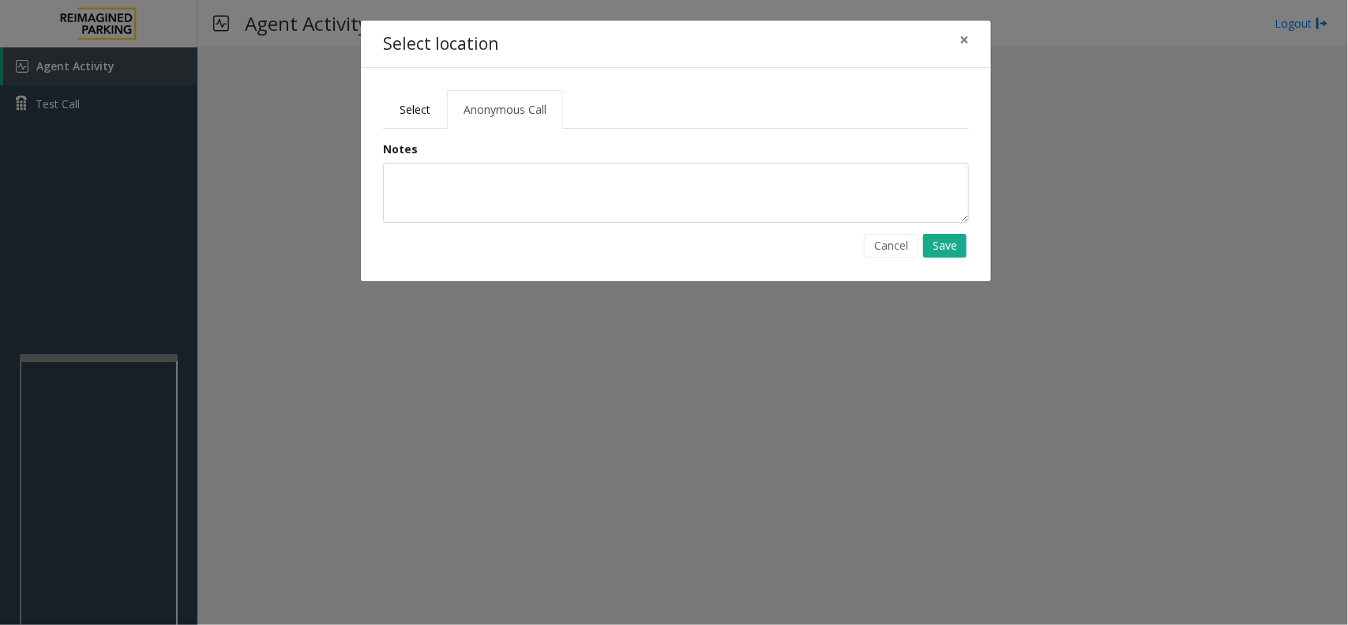
click at [376, 105] on div "Select Anonymous Call Clear Select Lot Number Location Name Address R86-52 Film…" at bounding box center [676, 174] width 630 height 213
click at [431, 103] on link "Select" at bounding box center [415, 109] width 64 height 39
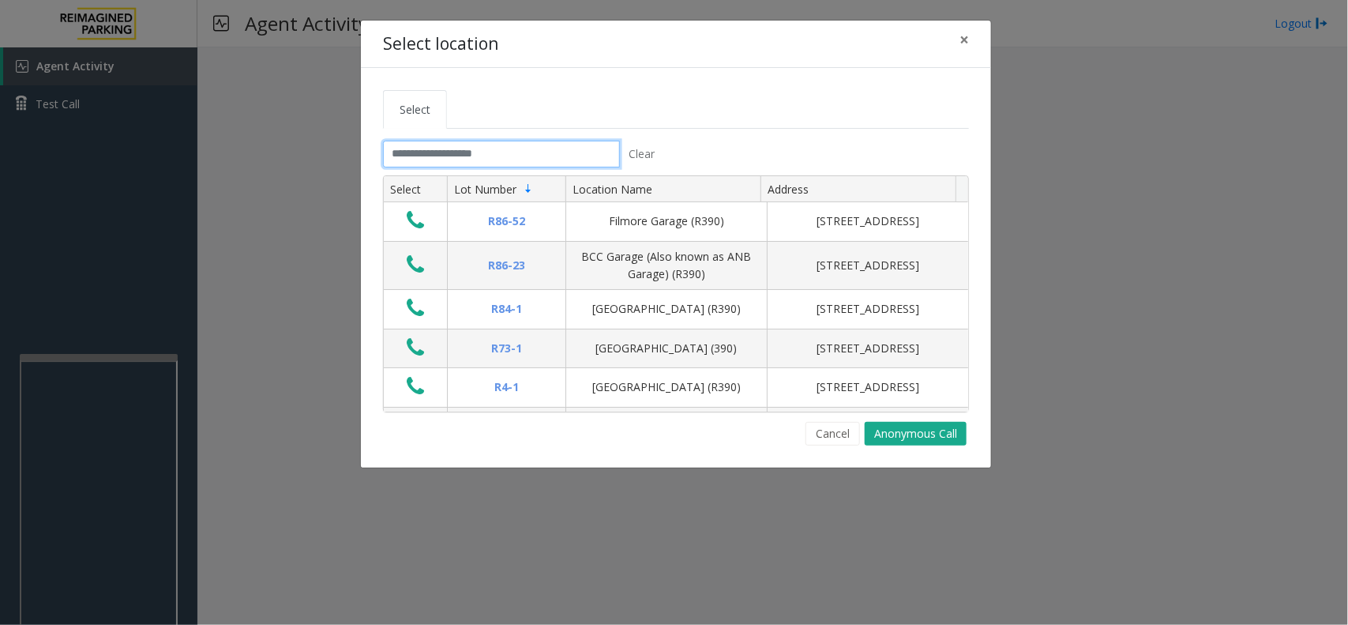
click at [533, 146] on input "text" at bounding box center [501, 154] width 237 height 27
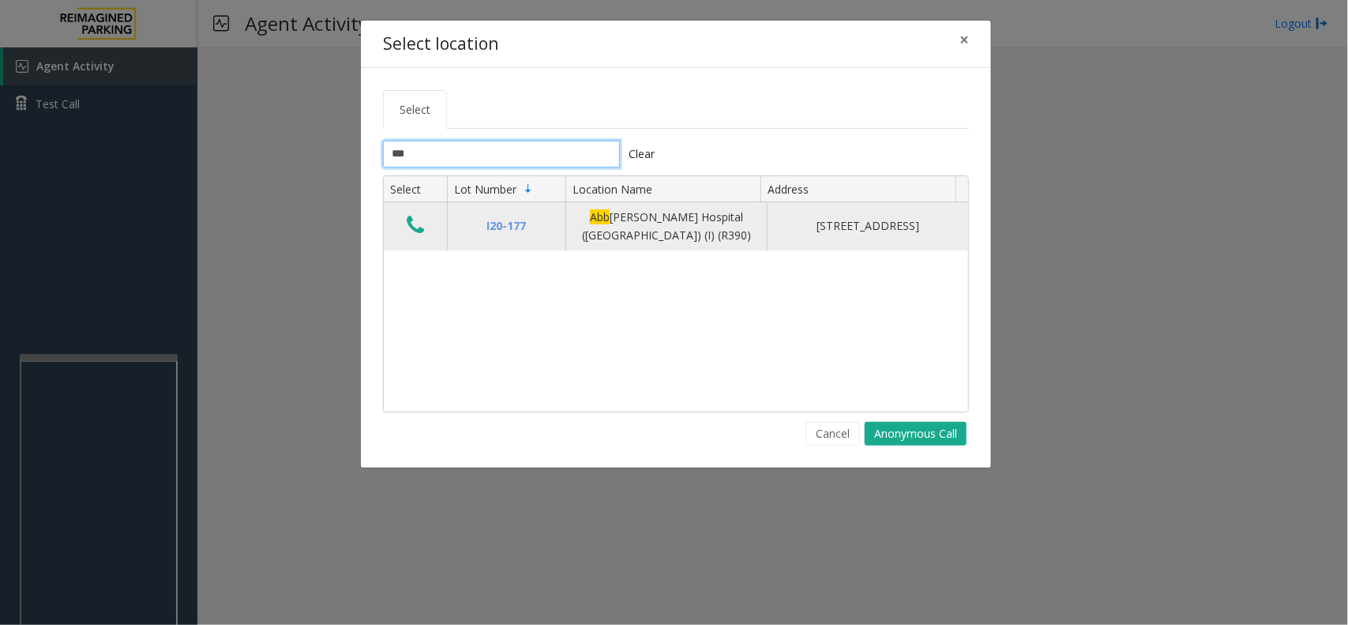
type input "***"
click at [423, 231] on icon "Data table" at bounding box center [415, 225] width 17 height 22
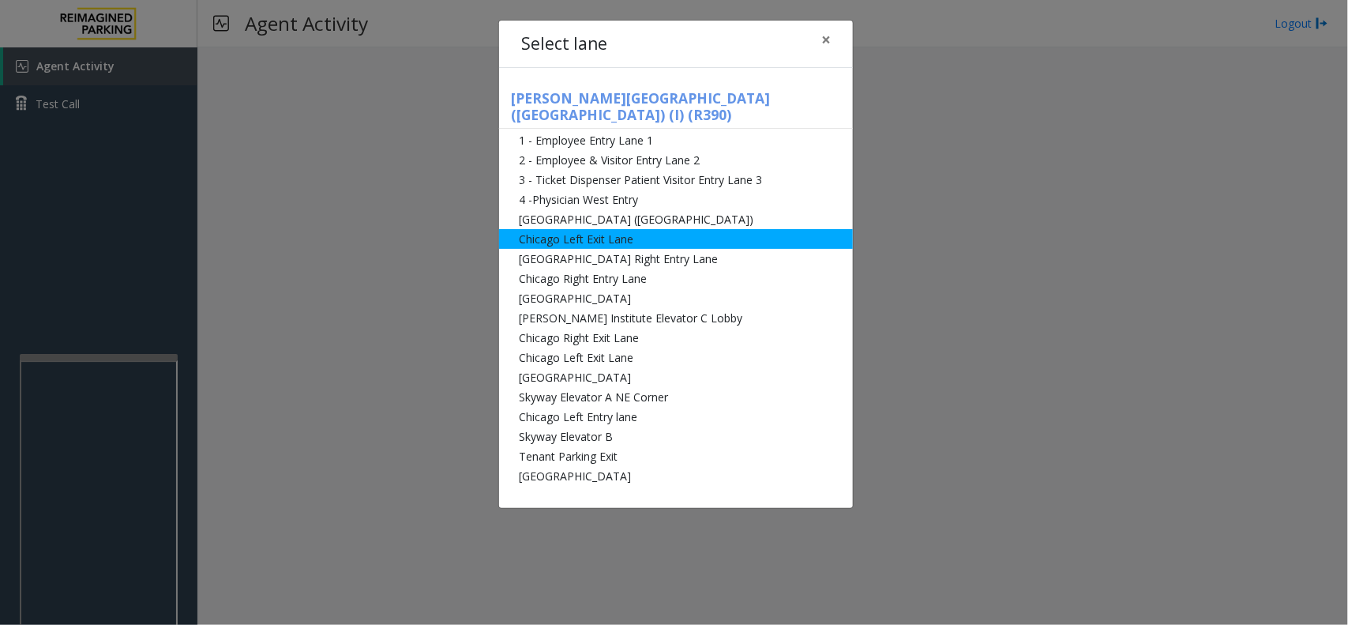
drag, startPoint x: 637, startPoint y: 206, endPoint x: 617, endPoint y: 220, distance: 23.9
click at [637, 209] on li "[GEOGRAPHIC_DATA] ([GEOGRAPHIC_DATA])" at bounding box center [676, 219] width 354 height 20
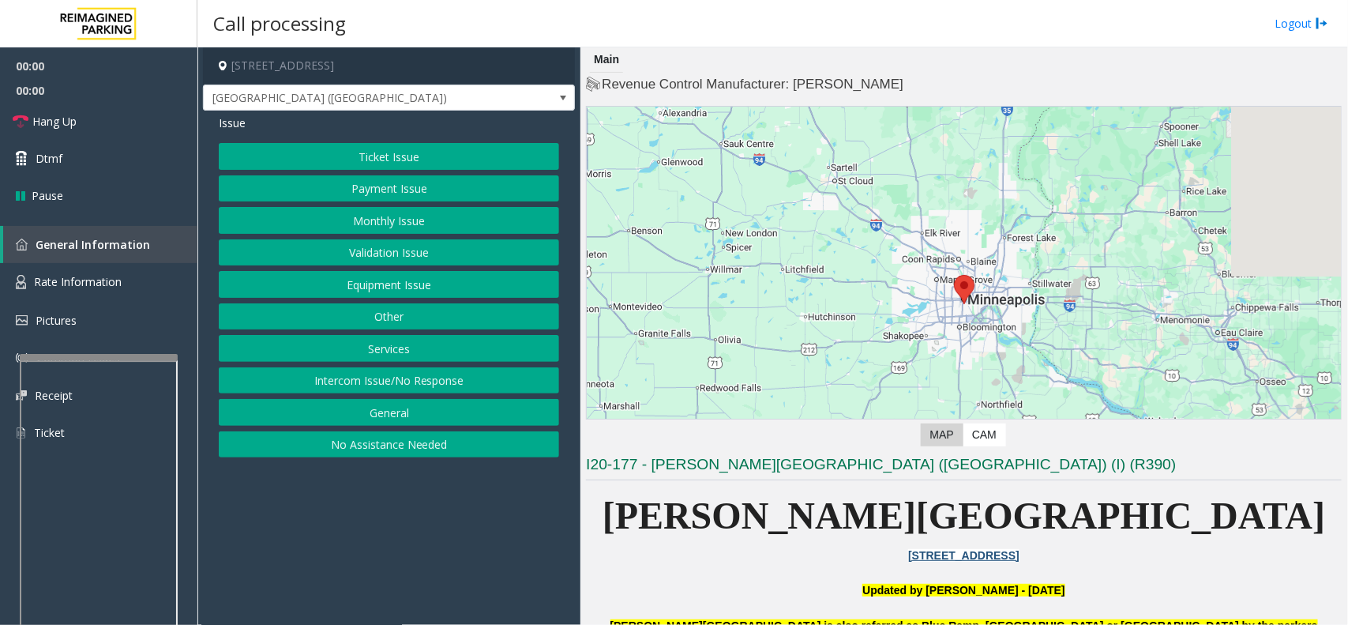
click at [370, 243] on button "Validation Issue" at bounding box center [389, 252] width 340 height 27
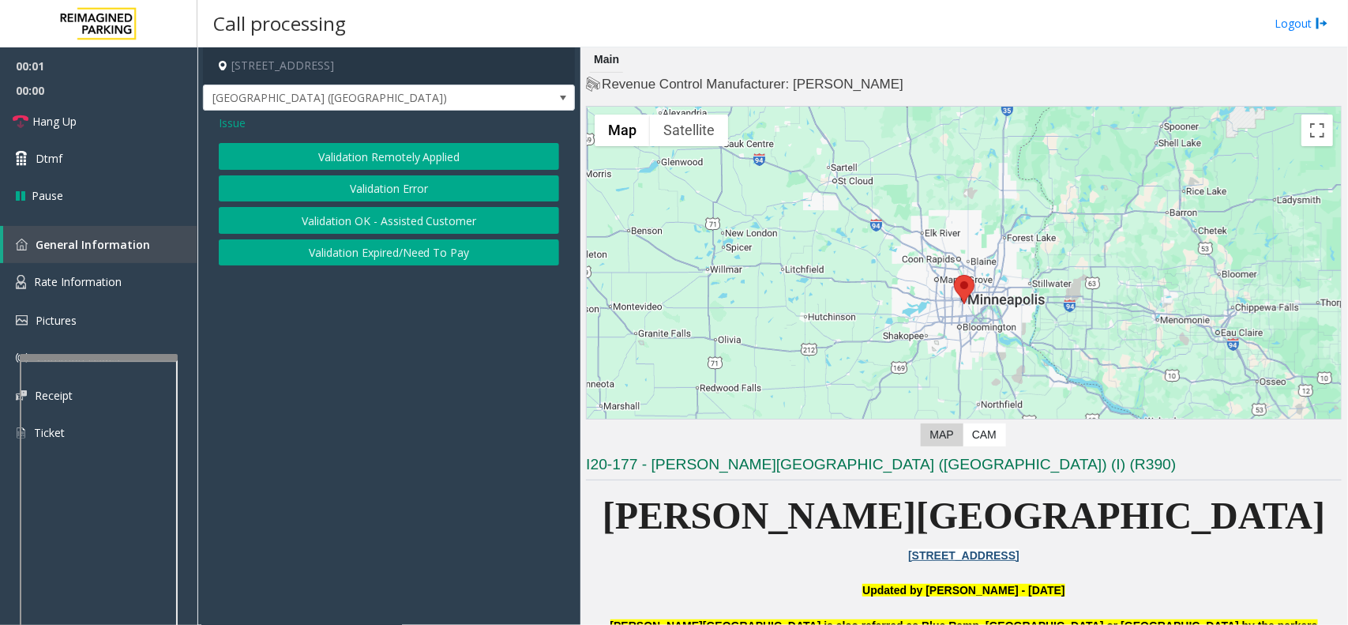
click at [237, 126] on span "Issue" at bounding box center [232, 123] width 27 height 17
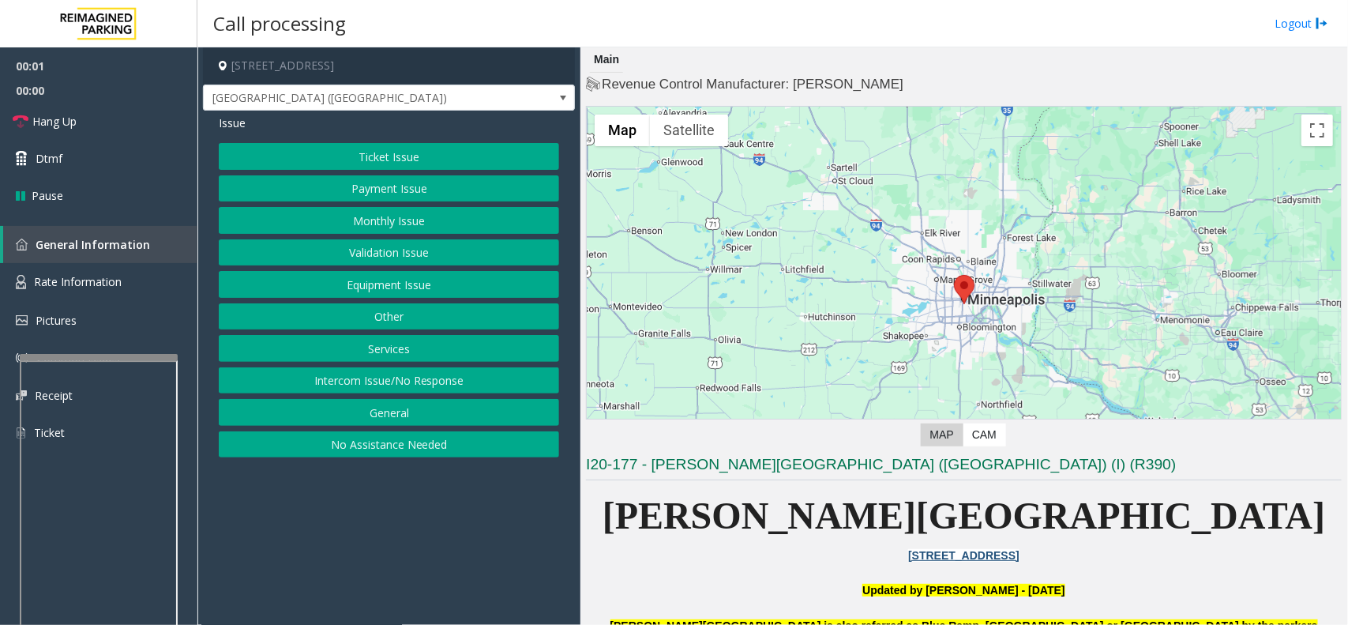
click at [334, 208] on button "Monthly Issue" at bounding box center [389, 220] width 340 height 27
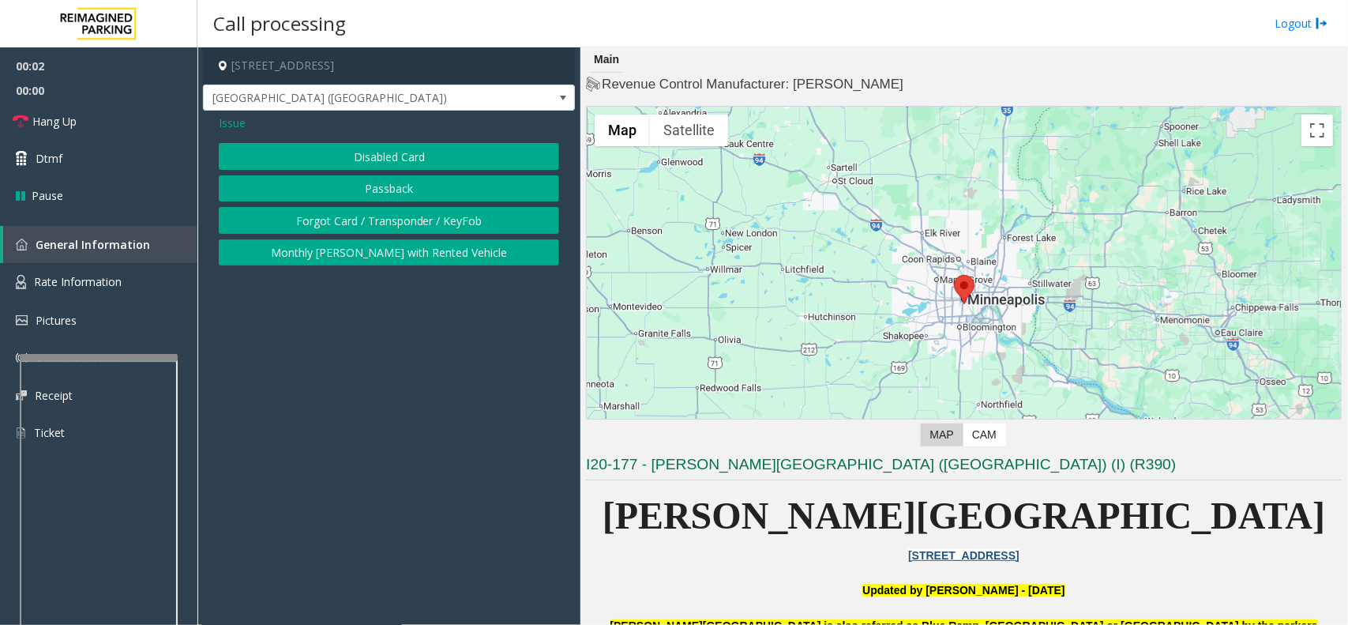
click at [344, 160] on button "Disabled Card" at bounding box center [389, 156] width 340 height 27
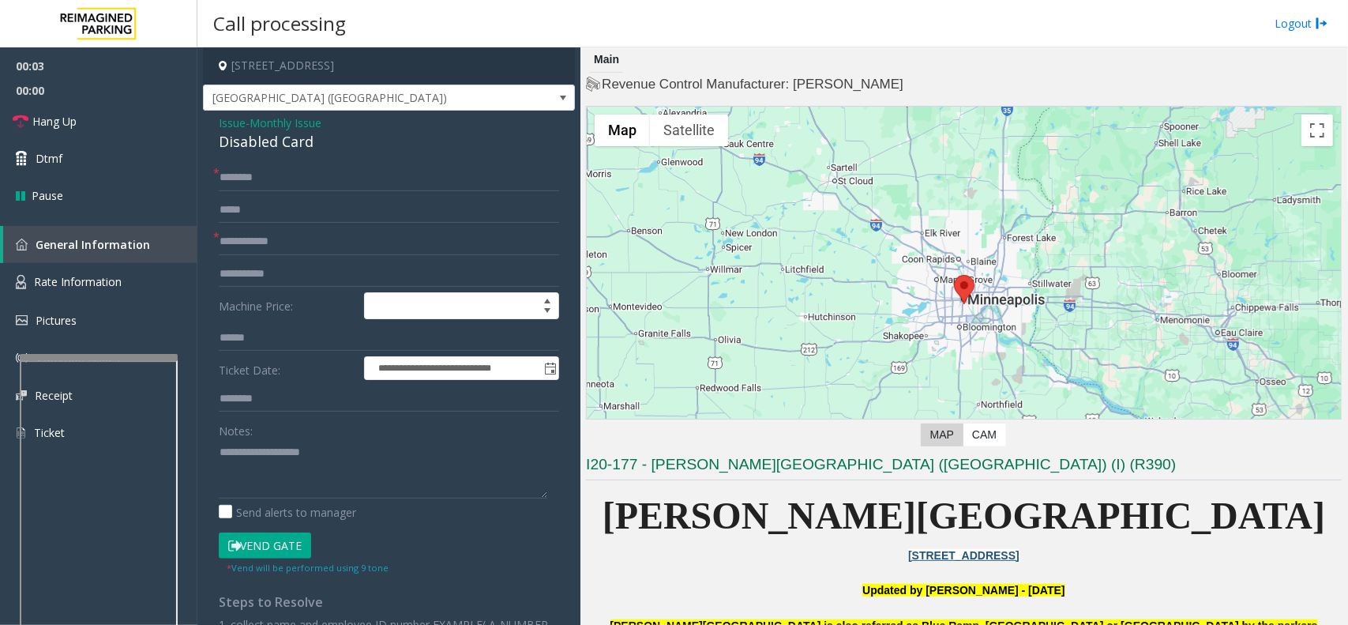
click at [336, 227] on form "**********" at bounding box center [389, 369] width 340 height 411
click at [276, 242] on input "text" at bounding box center [389, 241] width 340 height 27
type input "******"
click at [333, 193] on form "**********" at bounding box center [389, 369] width 340 height 411
drag, startPoint x: 269, startPoint y: 467, endPoint x: 280, endPoint y: 444, distance: 25.8
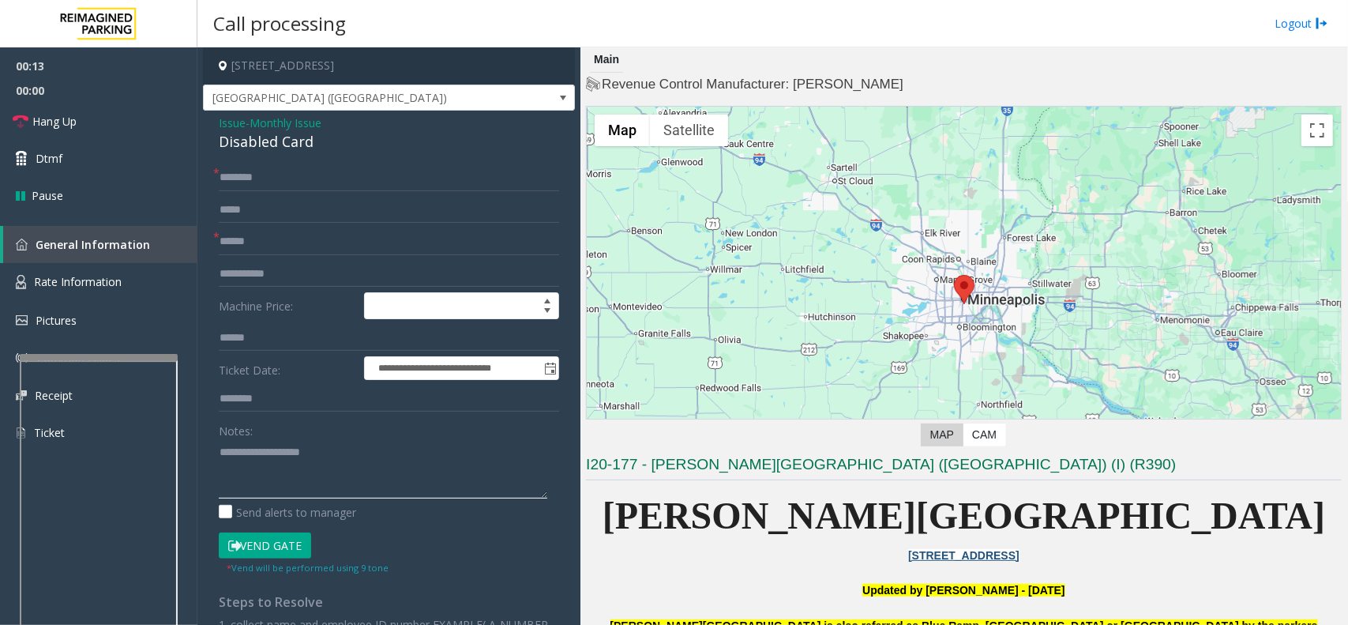
paste textarea "**********"
drag, startPoint x: 221, startPoint y: 146, endPoint x: 334, endPoint y: 146, distance: 112.9
click at [334, 146] on div "Disabled Card" at bounding box center [389, 141] width 340 height 21
click at [288, 539] on button "Vend Gate" at bounding box center [265, 545] width 92 height 27
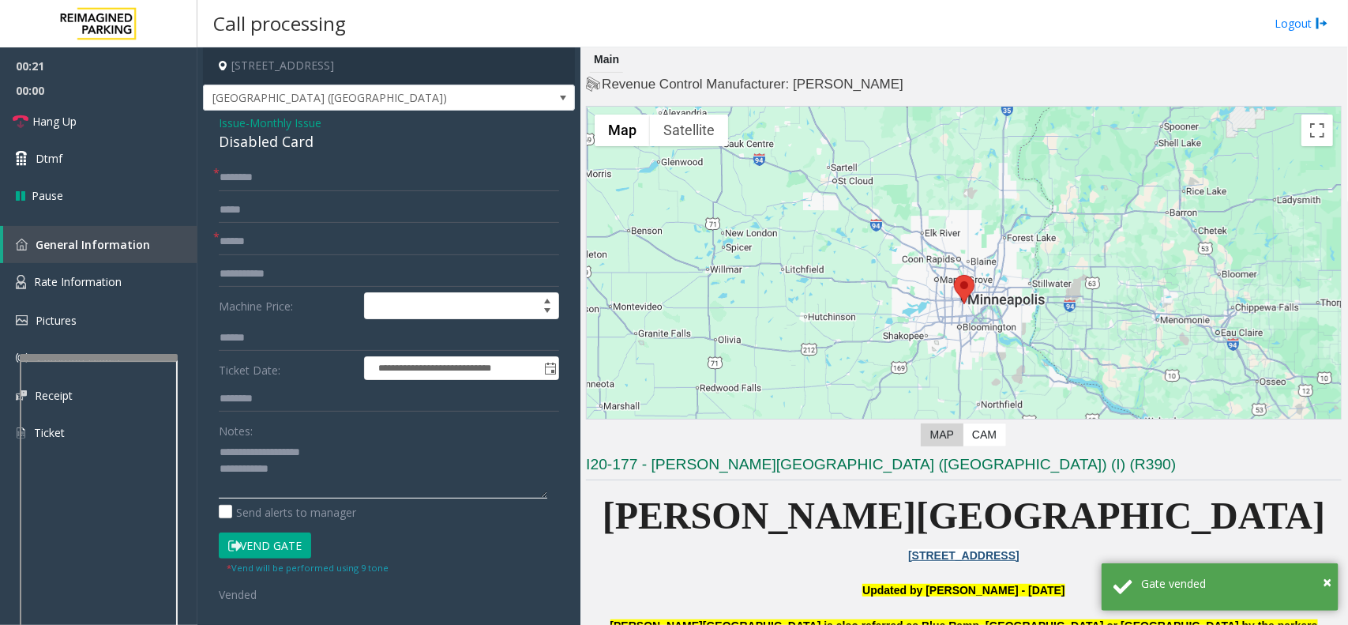
paste textarea "**********"
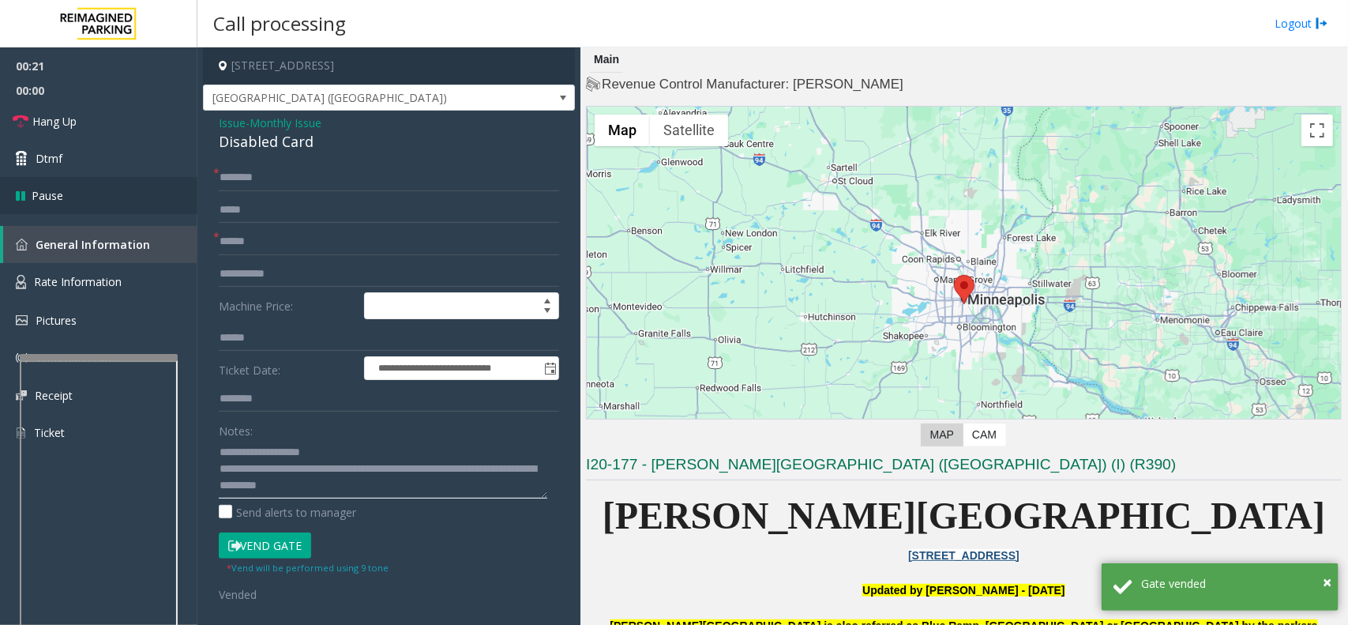
scroll to position [10, 0]
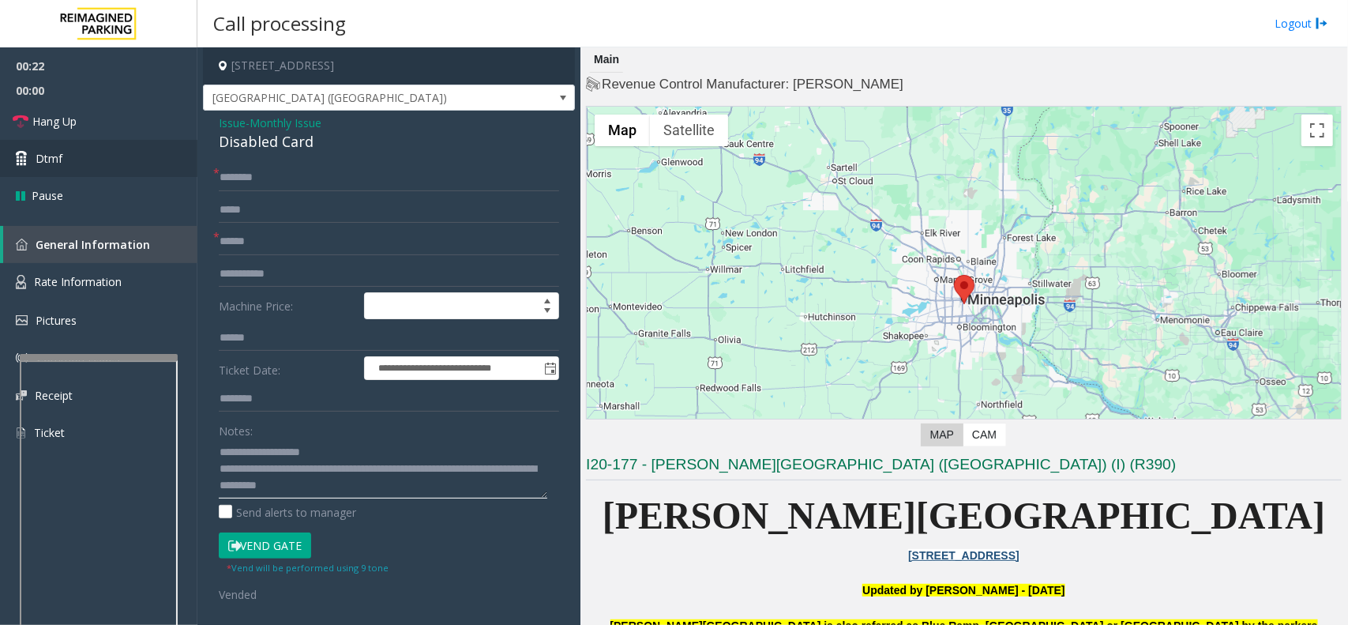
type textarea "**********"
click at [163, 175] on link "Dtmf" at bounding box center [98, 158] width 197 height 37
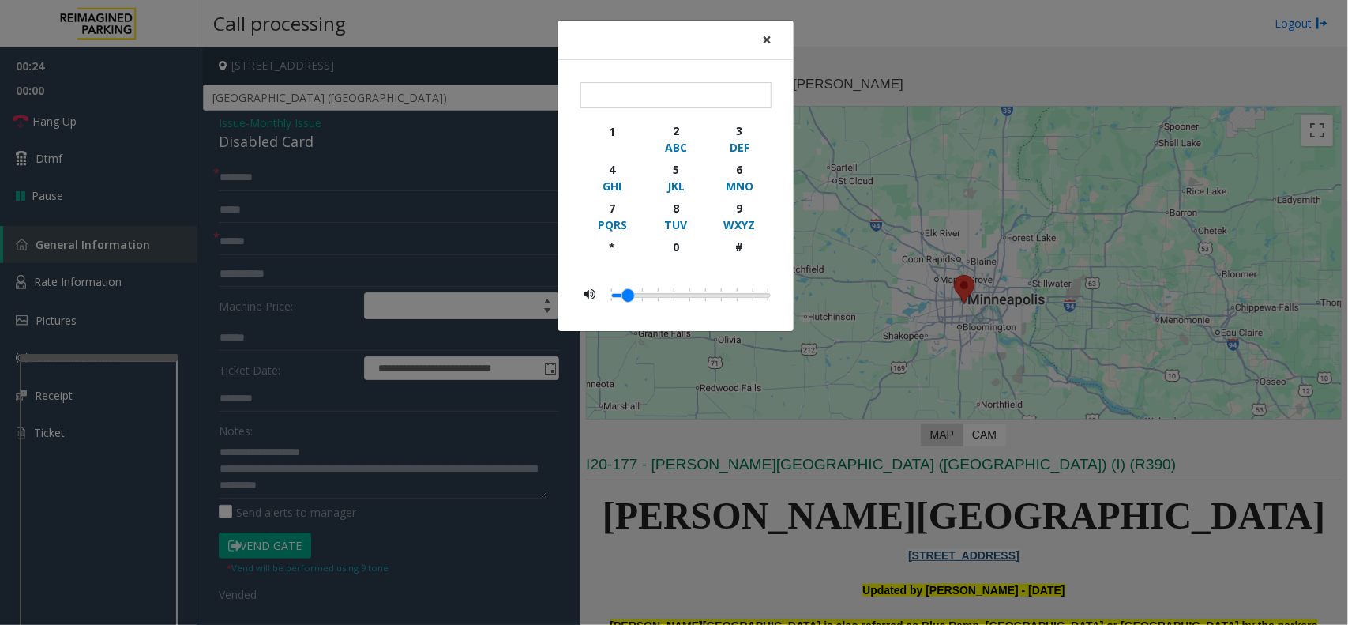
drag, startPoint x: 772, startPoint y: 46, endPoint x: 742, endPoint y: 52, distance: 30.7
click at [772, 46] on button "×" at bounding box center [767, 40] width 32 height 39
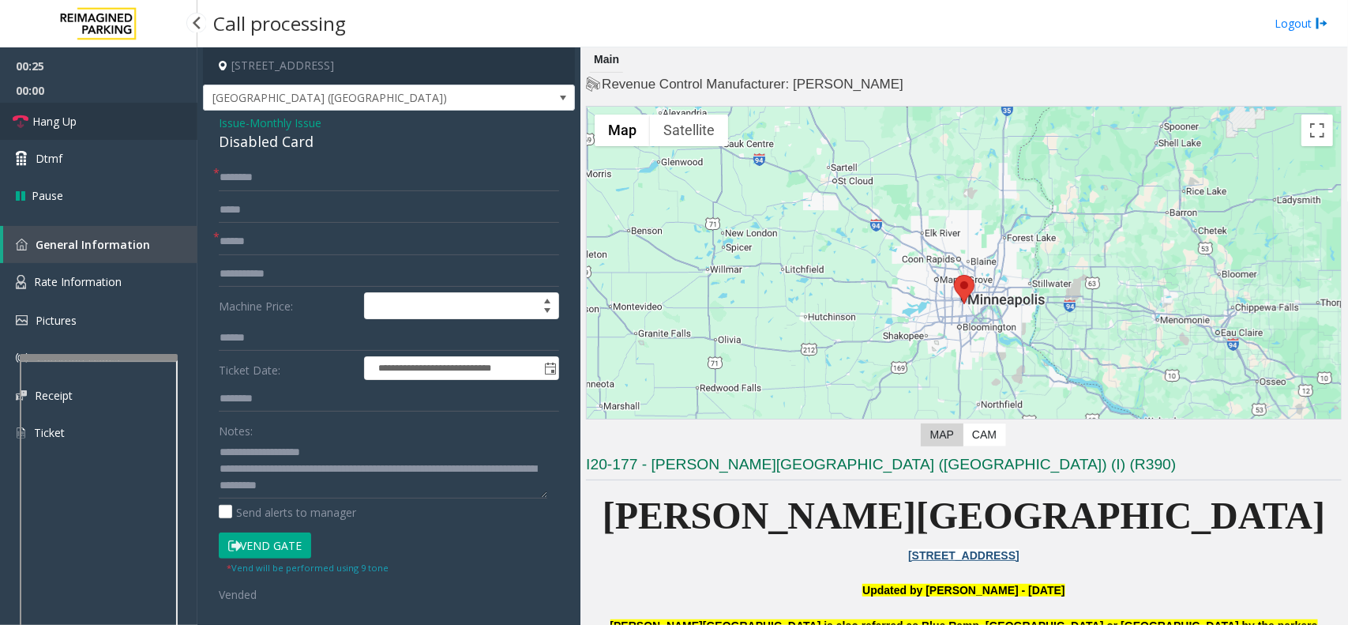
click at [97, 113] on link "Hang Up" at bounding box center [98, 121] width 197 height 37
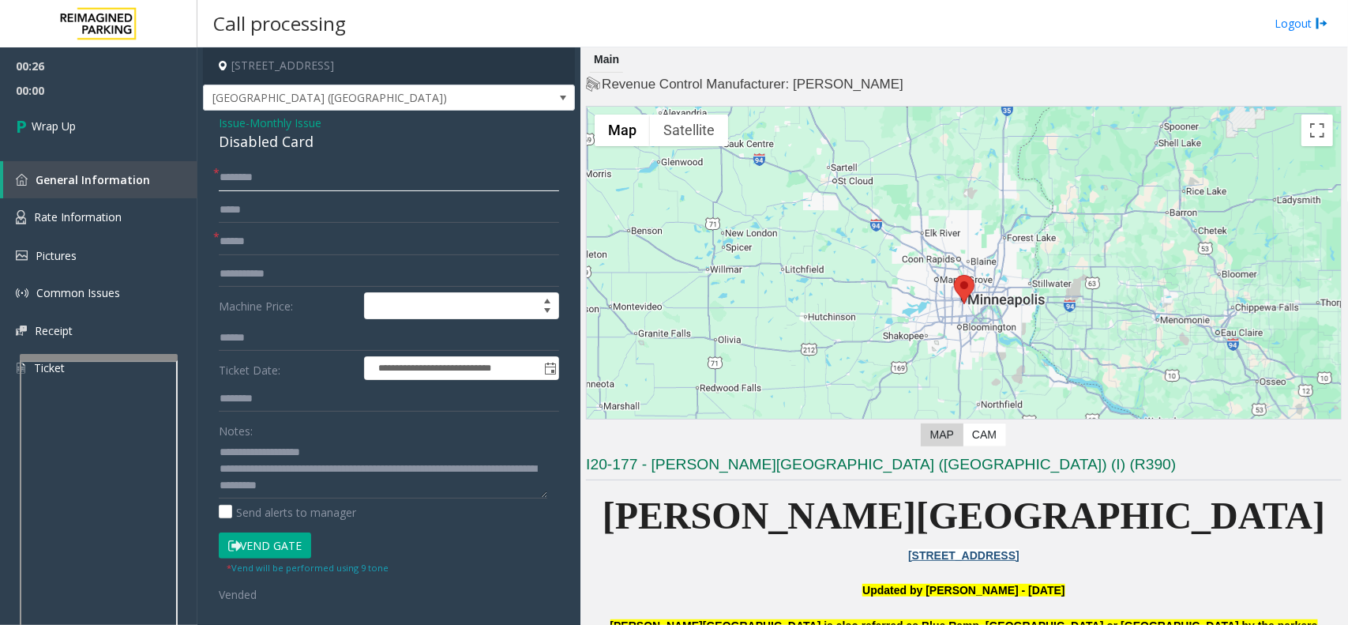
click at [289, 178] on input "text" at bounding box center [389, 177] width 340 height 27
type input "**"
click at [80, 115] on link "Wrap Up" at bounding box center [98, 126] width 197 height 47
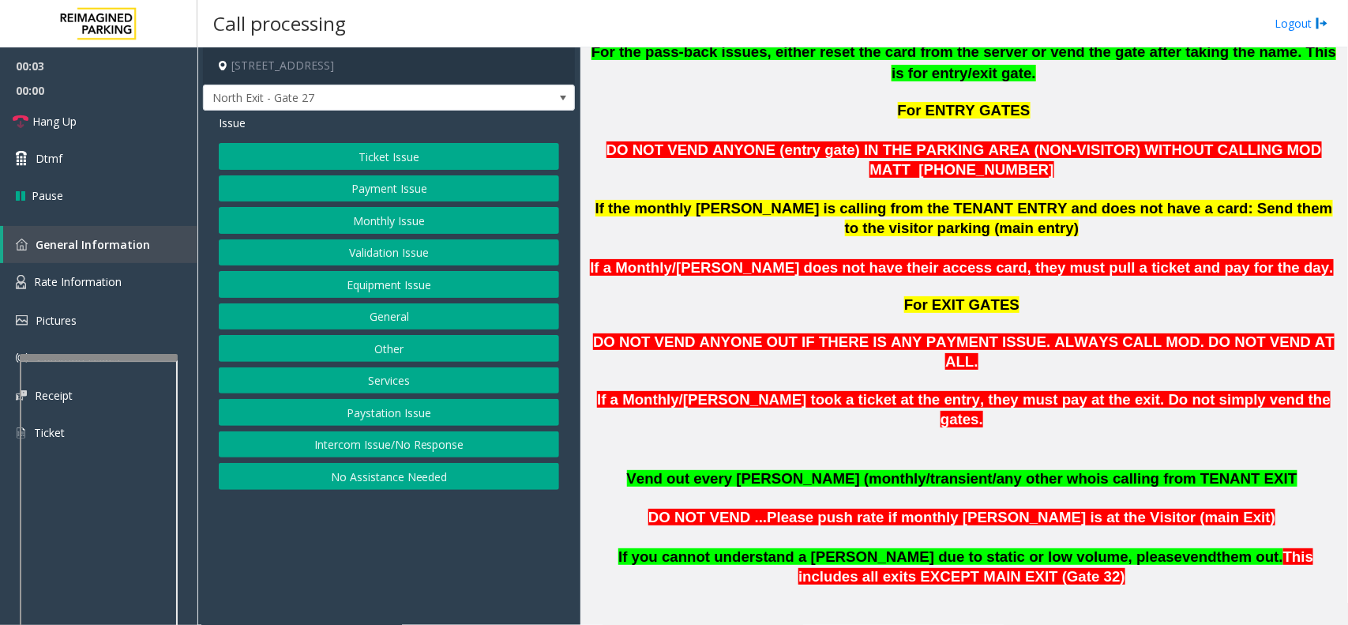
scroll to position [1185, 0]
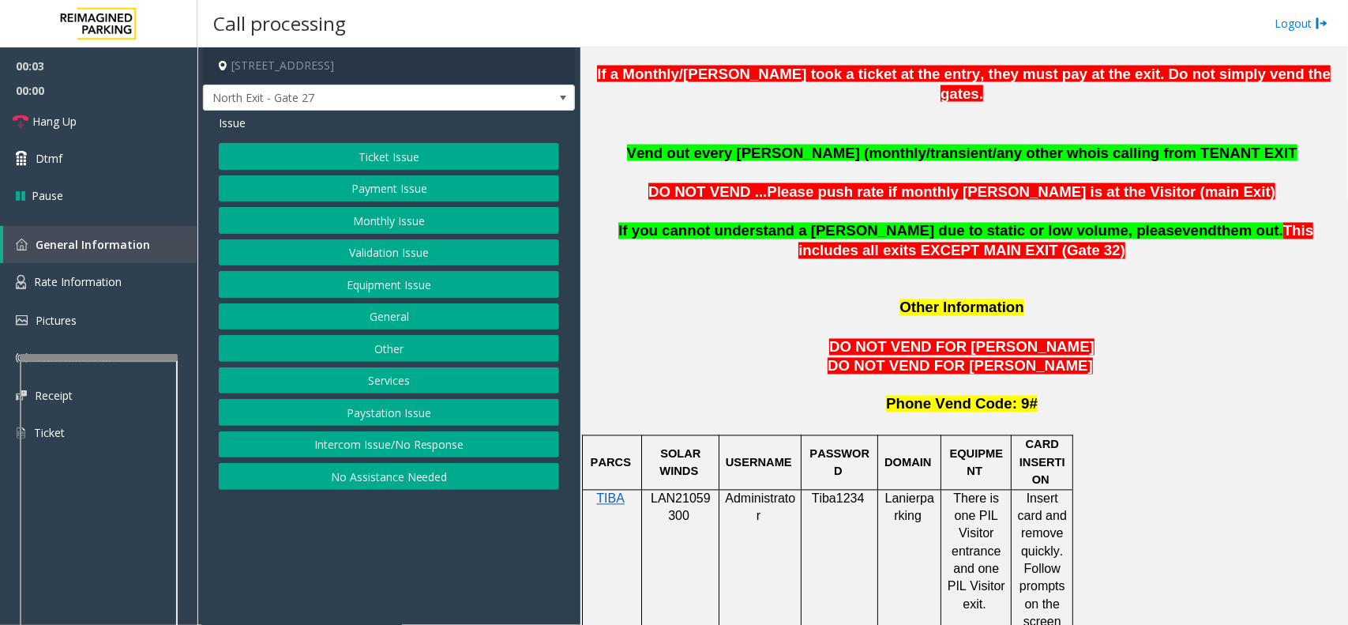
click at [693, 490] on p "LAN21059300" at bounding box center [681, 508] width 66 height 36
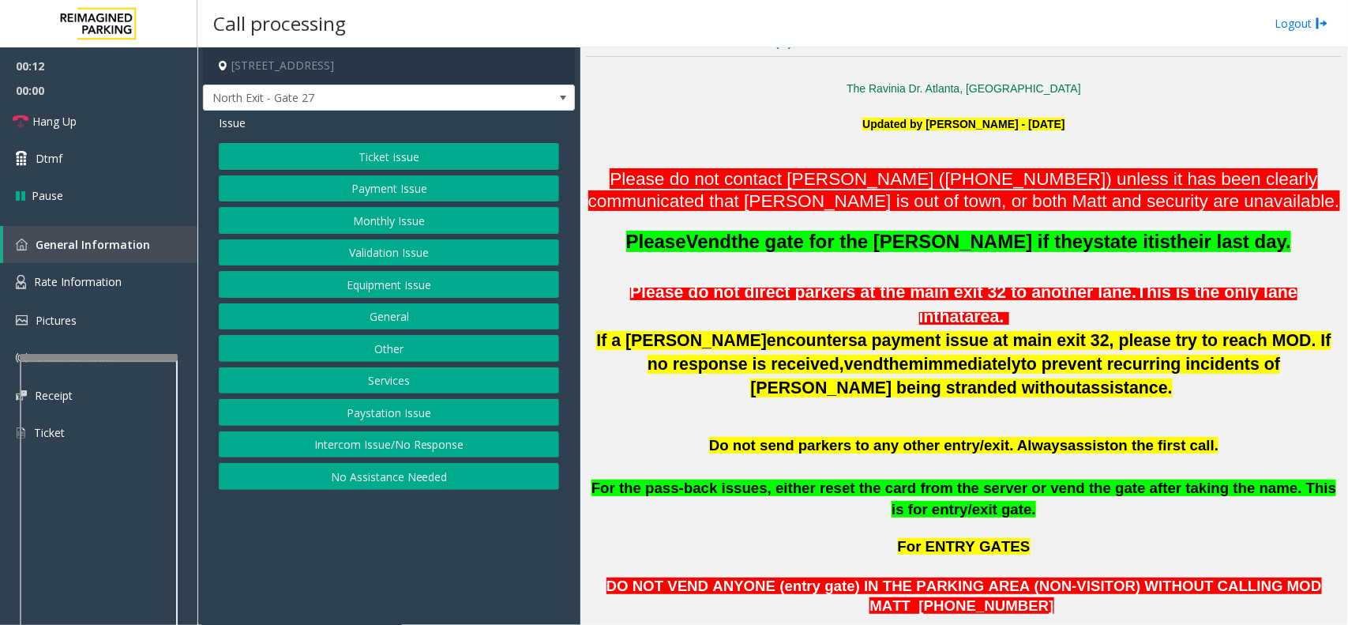
scroll to position [592, 0]
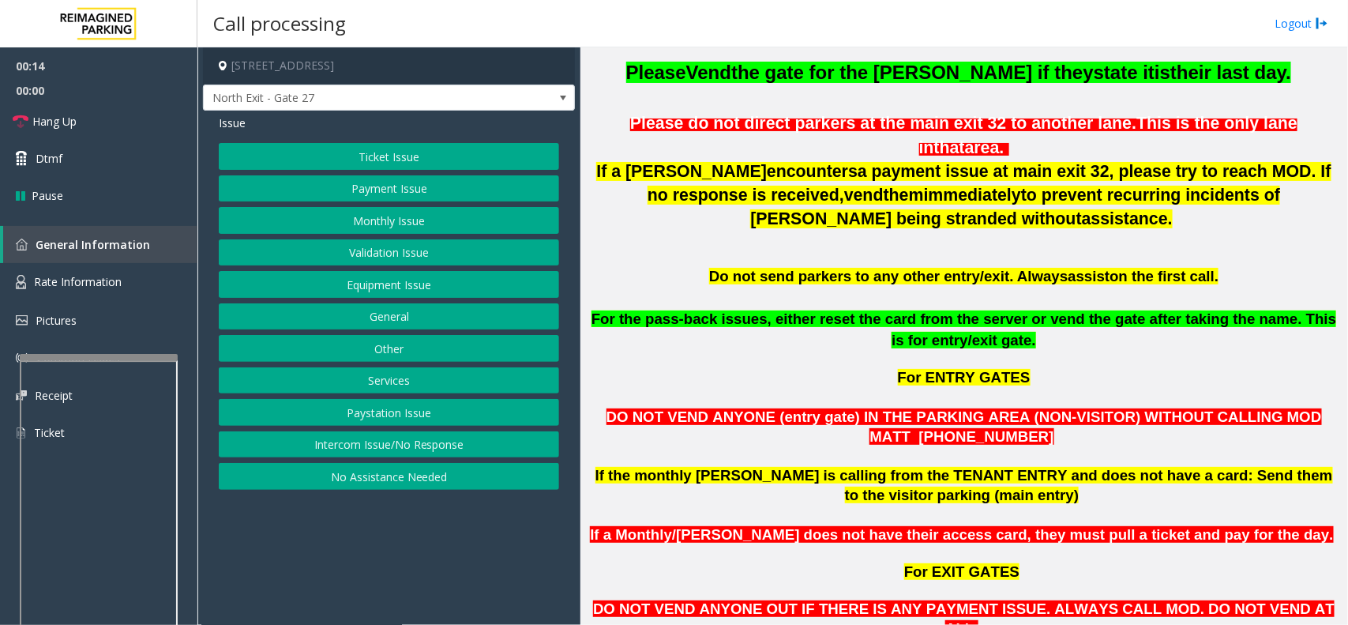
click at [381, 219] on button "Monthly Issue" at bounding box center [389, 220] width 340 height 27
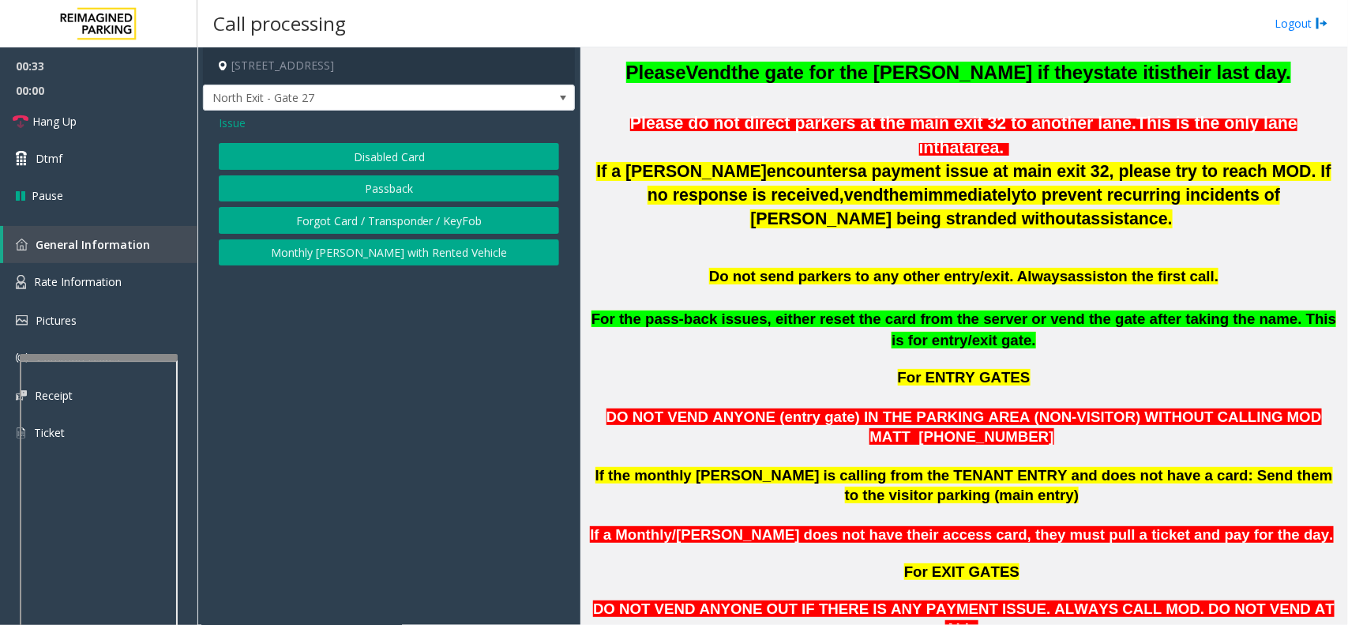
click at [251, 146] on div "Issue Disabled Card Passback Forgot Card / Transponder / KeyFob Monthly [PERSON…" at bounding box center [389, 192] width 372 height 163
click at [286, 160] on button "Disabled Card" at bounding box center [389, 156] width 340 height 27
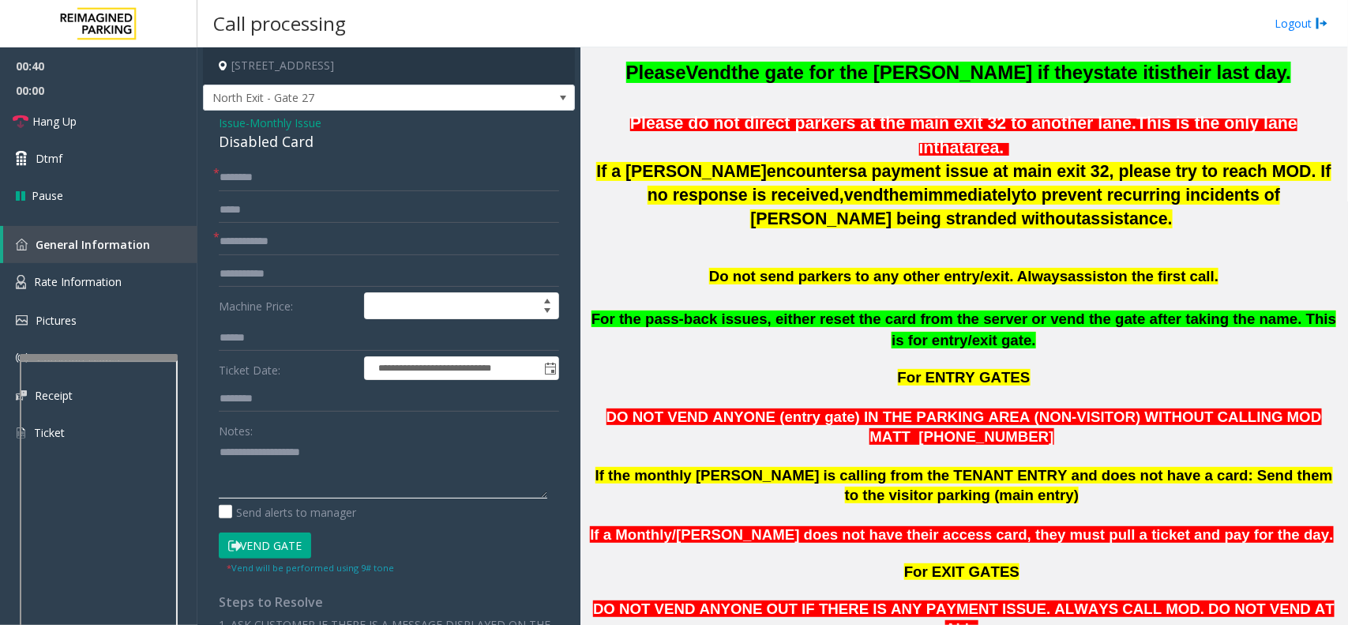
paste textarea "**********"
click at [235, 150] on div "Disabled Card" at bounding box center [389, 141] width 340 height 21
type textarea "**********"
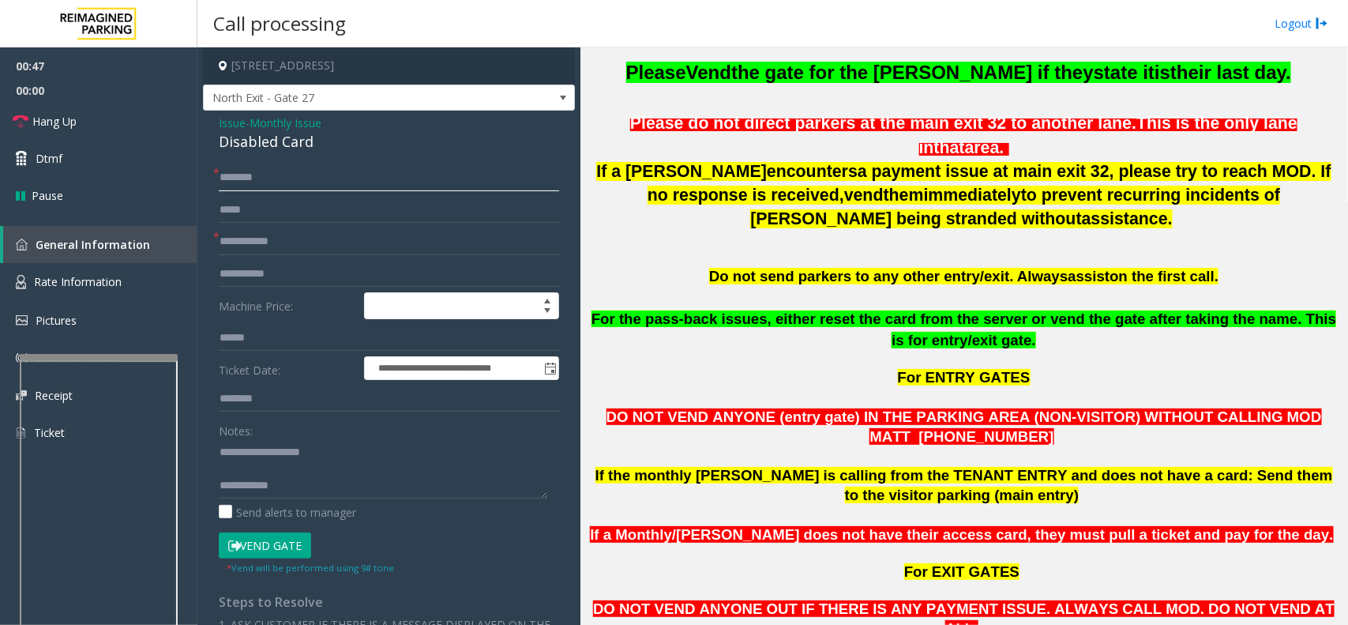
drag, startPoint x: 500, startPoint y: 180, endPoint x: 483, endPoint y: 174, distance: 18.5
click at [500, 180] on input "text" at bounding box center [389, 177] width 340 height 27
type input "*******"
click at [235, 550] on icon at bounding box center [234, 545] width 13 height 11
click at [351, 484] on textarea at bounding box center [383, 468] width 329 height 59
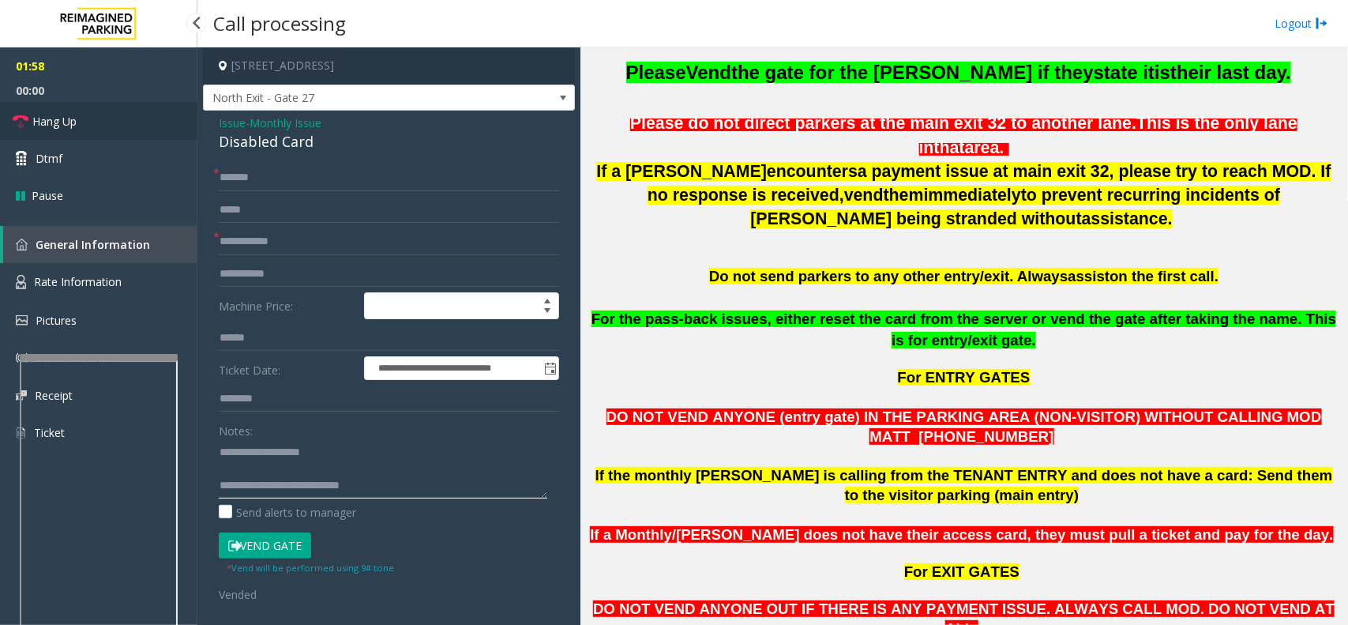
type textarea "**********"
click at [77, 134] on link "Hang Up" at bounding box center [98, 121] width 197 height 37
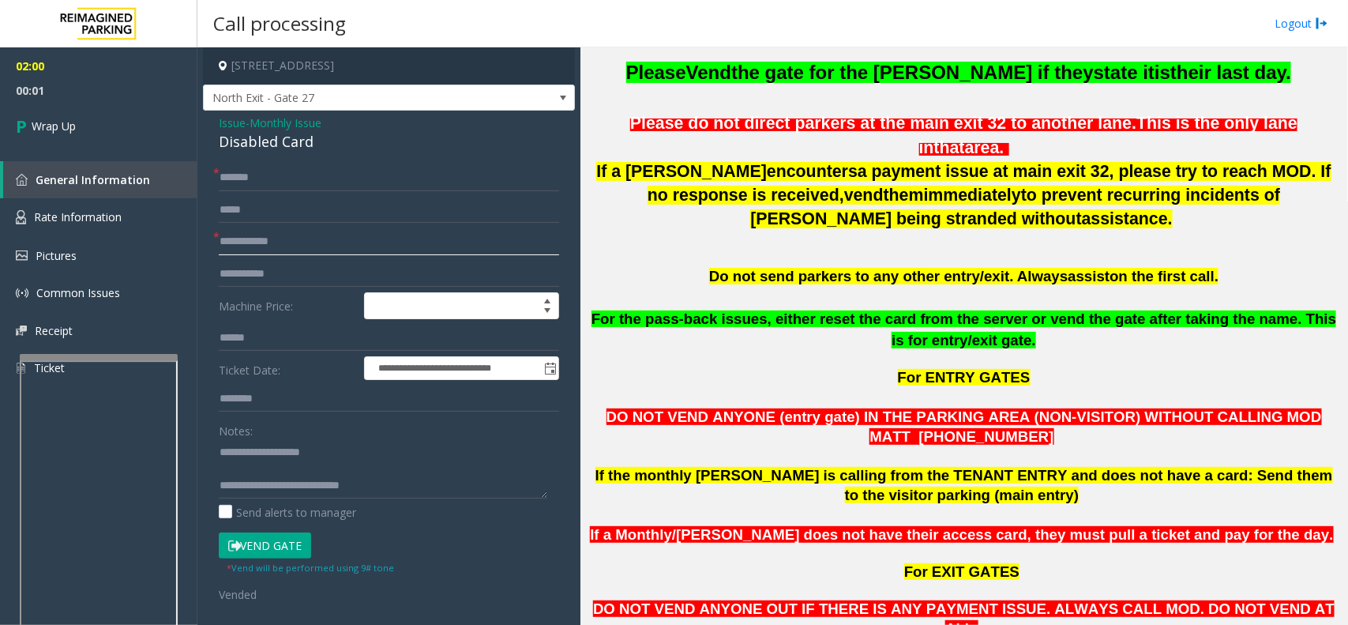
click at [326, 245] on input "text" at bounding box center [389, 241] width 340 height 27
click at [219, 532] on button "Vend Gate" at bounding box center [265, 545] width 92 height 27
type input "*****"
click at [120, 128] on link "Wrap Up" at bounding box center [98, 126] width 197 height 47
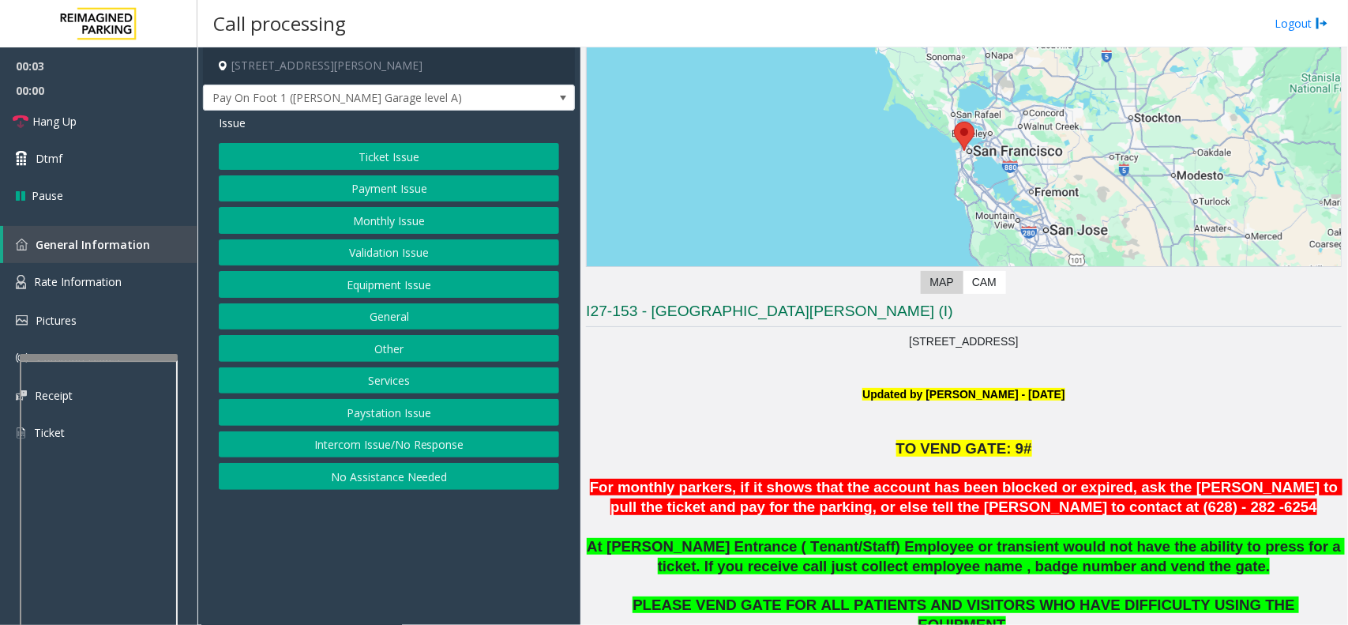
scroll to position [296, 0]
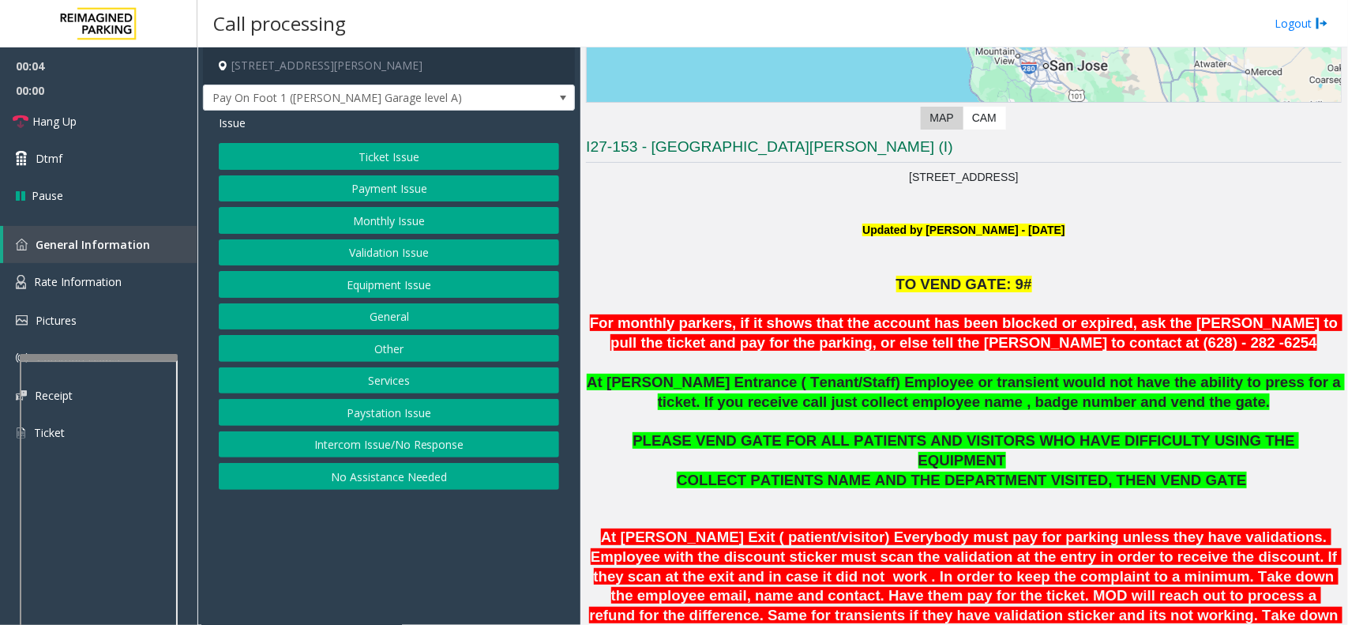
drag, startPoint x: 368, startPoint y: 539, endPoint x: 368, endPoint y: 550, distance: 11.1
click at [368, 550] on app-call-processing-form "[STREET_ADDRESS][PERSON_NAME] Pay On Foot 1 ([PERSON_NAME] Garage level A) Issu…" at bounding box center [388, 335] width 383 height 577
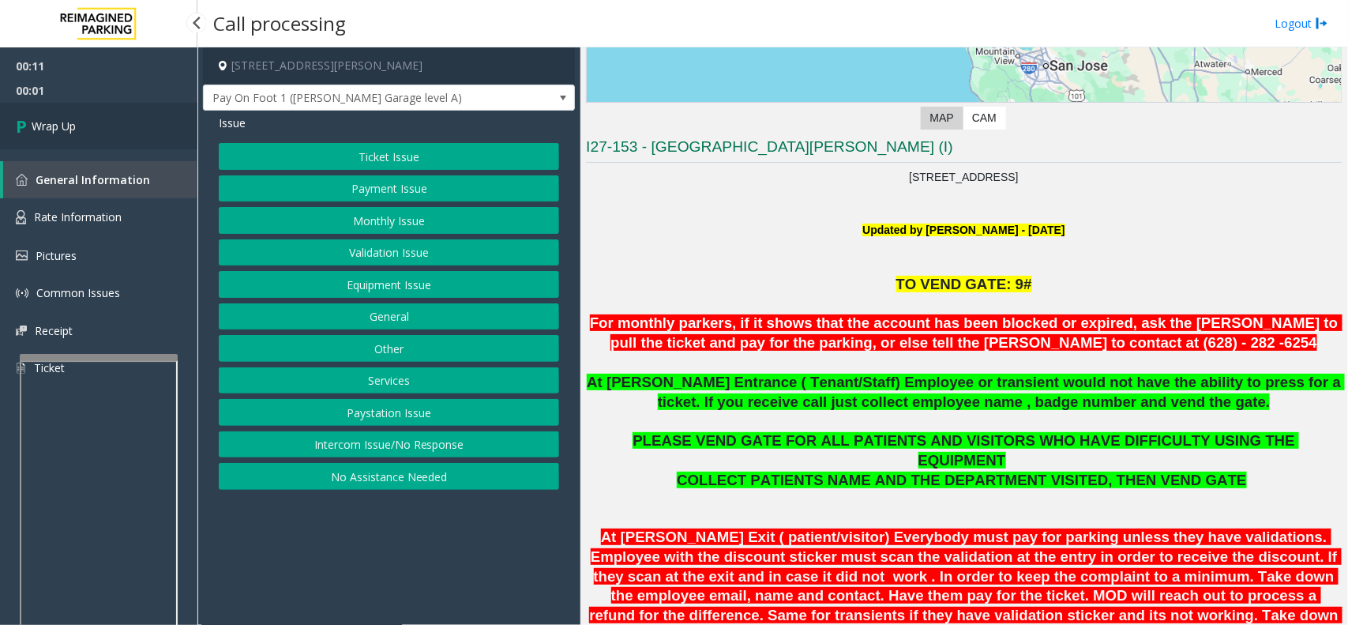
click at [113, 123] on link "Wrap Up" at bounding box center [98, 126] width 197 height 47
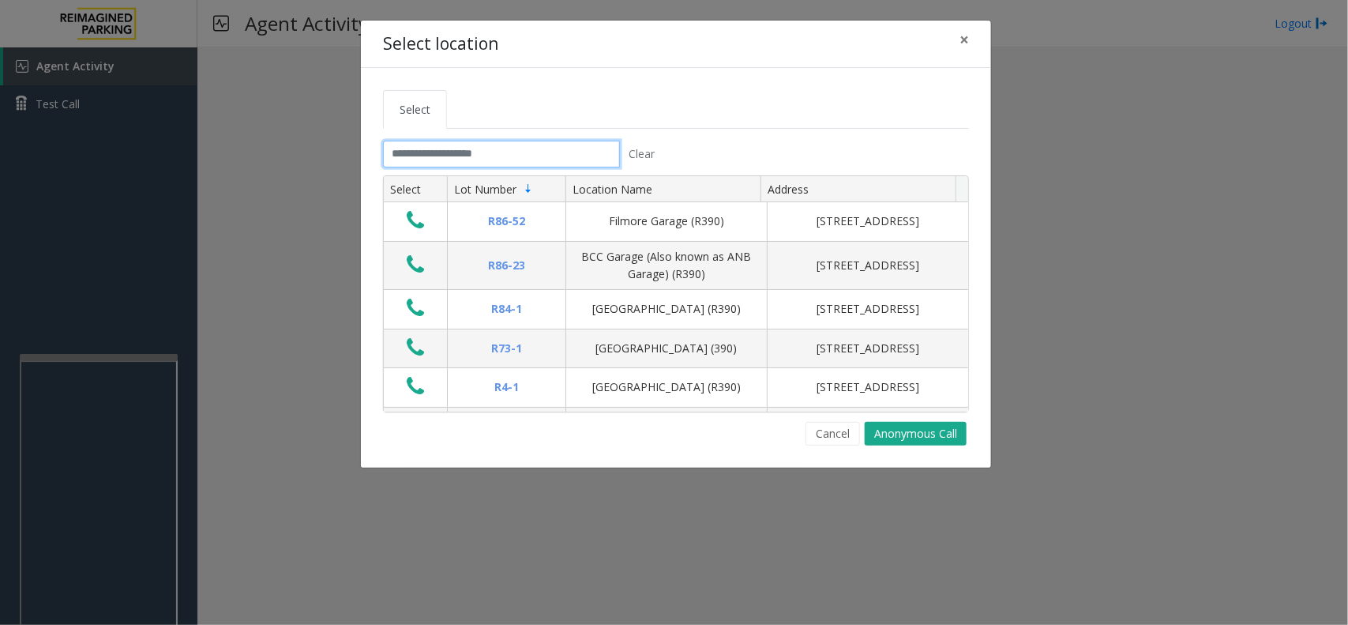
click at [554, 155] on input "text" at bounding box center [501, 154] width 237 height 27
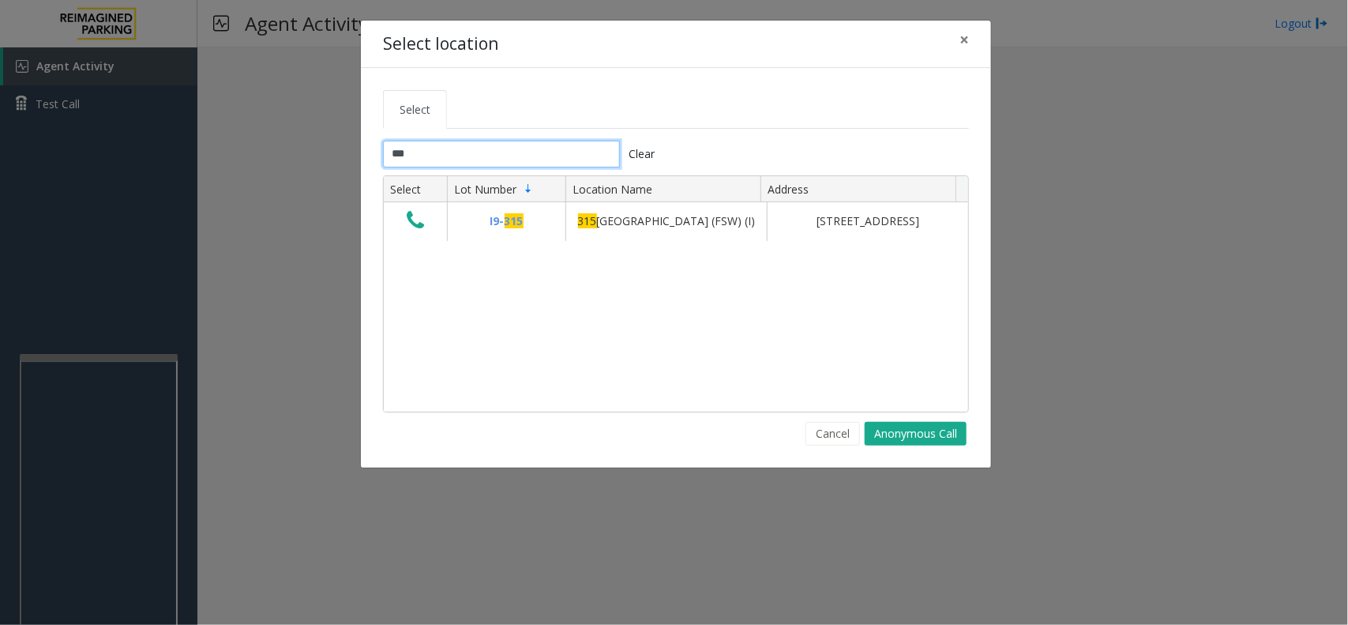
drag, startPoint x: 583, startPoint y: 144, endPoint x: 584, endPoint y: 152, distance: 8.1
click at [584, 152] on input "***" at bounding box center [501, 154] width 237 height 27
click at [584, 151] on input "***" at bounding box center [501, 154] width 237 height 27
drag, startPoint x: 584, startPoint y: 151, endPoint x: 579, endPoint y: 144, distance: 9.0
click at [584, 152] on input "***" at bounding box center [501, 154] width 237 height 27
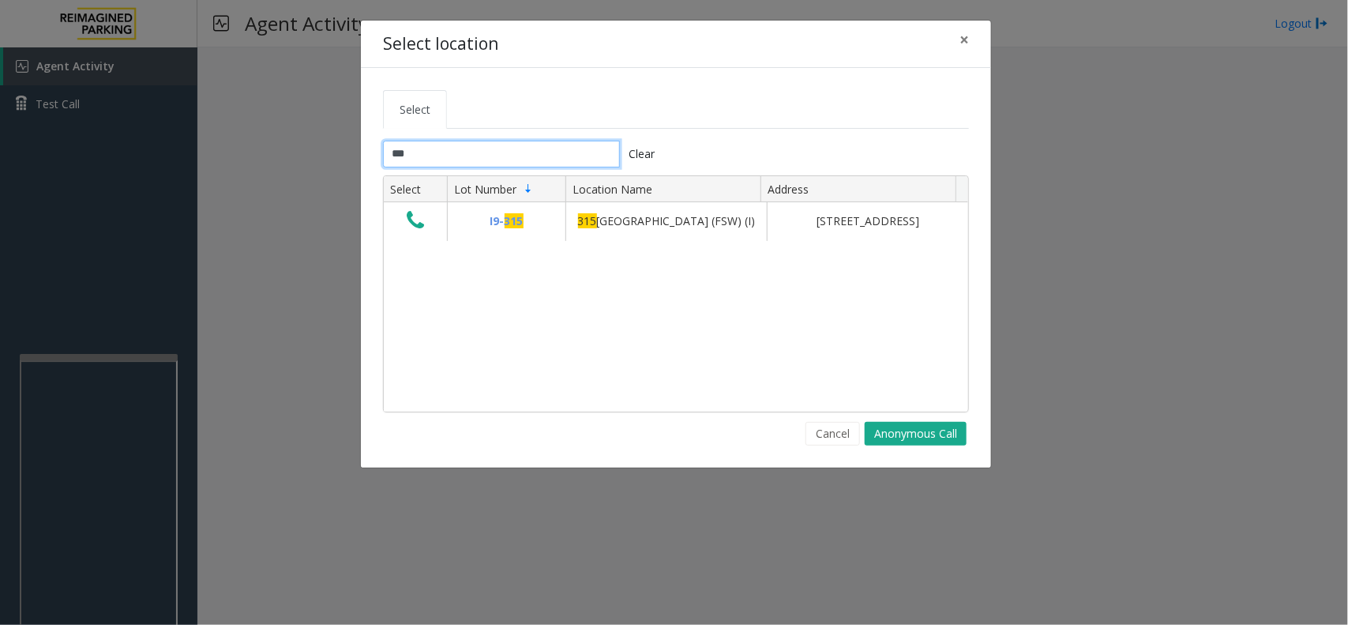
type input "***"
click at [834, 434] on button "Cancel" at bounding box center [833, 434] width 54 height 24
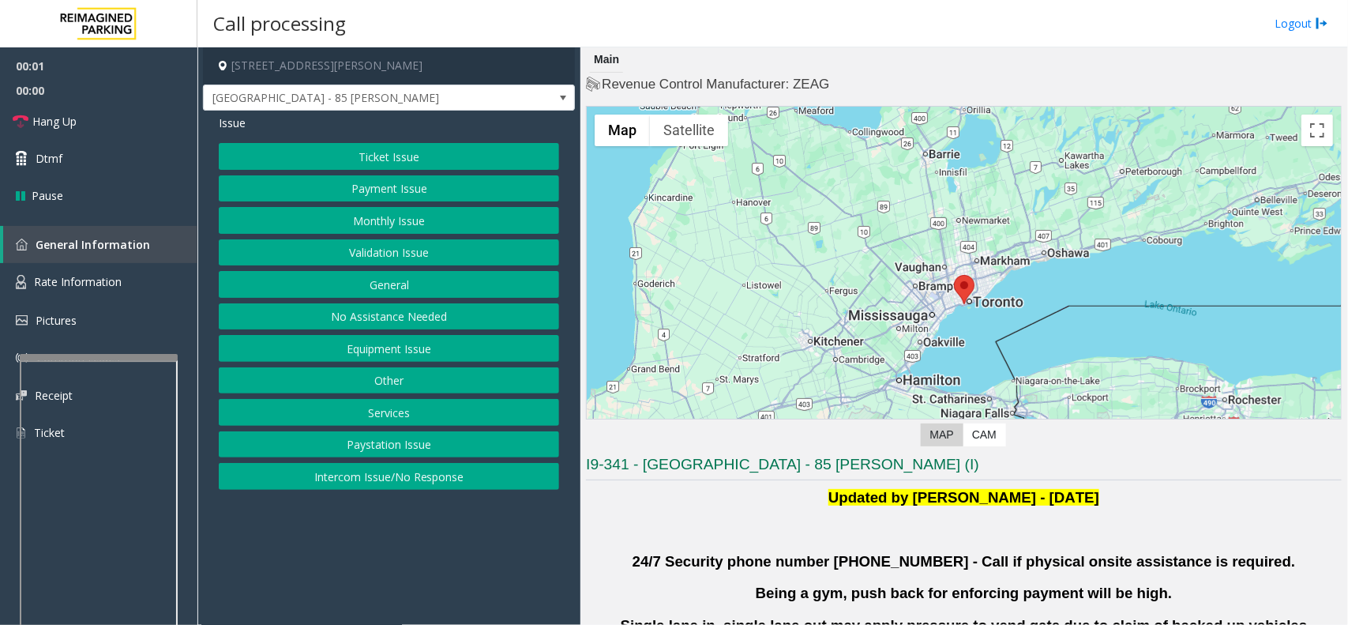
click at [346, 247] on button "Validation Issue" at bounding box center [389, 252] width 340 height 27
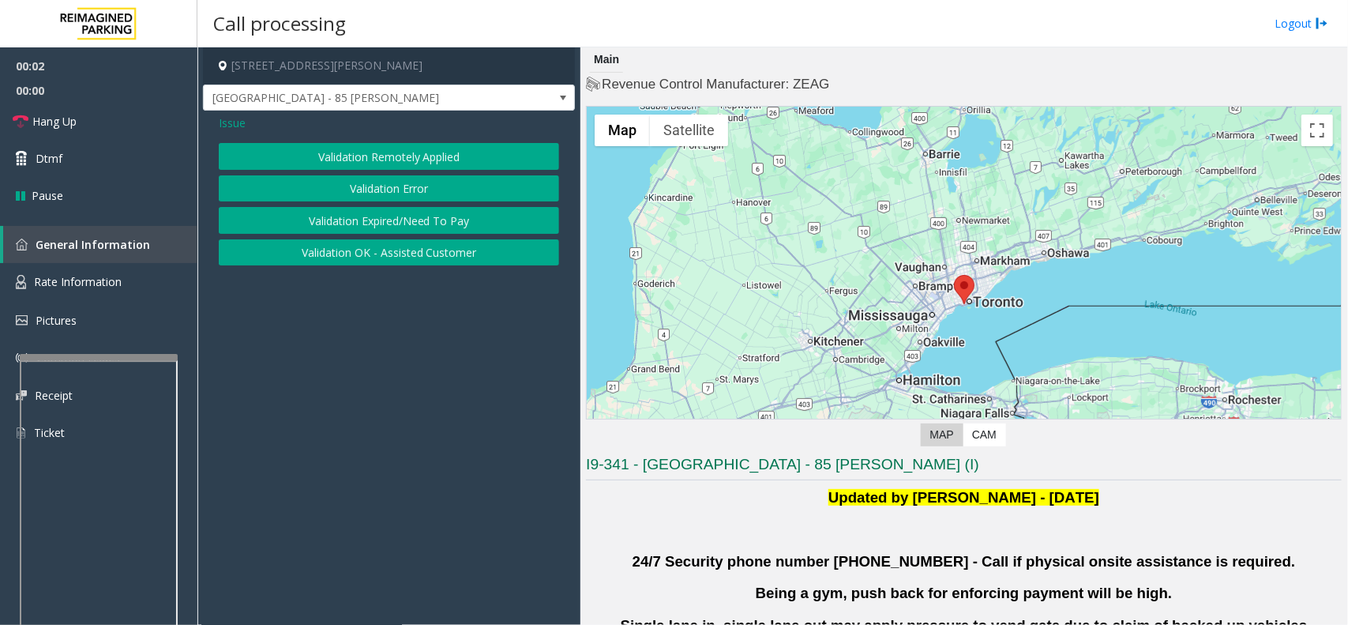
click at [342, 186] on button "Validation Error" at bounding box center [389, 188] width 340 height 27
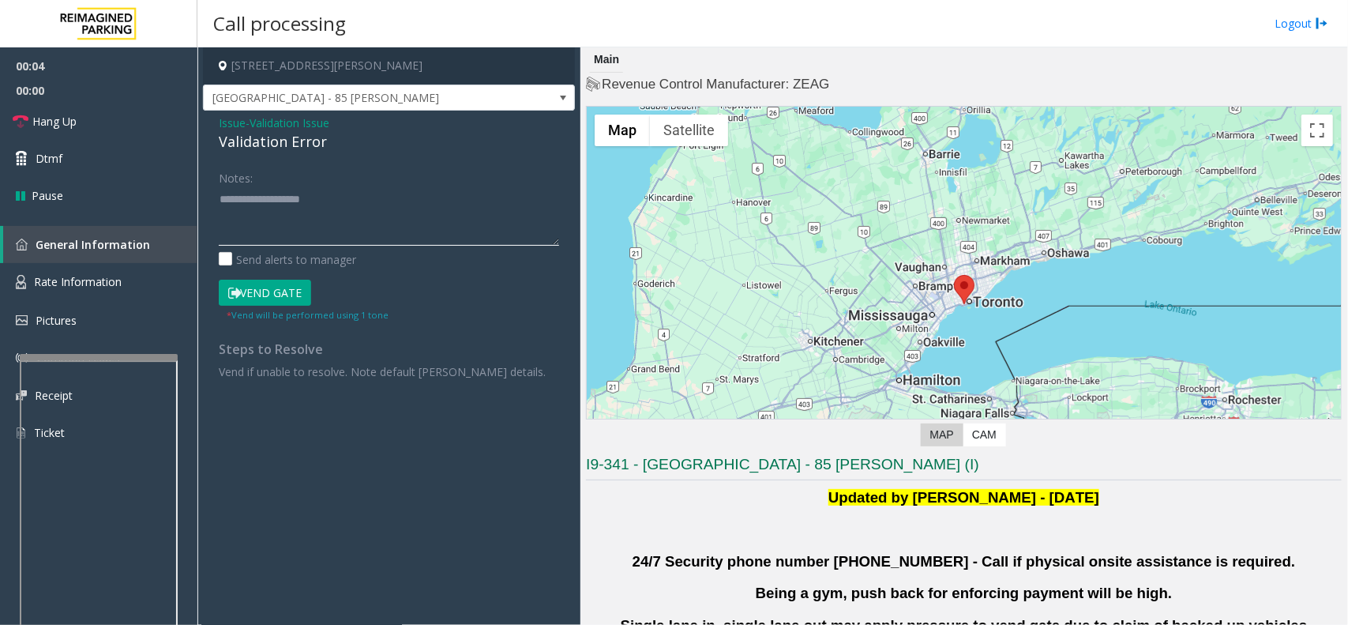
drag, startPoint x: 362, startPoint y: 195, endPoint x: 332, endPoint y: 194, distance: 29.2
click at [362, 195] on textarea at bounding box center [389, 215] width 340 height 59
paste textarea "**********"
click at [250, 140] on div "Validation Error" at bounding box center [389, 141] width 340 height 21
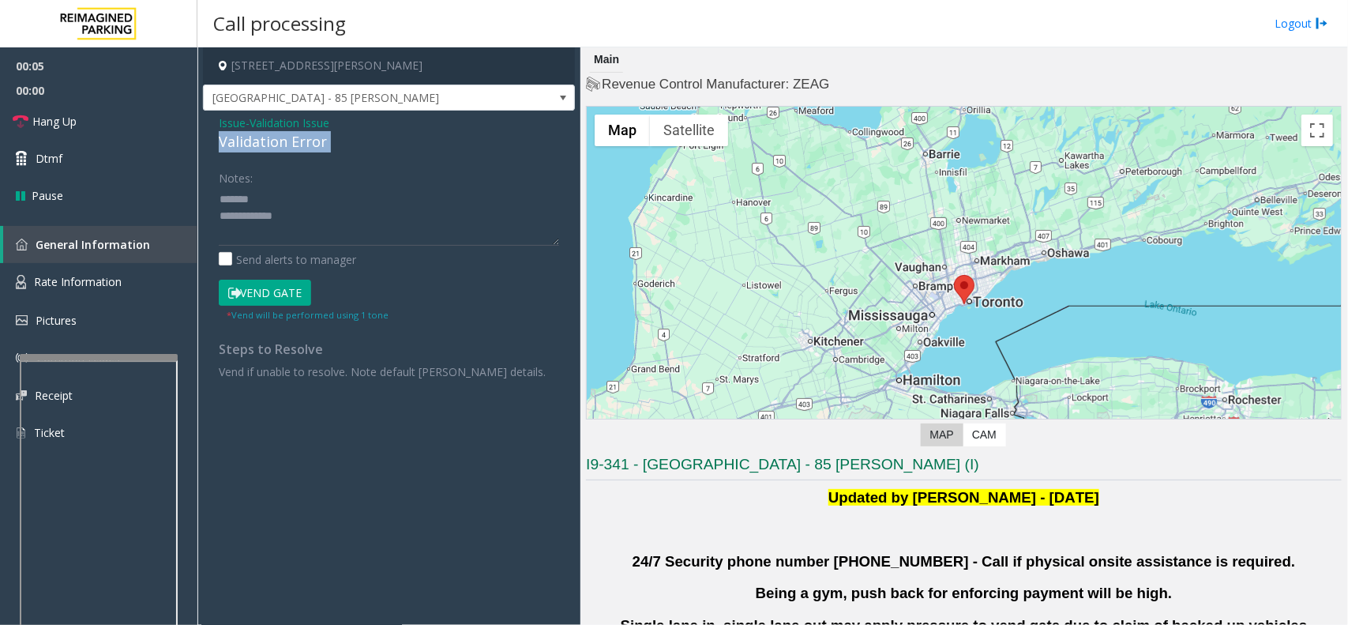
click at [250, 140] on div "Validation Error" at bounding box center [389, 141] width 340 height 21
click at [297, 196] on textarea at bounding box center [389, 215] width 340 height 59
paste textarea "**********"
click at [362, 222] on textarea at bounding box center [389, 215] width 340 height 59
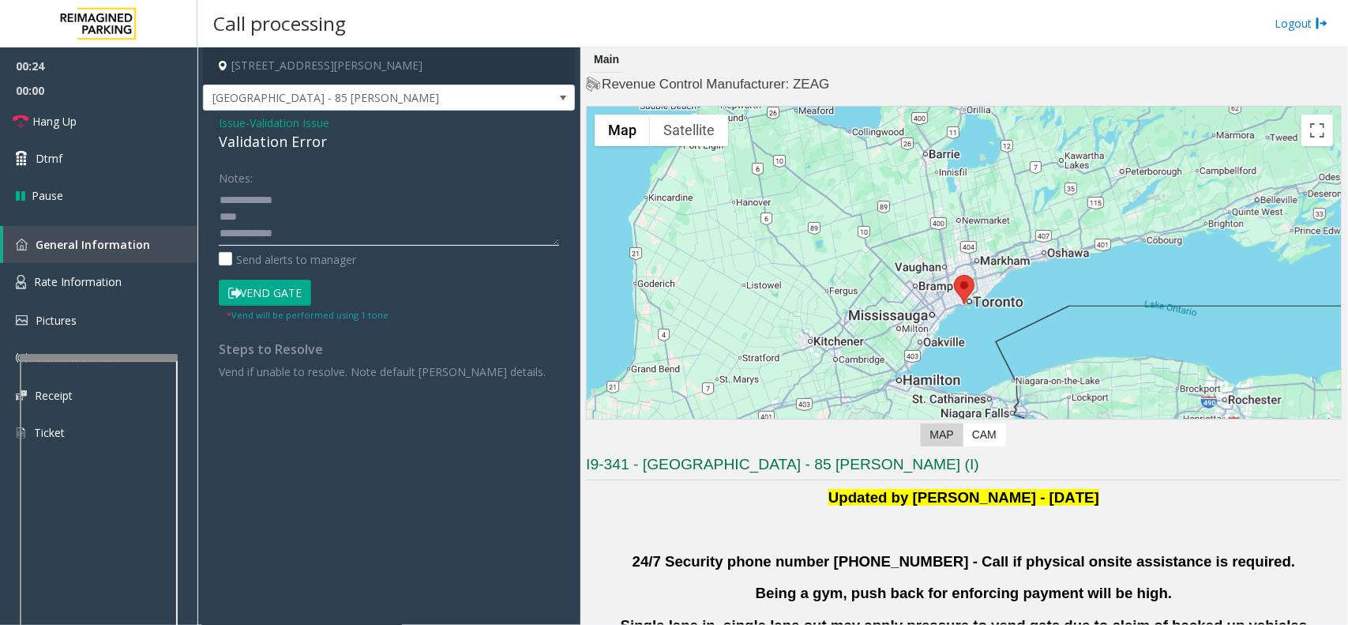
click at [357, 235] on textarea at bounding box center [389, 215] width 340 height 59
paste textarea "**********"
click at [325, 191] on textarea at bounding box center [389, 215] width 340 height 59
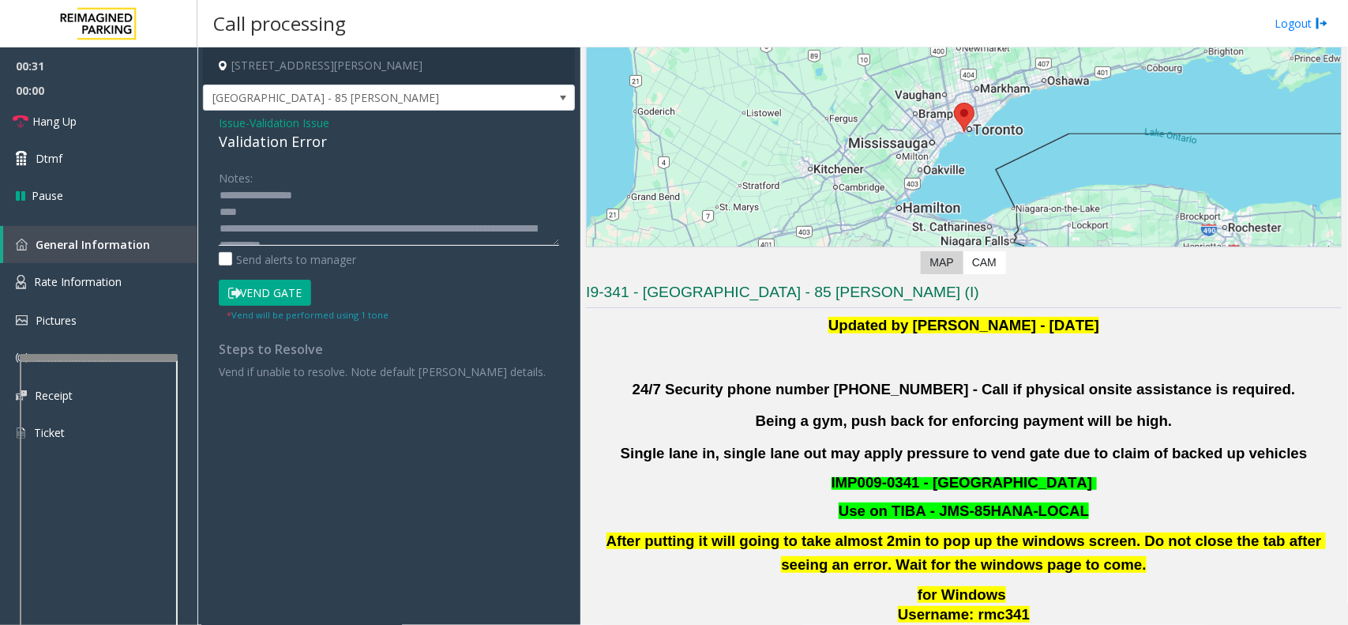
scroll to position [395, 0]
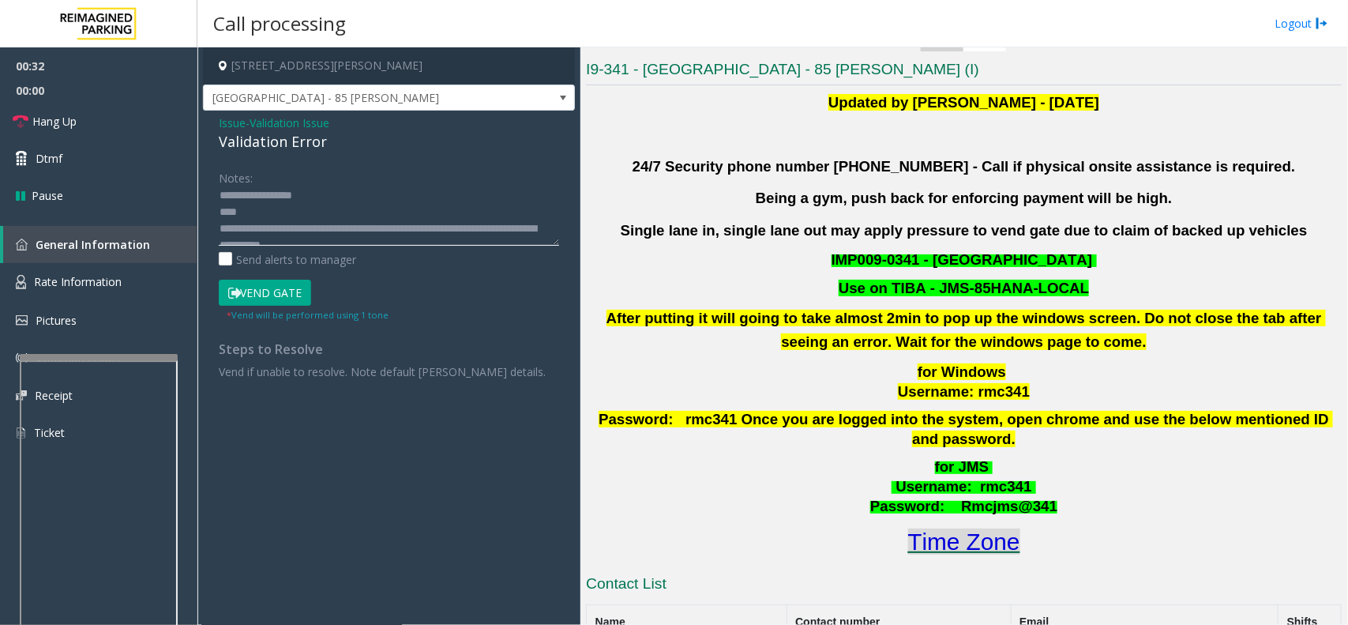
type textarea "**********"
click at [973, 528] on font "Time Zone" at bounding box center [964, 541] width 112 height 26
click at [291, 288] on button "Vend Gate" at bounding box center [265, 293] width 92 height 27
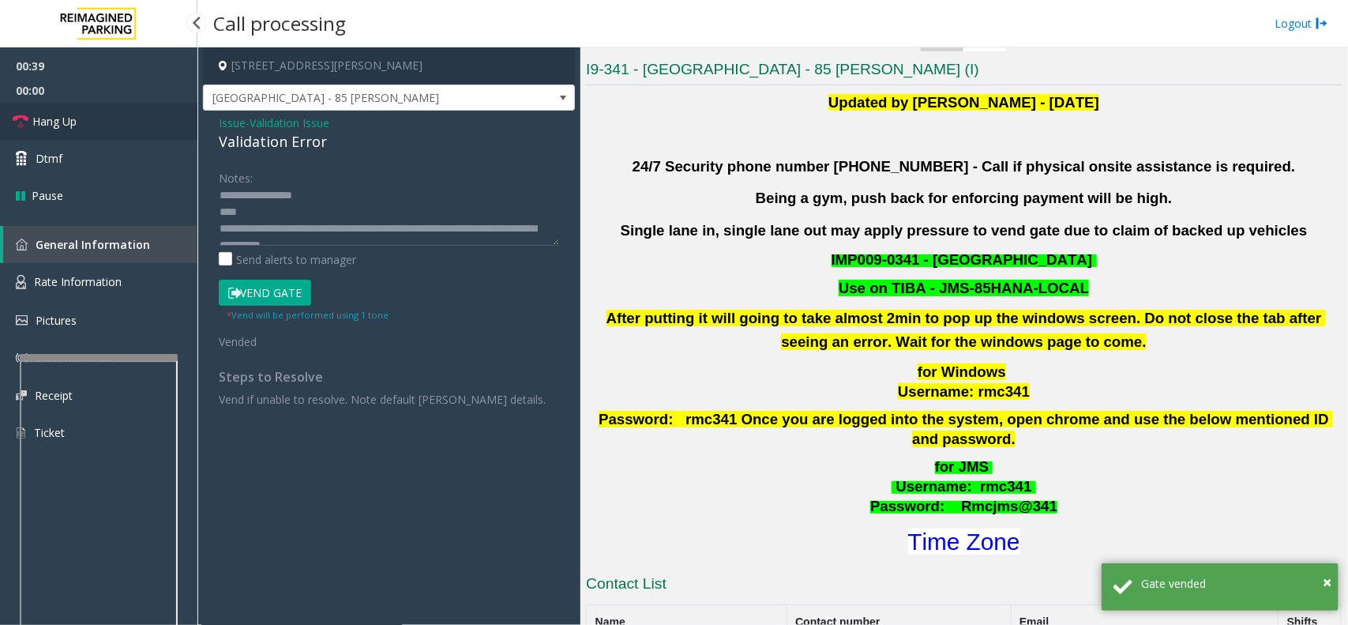
click at [127, 118] on link "Hang Up" at bounding box center [98, 121] width 197 height 37
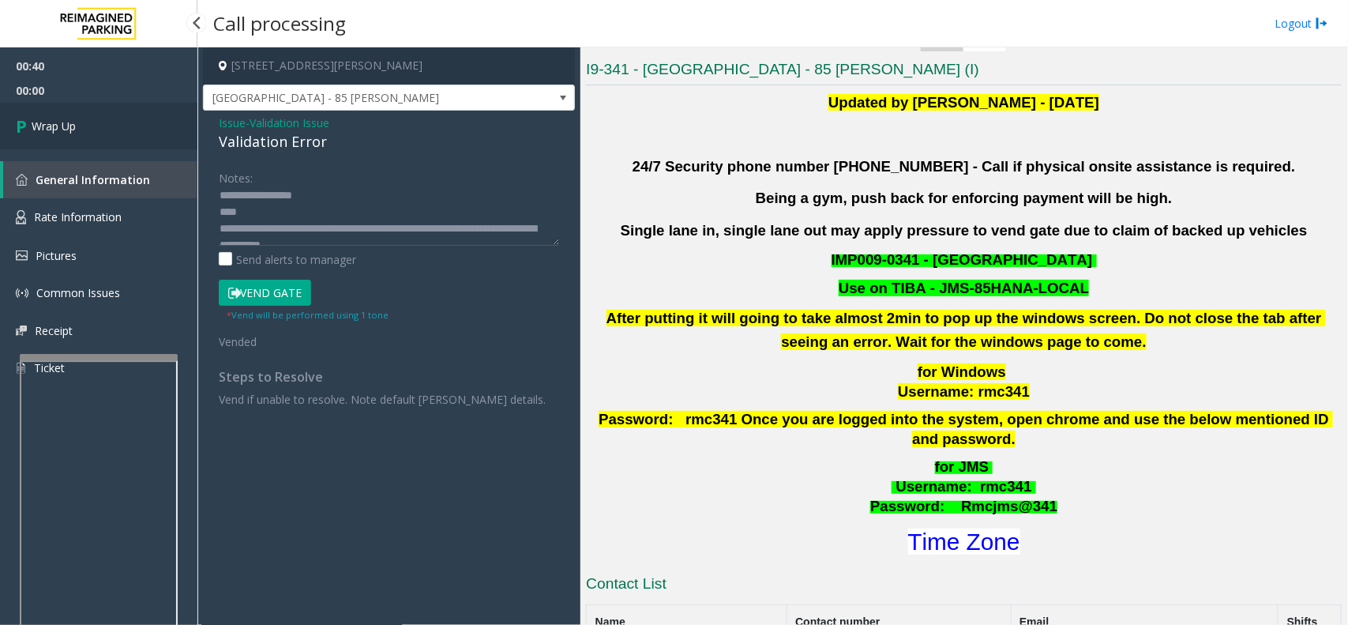
click at [127, 118] on link "Wrap Up" at bounding box center [98, 126] width 197 height 47
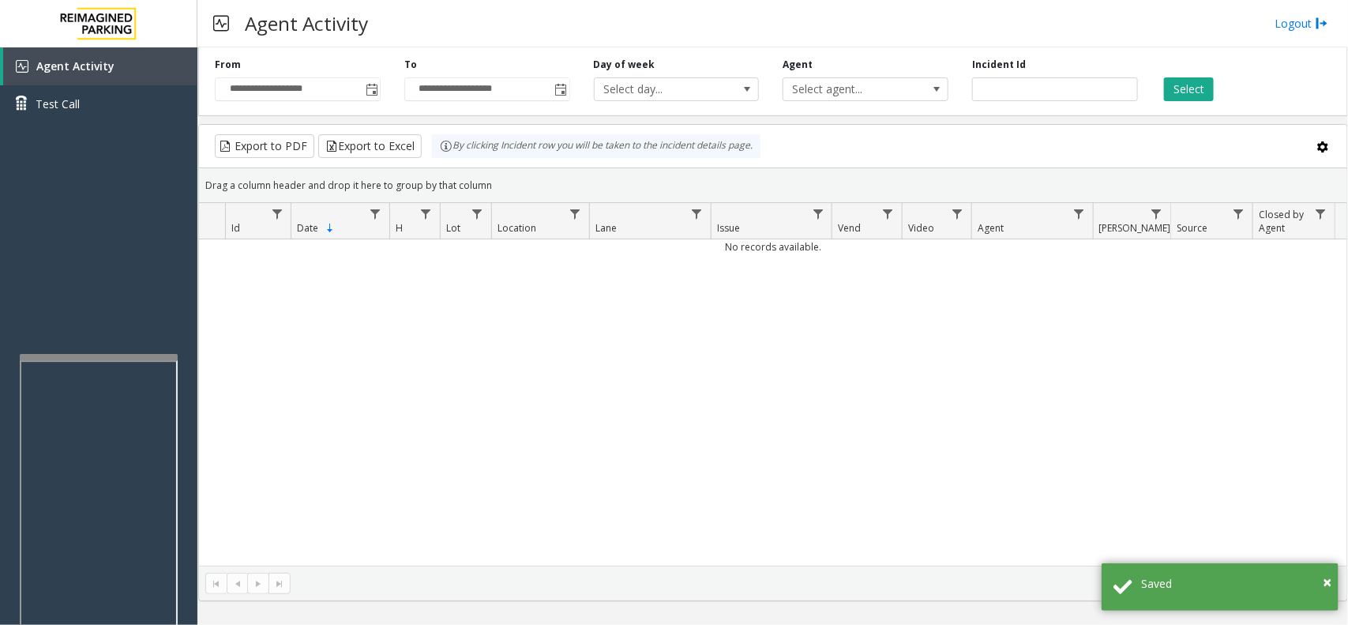
drag, startPoint x: 553, startPoint y: 16, endPoint x: 542, endPoint y: 9, distance: 13.1
click at [543, 13] on div "Agent Activity Logout" at bounding box center [772, 23] width 1151 height 47
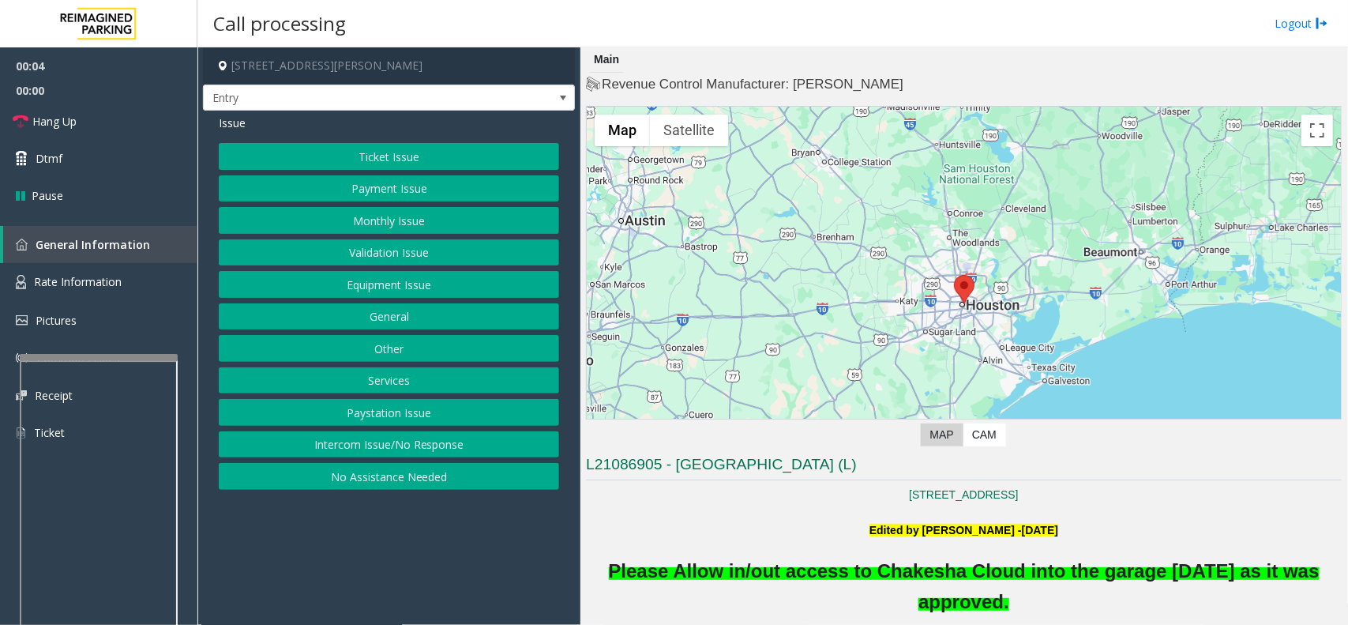
scroll to position [296, 0]
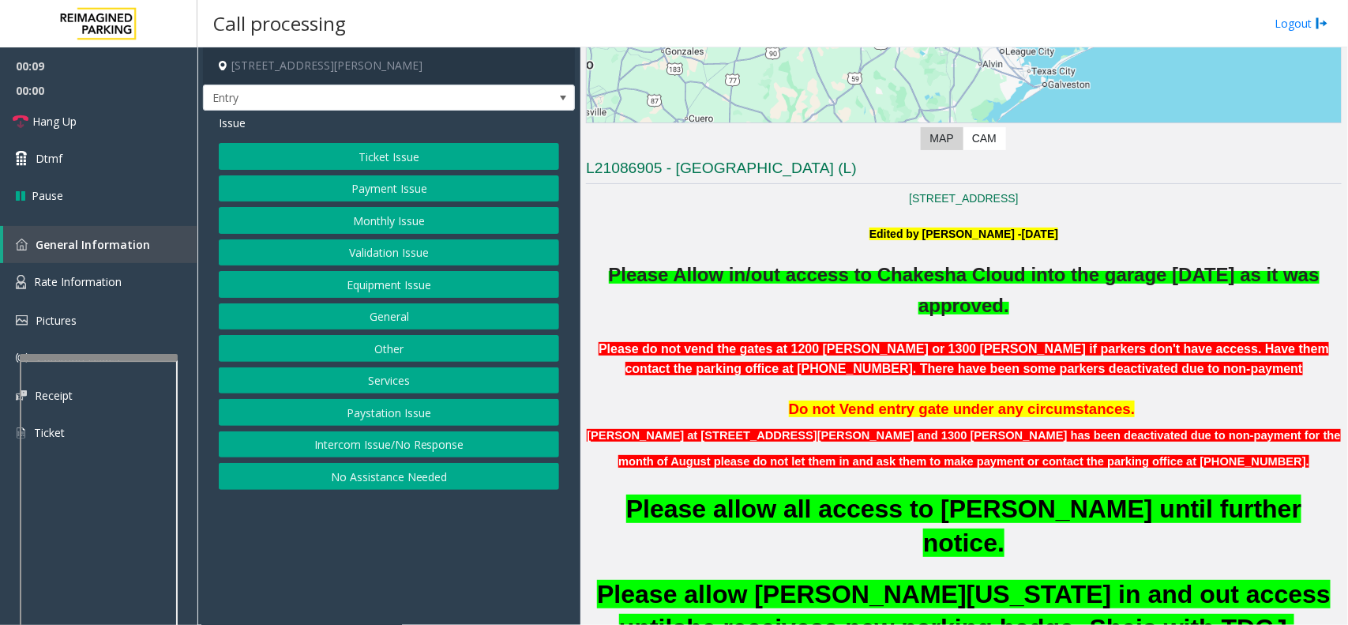
drag, startPoint x: 413, startPoint y: 547, endPoint x: 665, endPoint y: 463, distance: 265.5
click at [419, 543] on app-call-processing-form "[STREET_ADDRESS][PERSON_NAME] Entry Issue Ticket Issue Payment Issue Monthly Is…" at bounding box center [388, 335] width 383 height 577
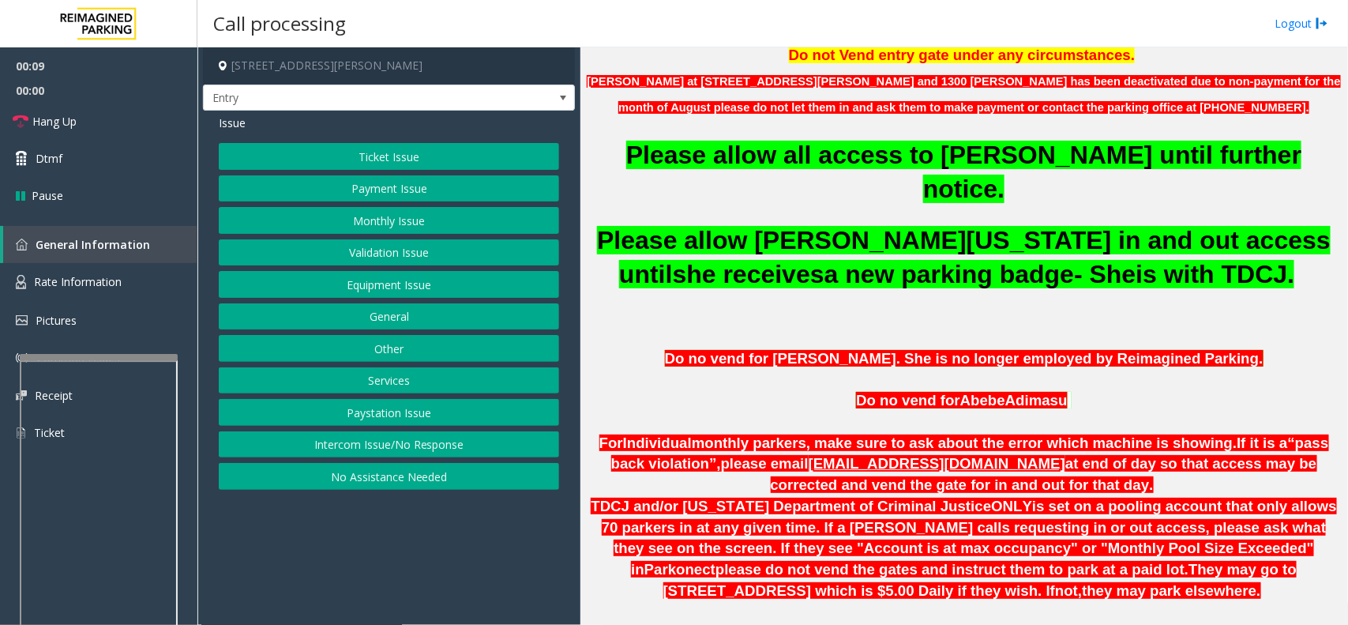
scroll to position [888, 0]
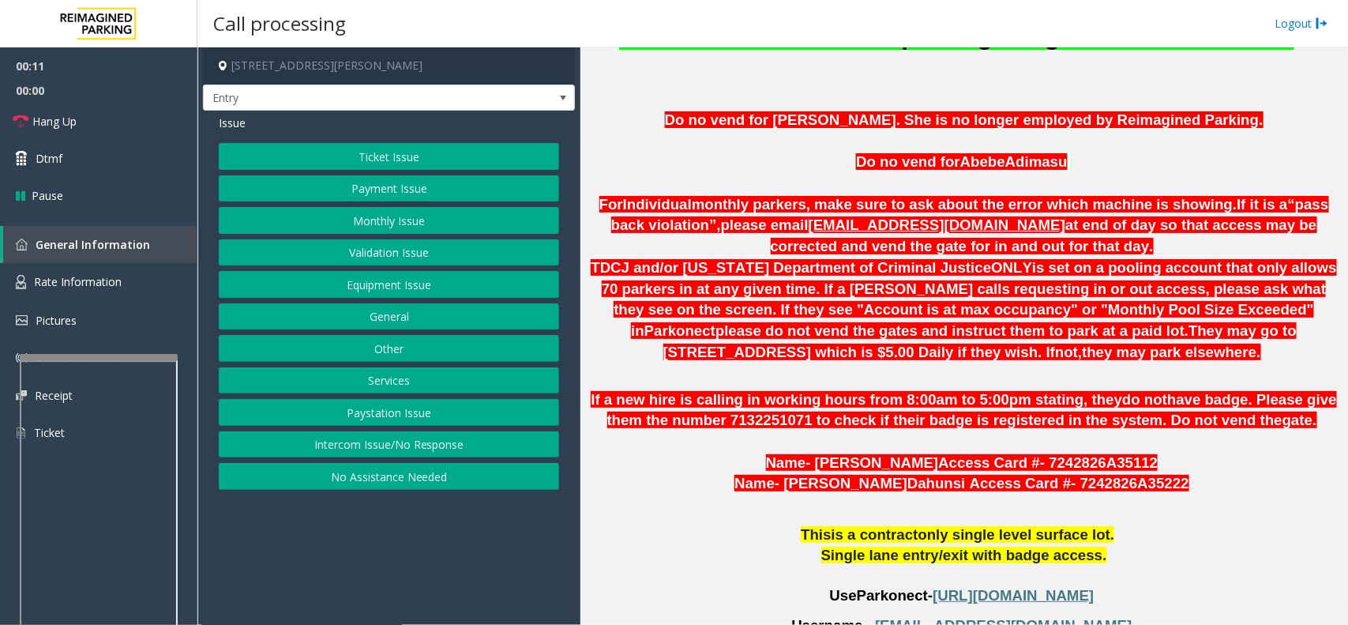
drag, startPoint x: 416, startPoint y: 531, endPoint x: 393, endPoint y: 535, distance: 24.0
drag, startPoint x: 393, startPoint y: 535, endPoint x: 363, endPoint y: 534, distance: 29.2
click at [363, 534] on app-call-processing-form "[STREET_ADDRESS][PERSON_NAME] Entry Issue Ticket Issue Payment Issue Monthly Is…" at bounding box center [388, 335] width 383 height 577
click at [396, 350] on button "Other" at bounding box center [389, 348] width 340 height 27
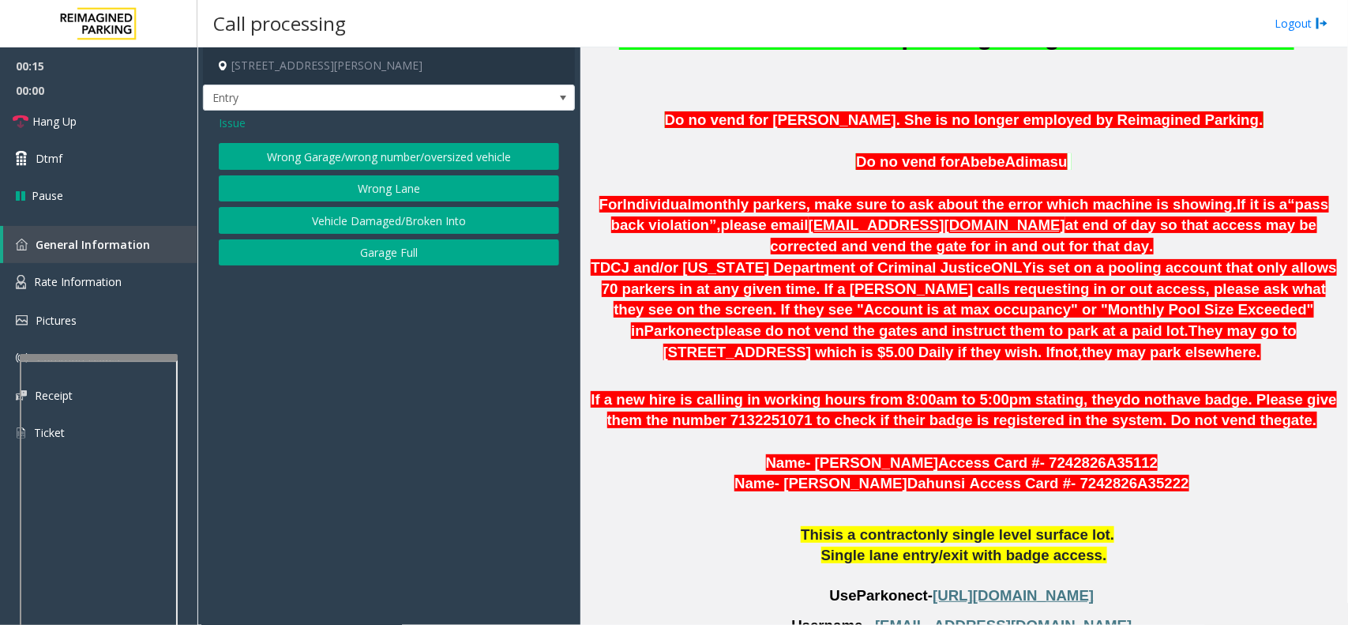
click at [345, 156] on button "Wrong Garage/wrong number/oversized vehicle" at bounding box center [389, 156] width 340 height 27
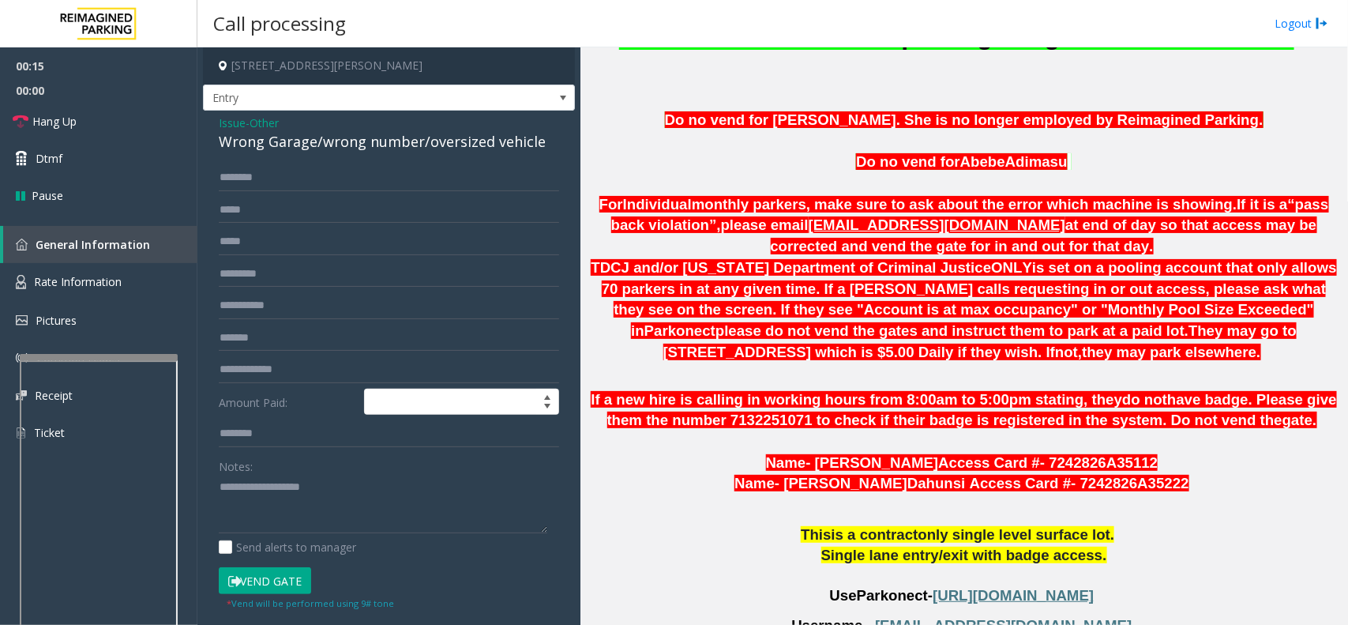
drag, startPoint x: 326, startPoint y: 474, endPoint x: 324, endPoint y: 490, distance: 16.0
click at [326, 478] on div "Notes:" at bounding box center [389, 493] width 340 height 81
click at [317, 498] on textarea at bounding box center [383, 504] width 329 height 59
paste textarea "**********"
drag, startPoint x: 212, startPoint y: 146, endPoint x: 316, endPoint y: 137, distance: 104.7
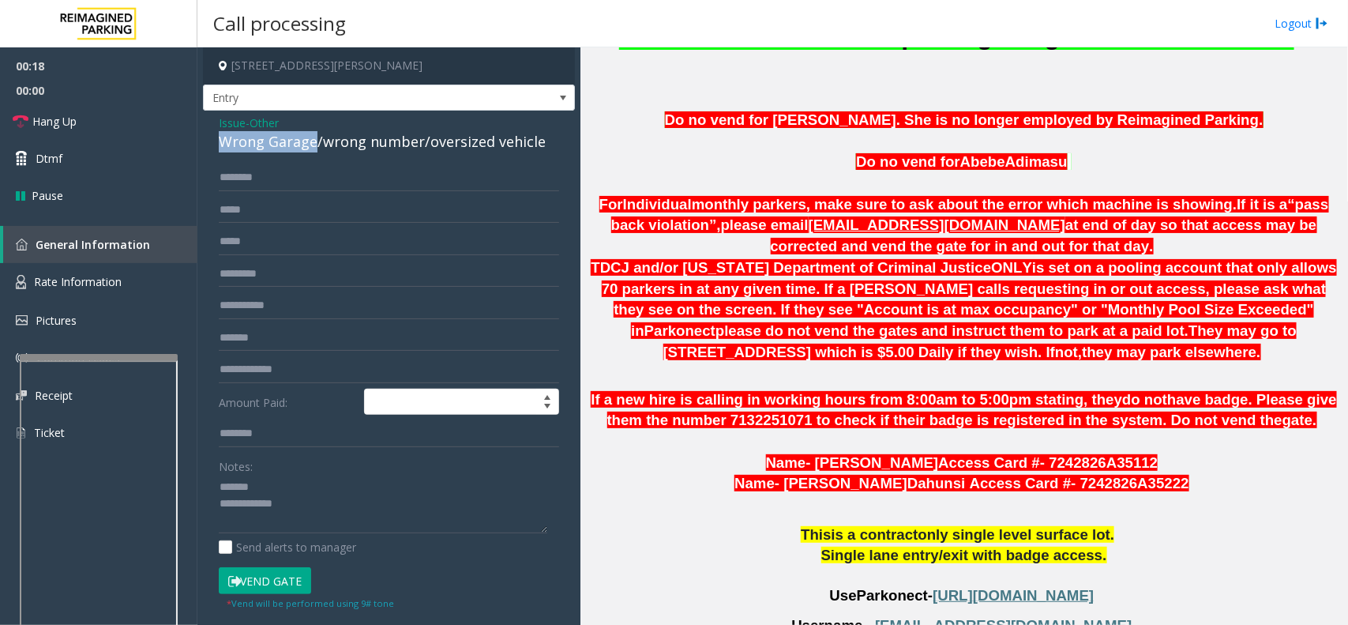
click at [316, 137] on div "Issue - Other Wrong Garage/wrong number/oversized vehicle Amount Paid: Notes: S…" at bounding box center [389, 405] width 372 height 589
click at [265, 487] on textarea at bounding box center [383, 504] width 329 height 59
paste textarea "**********"
click at [381, 516] on textarea at bounding box center [383, 504] width 329 height 59
drag, startPoint x: 754, startPoint y: 503, endPoint x: 648, endPoint y: 554, distance: 117.6
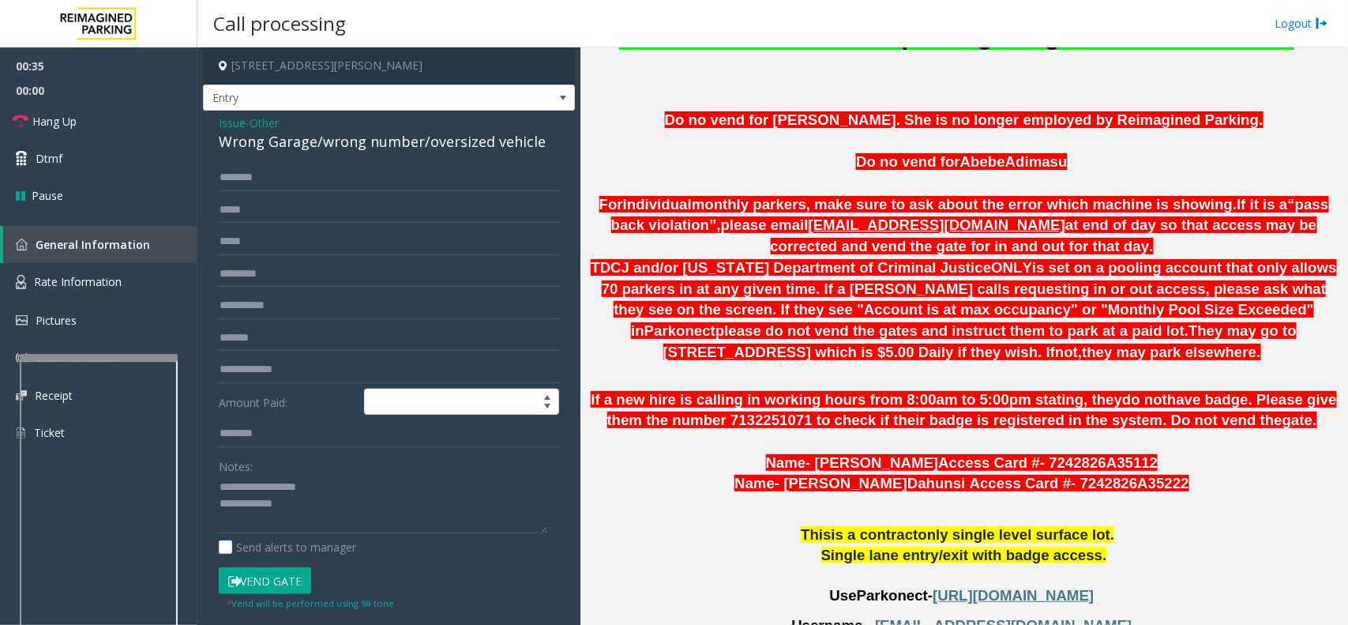
click at [429, 503] on textarea at bounding box center [383, 504] width 329 height 59
click at [140, 117] on link "Hang Up" at bounding box center [98, 121] width 197 height 37
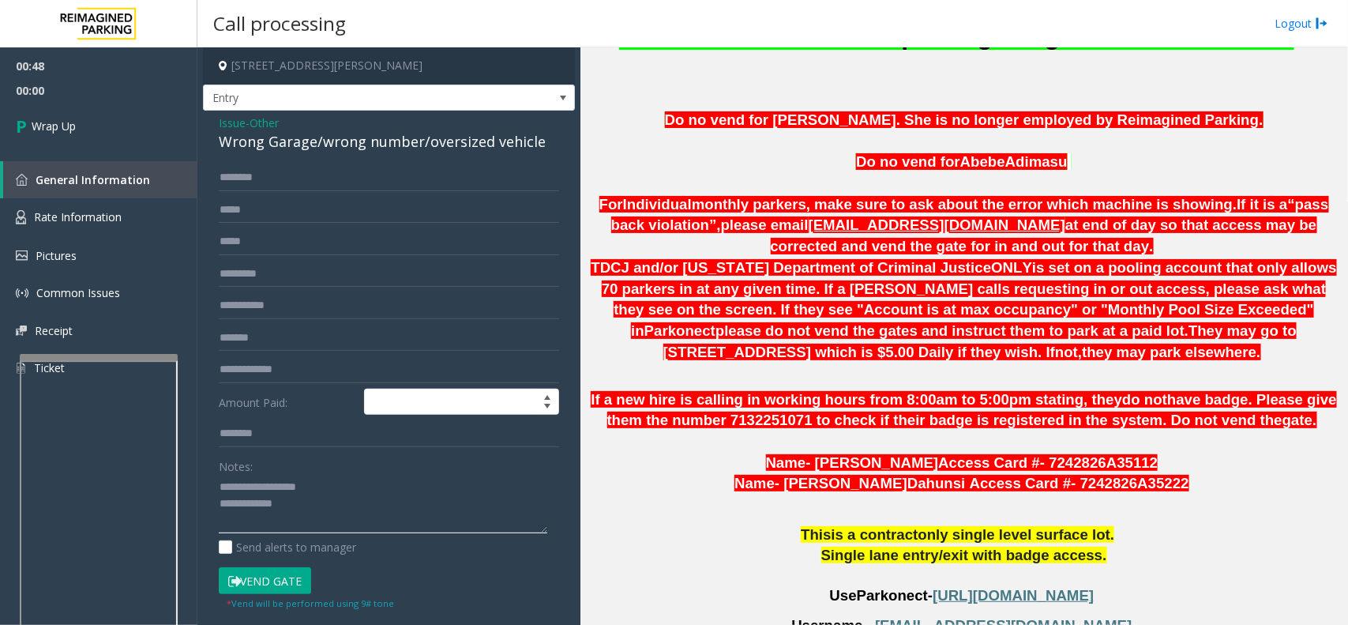
click at [332, 514] on textarea at bounding box center [383, 504] width 329 height 59
type textarea "**********"
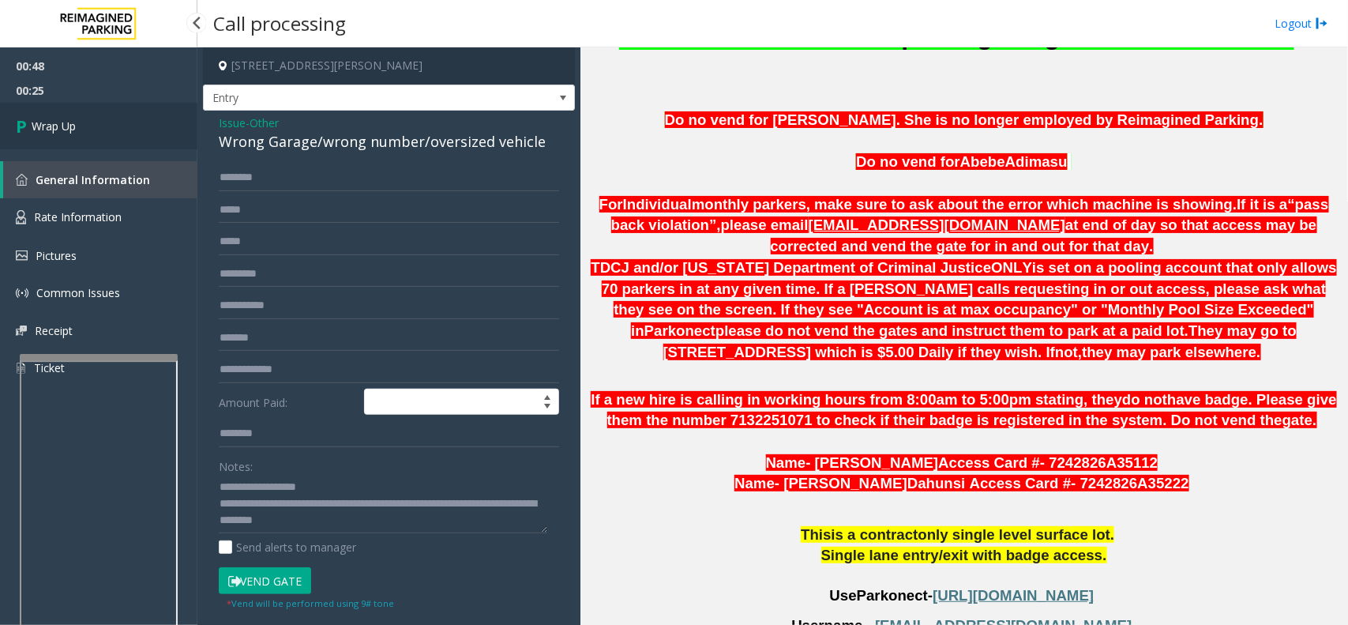
click at [70, 113] on link "Wrap Up" at bounding box center [98, 126] width 197 height 47
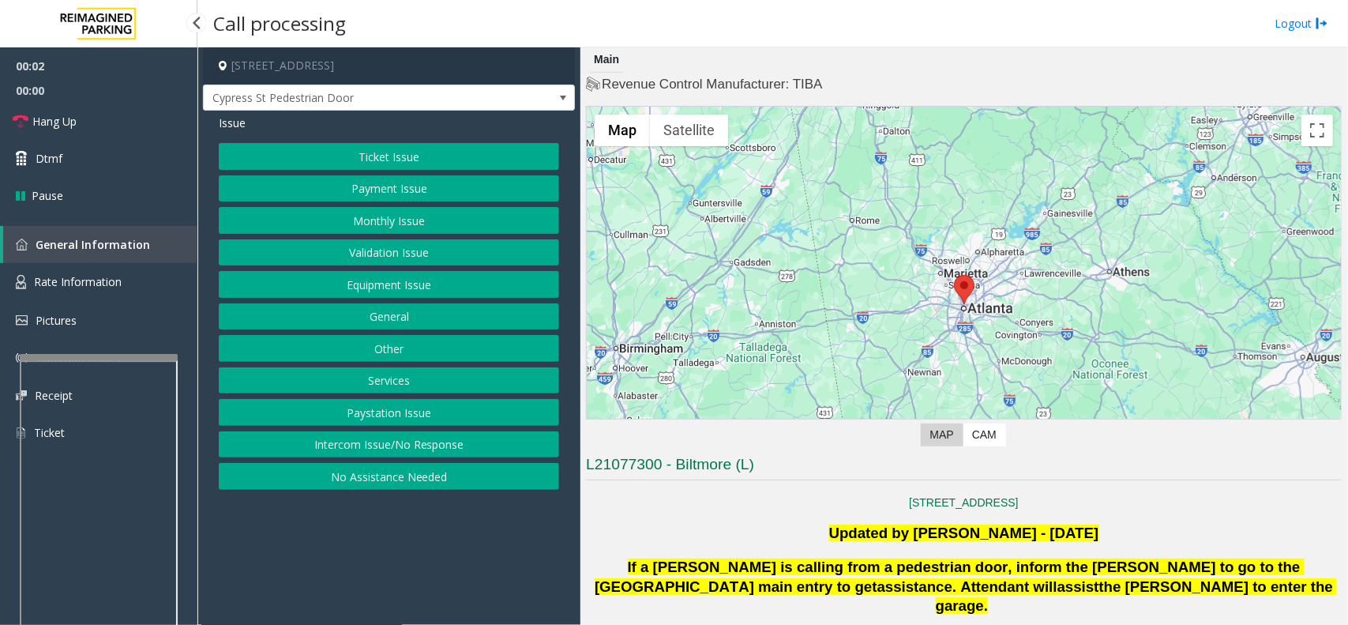
scroll to position [296, 0]
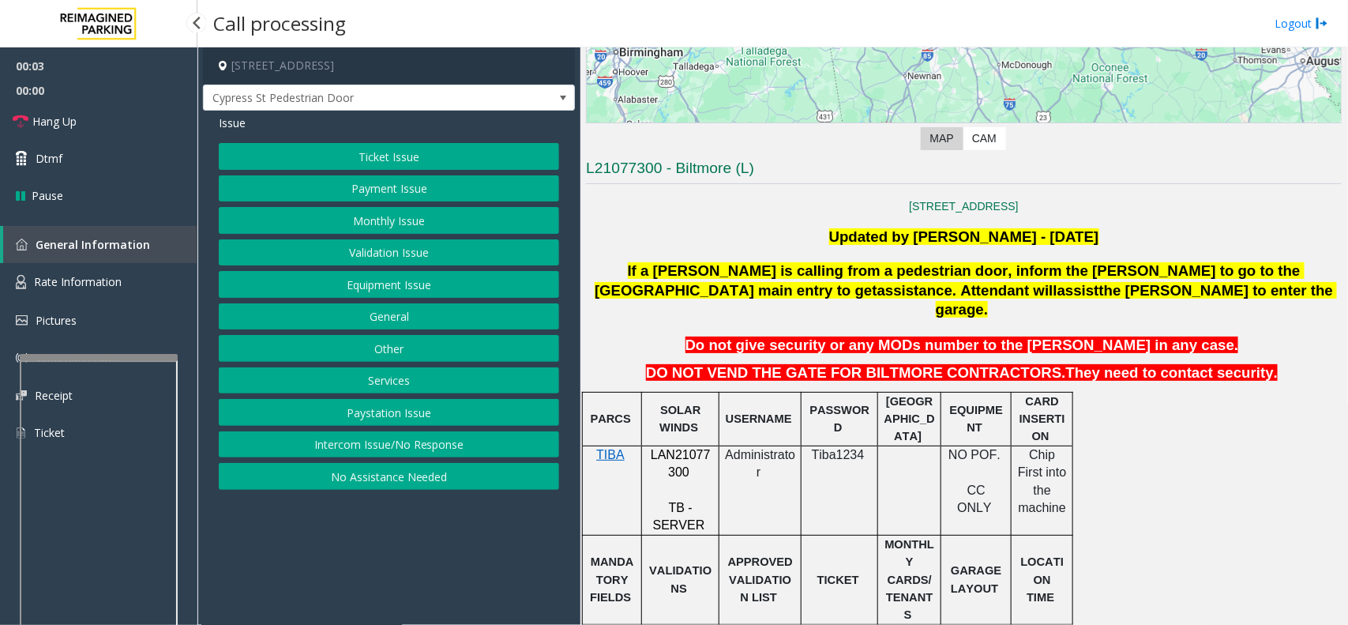
click at [691, 448] on span "LAN21077300" at bounding box center [681, 463] width 60 height 31
click at [369, 286] on button "Equipment Issue" at bounding box center [389, 284] width 340 height 27
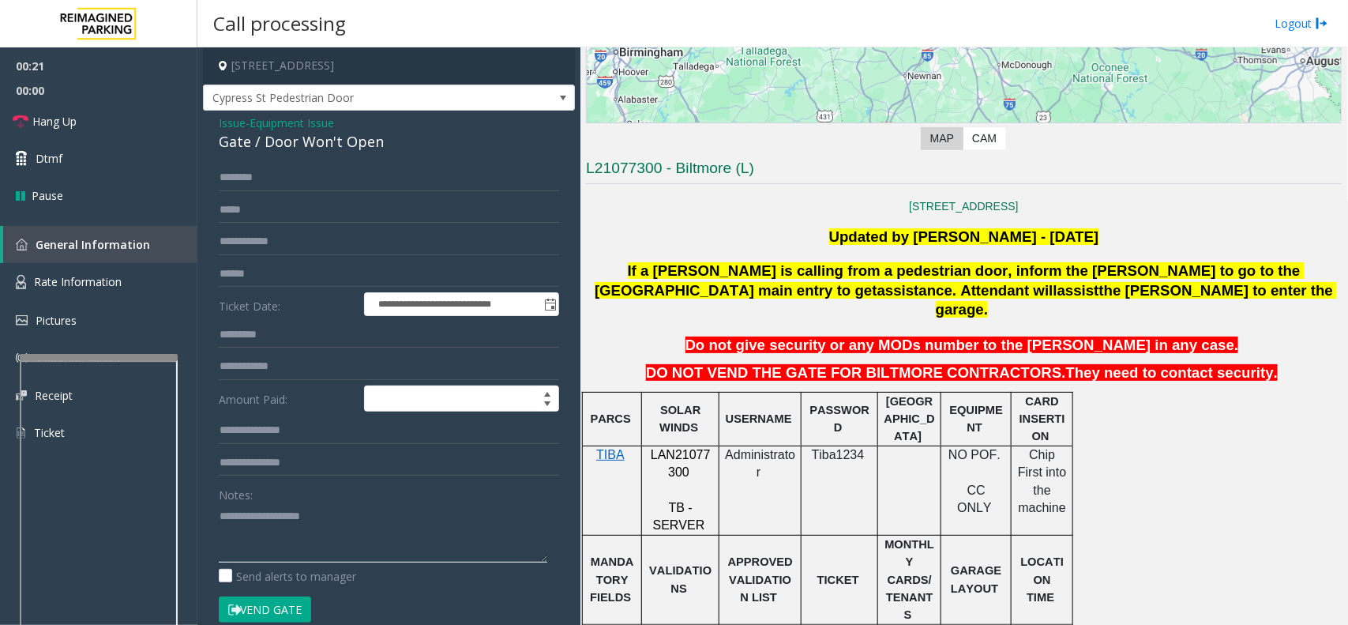
click at [363, 512] on textarea at bounding box center [383, 532] width 329 height 59
click at [96, 112] on link "Hang Up" at bounding box center [98, 121] width 197 height 37
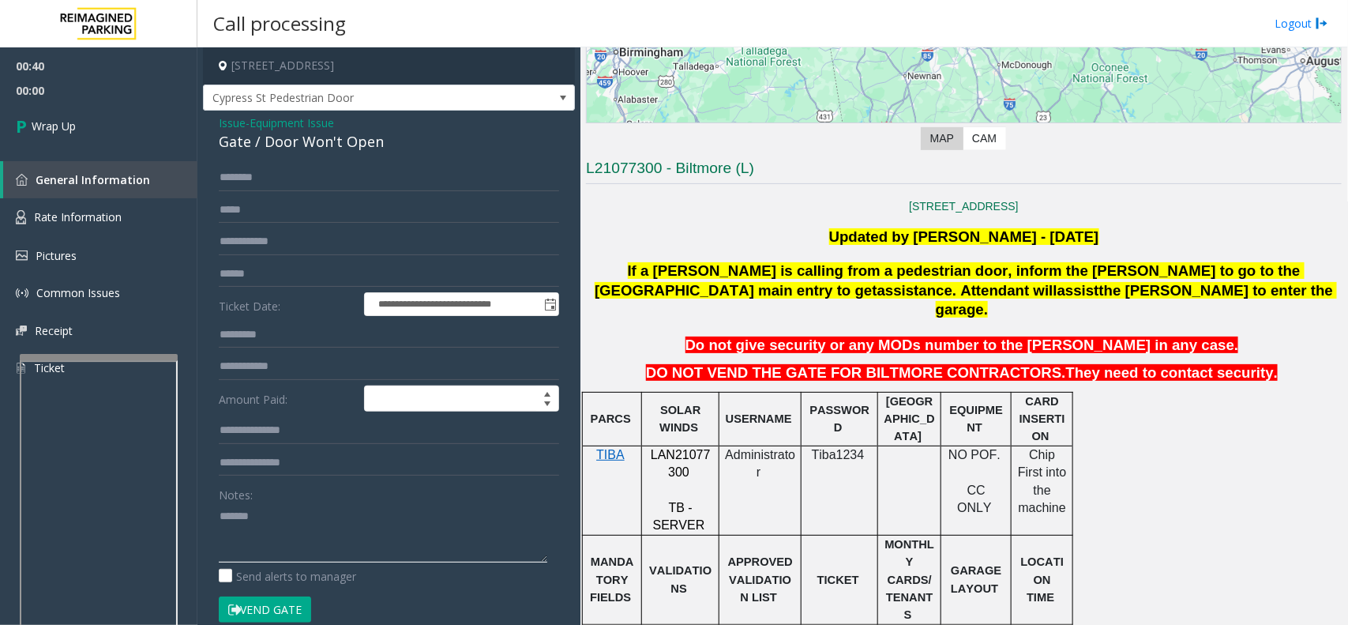
click at [403, 518] on textarea at bounding box center [383, 532] width 329 height 59
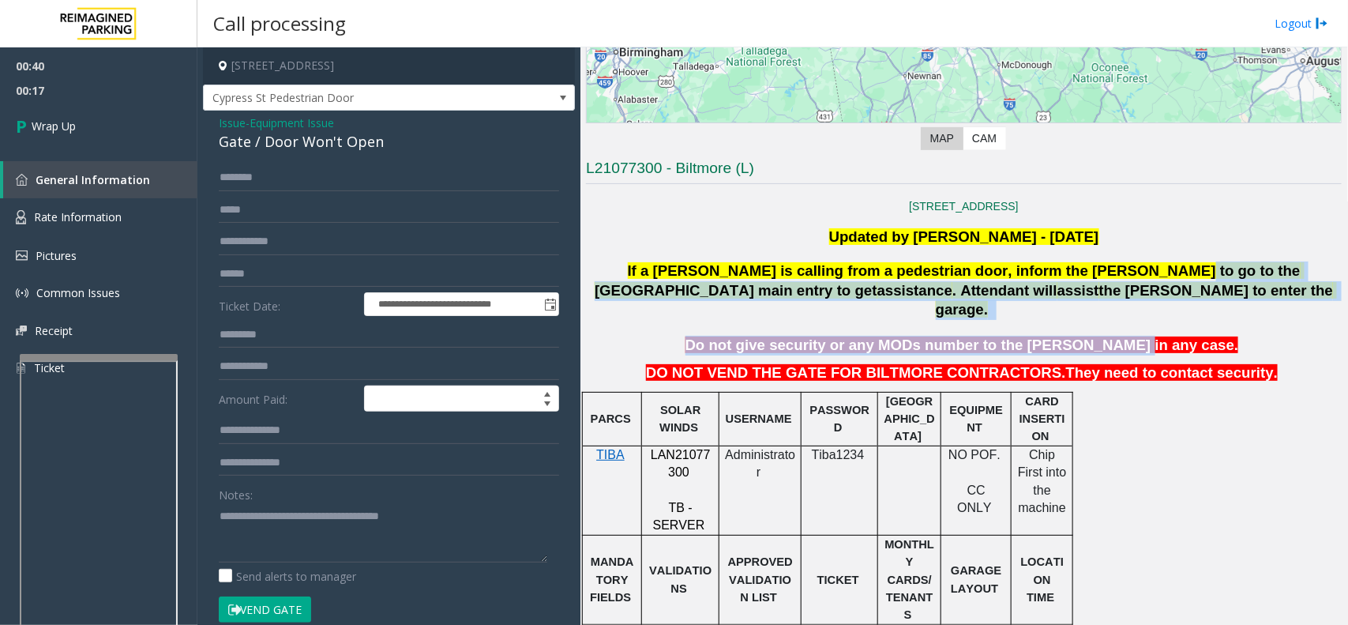
drag, startPoint x: 1094, startPoint y: 281, endPoint x: 1132, endPoint y: 302, distance: 43.5
click at [1125, 285] on p "If a [PERSON_NAME] is calling from a pedestrian door, inform the [PERSON_NAME] …" at bounding box center [963, 290] width 759 height 58
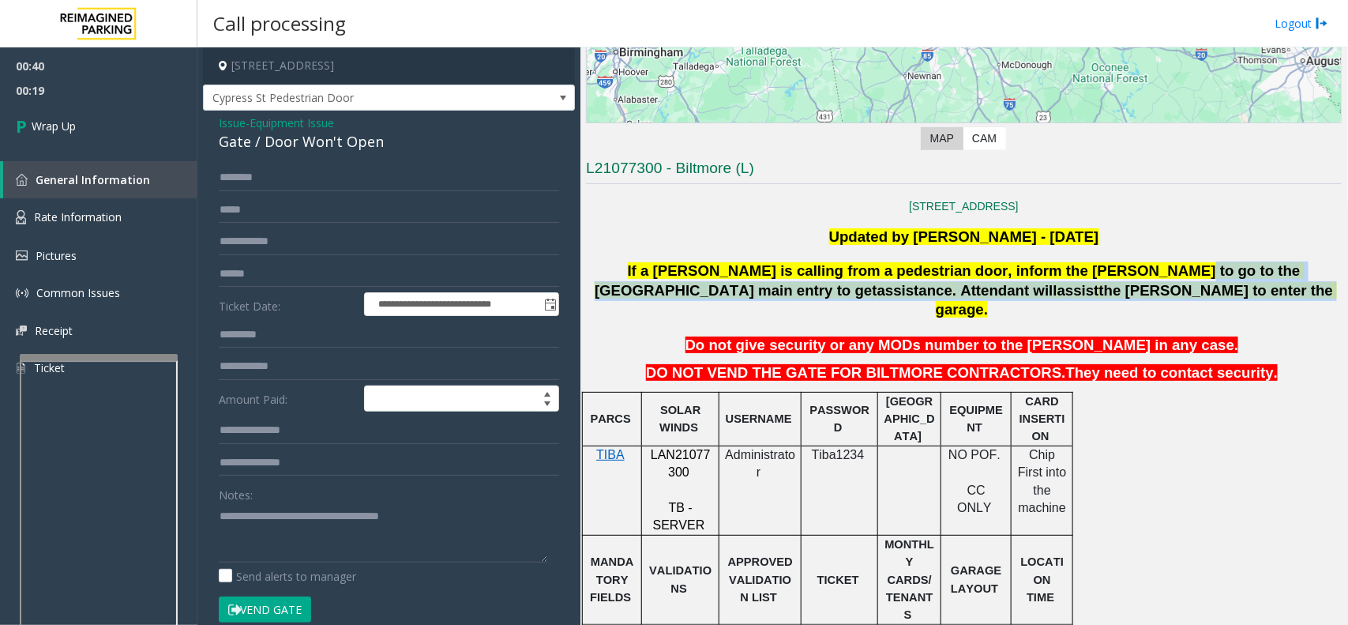
drag, startPoint x: 1068, startPoint y: 262, endPoint x: 1111, endPoint y: 281, distance: 47.4
click at [1111, 281] on span "If a [PERSON_NAME] is calling from a pedestrian door, inform the [PERSON_NAME] …" at bounding box center [966, 290] width 742 height 56
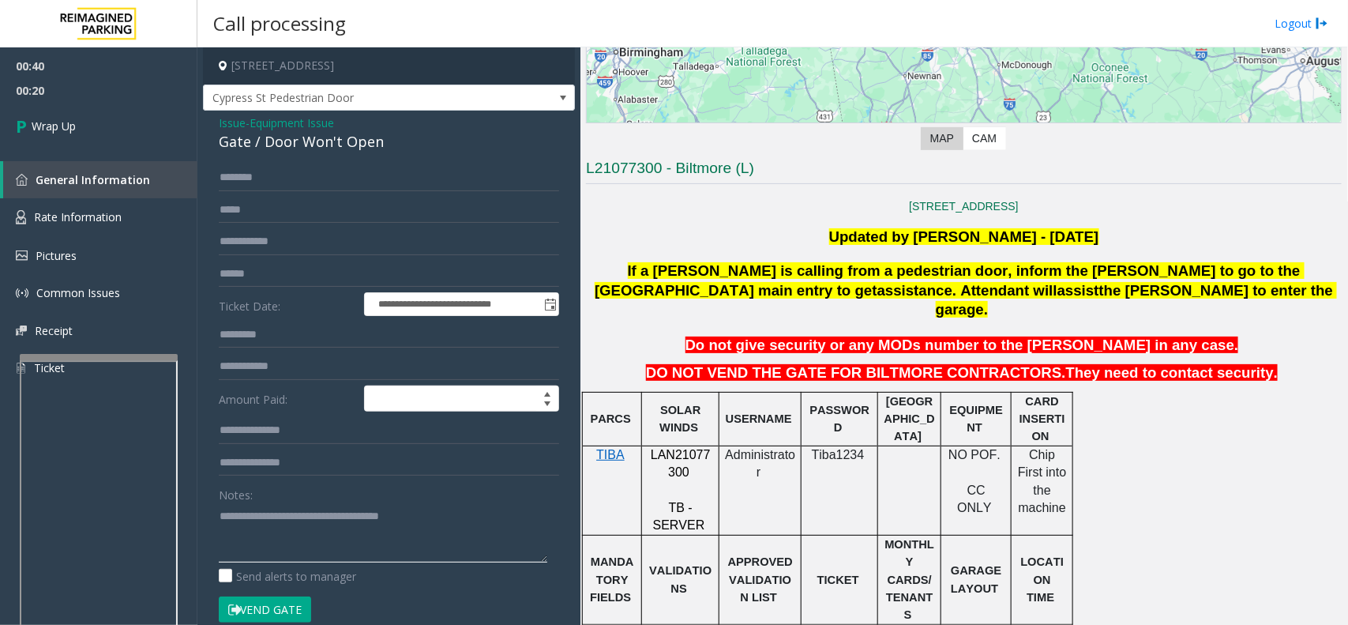
click at [470, 524] on textarea at bounding box center [383, 532] width 329 height 59
paste textarea "**********"
type textarea "**********"
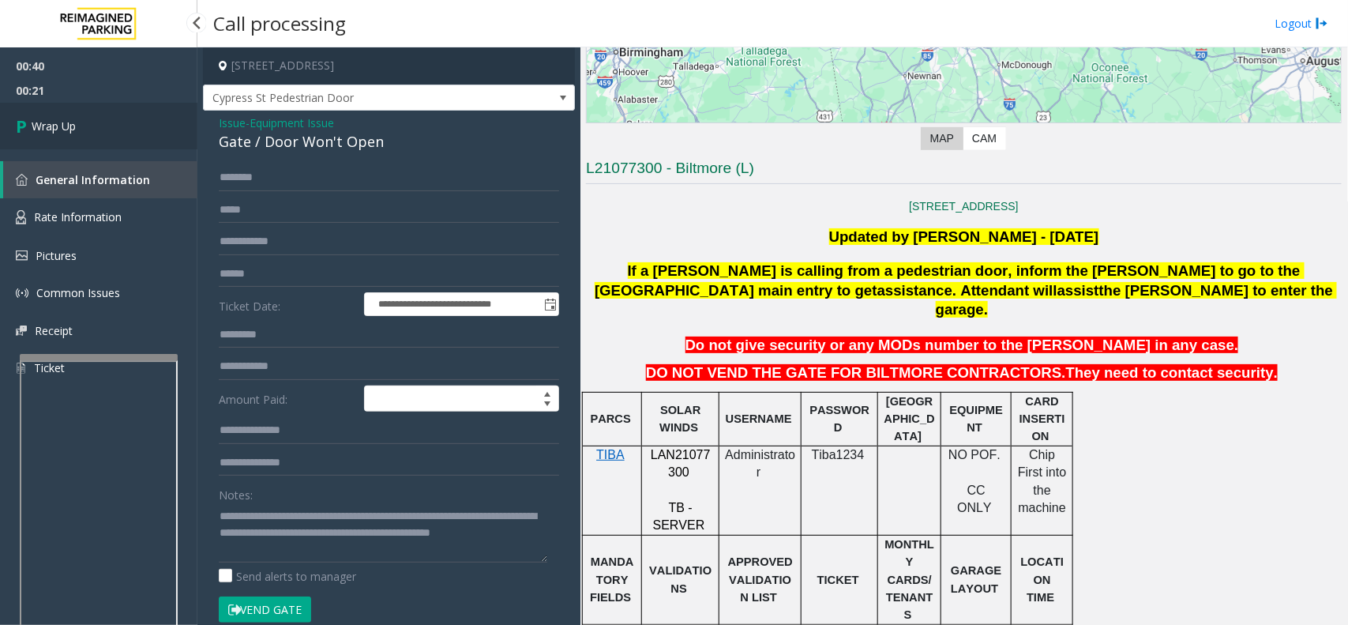
click at [52, 119] on span "Wrap Up" at bounding box center [54, 126] width 44 height 17
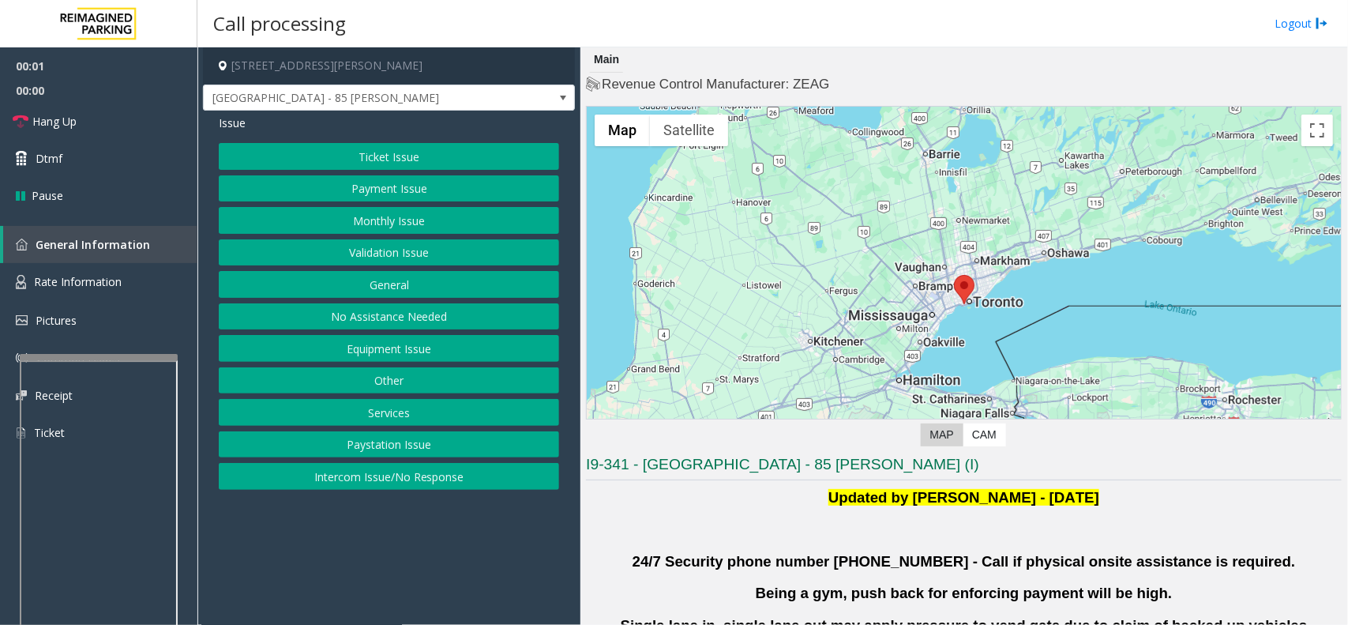
click at [395, 251] on button "Validation Issue" at bounding box center [389, 252] width 340 height 27
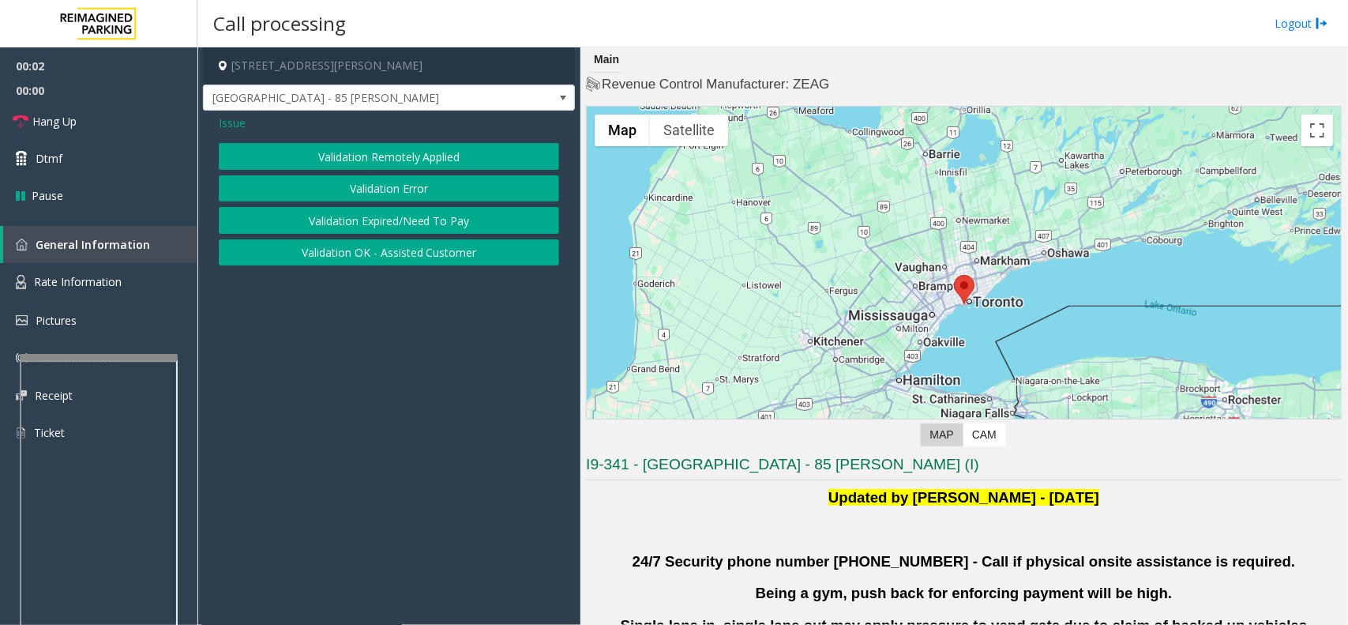
click at [396, 200] on button "Validation Error" at bounding box center [389, 188] width 340 height 27
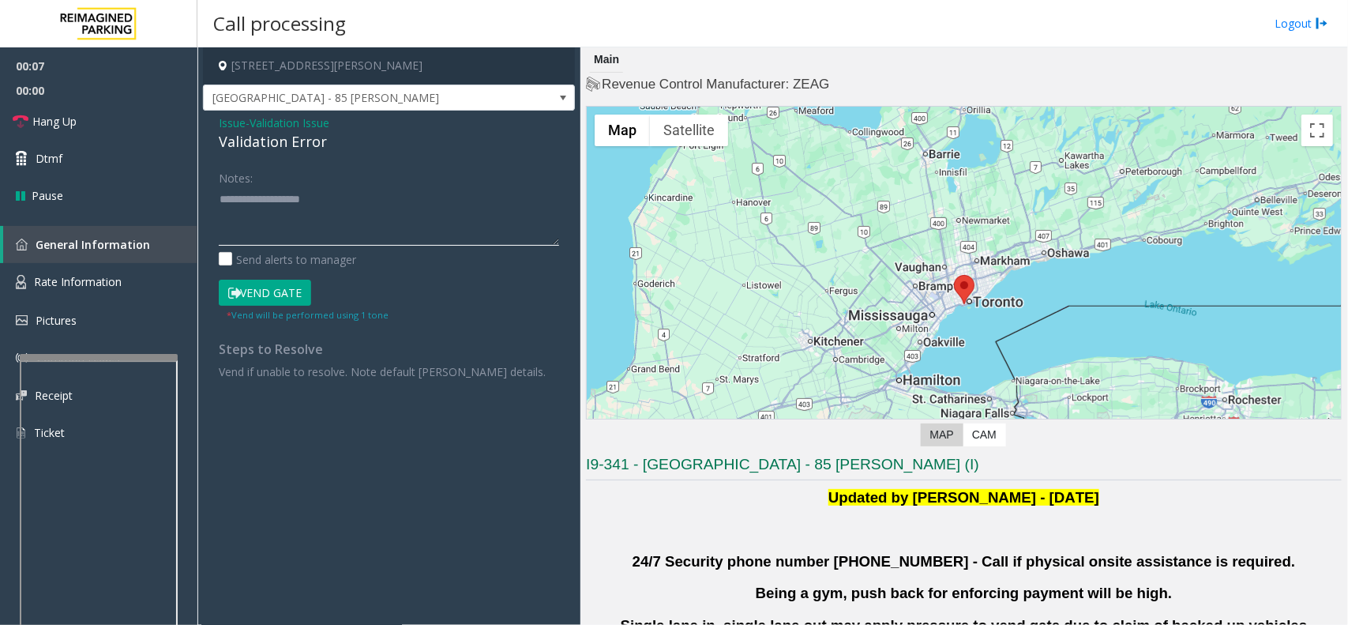
paste textarea "**********"
click at [333, 211] on textarea at bounding box center [389, 215] width 340 height 59
click at [261, 142] on div "Validation Error" at bounding box center [389, 141] width 340 height 21
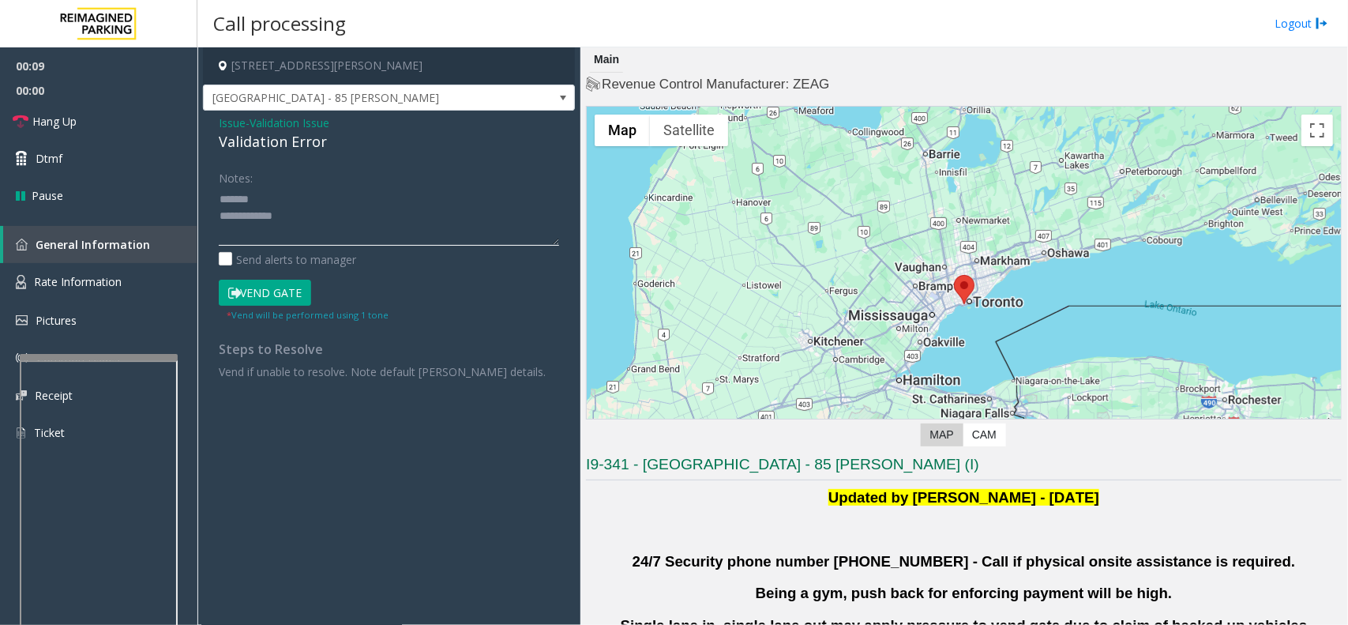
click at [284, 188] on textarea at bounding box center [389, 215] width 340 height 59
paste textarea "**********"
click at [317, 238] on textarea at bounding box center [389, 215] width 340 height 59
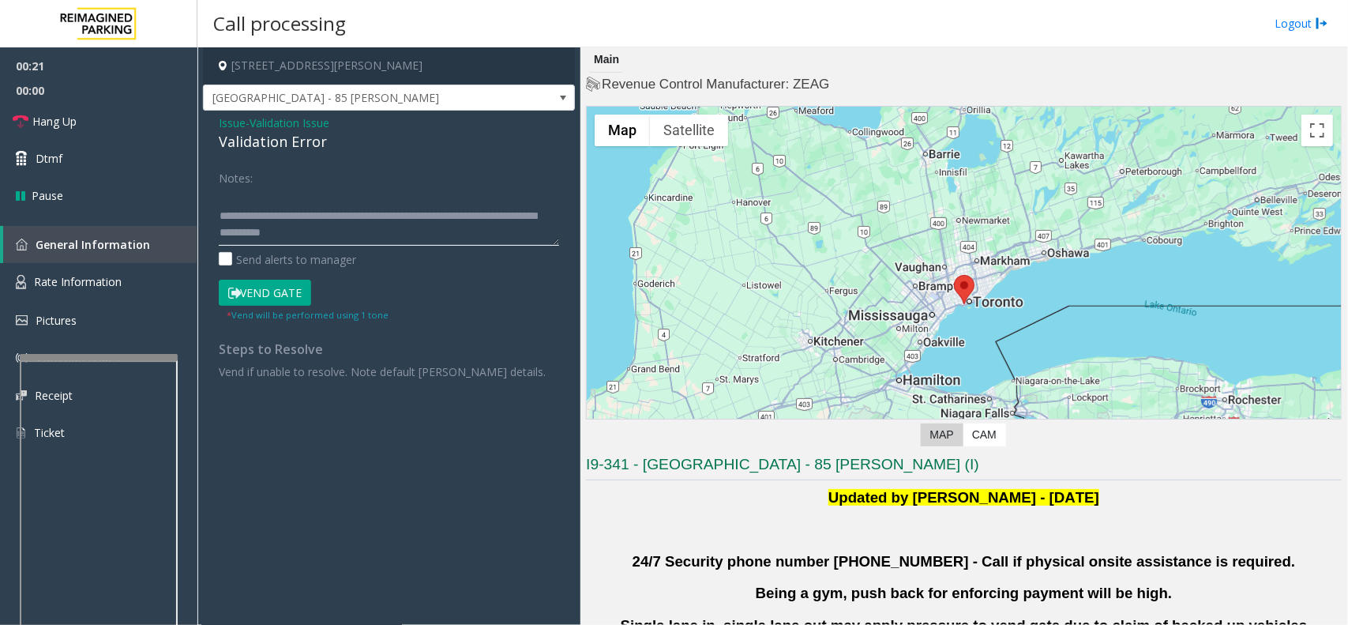
scroll to position [0, 0]
click at [242, 231] on textarea at bounding box center [389, 215] width 340 height 59
type textarea "**********"
click at [272, 299] on button "Vend Gate" at bounding box center [265, 293] width 92 height 27
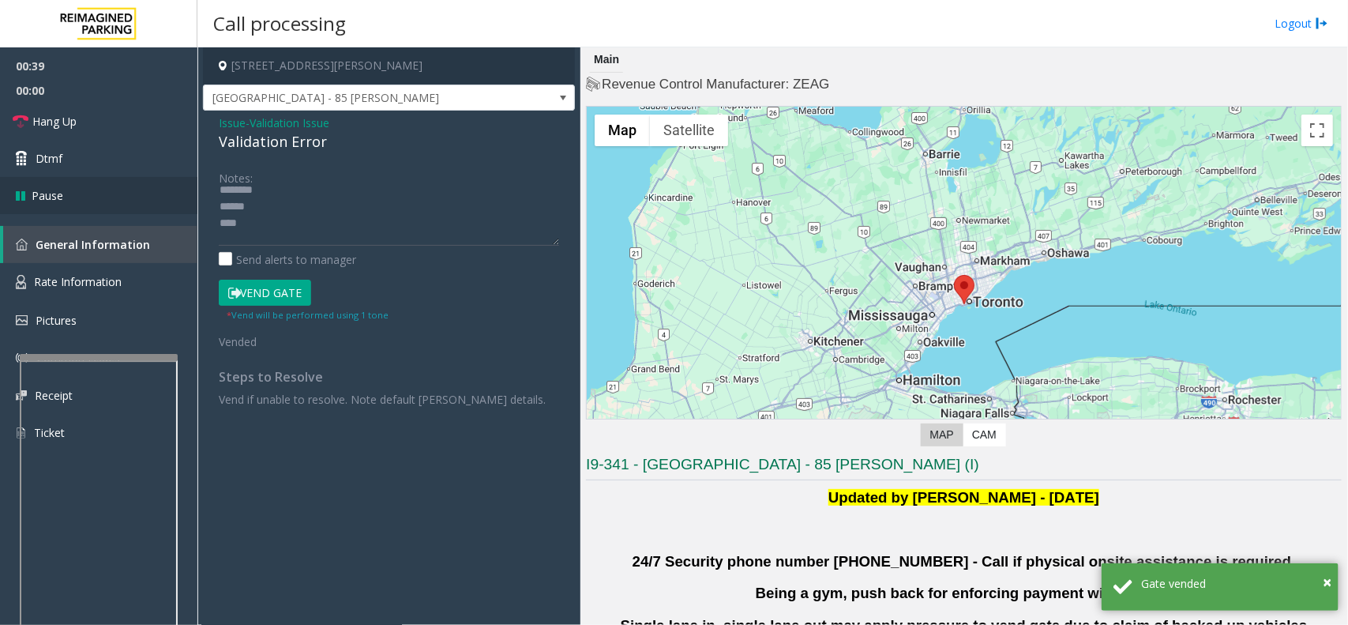
scroll to position [0, 0]
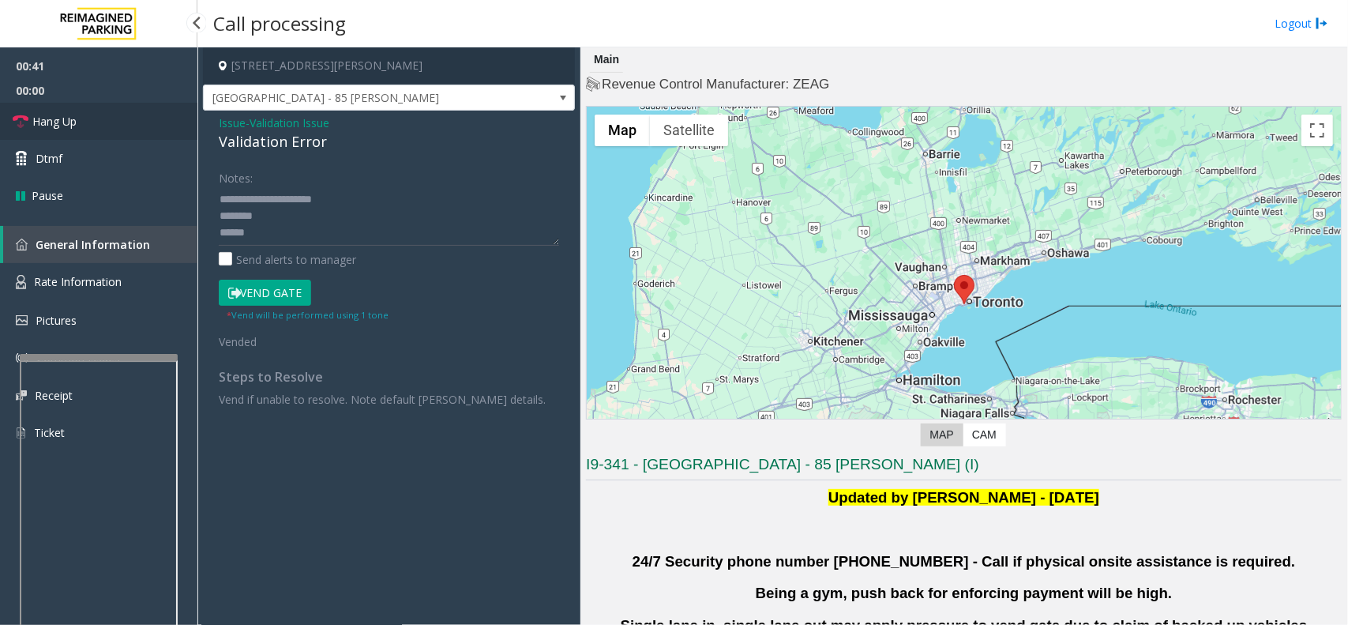
click at [92, 113] on link "Hang Up" at bounding box center [98, 121] width 197 height 37
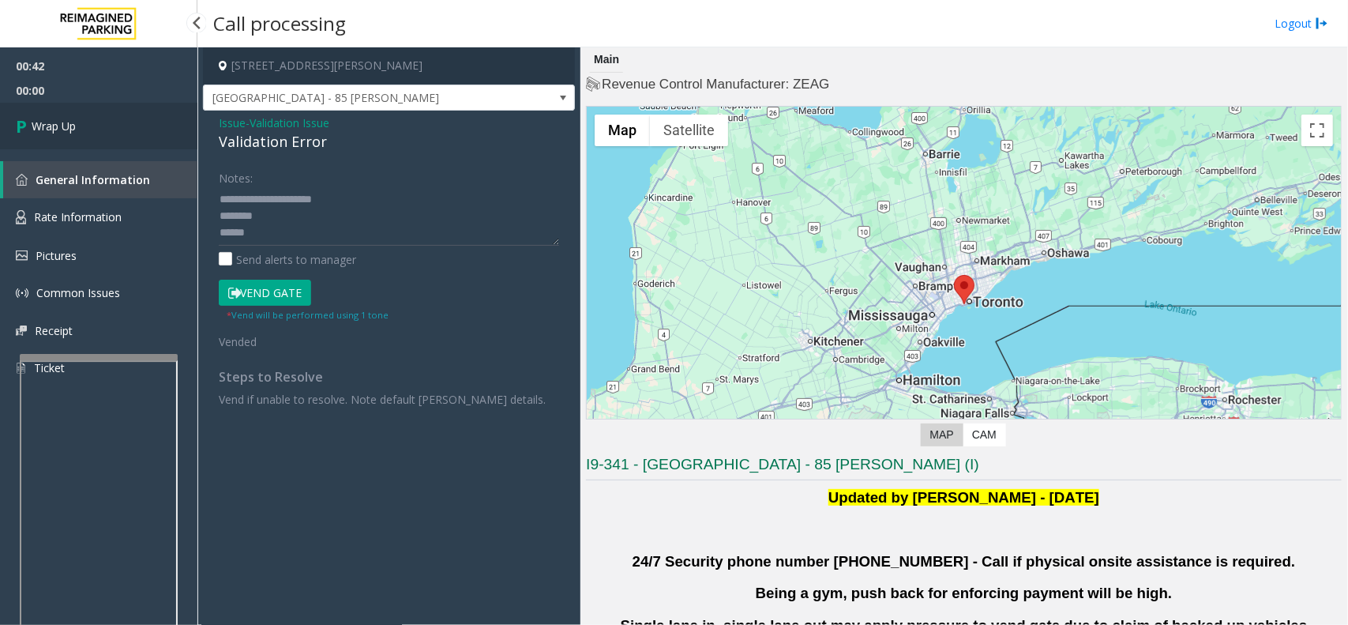
click at [155, 125] on link "Wrap Up" at bounding box center [98, 126] width 197 height 47
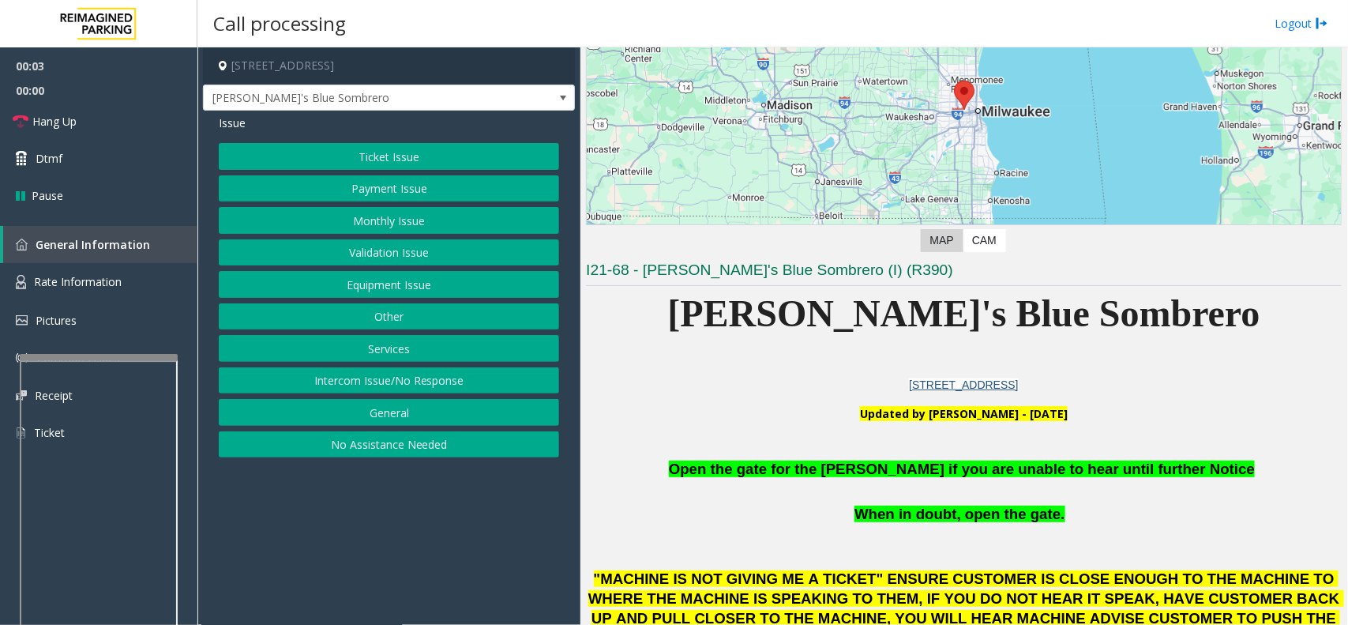
scroll to position [395, 0]
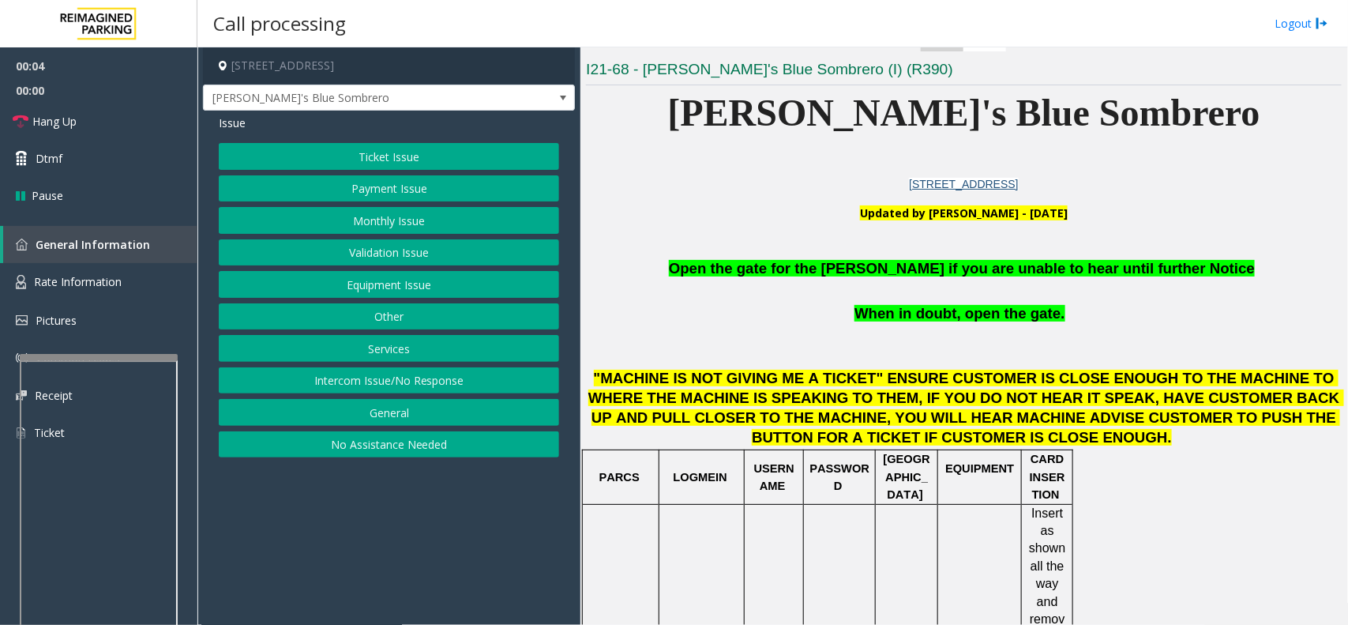
click at [429, 253] on button "Validation Issue" at bounding box center [389, 252] width 340 height 27
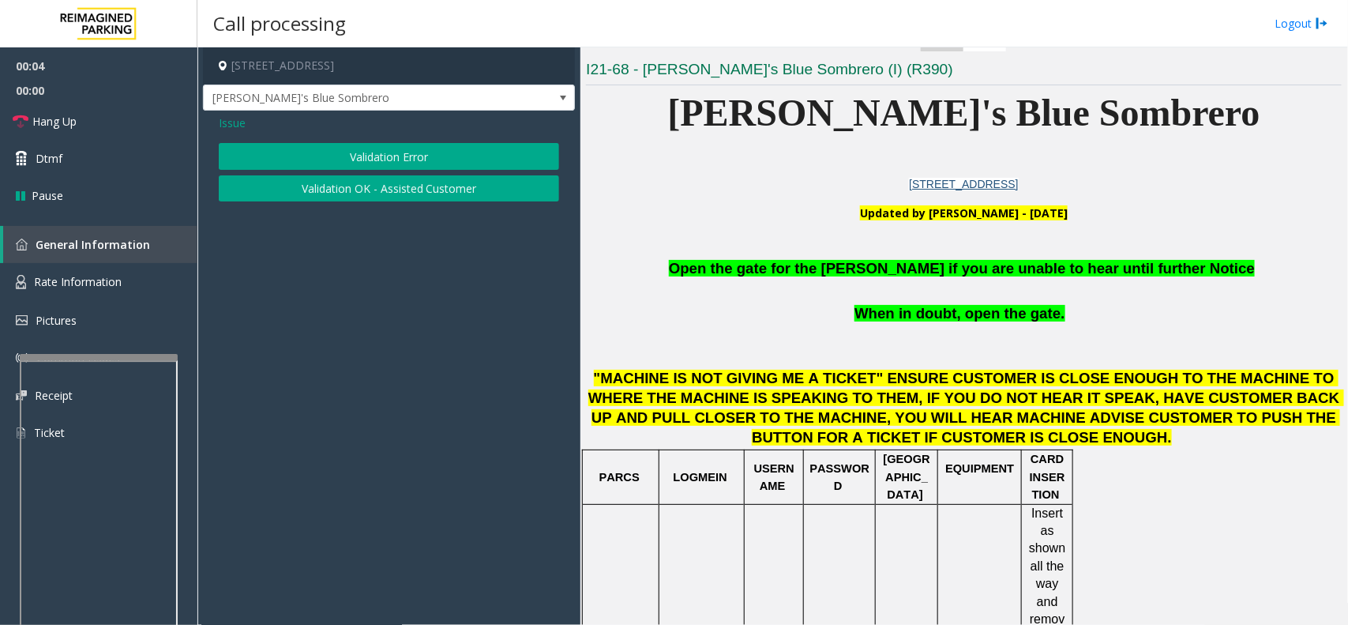
click at [429, 253] on app-call-processing-form "[STREET_ADDRESS] [PERSON_NAME]'s Blue Sombrero Issue Validation Error Validatio…" at bounding box center [388, 335] width 383 height 577
click at [229, 124] on span "Issue" at bounding box center [232, 123] width 27 height 17
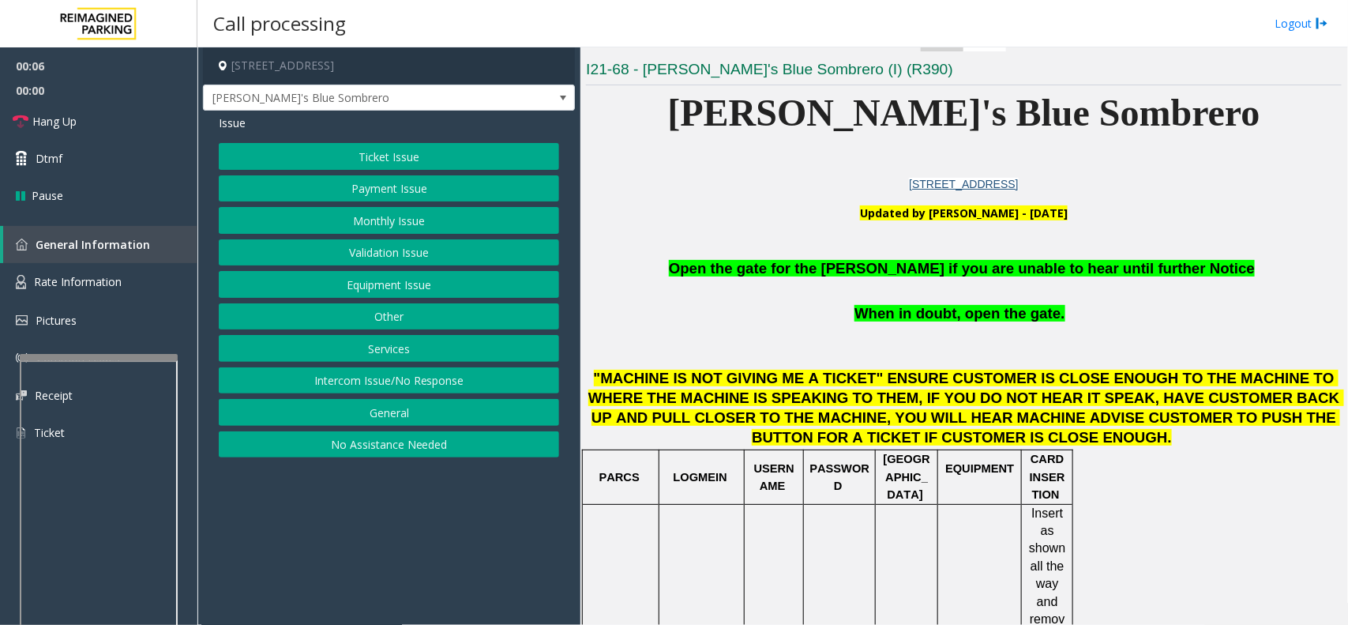
click at [333, 184] on button "Payment Issue" at bounding box center [389, 188] width 340 height 27
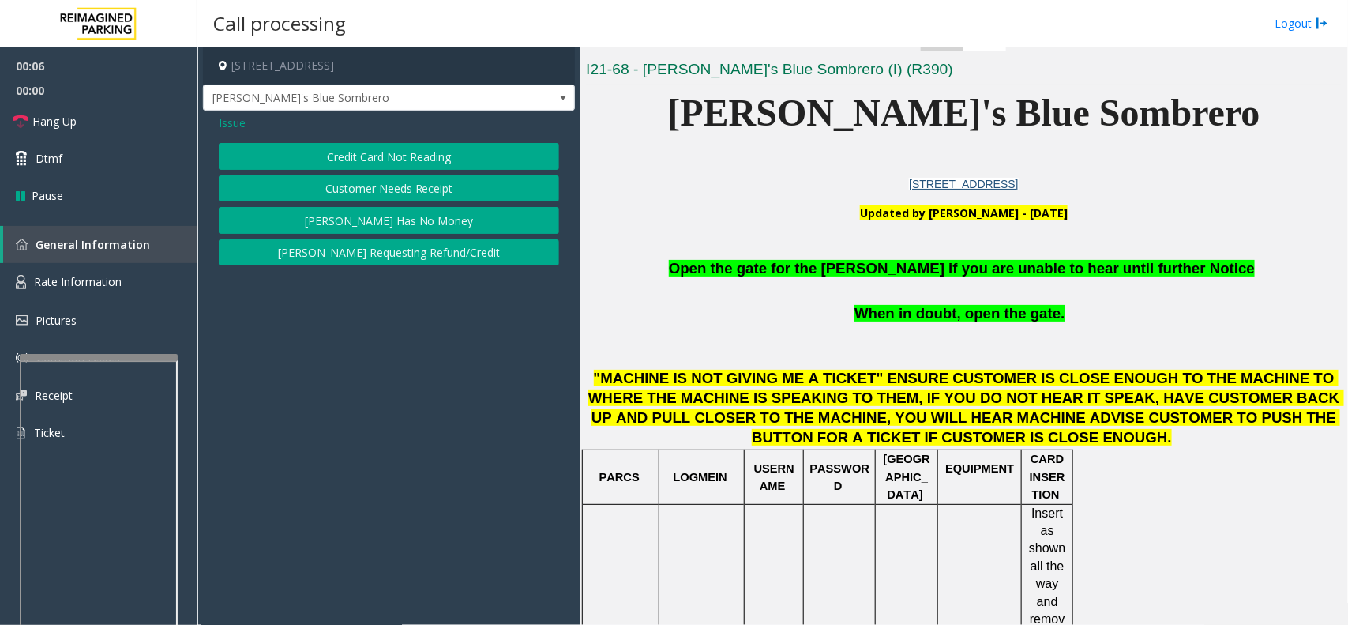
click at [336, 154] on button "Credit Card Not Reading" at bounding box center [389, 156] width 340 height 27
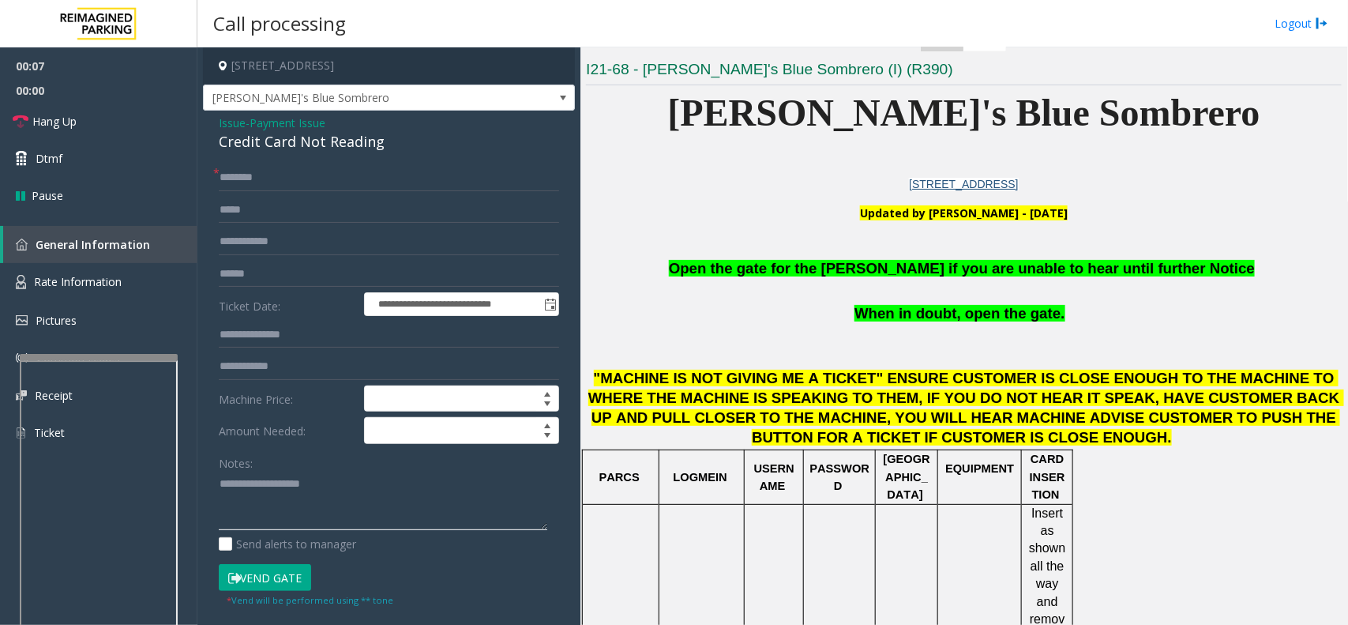
click at [344, 476] on textarea at bounding box center [383, 500] width 329 height 59
paste textarea "**********"
click at [289, 148] on div "Credit Card Not Reading" at bounding box center [389, 141] width 340 height 21
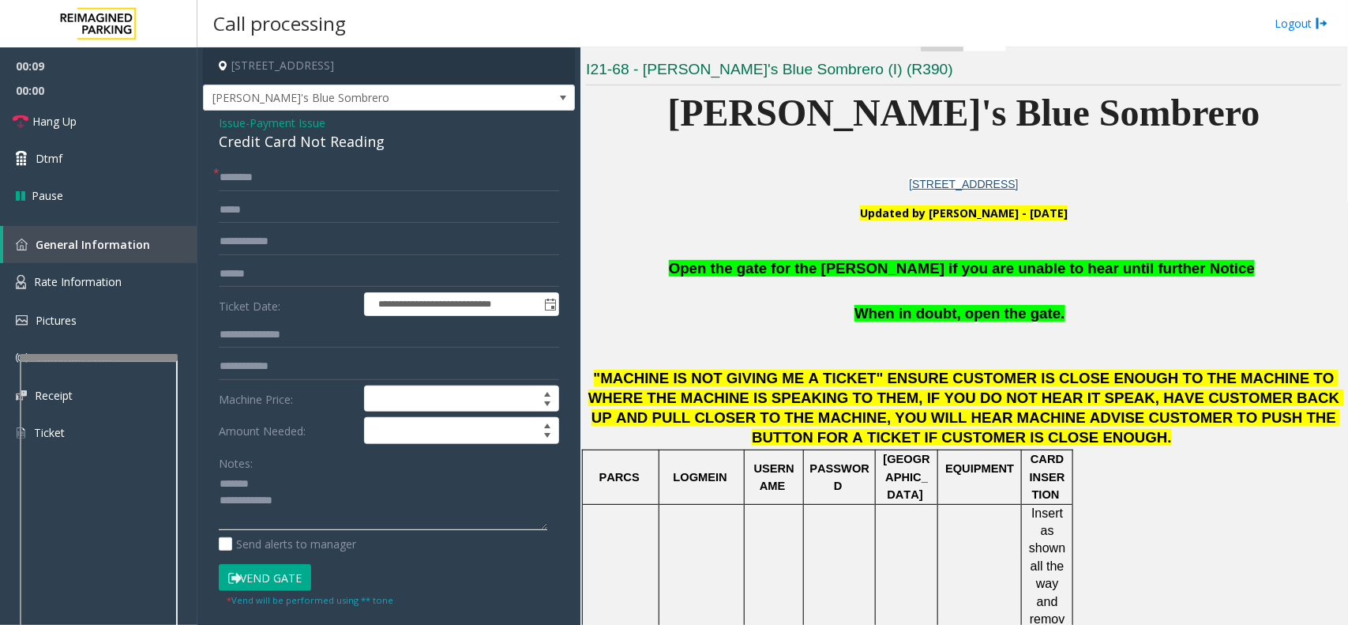
paste textarea "**********"
click at [299, 483] on textarea at bounding box center [383, 500] width 329 height 59
paste textarea "**********"
click at [393, 526] on textarea at bounding box center [383, 500] width 329 height 59
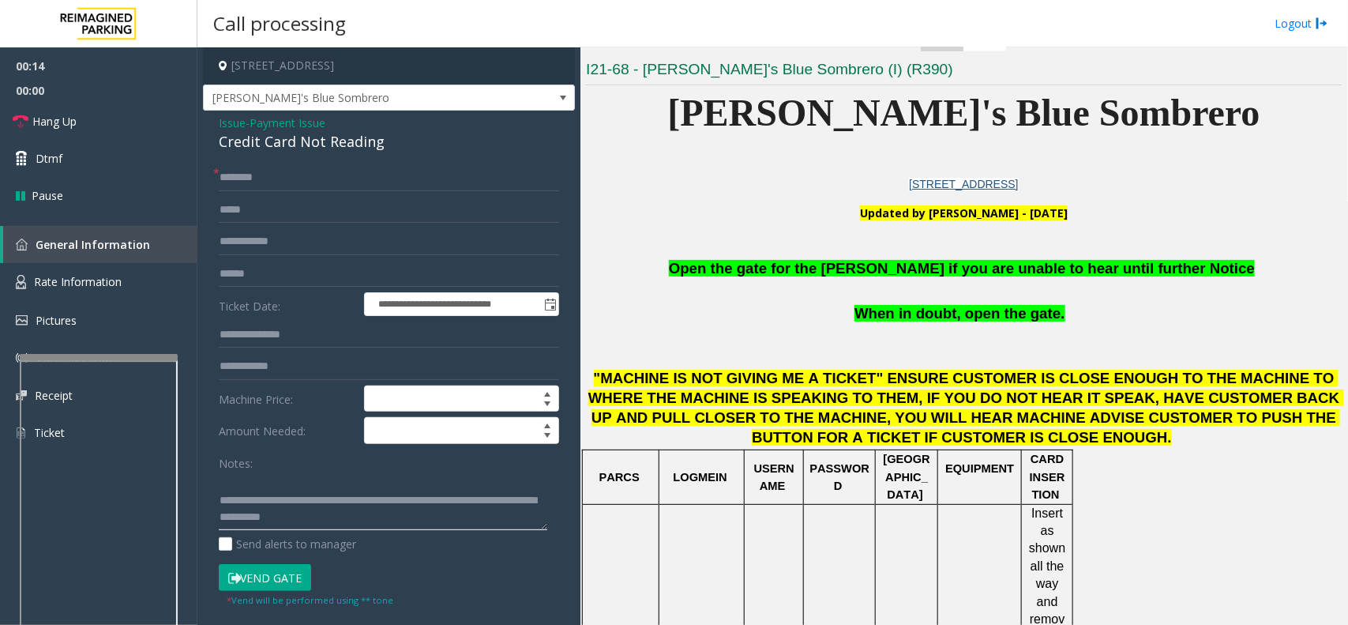
type textarea "**********"
click at [273, 275] on input "text" at bounding box center [389, 274] width 340 height 27
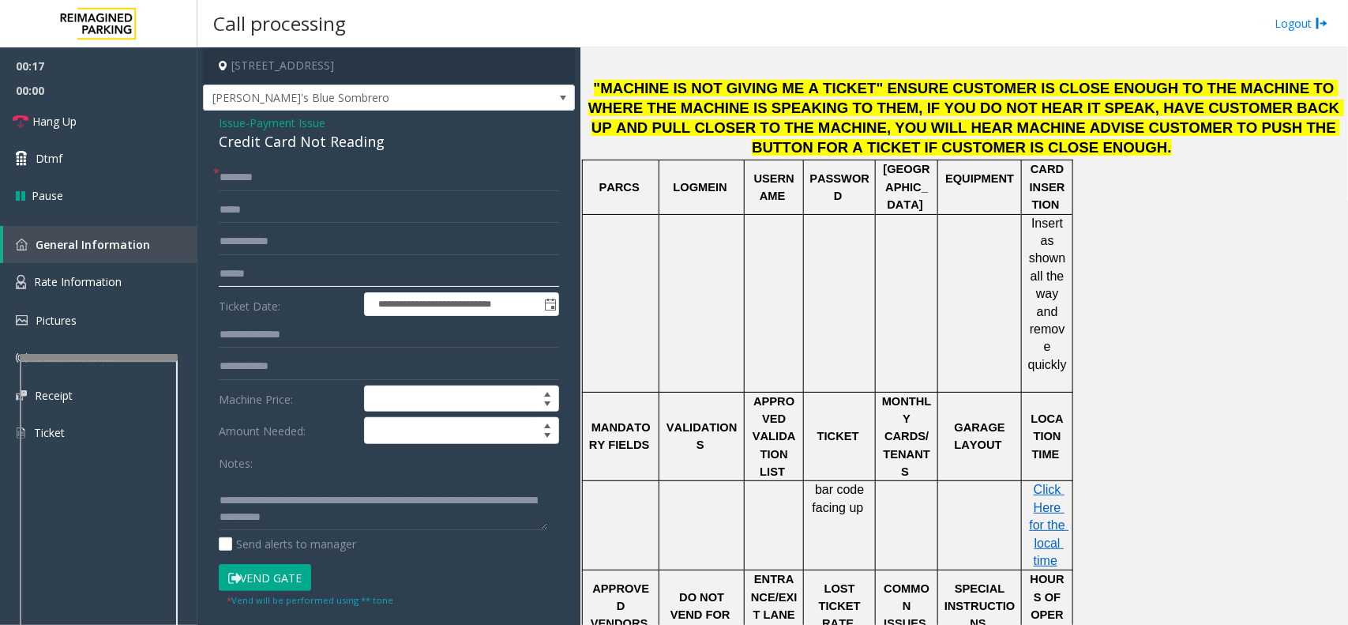
scroll to position [691, 0]
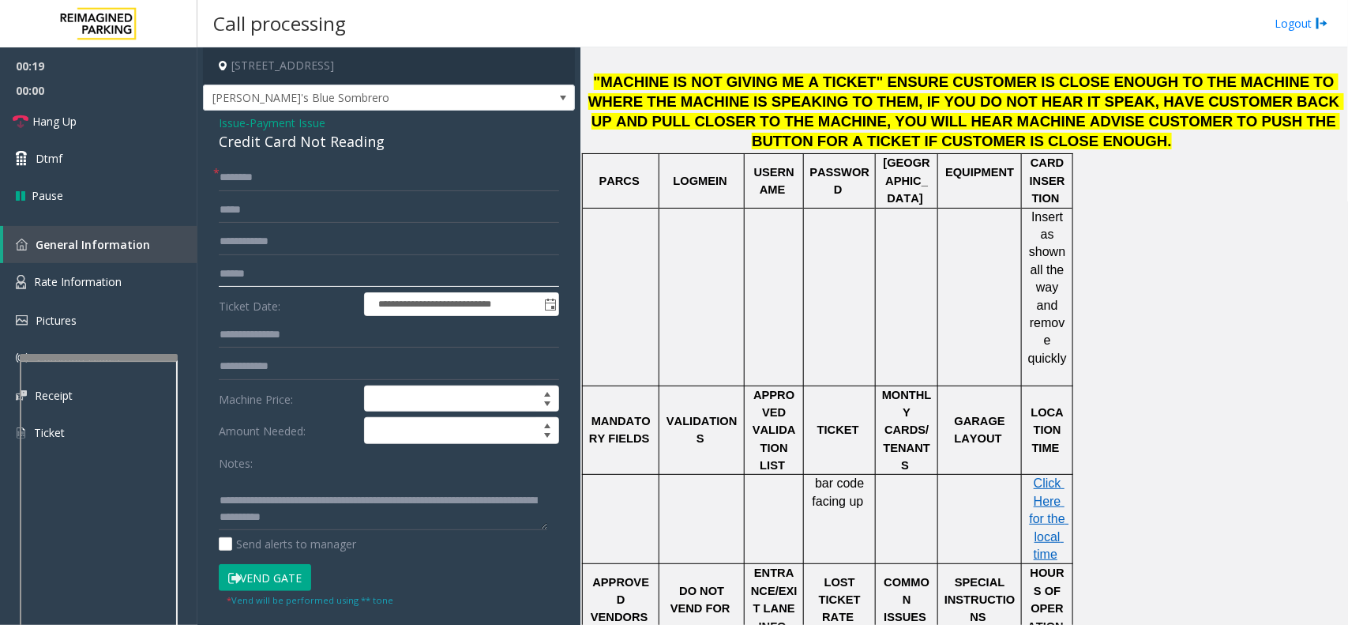
click at [317, 269] on input "text" at bounding box center [389, 274] width 340 height 27
click at [270, 589] on button "Vend Gate" at bounding box center [265, 577] width 92 height 27
click at [259, 182] on input "text" at bounding box center [389, 177] width 340 height 27
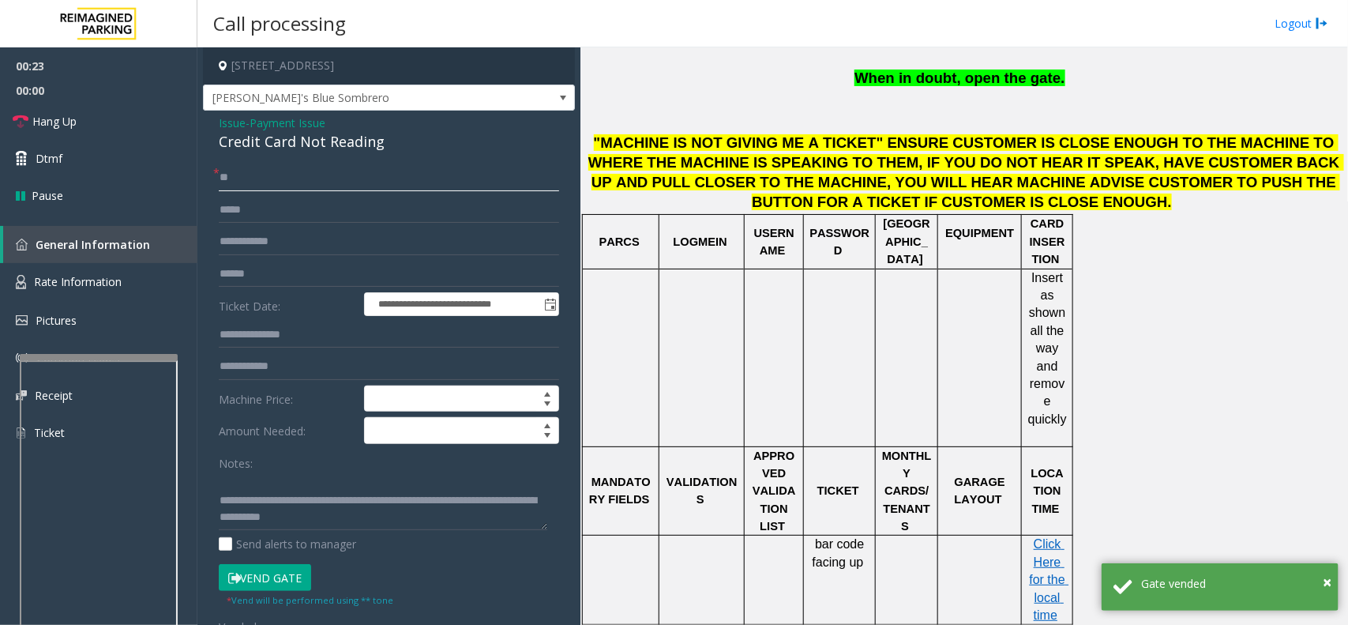
scroll to position [494, 0]
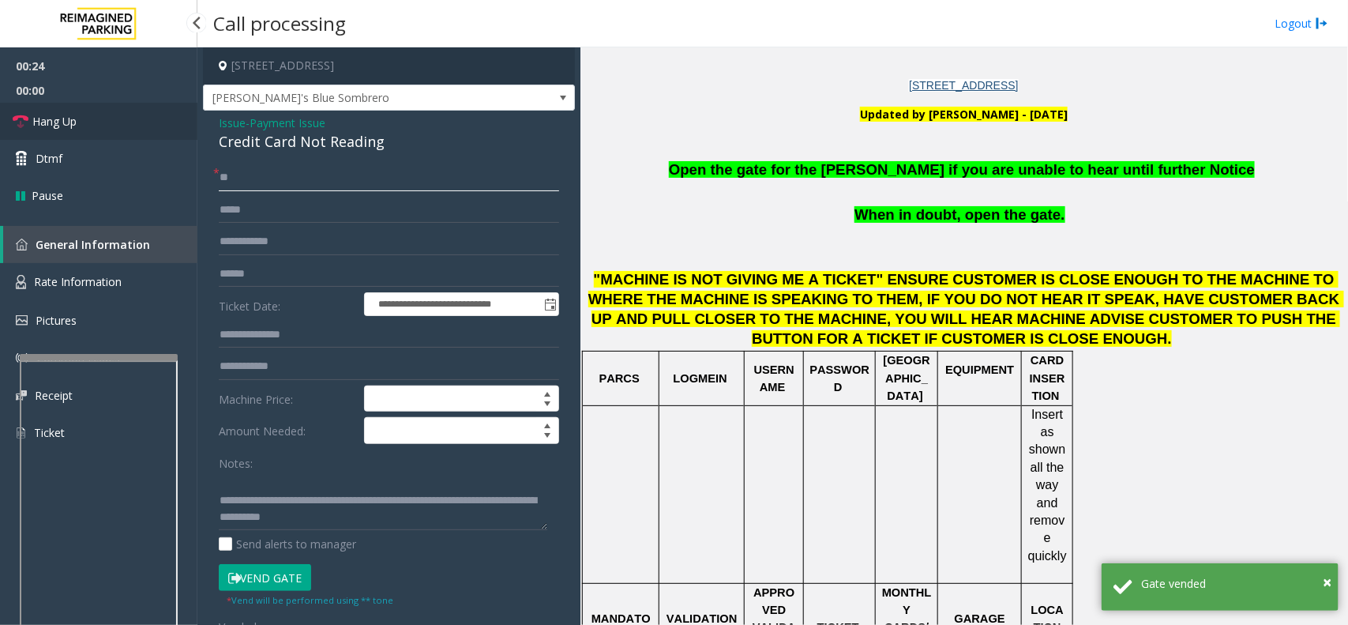
type input "**"
drag, startPoint x: 111, startPoint y: 117, endPoint x: 208, endPoint y: 121, distance: 97.2
click at [111, 117] on link "Hang Up" at bounding box center [98, 121] width 197 height 37
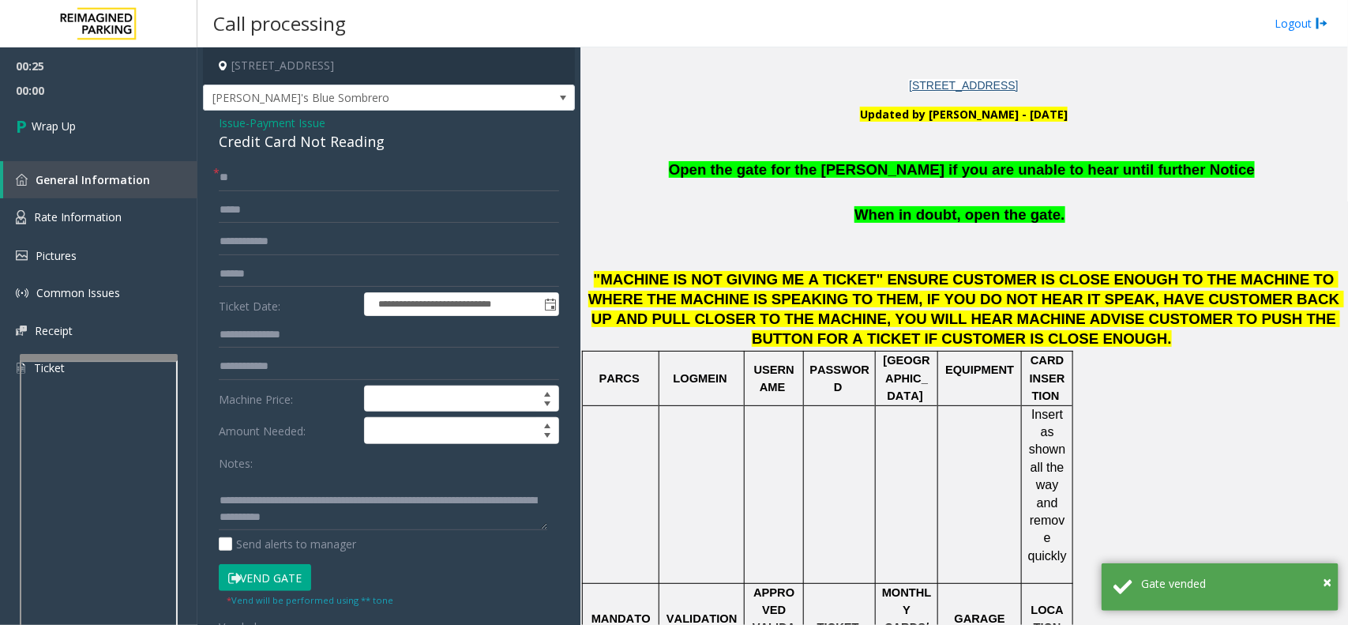
click at [883, 172] on span "Open the gate for the [PERSON_NAME] if you are unable to hear until further Not…" at bounding box center [962, 169] width 586 height 17
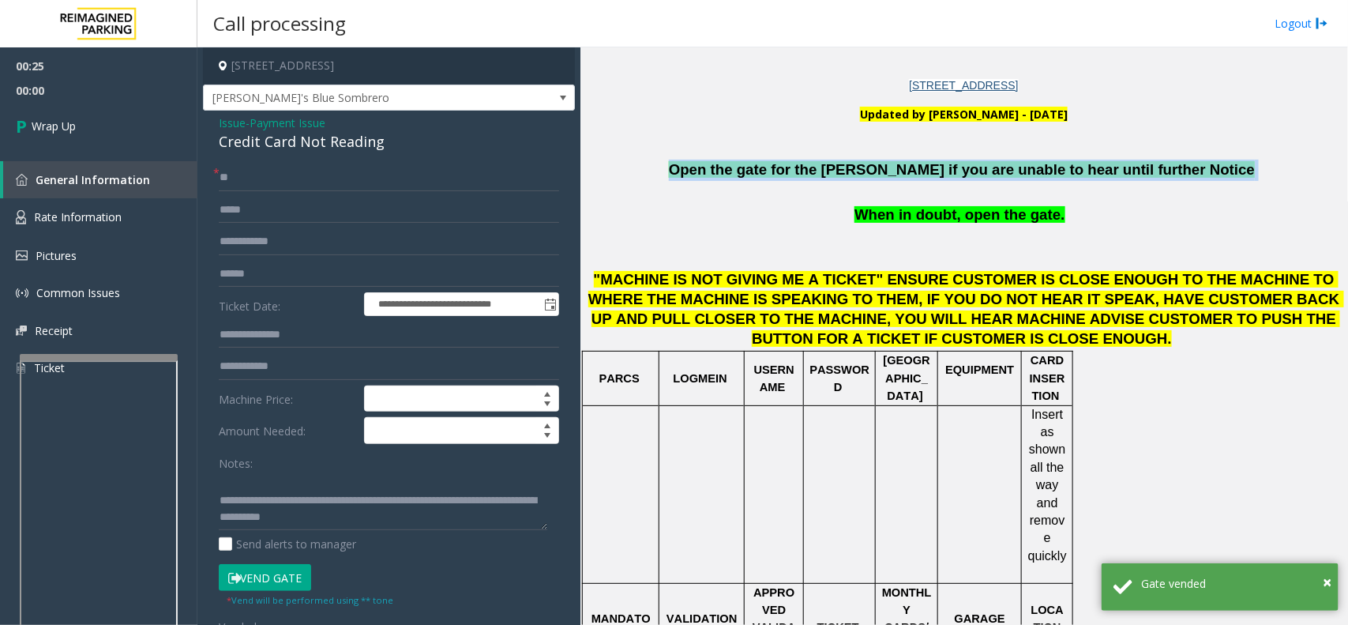
click at [883, 172] on span "Open the gate for the [PERSON_NAME] if you are unable to hear until further Not…" at bounding box center [962, 169] width 586 height 17
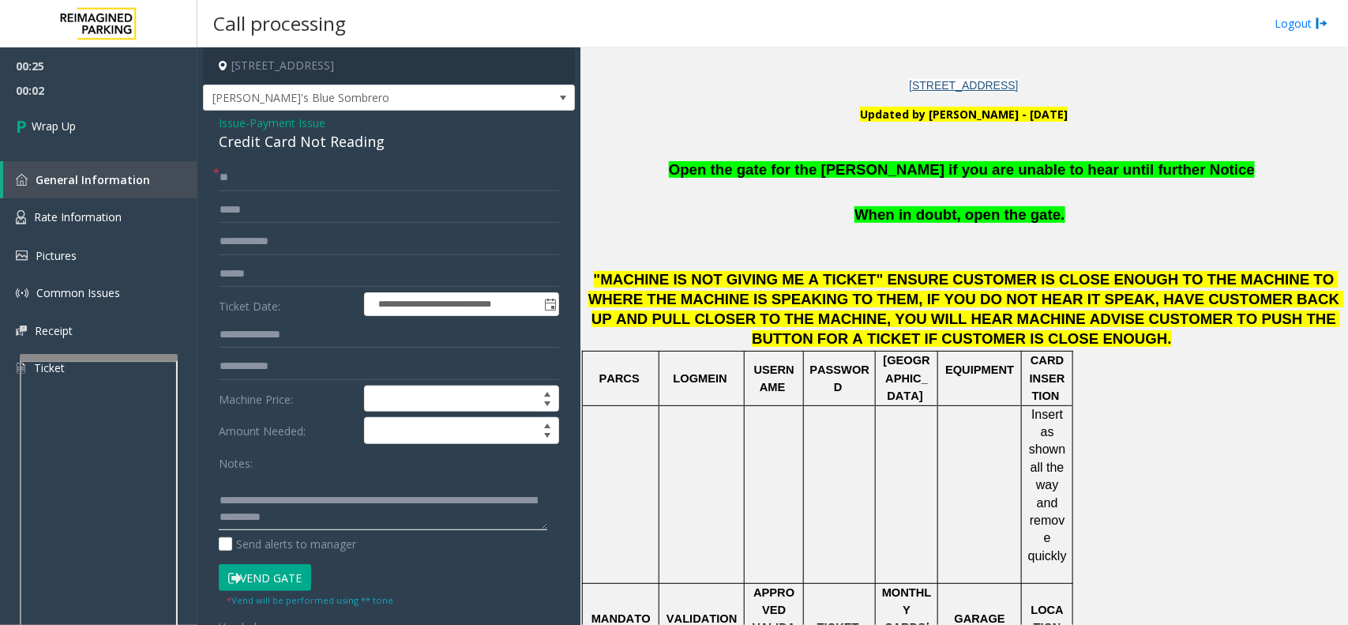
drag, startPoint x: 285, startPoint y: 486, endPoint x: 471, endPoint y: 535, distance: 192.7
click at [471, 535] on div "Notes: Send alerts to manager" at bounding box center [389, 500] width 340 height 103
paste textarea
type textarea "**********"
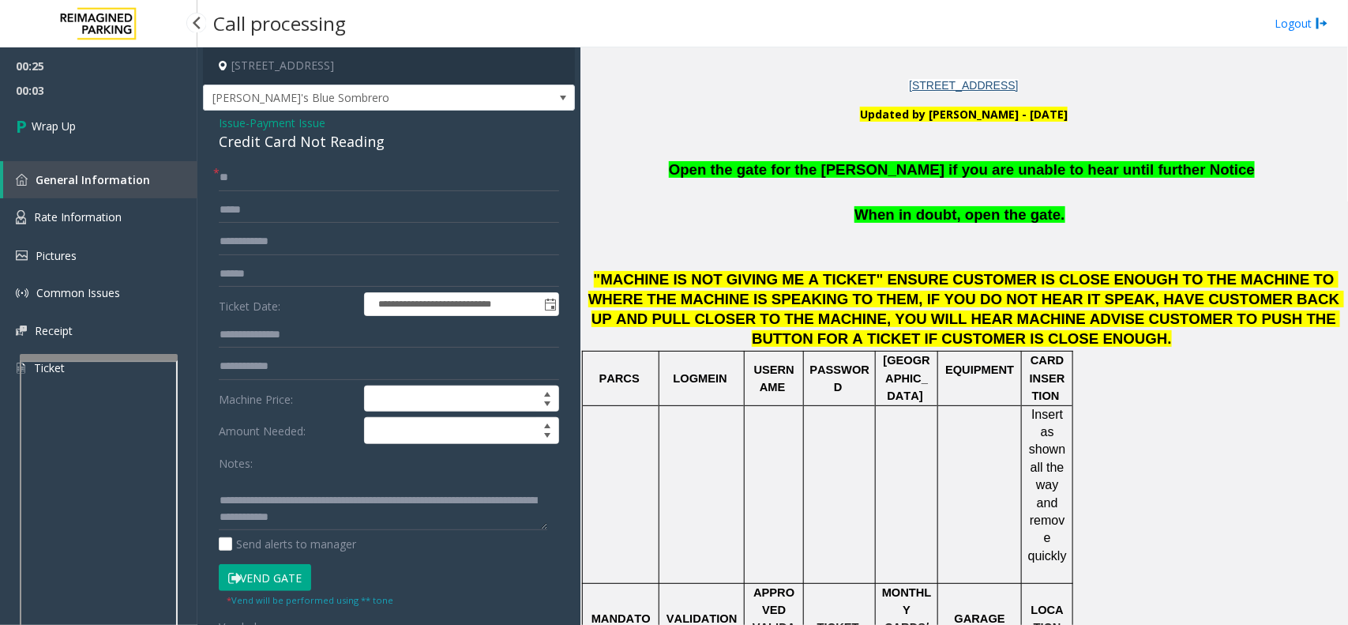
click at [104, 154] on div "00:25 00:03 Wrap Up General Information Rate Information Pictures Common Issues…" at bounding box center [98, 223] width 197 height 352
click at [107, 143] on link "Wrap Up" at bounding box center [98, 126] width 197 height 47
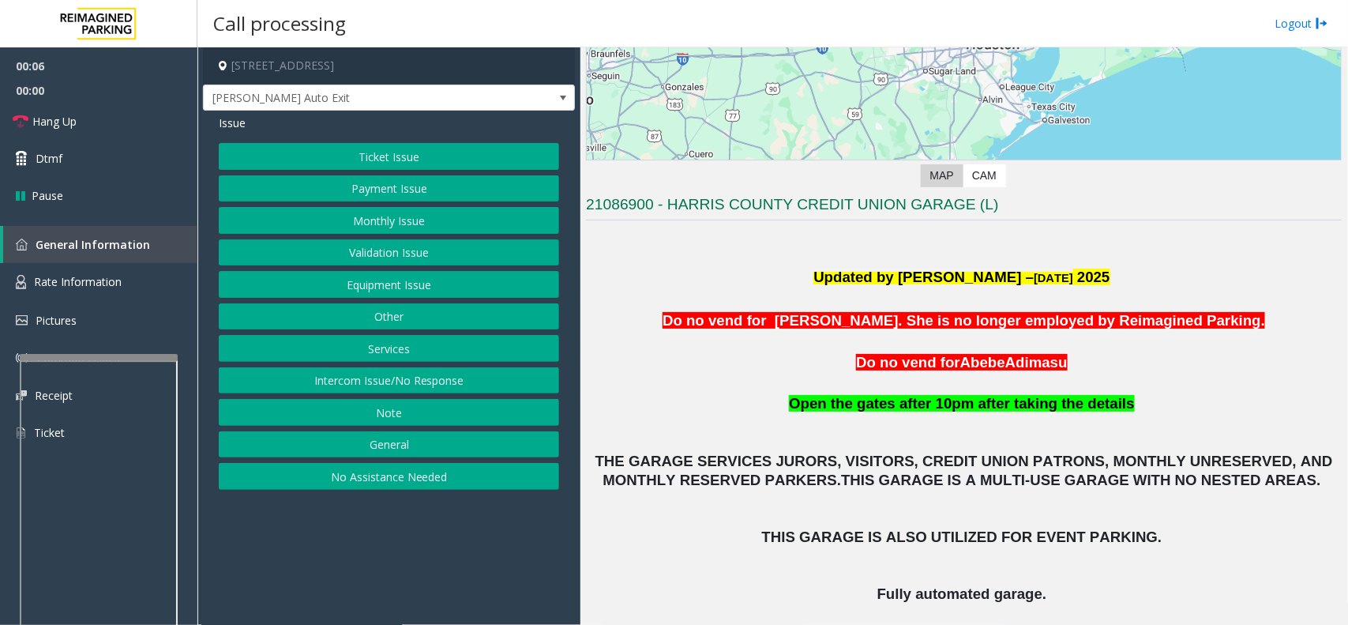
scroll to position [41, 0]
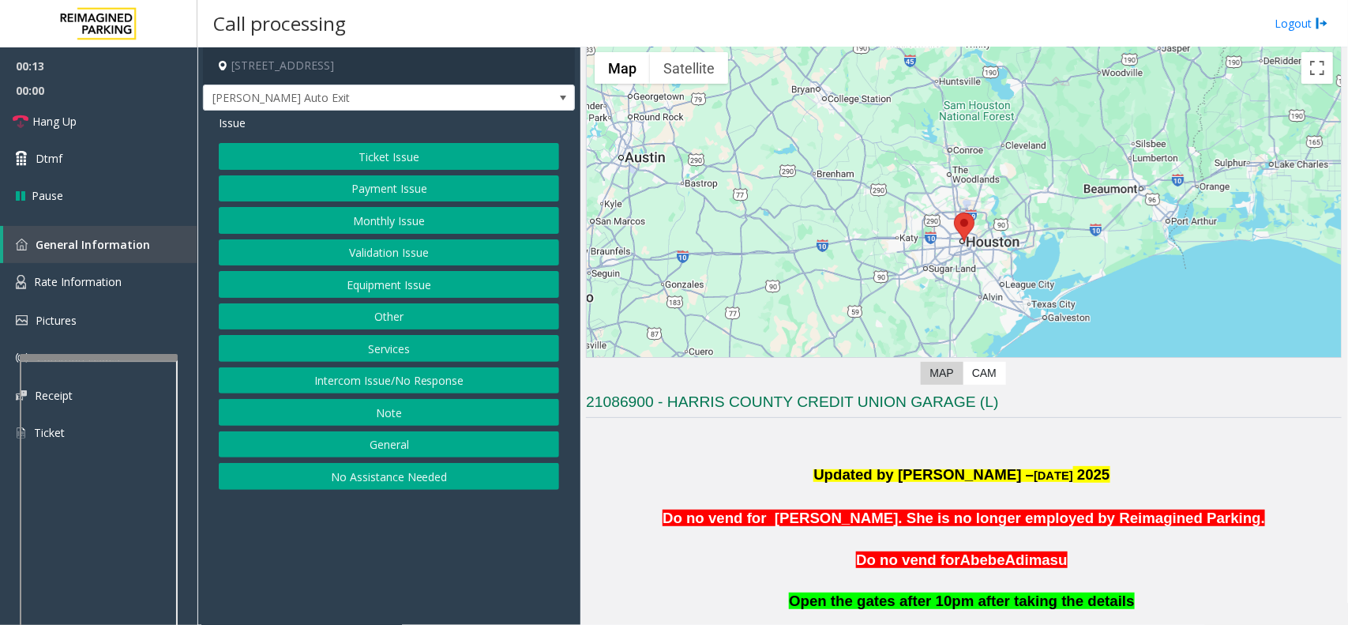
click at [420, 226] on button "Monthly Issue" at bounding box center [389, 220] width 340 height 27
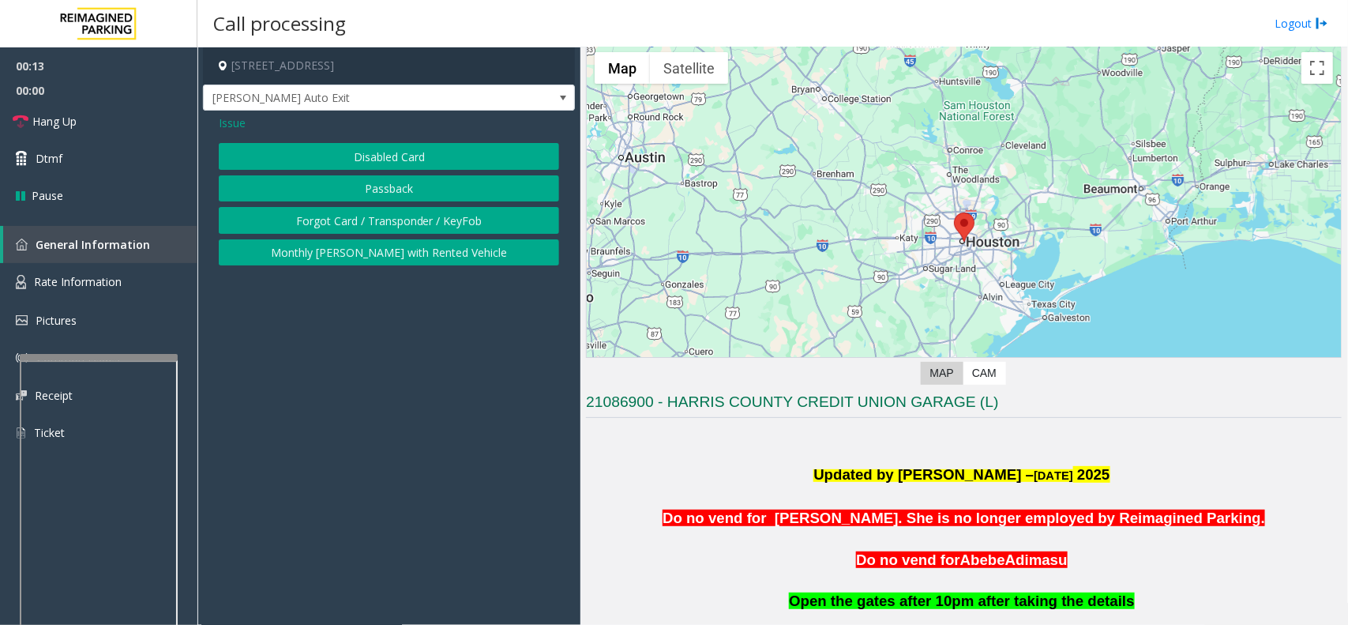
click at [434, 150] on button "Disabled Card" at bounding box center [389, 156] width 340 height 27
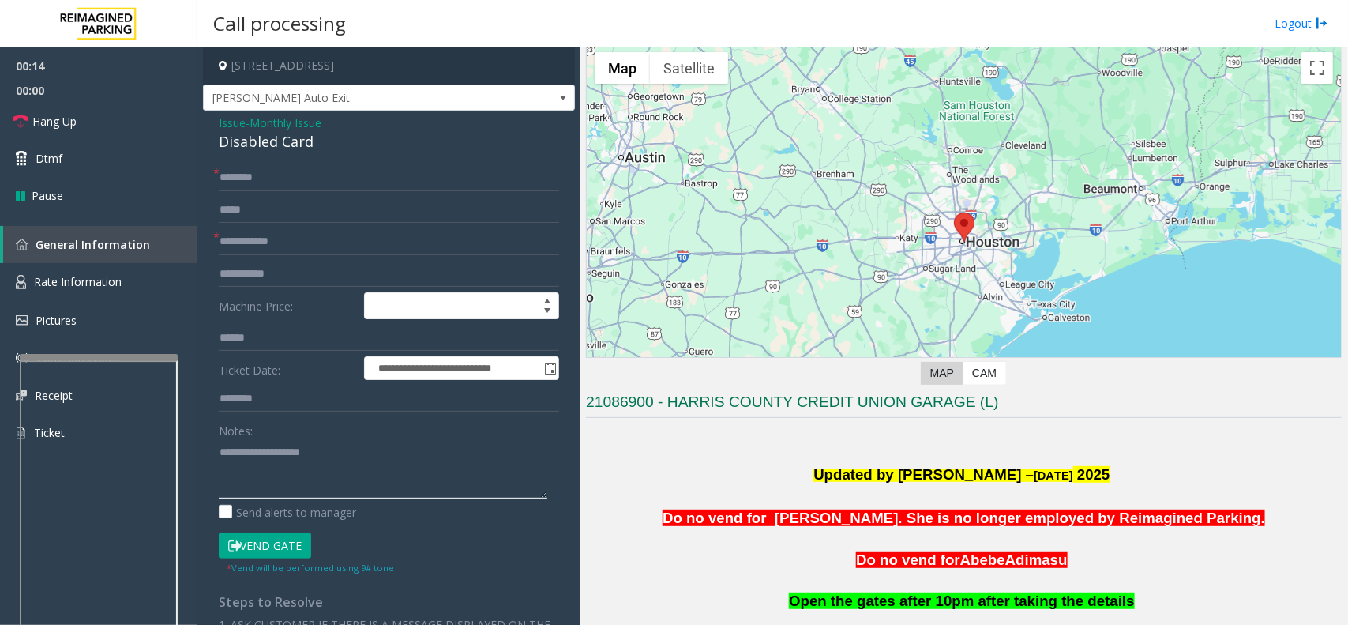
click at [424, 456] on textarea at bounding box center [383, 468] width 329 height 59
paste textarea "**********"
click at [266, 147] on div "Disabled Card" at bounding box center [389, 141] width 340 height 21
drag, startPoint x: 266, startPoint y: 147, endPoint x: 242, endPoint y: 313, distance: 167.7
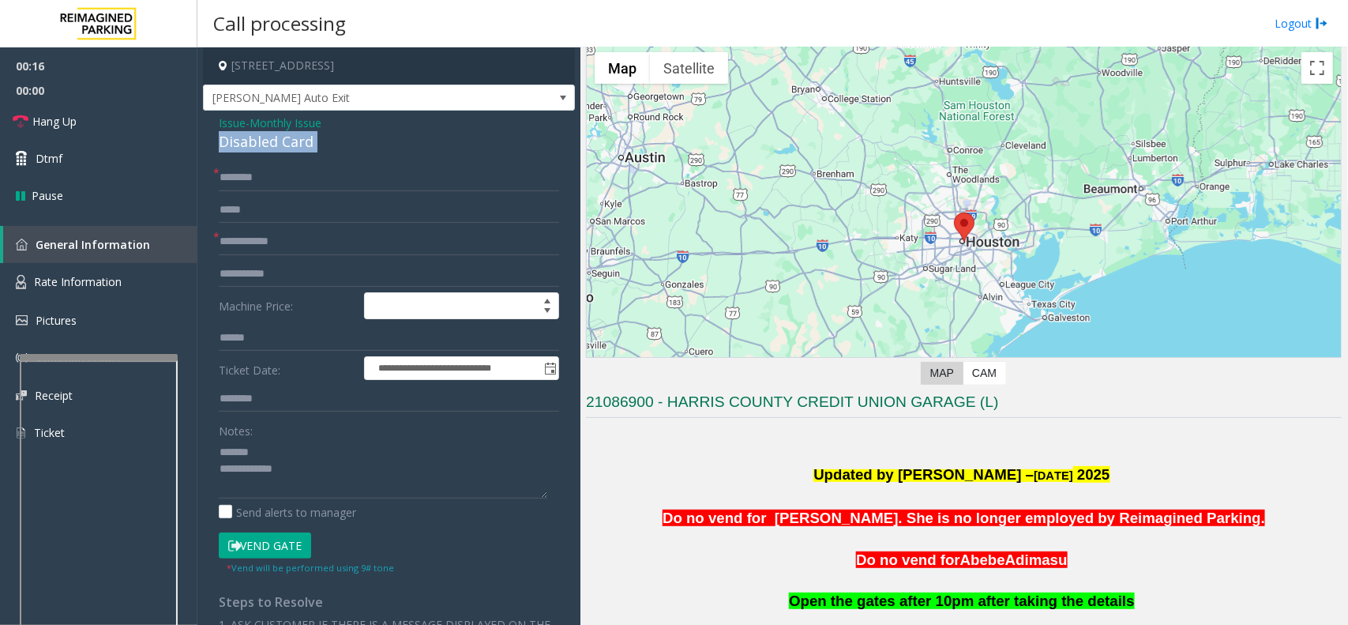
click at [267, 154] on div "**********" at bounding box center [389, 537] width 372 height 852
click at [291, 446] on textarea at bounding box center [383, 468] width 329 height 59
paste textarea "**********"
click at [358, 250] on input "text" at bounding box center [389, 241] width 340 height 27
click at [365, 235] on input "text" at bounding box center [389, 241] width 340 height 27
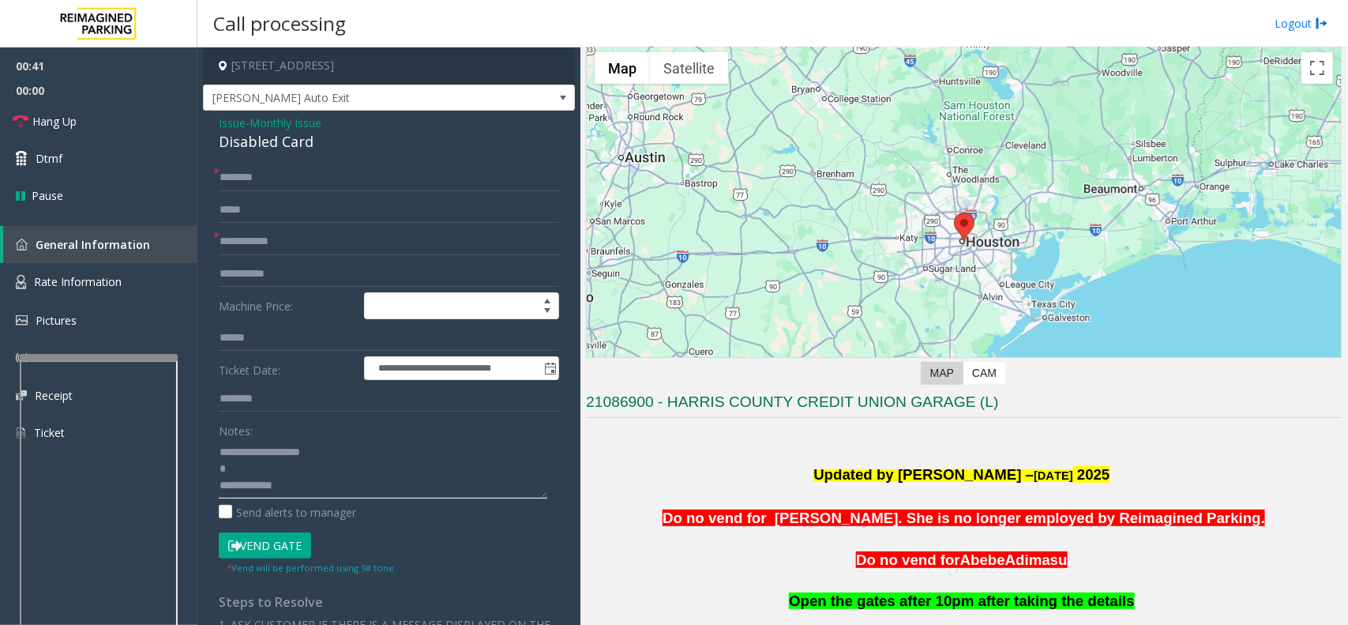
click at [385, 490] on textarea at bounding box center [383, 468] width 329 height 59
paste textarea "**********"
click at [415, 492] on textarea at bounding box center [383, 468] width 329 height 59
click at [287, 468] on textarea at bounding box center [383, 468] width 329 height 59
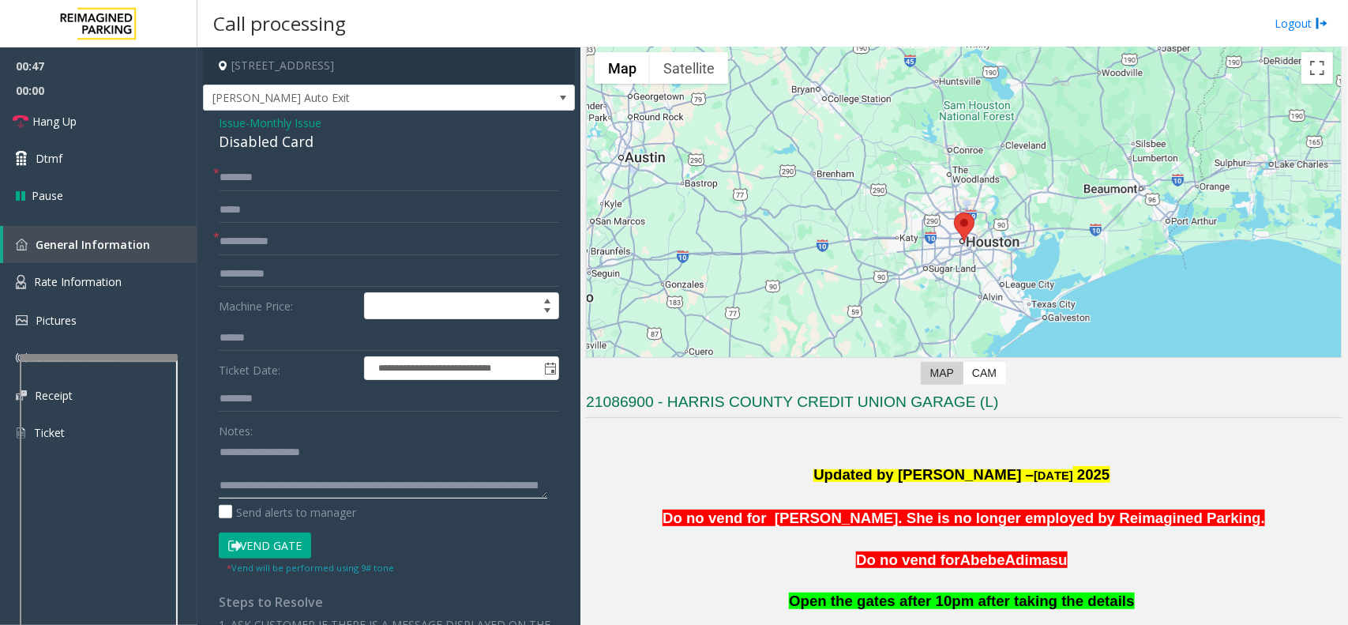
type textarea "**********"
click at [329, 235] on input "text" at bounding box center [389, 241] width 340 height 27
type input "******"
click at [359, 193] on form "**********" at bounding box center [389, 369] width 340 height 411
drag, startPoint x: 289, startPoint y: 250, endPoint x: 76, endPoint y: 241, distance: 213.4
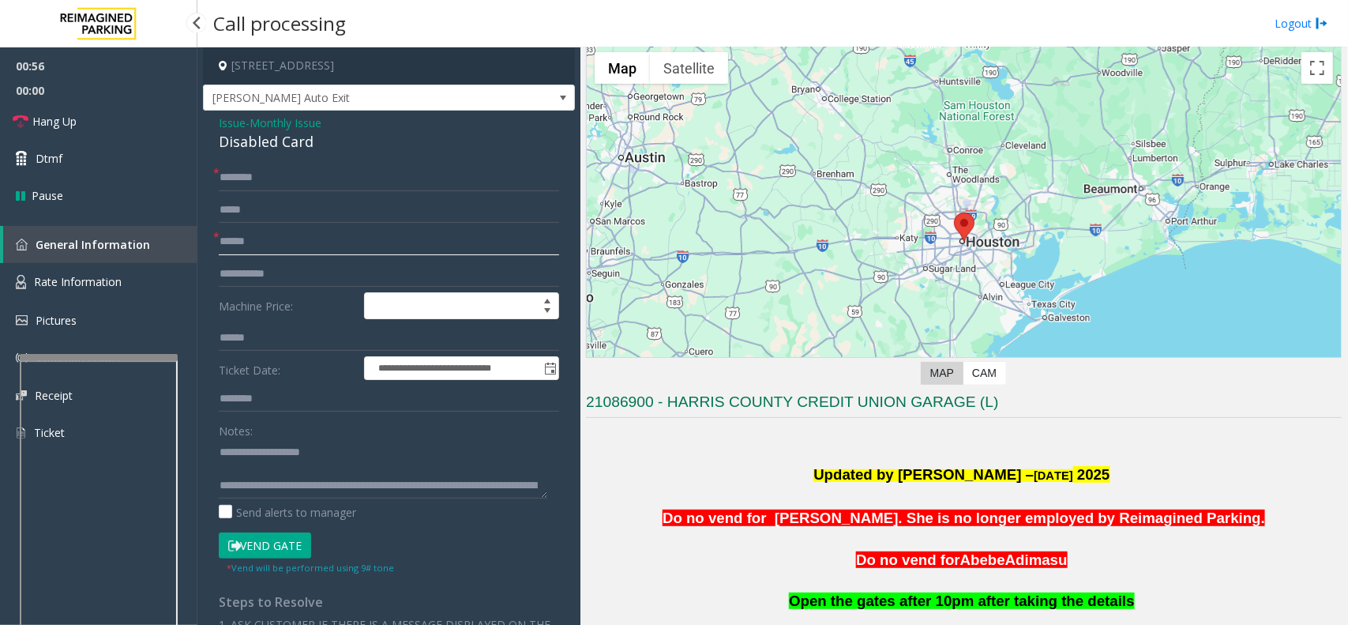
click at [91, 242] on app-root "**********" at bounding box center [674, 312] width 1348 height 625
type input "*****"
click at [356, 188] on input "text" at bounding box center [389, 177] width 340 height 27
type input "*******"
drag, startPoint x: 326, startPoint y: 180, endPoint x: 46, endPoint y: 167, distance: 280.7
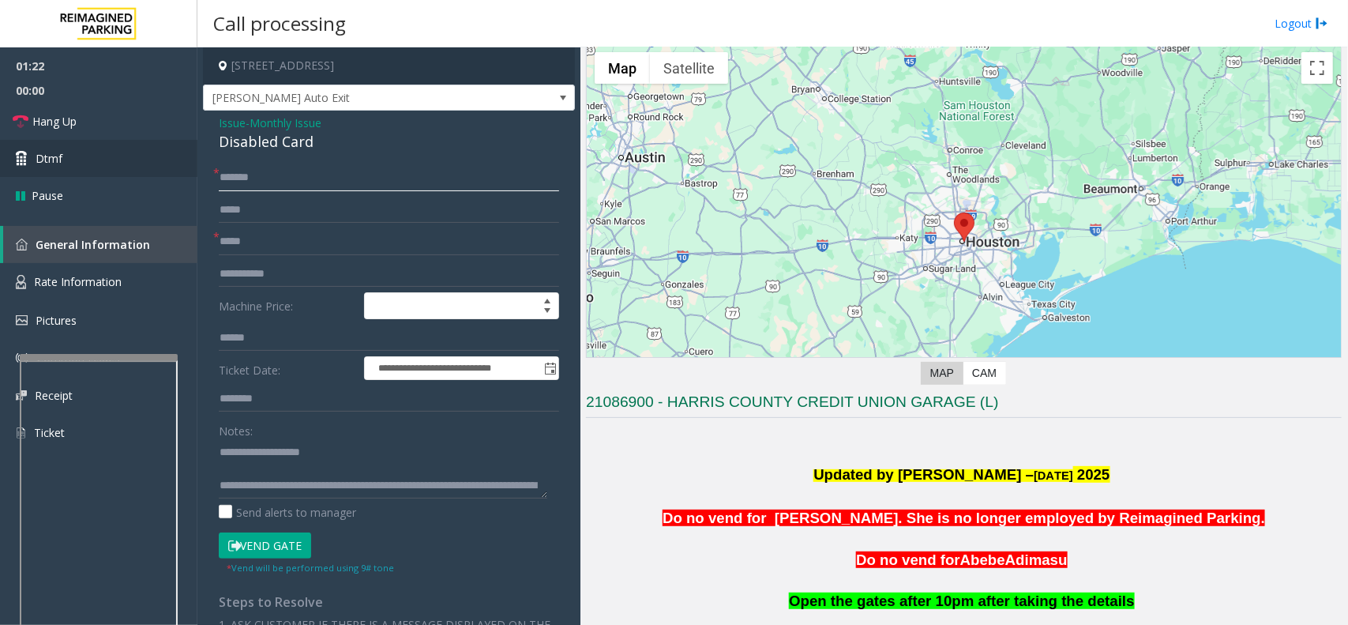
click at [100, 188] on app-root "**********" at bounding box center [674, 312] width 1348 height 625
type input "*******"
click at [287, 547] on button "Vend Gate" at bounding box center [265, 545] width 92 height 27
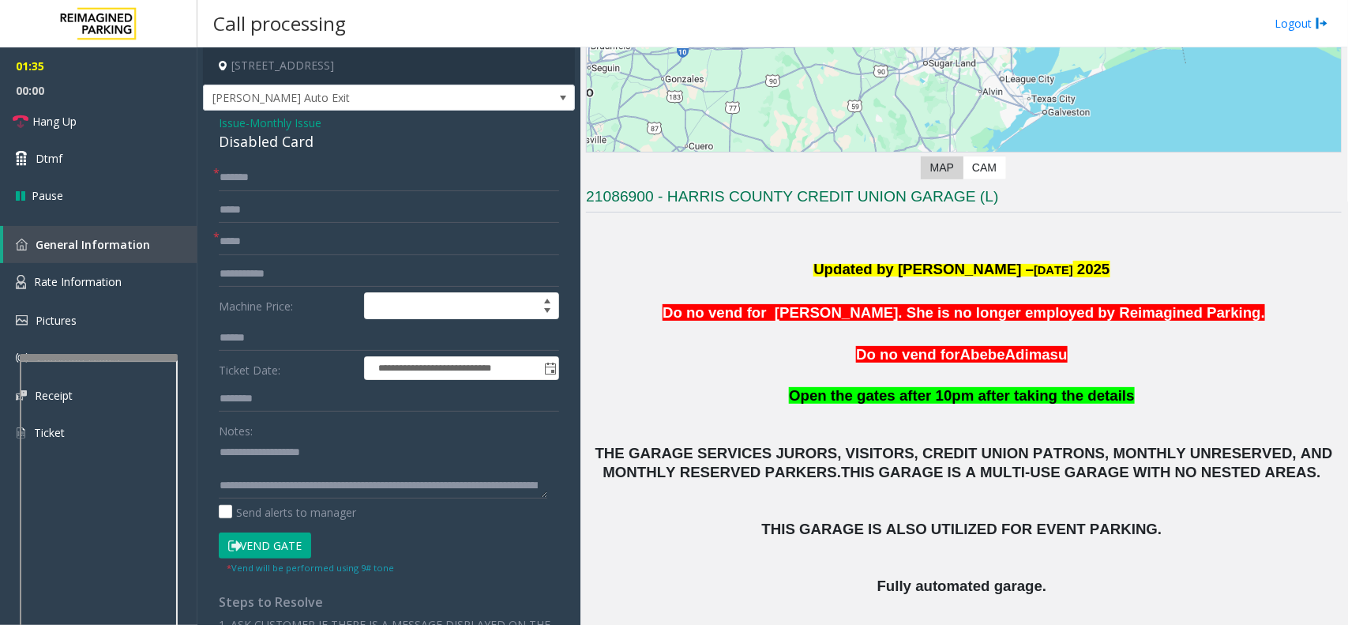
scroll to position [436, 0]
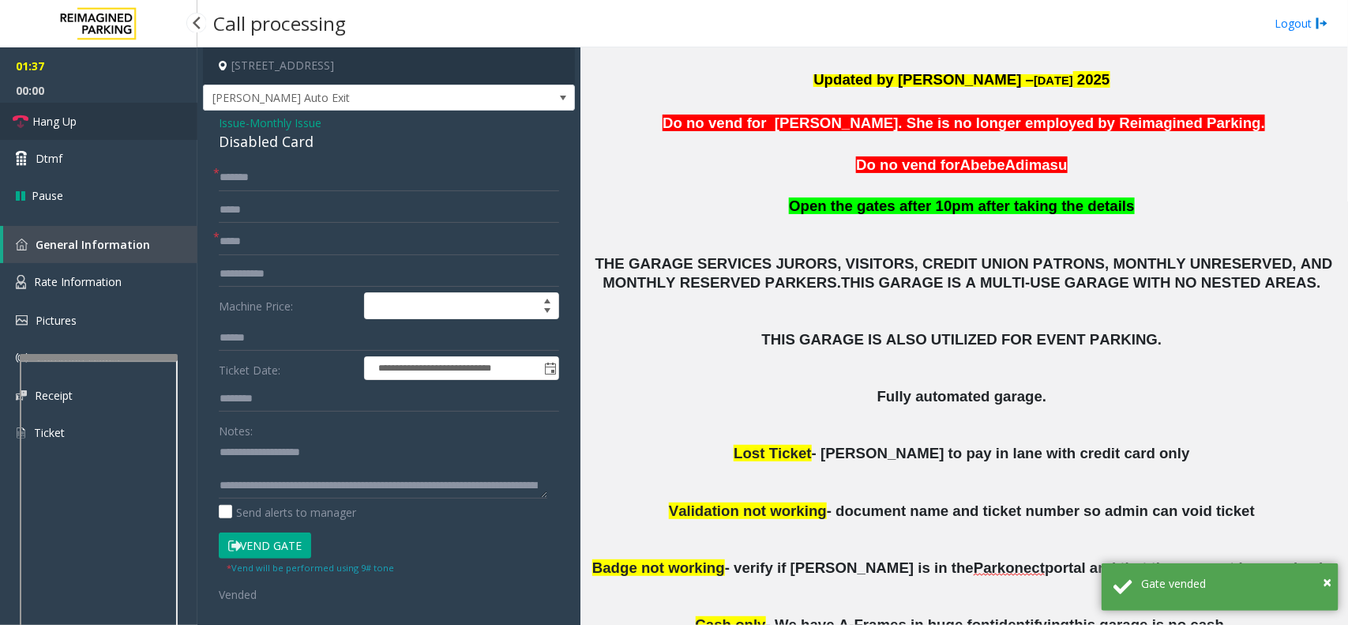
click at [127, 116] on link "Hang Up" at bounding box center [98, 121] width 197 height 37
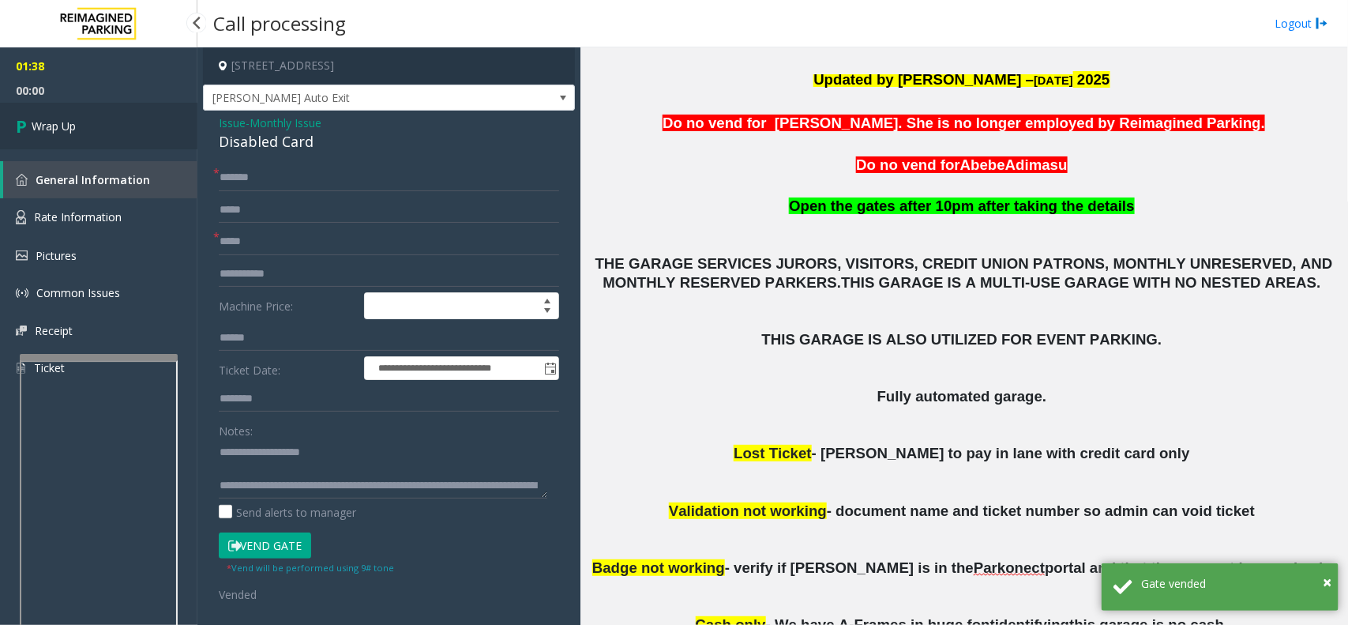
click at [144, 122] on link "Wrap Up" at bounding box center [98, 126] width 197 height 47
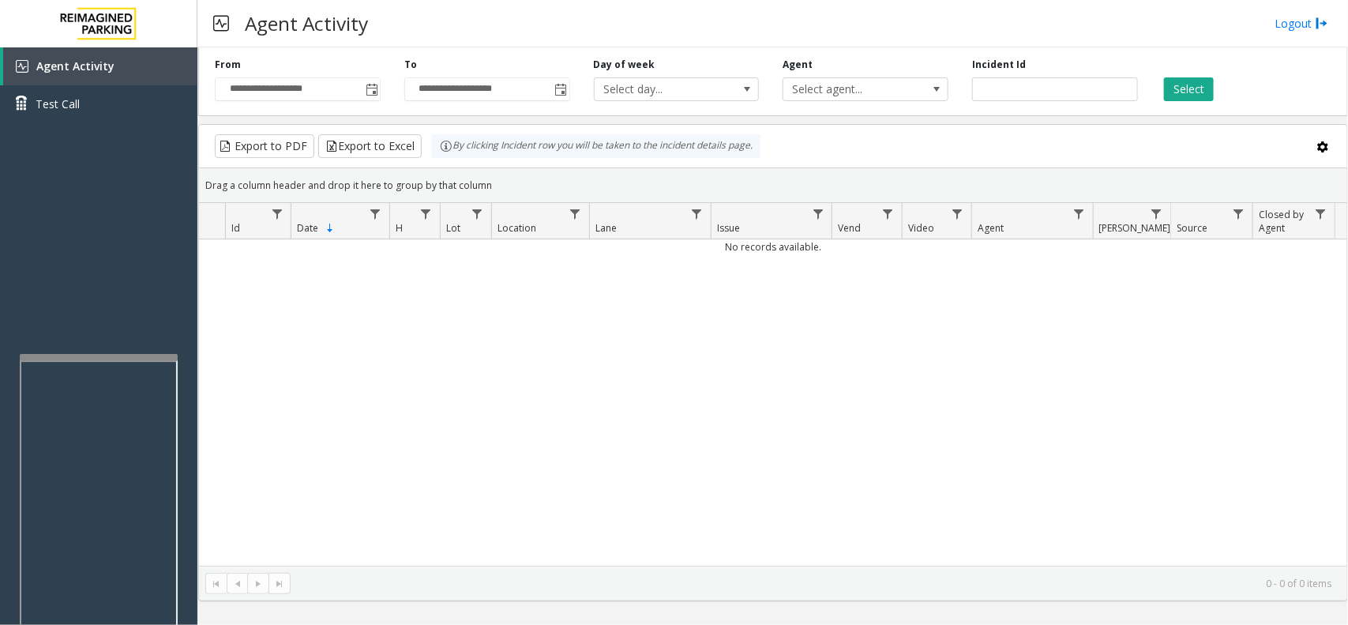
click at [760, 250] on td "No records available." at bounding box center [773, 246] width 1148 height 15
click at [765, 246] on td "No records available." at bounding box center [773, 246] width 1148 height 15
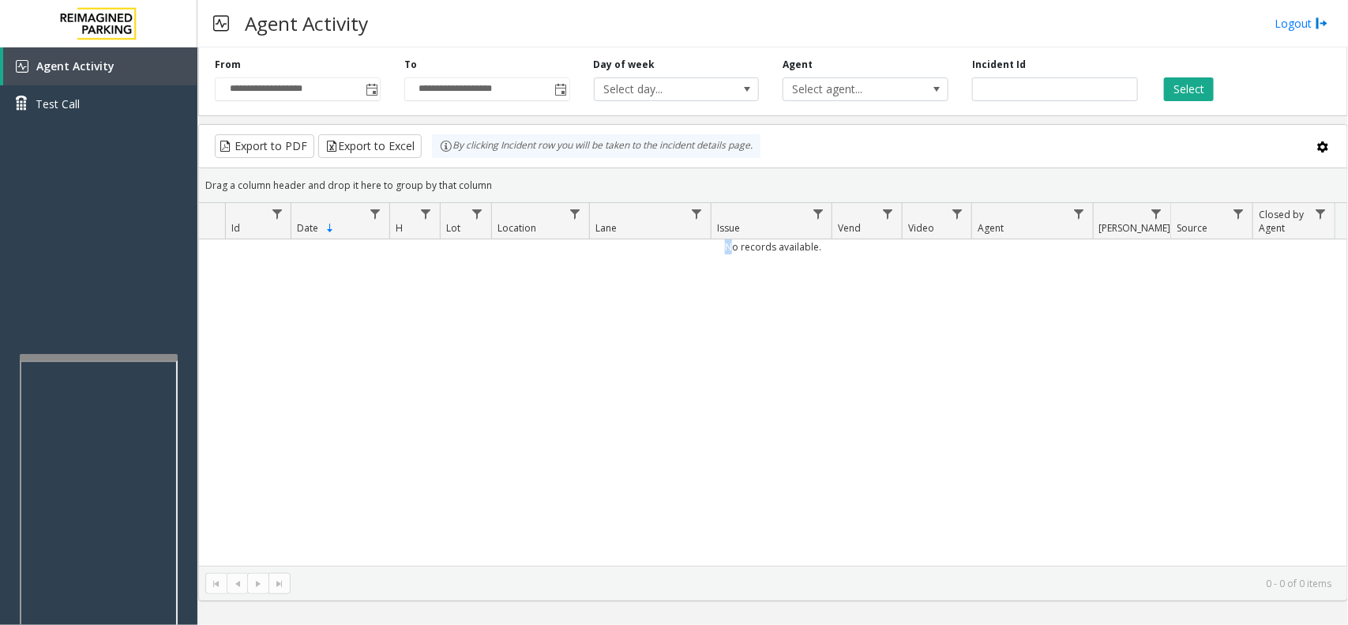
drag, startPoint x: 712, startPoint y: 250, endPoint x: 873, endPoint y: 258, distance: 161.3
click at [873, 258] on div "No records available." at bounding box center [773, 402] width 1148 height 326
click at [693, 306] on div "No records available." at bounding box center [773, 402] width 1148 height 326
click at [658, 241] on body "**********" at bounding box center [674, 312] width 1348 height 625
drag, startPoint x: 843, startPoint y: 265, endPoint x: 642, endPoint y: 266, distance: 200.6
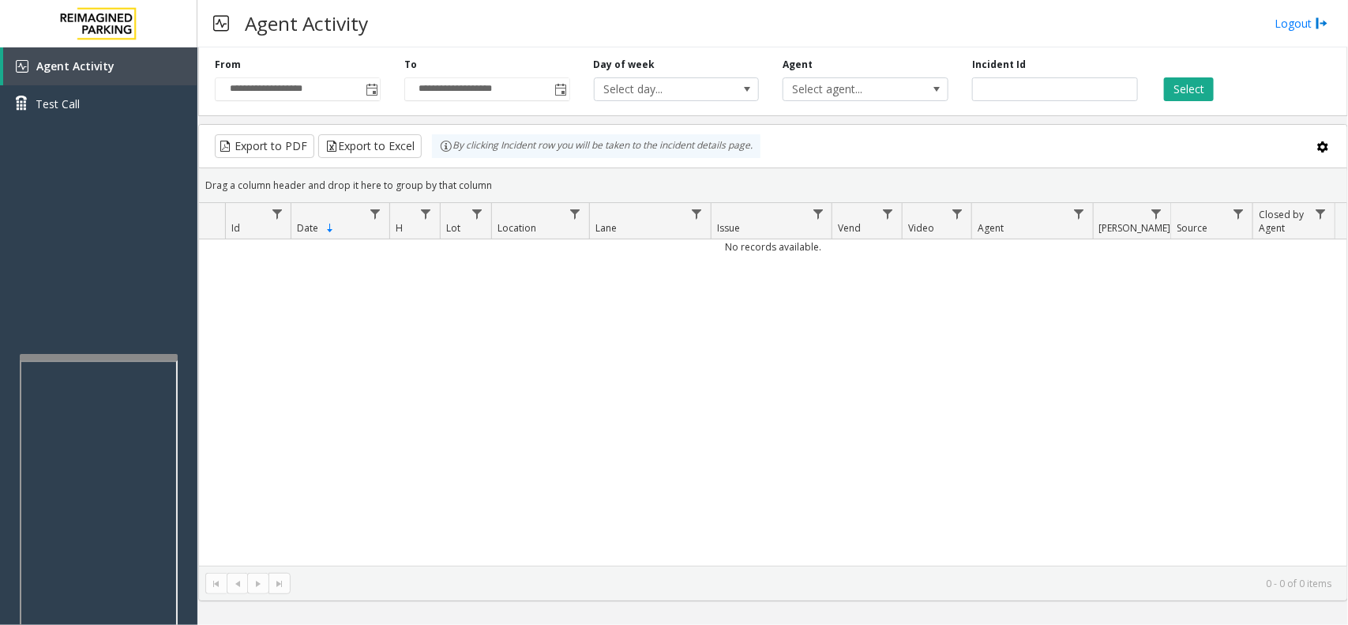
click at [642, 266] on div "No records available." at bounding box center [773, 402] width 1148 height 326
click at [636, 297] on div "No records available." at bounding box center [773, 402] width 1148 height 326
drag, startPoint x: 512, startPoint y: 265, endPoint x: 934, endPoint y: 273, distance: 421.8
click at [934, 273] on div "No records available." at bounding box center [773, 402] width 1148 height 326
click at [843, 298] on div "No records available." at bounding box center [773, 402] width 1148 height 326
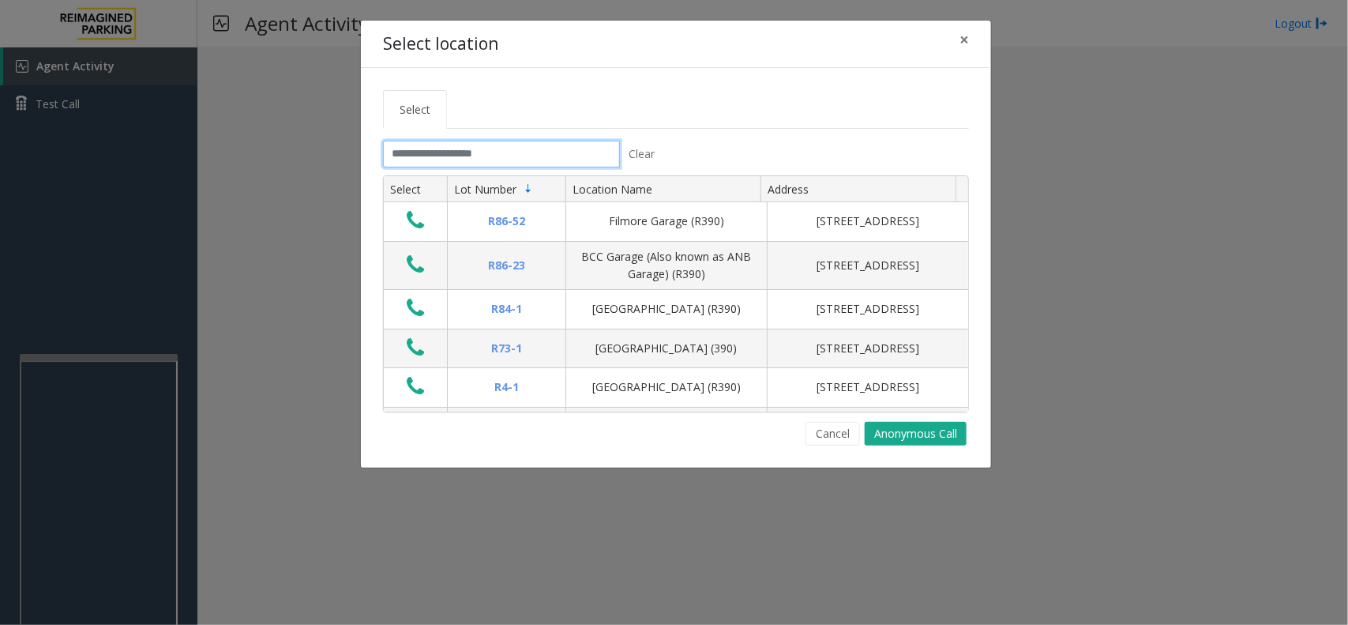
click at [537, 159] on input "text" at bounding box center [501, 154] width 237 height 27
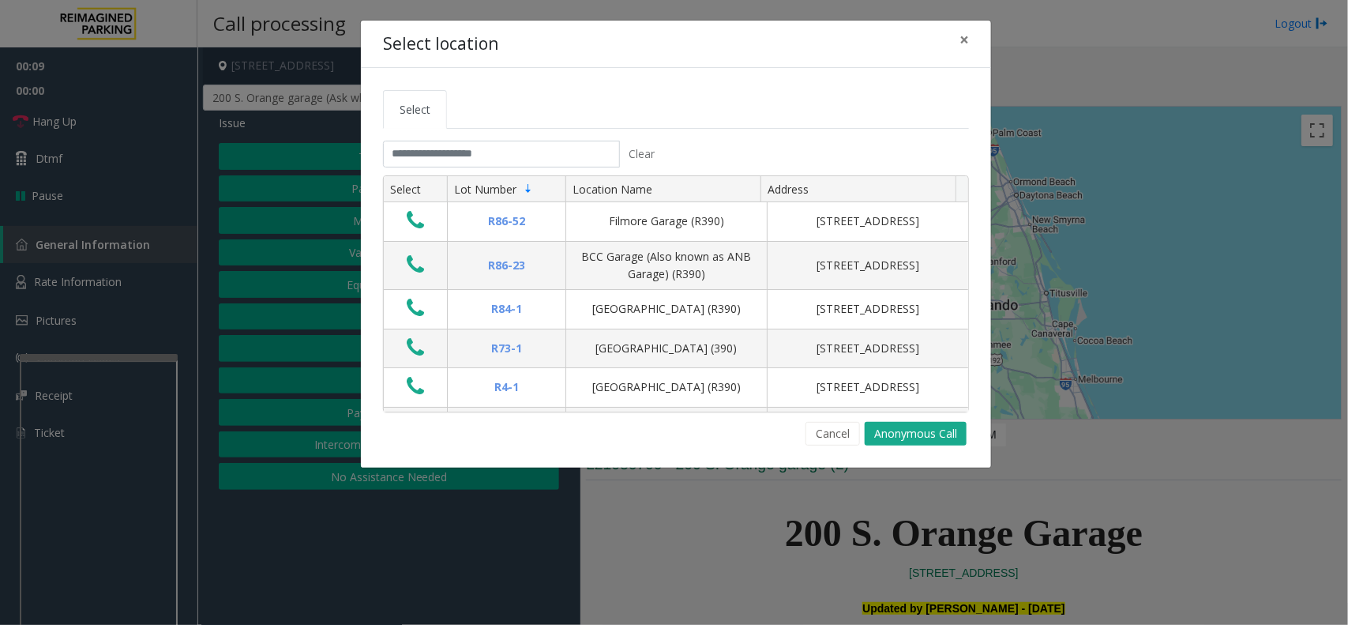
drag, startPoint x: 828, startPoint y: 450, endPoint x: 826, endPoint y: 441, distance: 9.6
click at [828, 446] on div "Select Clear Select Lot Number Location Name Address R86-[GEOGRAPHIC_DATA][STRE…" at bounding box center [676, 268] width 630 height 400
click at [826, 441] on button "Cancel" at bounding box center [833, 434] width 54 height 24
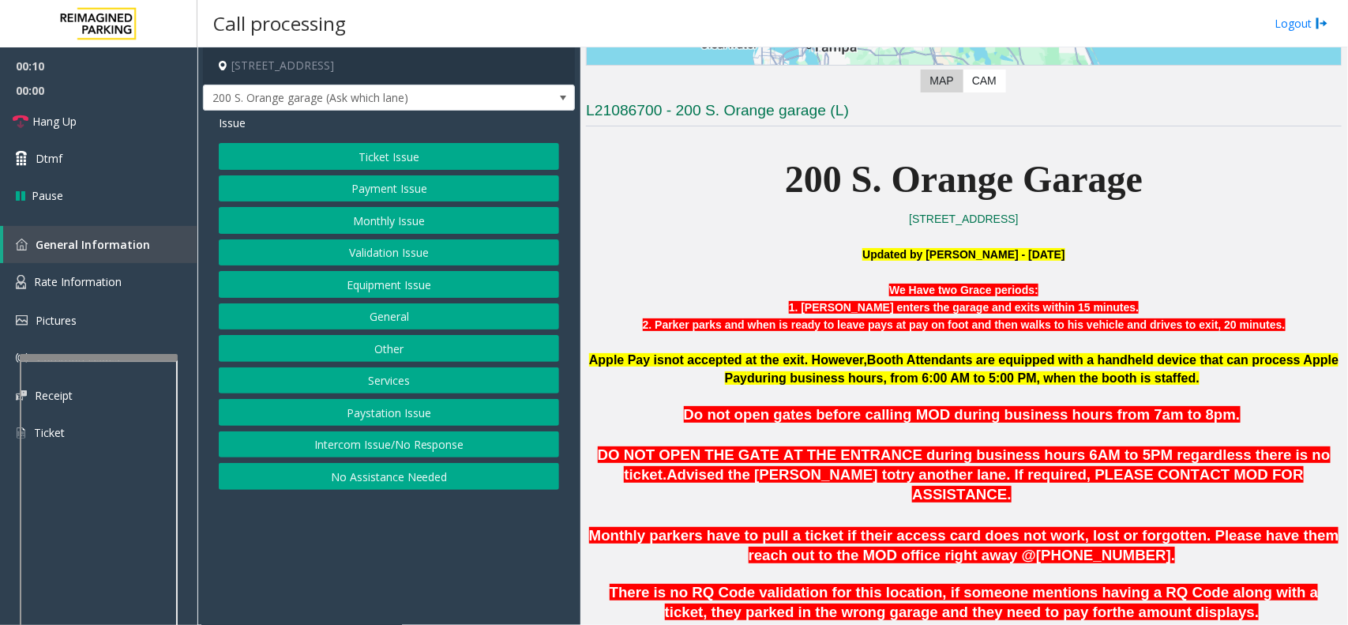
scroll to position [395, 0]
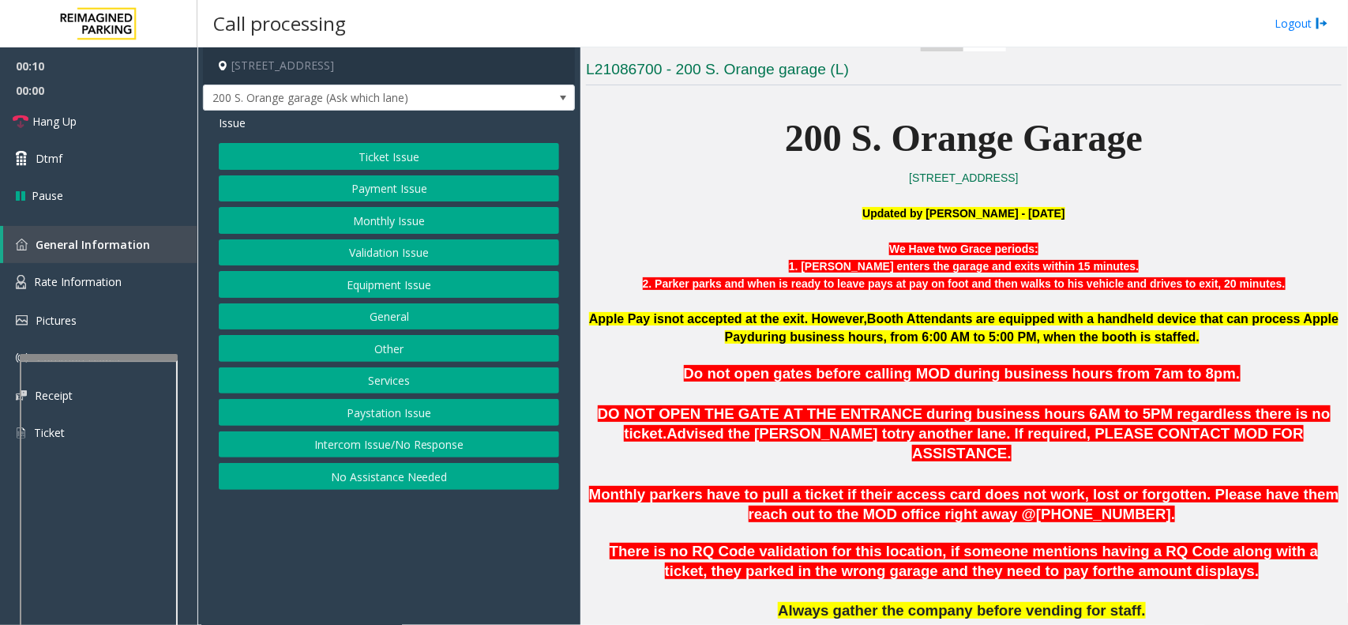
drag, startPoint x: 825, startPoint y: 500, endPoint x: 810, endPoint y: 498, distance: 16.0
drag, startPoint x: 810, startPoint y: 498, endPoint x: 790, endPoint y: 498, distance: 19.7
click at [790, 498] on p "Monthly parkers have to pull a ticket if their access card does not work, lost …" at bounding box center [964, 494] width 756 height 58
click at [354, 222] on button "Monthly Issue" at bounding box center [389, 220] width 340 height 27
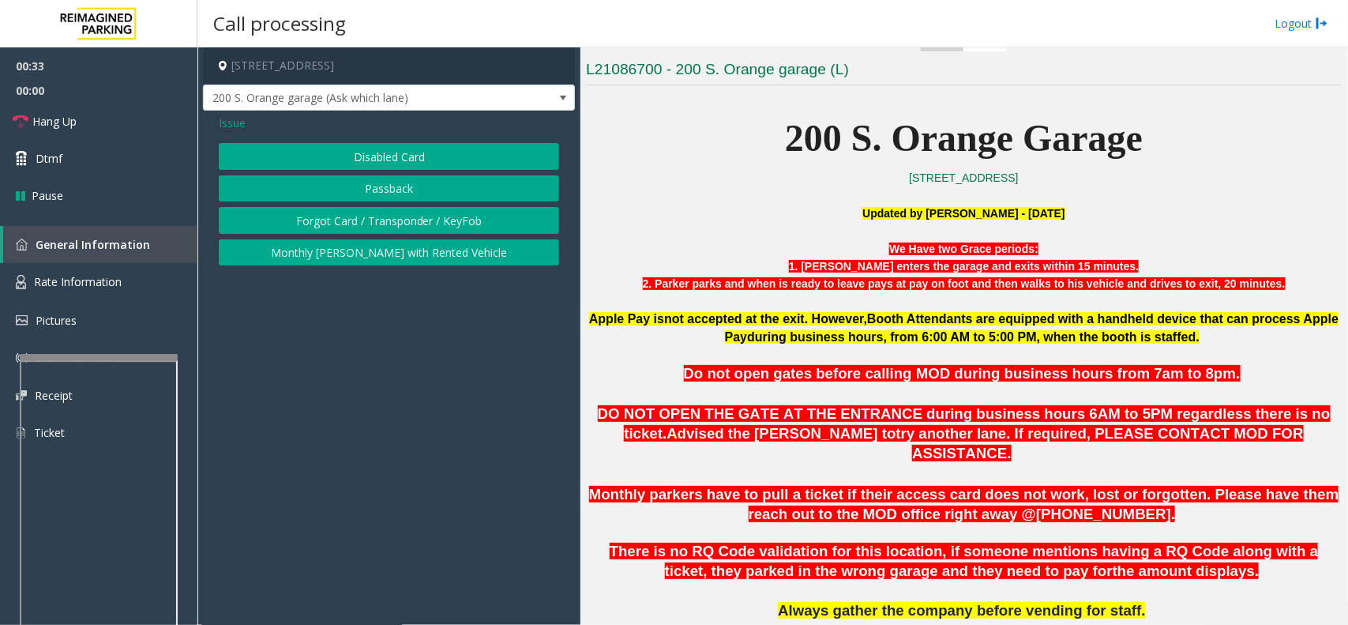
click at [328, 216] on button "Forgot Card / Transponder / KeyFob" at bounding box center [389, 220] width 340 height 27
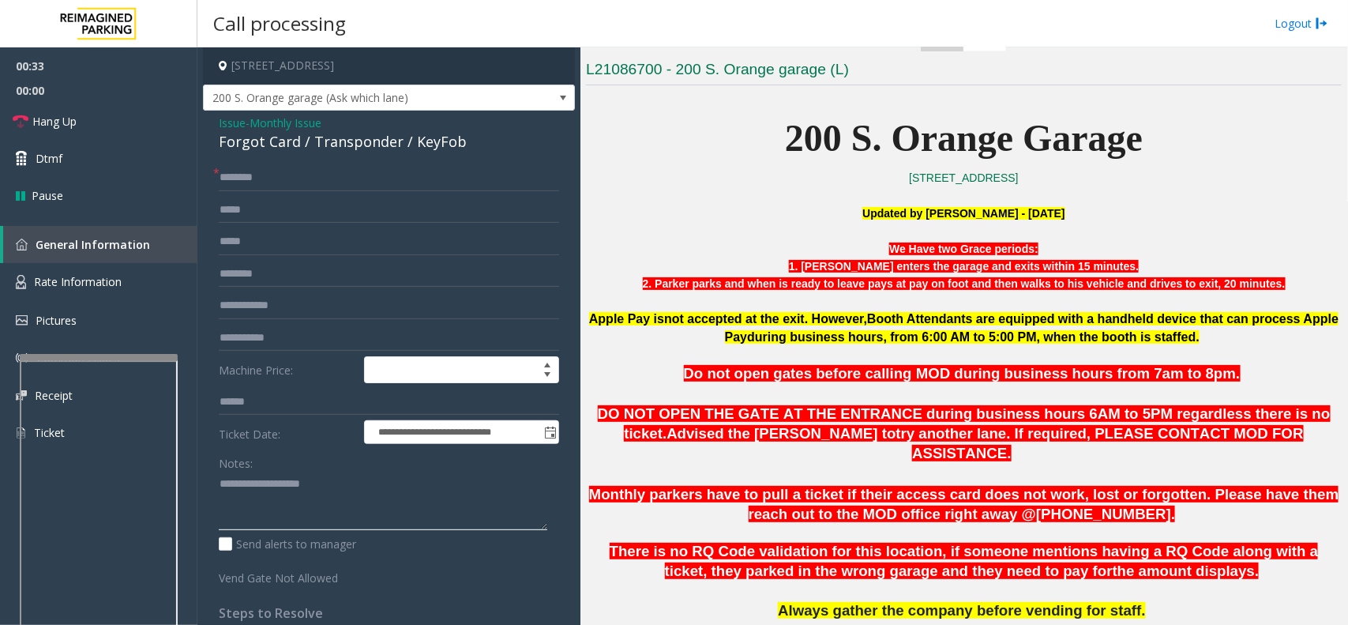
paste textarea "**********"
click at [322, 474] on textarea at bounding box center [383, 500] width 329 height 59
drag, startPoint x: 205, startPoint y: 135, endPoint x: 297, endPoint y: 147, distance: 92.4
click at [297, 147] on div "**********" at bounding box center [389, 401] width 372 height 581
paste textarea "**********"
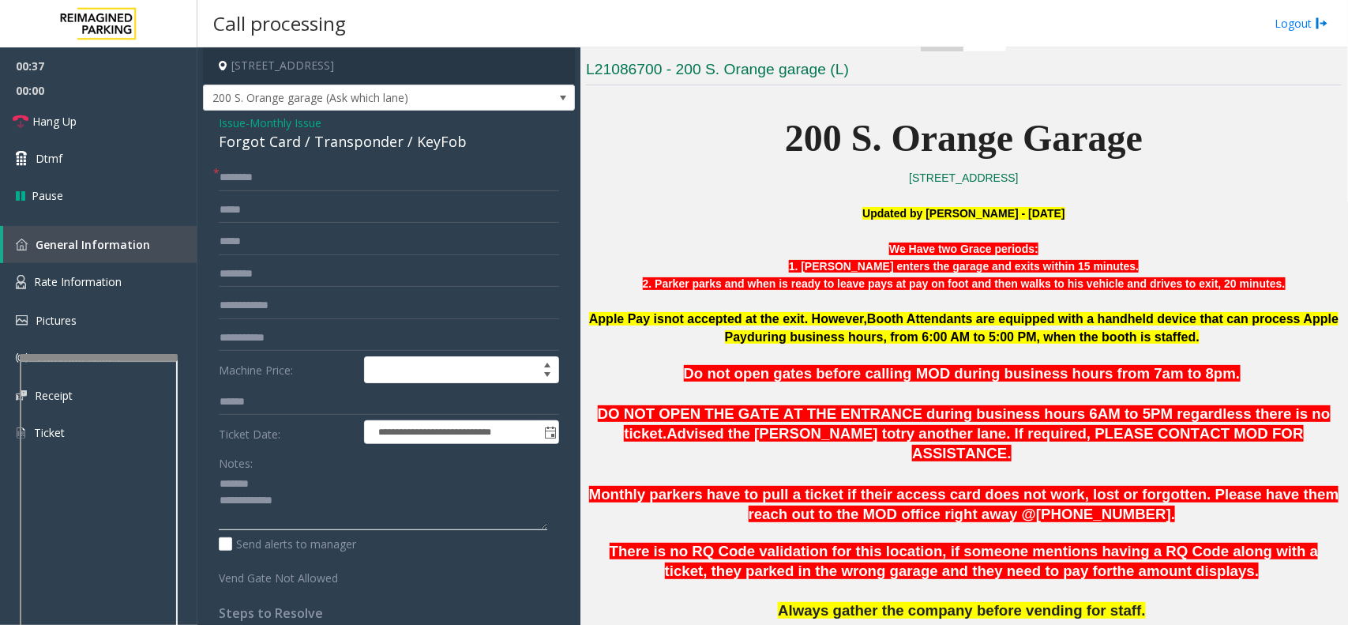
click at [272, 484] on textarea at bounding box center [383, 500] width 329 height 59
type textarea "**********"
click at [136, 109] on link "Hang Up" at bounding box center [98, 121] width 197 height 37
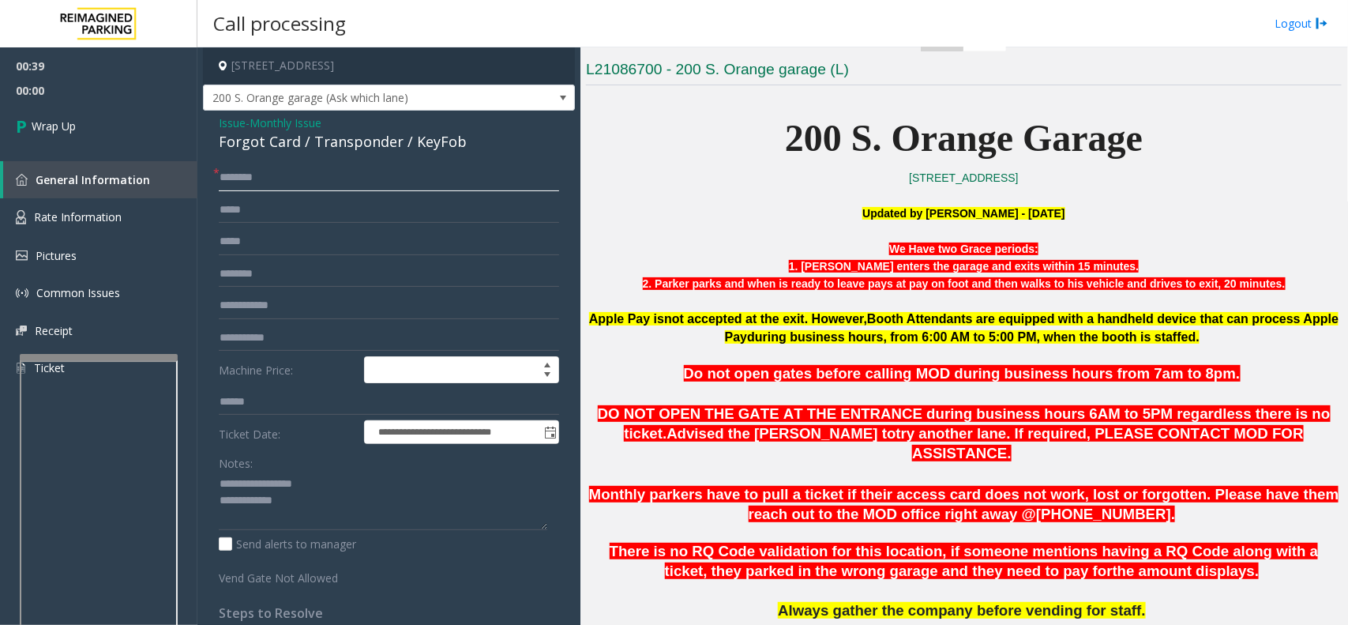
click at [269, 176] on input "text" at bounding box center [389, 177] width 340 height 27
type input "**"
click at [368, 515] on textarea at bounding box center [383, 500] width 329 height 59
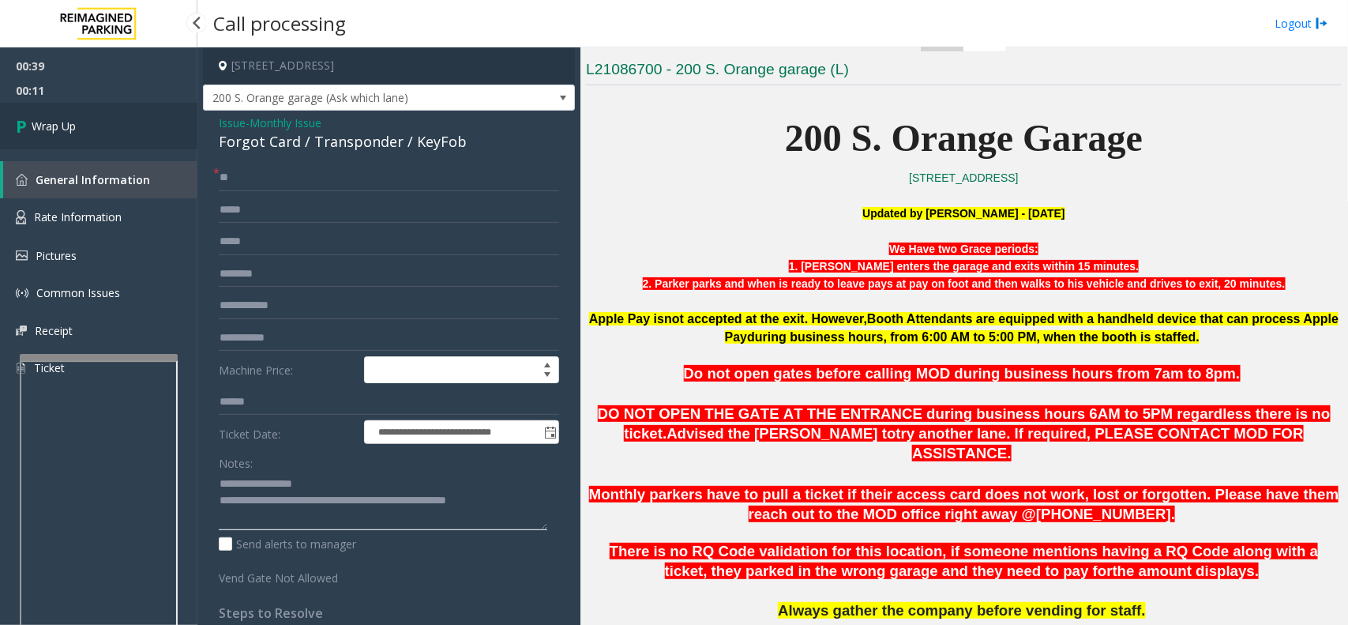
type textarea "**********"
click at [163, 118] on link "Wrap Up" at bounding box center [98, 126] width 197 height 47
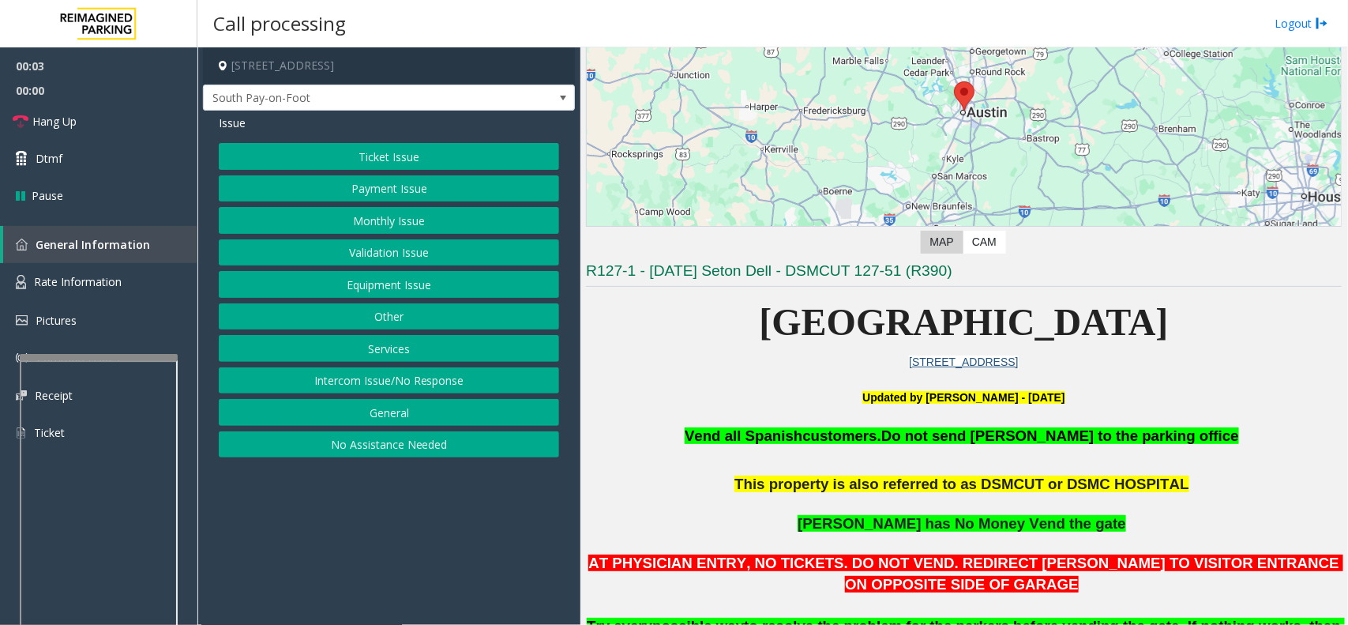
scroll to position [395, 0]
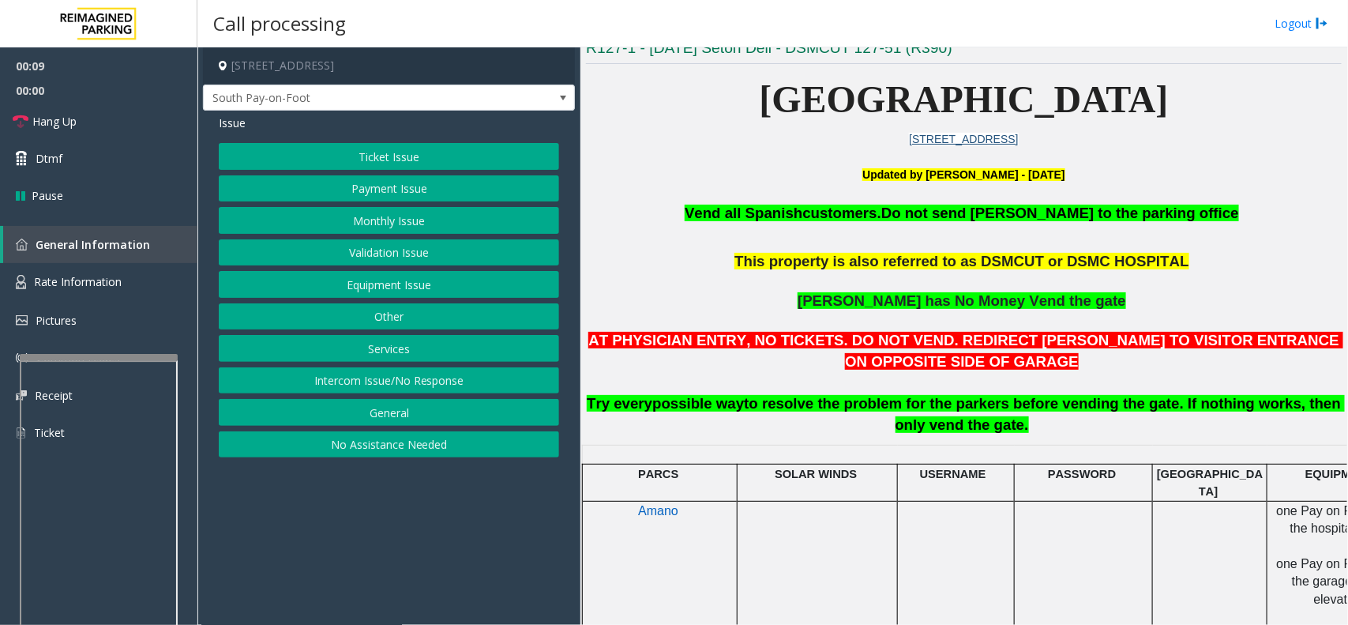
click at [393, 289] on button "Equipment Issue" at bounding box center [389, 284] width 340 height 27
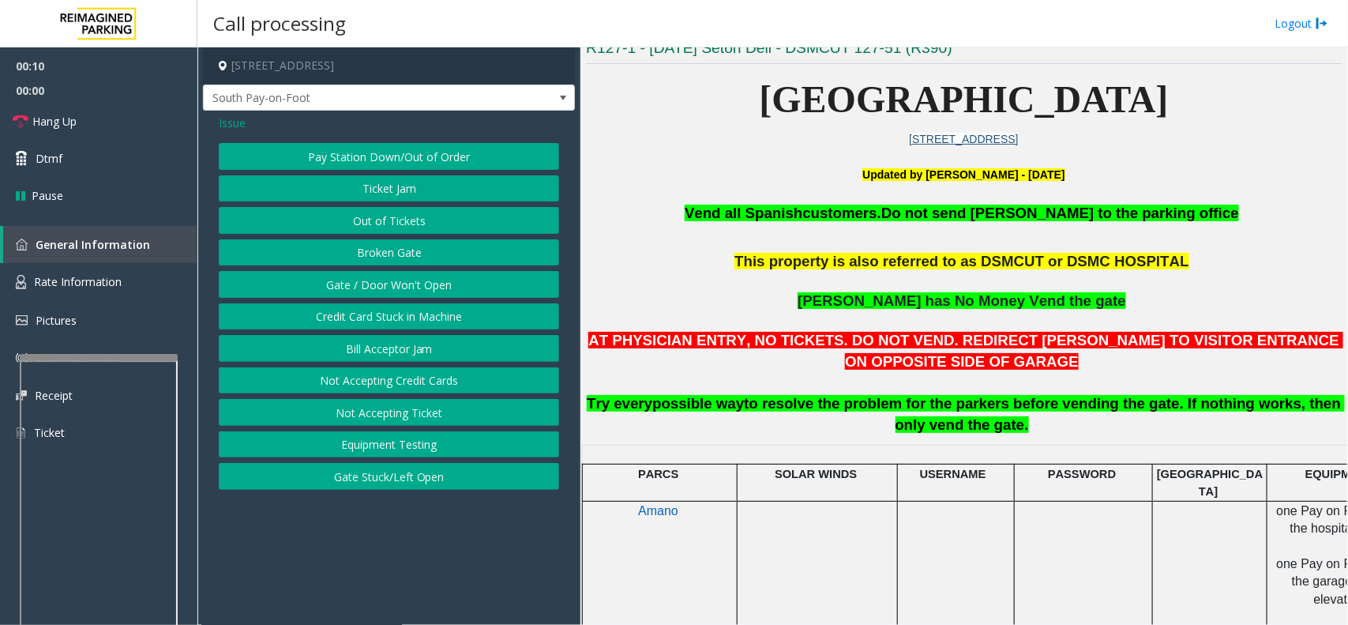
click at [385, 193] on button "Ticket Jam" at bounding box center [389, 188] width 340 height 27
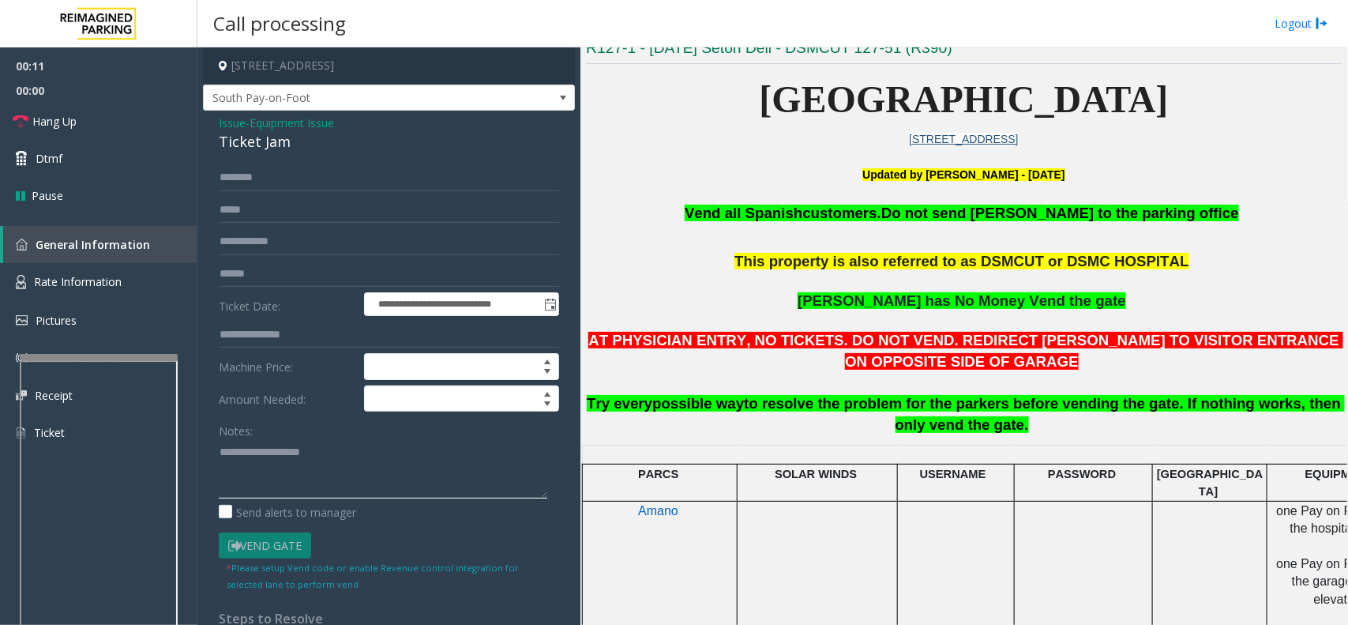
click at [391, 484] on textarea at bounding box center [383, 468] width 329 height 59
paste textarea "**********"
click at [246, 132] on div "Ticket Jam" at bounding box center [389, 141] width 340 height 21
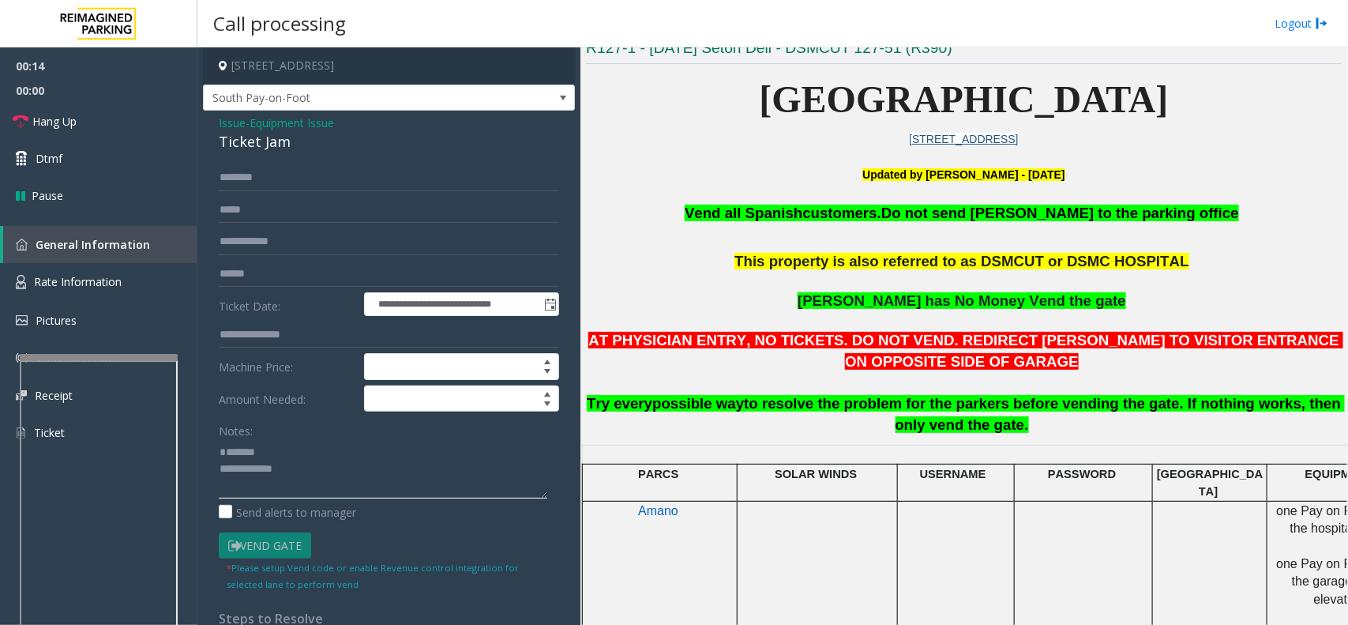
click at [321, 448] on textarea at bounding box center [383, 468] width 329 height 59
paste textarea "**********"
click at [367, 502] on div "Notes: Send alerts to manager" at bounding box center [389, 468] width 340 height 103
click at [365, 487] on textarea at bounding box center [383, 468] width 329 height 59
click at [115, 121] on link "Hang Up" at bounding box center [98, 121] width 197 height 37
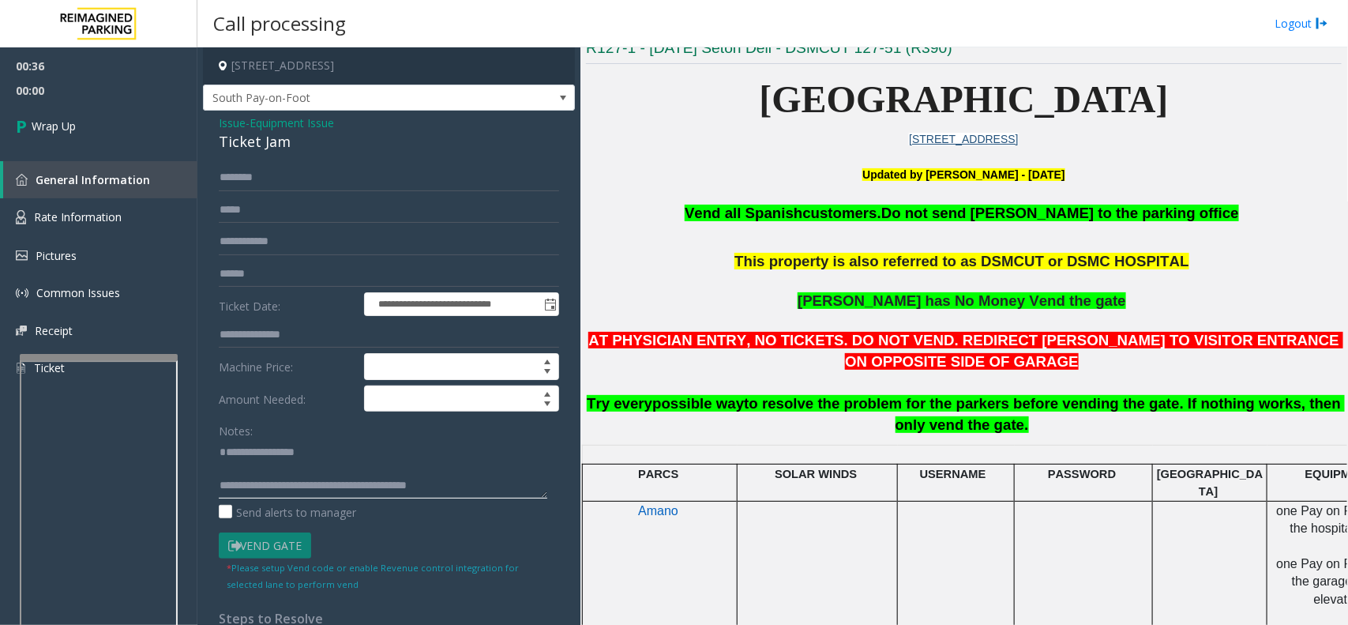
drag, startPoint x: 490, startPoint y: 466, endPoint x: 503, endPoint y: 470, distance: 13.2
click at [496, 467] on textarea at bounding box center [383, 468] width 329 height 59
click at [504, 486] on textarea at bounding box center [383, 468] width 329 height 59
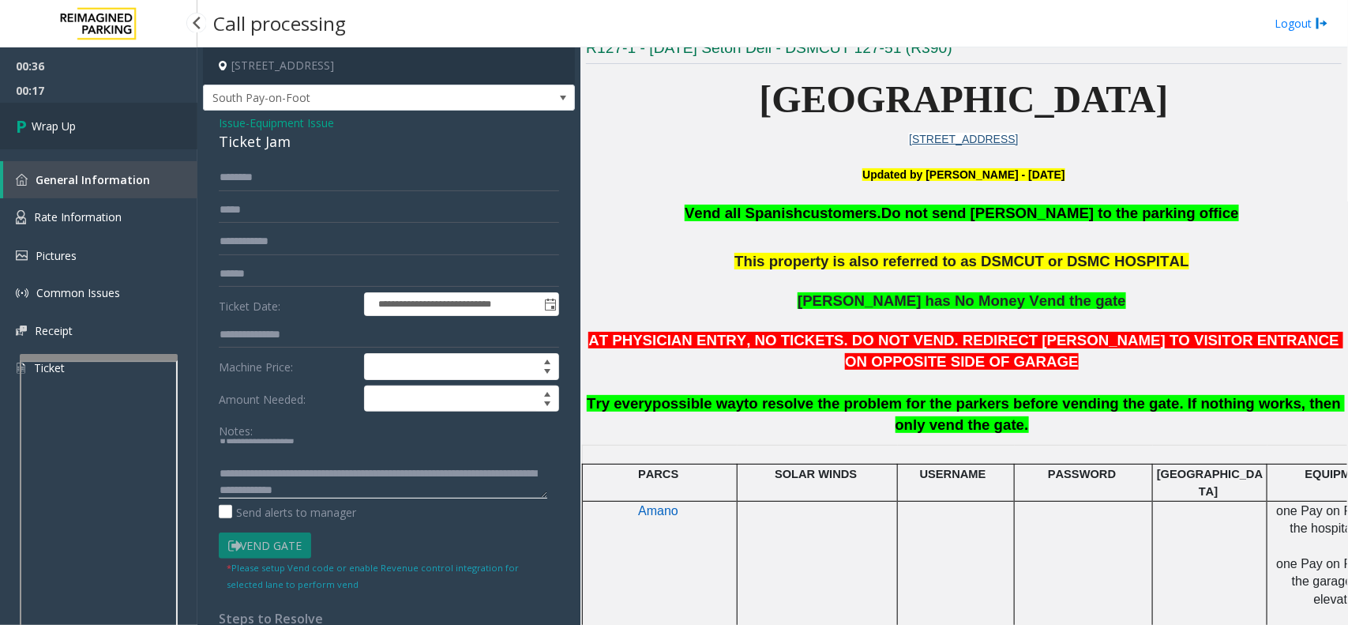
type textarea "**********"
click at [135, 137] on link "Wrap Up" at bounding box center [98, 126] width 197 height 47
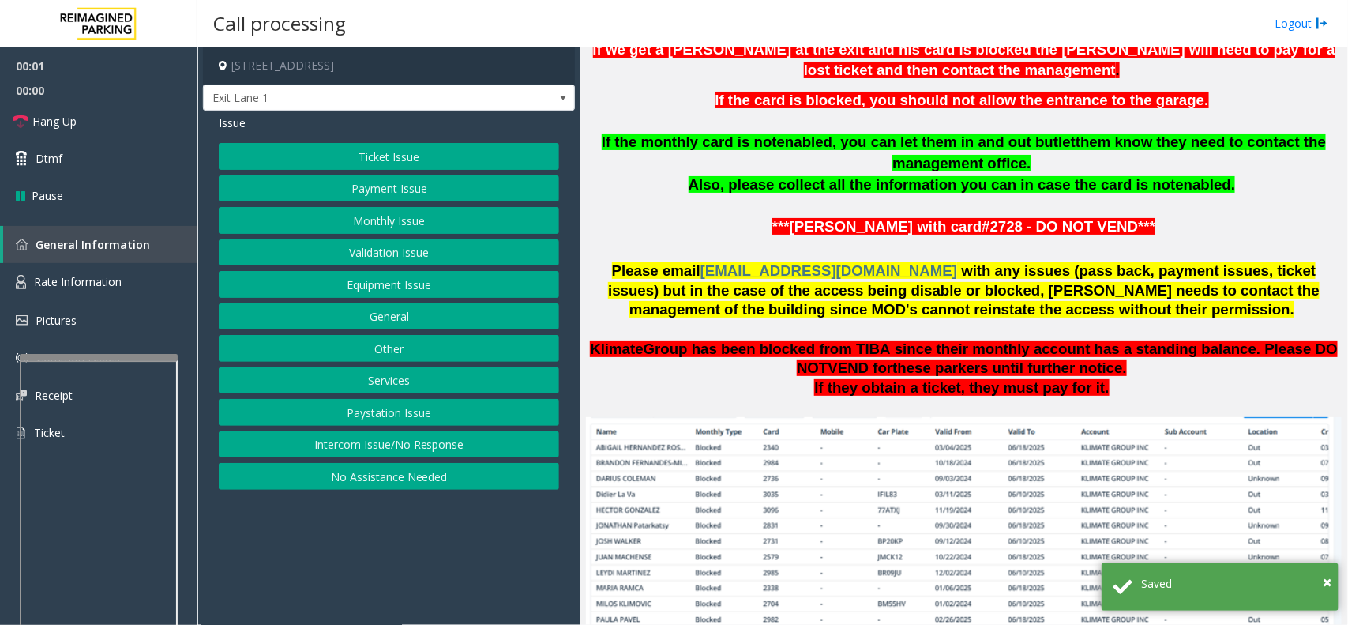
scroll to position [987, 0]
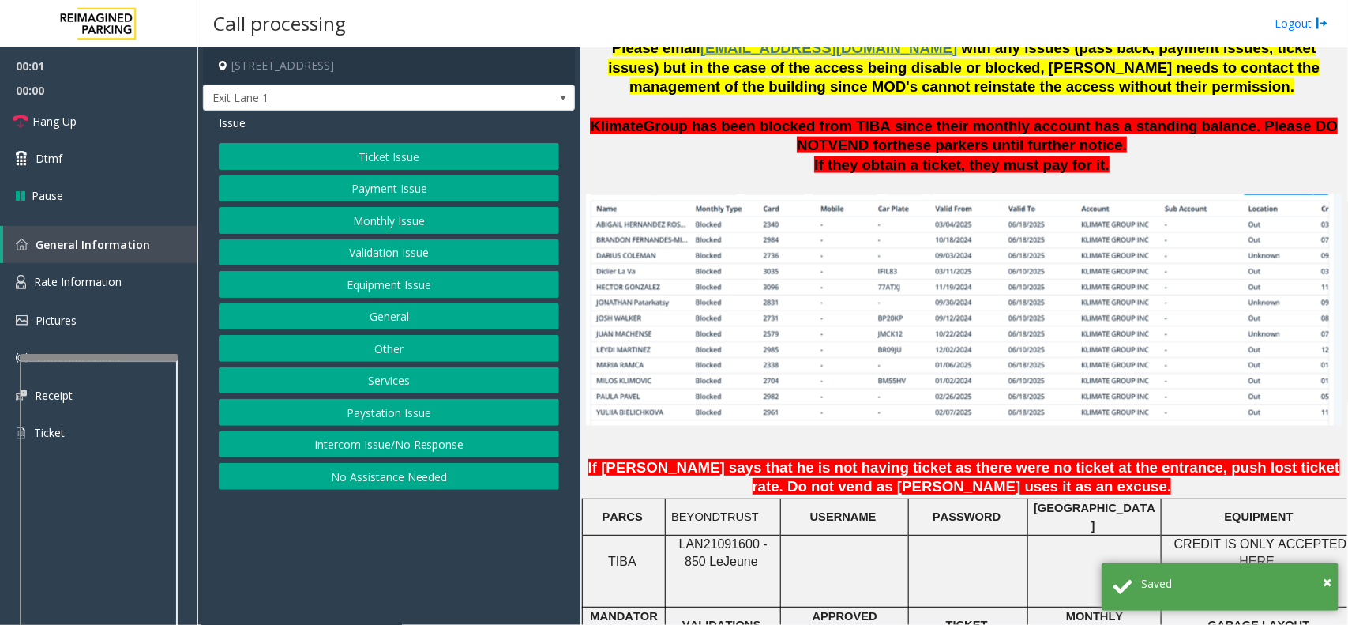
click at [719, 538] on span "LAN21091600 - 850 Le" at bounding box center [723, 552] width 88 height 31
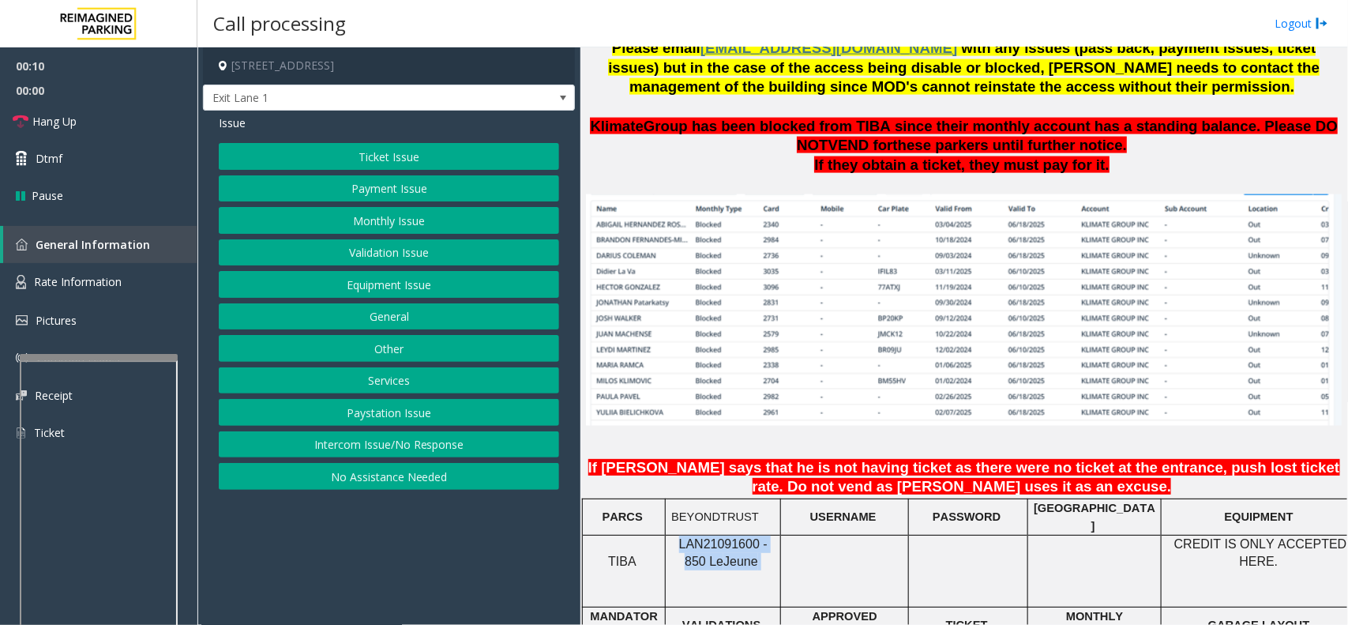
click at [395, 218] on button "Monthly Issue" at bounding box center [389, 220] width 340 height 27
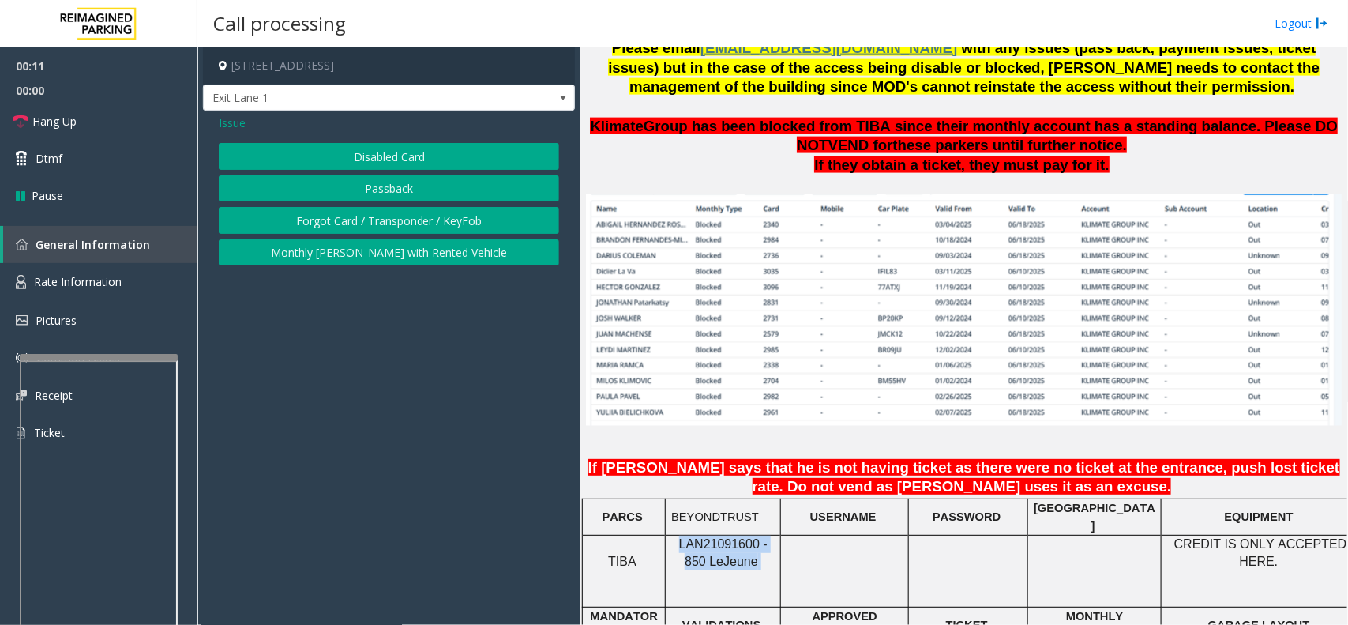
click at [400, 217] on button "Forgot Card / Transponder / KeyFob" at bounding box center [389, 220] width 340 height 27
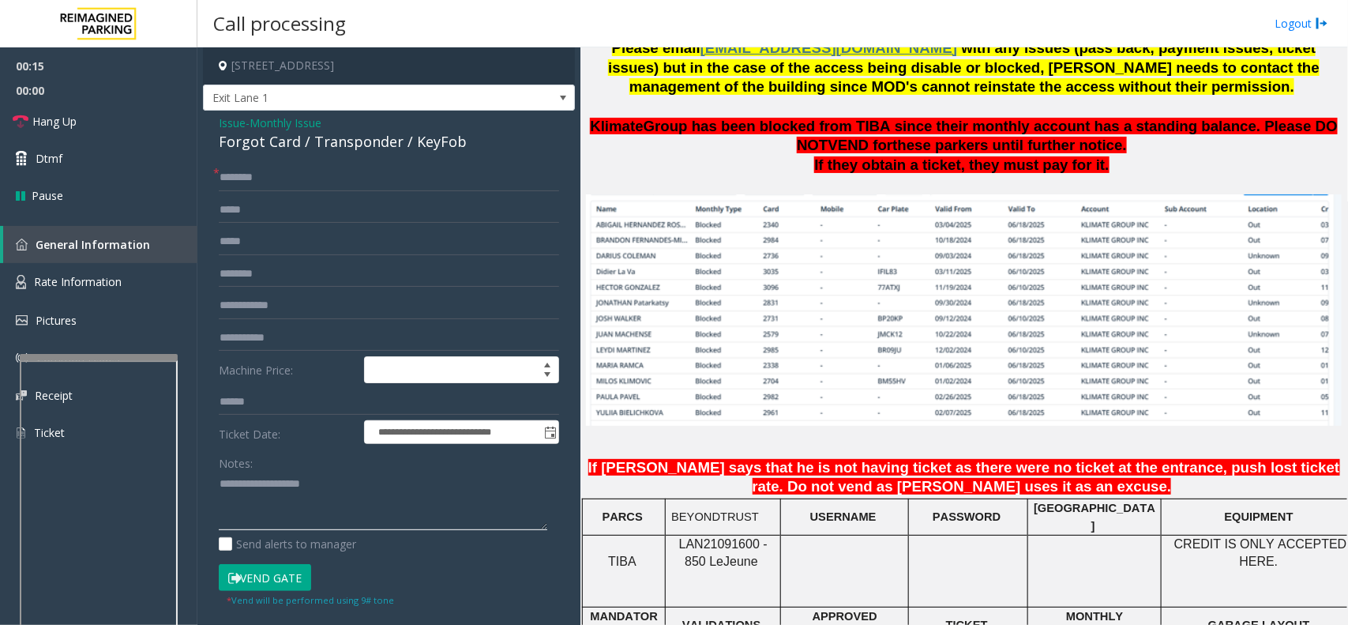
drag, startPoint x: 395, startPoint y: 507, endPoint x: 290, endPoint y: 417, distance: 138.3
click at [395, 507] on textarea at bounding box center [383, 500] width 329 height 59
paste textarea "**********"
click at [411, 145] on div "Forgot Card / Transponder / KeyFob" at bounding box center [389, 141] width 340 height 21
click at [338, 476] on textarea at bounding box center [383, 500] width 329 height 59
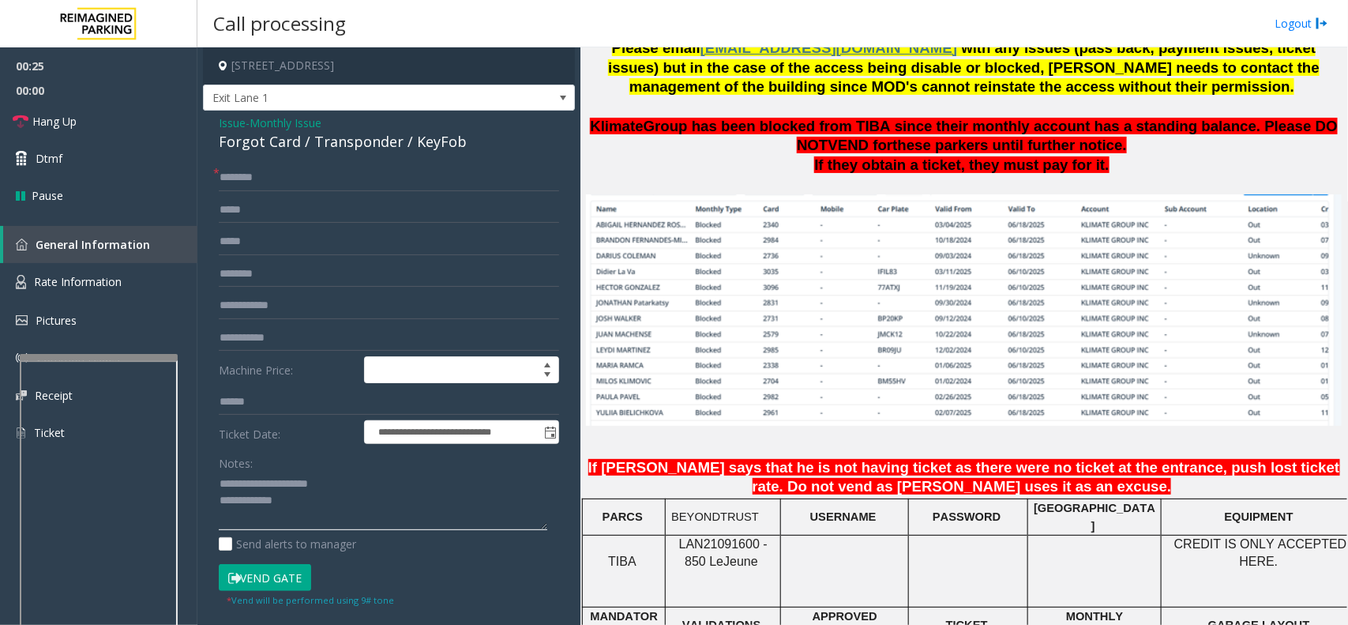
click at [355, 496] on textarea at bounding box center [383, 500] width 329 height 59
type textarea "**********"
click at [423, 183] on input "text" at bounding box center [389, 177] width 340 height 27
type input "**********"
drag, startPoint x: 241, startPoint y: 578, endPoint x: 297, endPoint y: 545, distance: 65.2
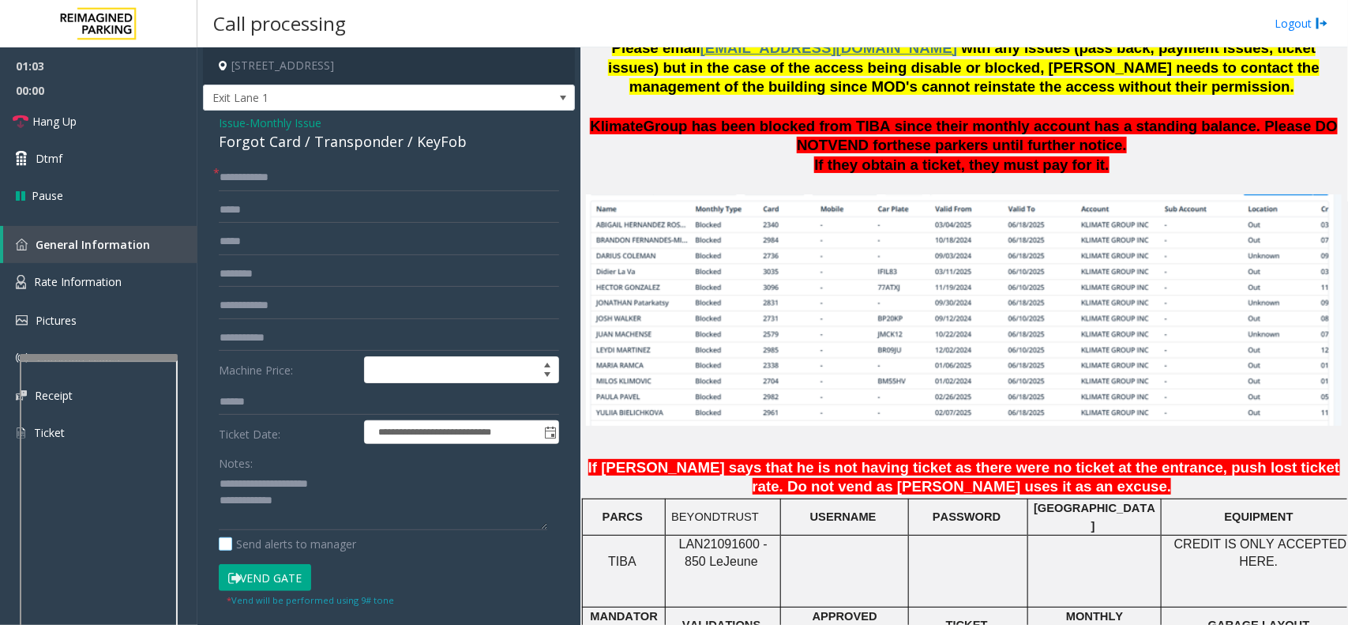
click at [241, 578] on button "Vend Gate" at bounding box center [265, 577] width 92 height 27
click at [346, 510] on textarea at bounding box center [383, 500] width 329 height 59
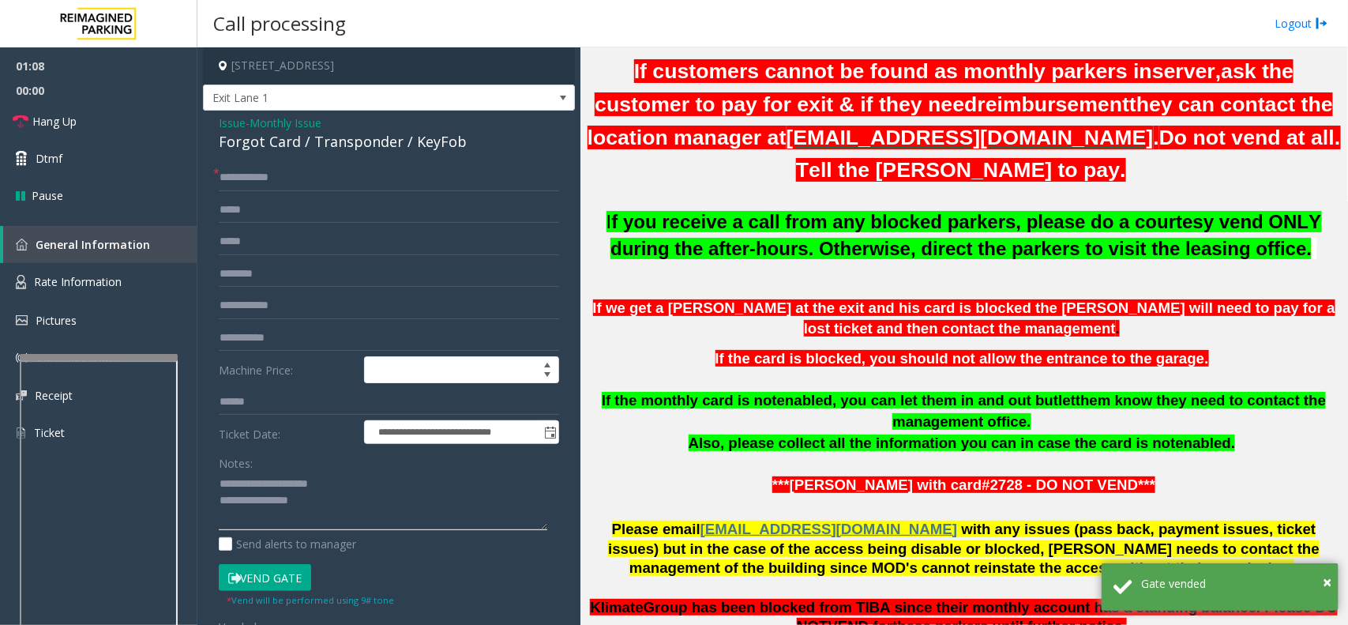
scroll to position [691, 0]
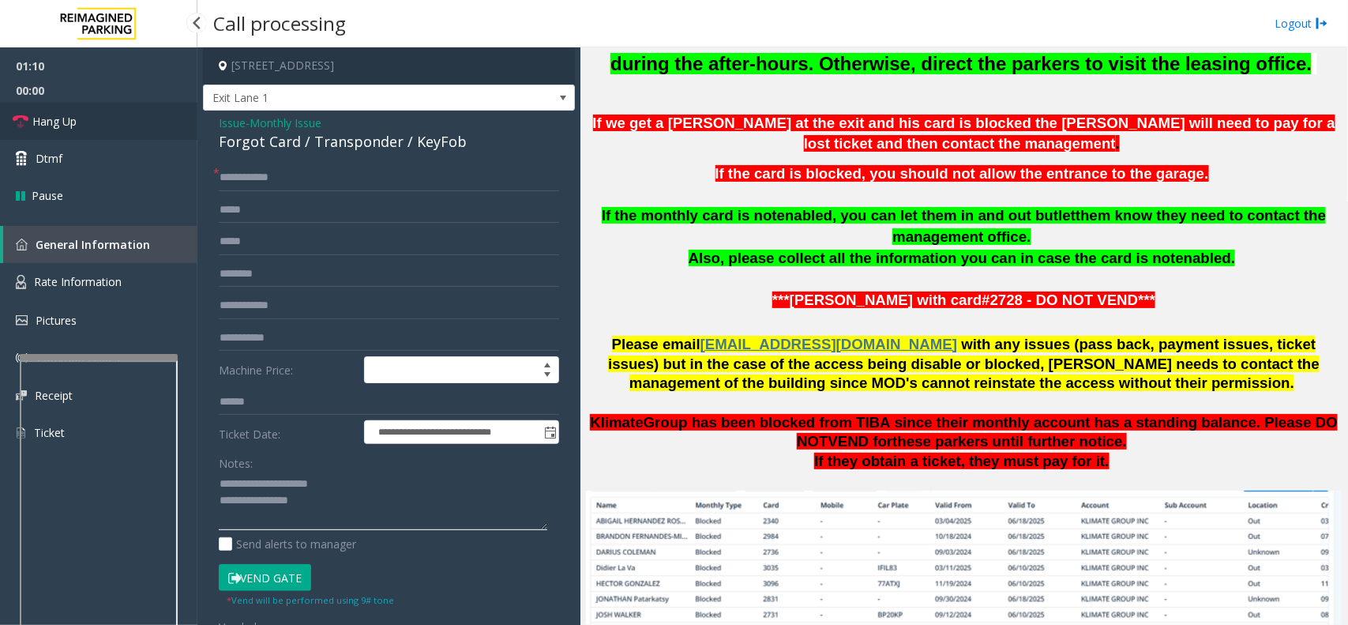
type textarea "**********"
click at [155, 126] on link "Hang Up" at bounding box center [98, 121] width 197 height 37
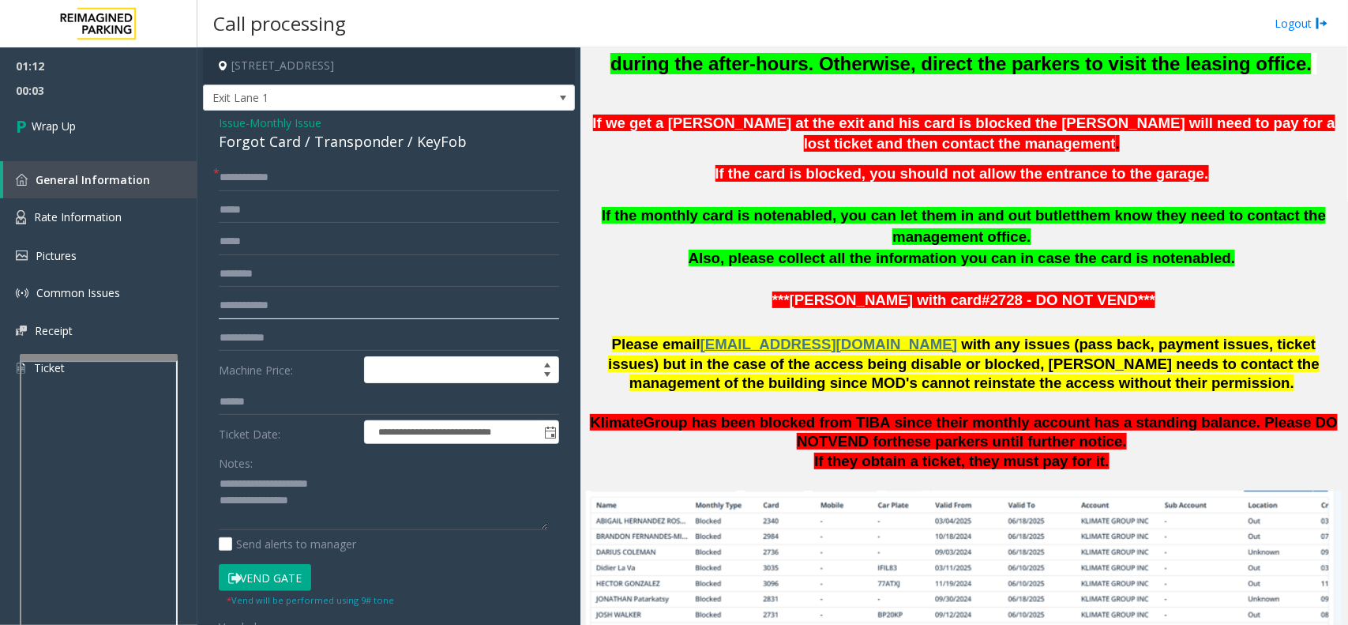
click at [289, 302] on input "text" at bounding box center [389, 305] width 340 height 27
type input "****"
click at [329, 526] on textarea at bounding box center [383, 500] width 329 height 59
type textarea "**********"
click at [79, 126] on link "Wrap Up" at bounding box center [98, 126] width 197 height 47
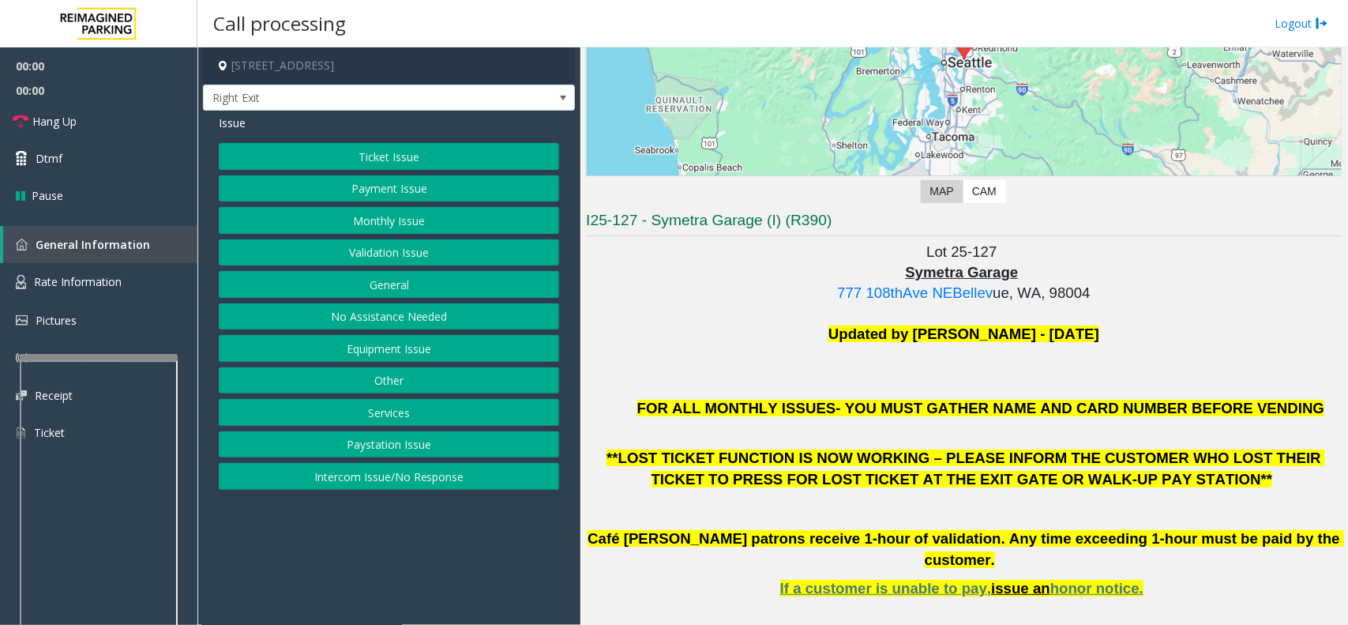
scroll to position [296, 0]
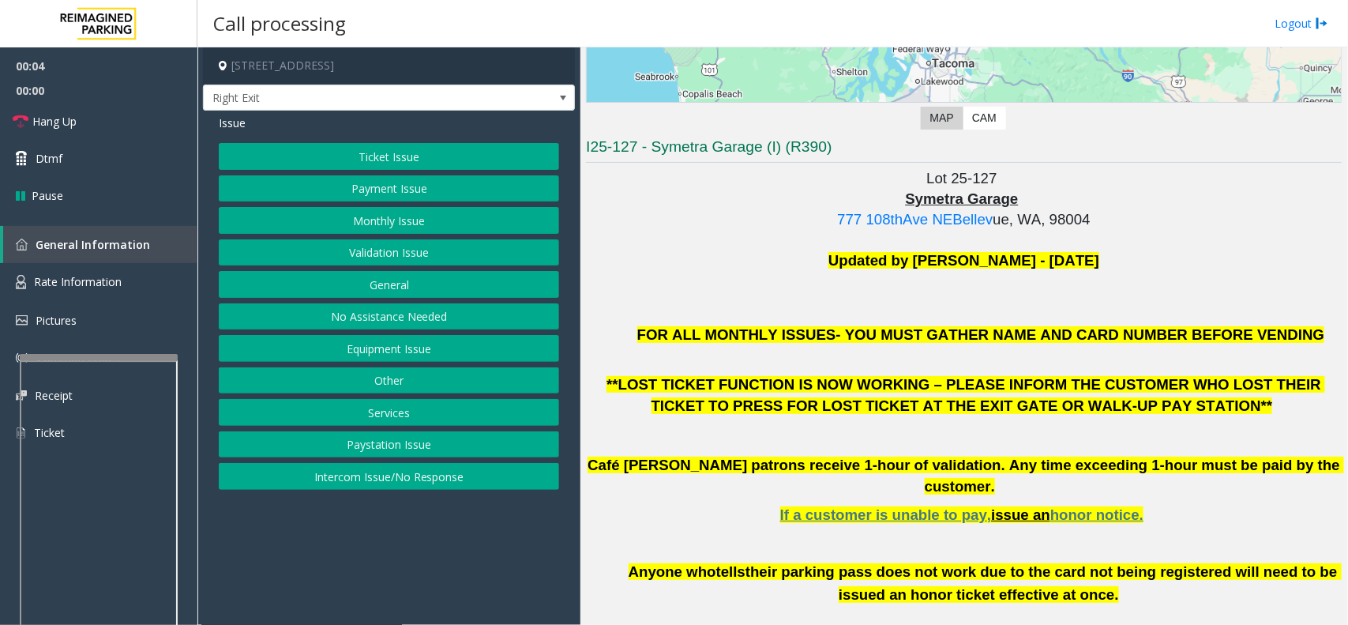
drag, startPoint x: 417, startPoint y: 480, endPoint x: 379, endPoint y: 313, distance: 171.7
click at [417, 475] on button "Intercom Issue/No Response" at bounding box center [389, 476] width 340 height 27
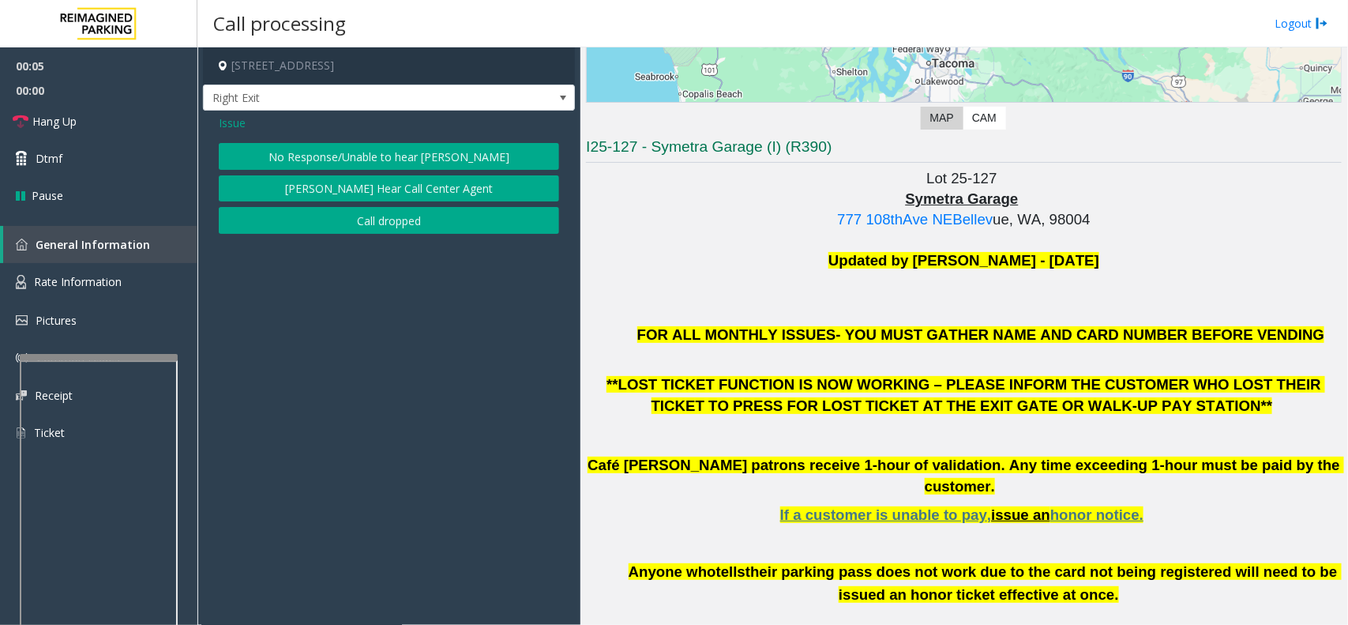
click at [357, 160] on button "No Response/Unable to hear [PERSON_NAME]" at bounding box center [389, 156] width 340 height 27
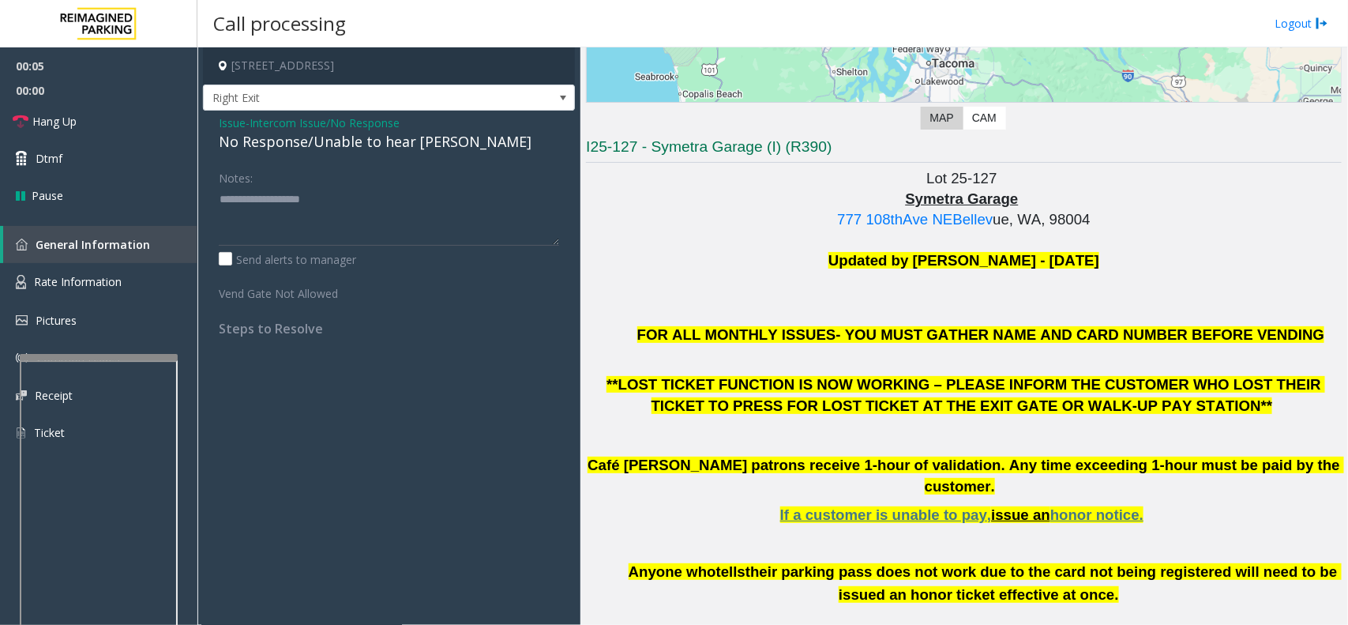
click at [351, 137] on div "No Response/Unable to hear [PERSON_NAME]" at bounding box center [389, 141] width 340 height 21
paste textarea "**********"
click at [345, 214] on textarea at bounding box center [389, 215] width 340 height 59
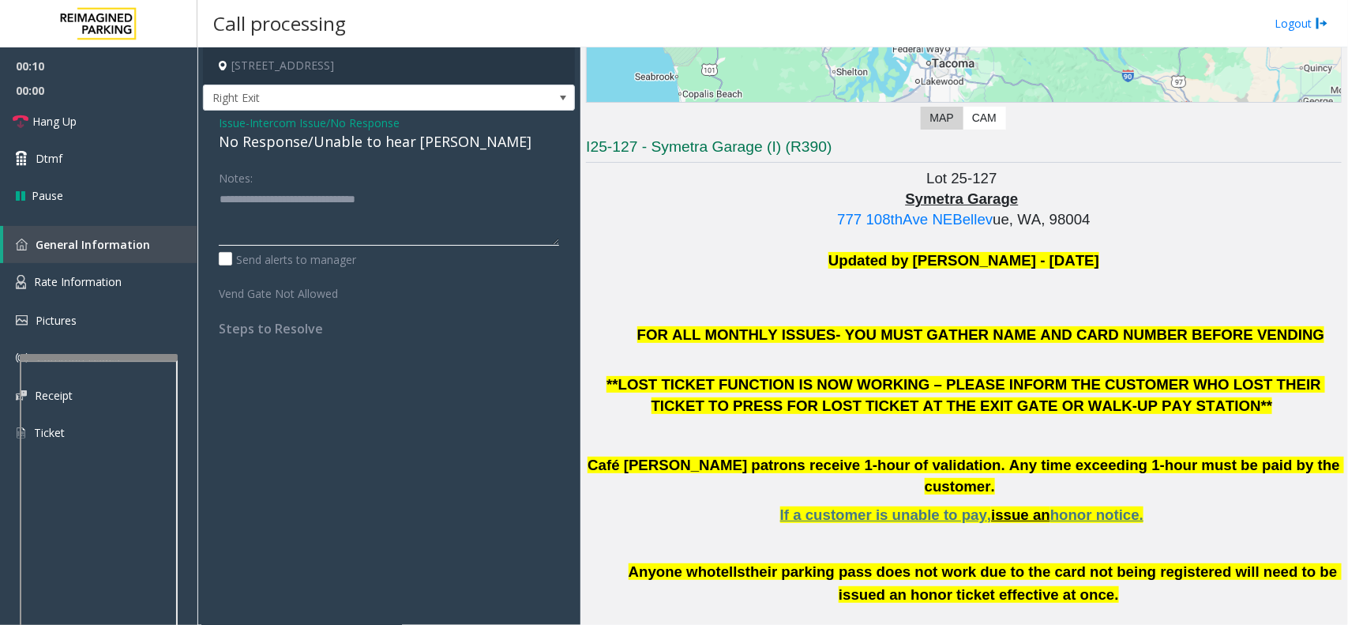
type textarea "**********"
click at [231, 125] on span "Issue" at bounding box center [232, 123] width 27 height 17
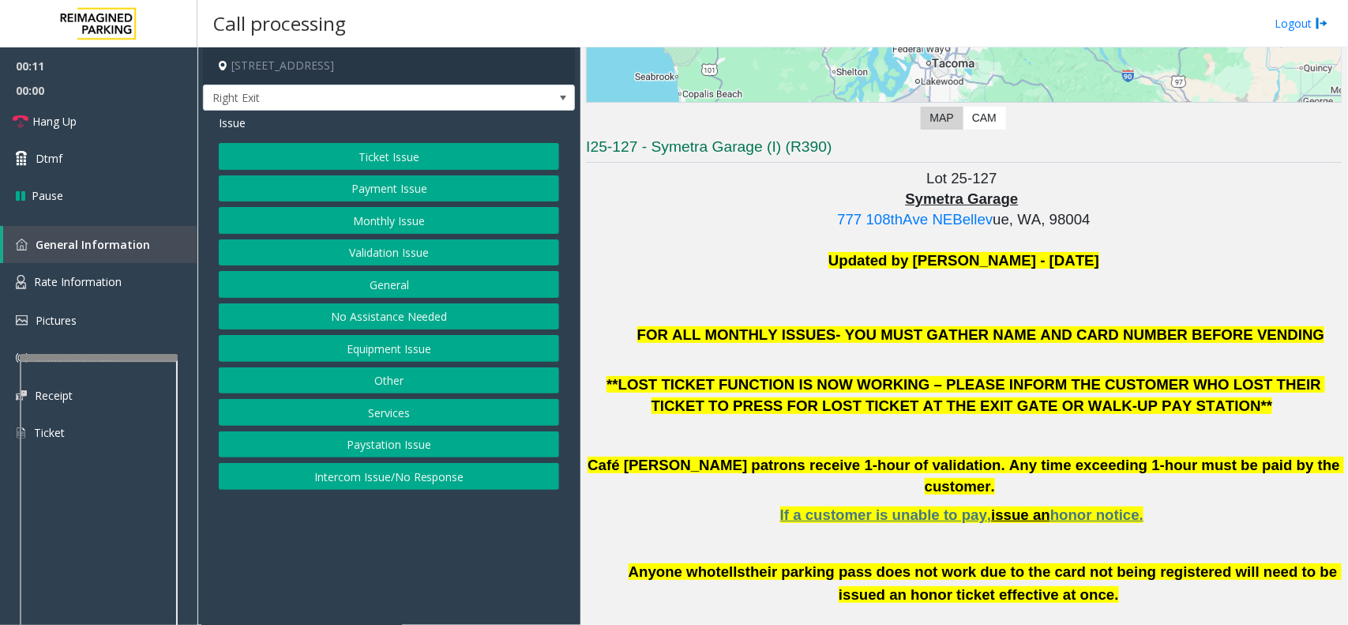
click at [274, 167] on button "Ticket Issue" at bounding box center [389, 156] width 340 height 27
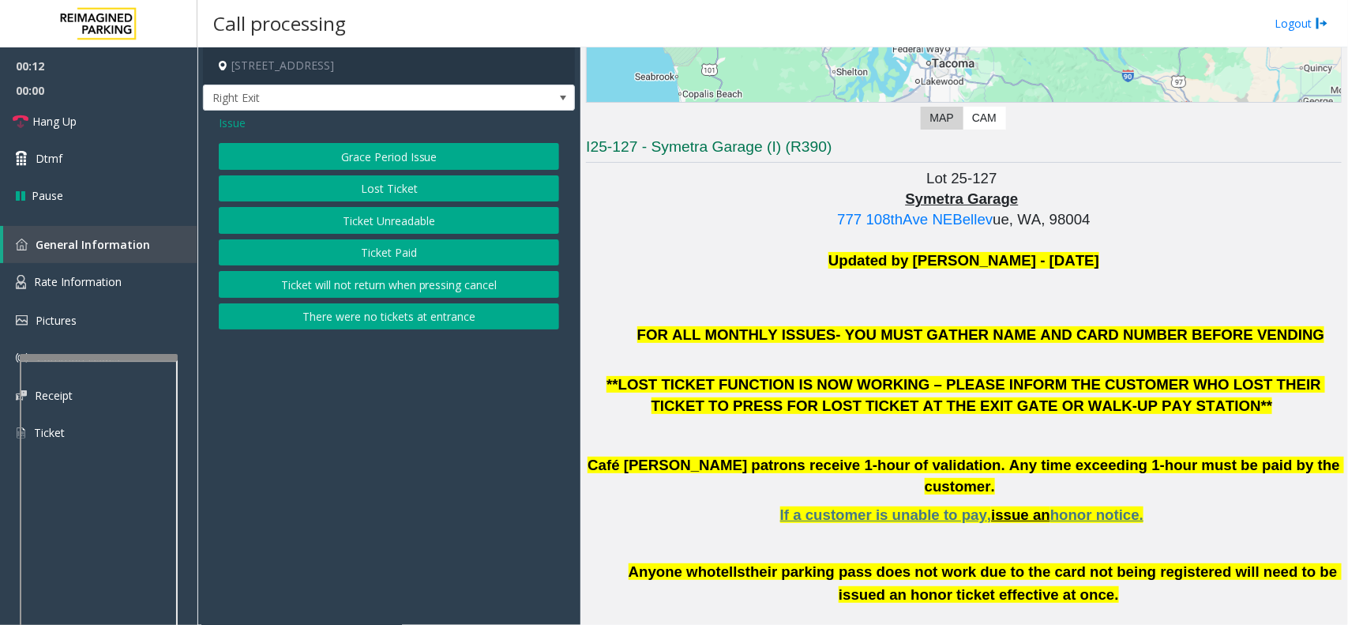
click at [299, 187] on button "Lost Ticket" at bounding box center [389, 188] width 340 height 27
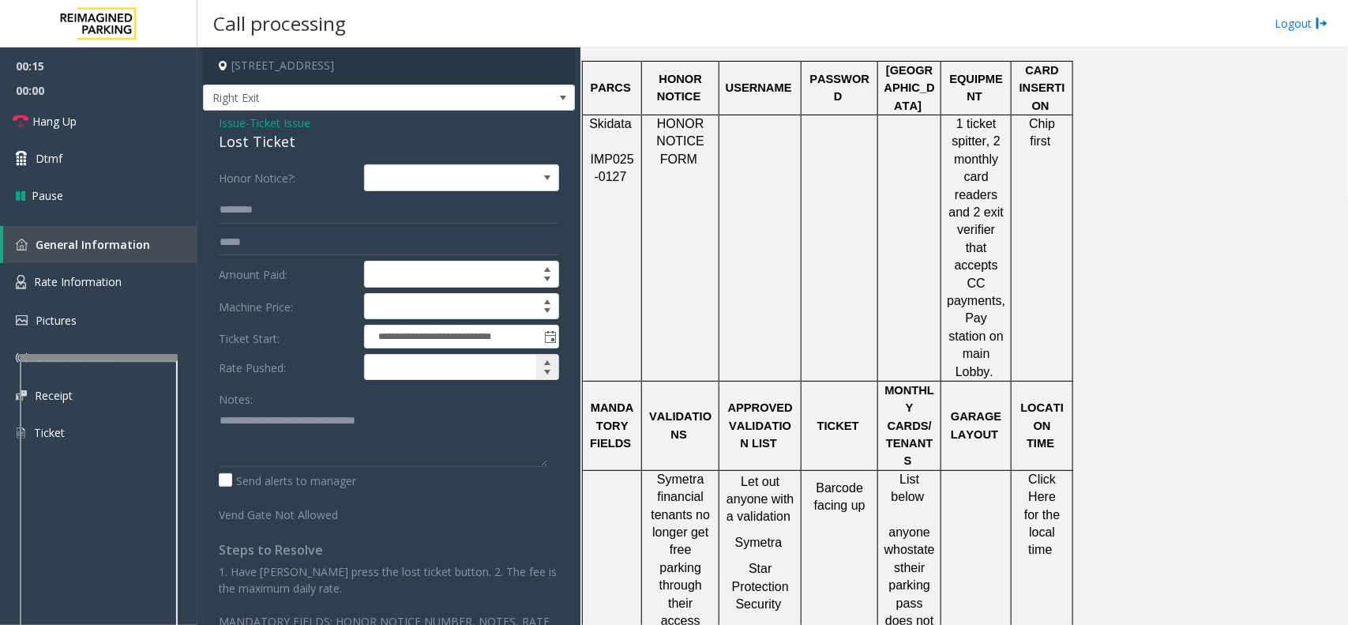
scroll to position [1185, 0]
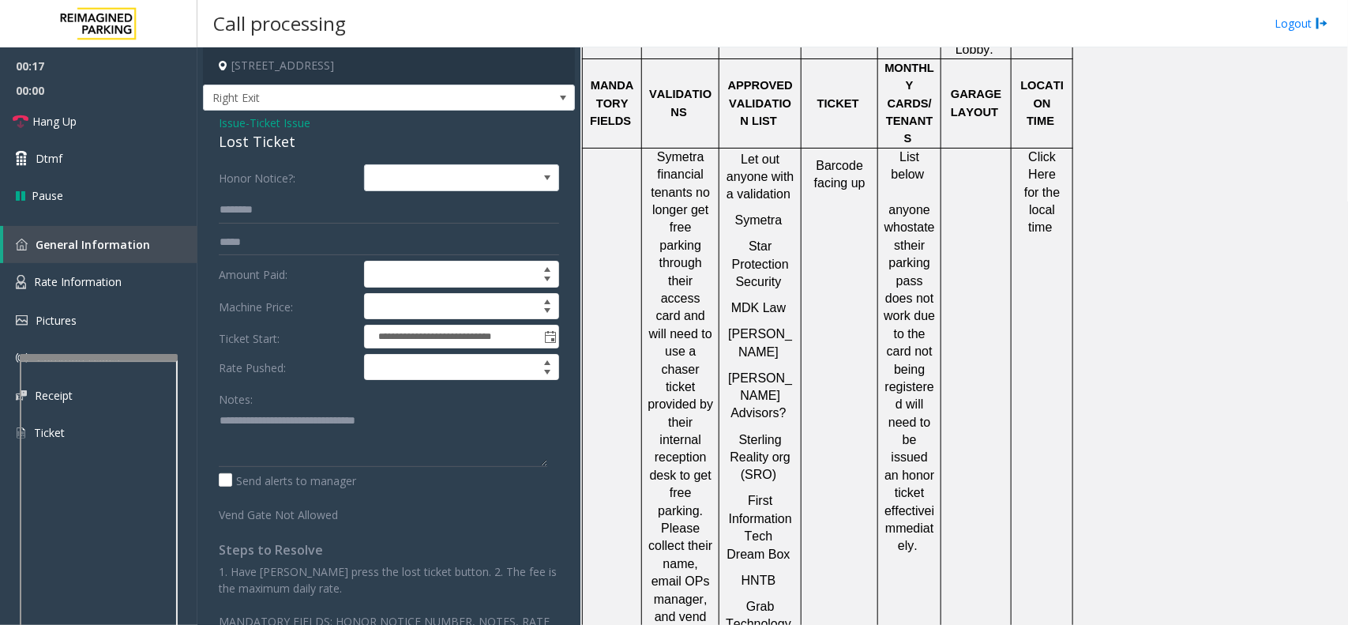
click at [235, 128] on span "Issue" at bounding box center [232, 123] width 27 height 17
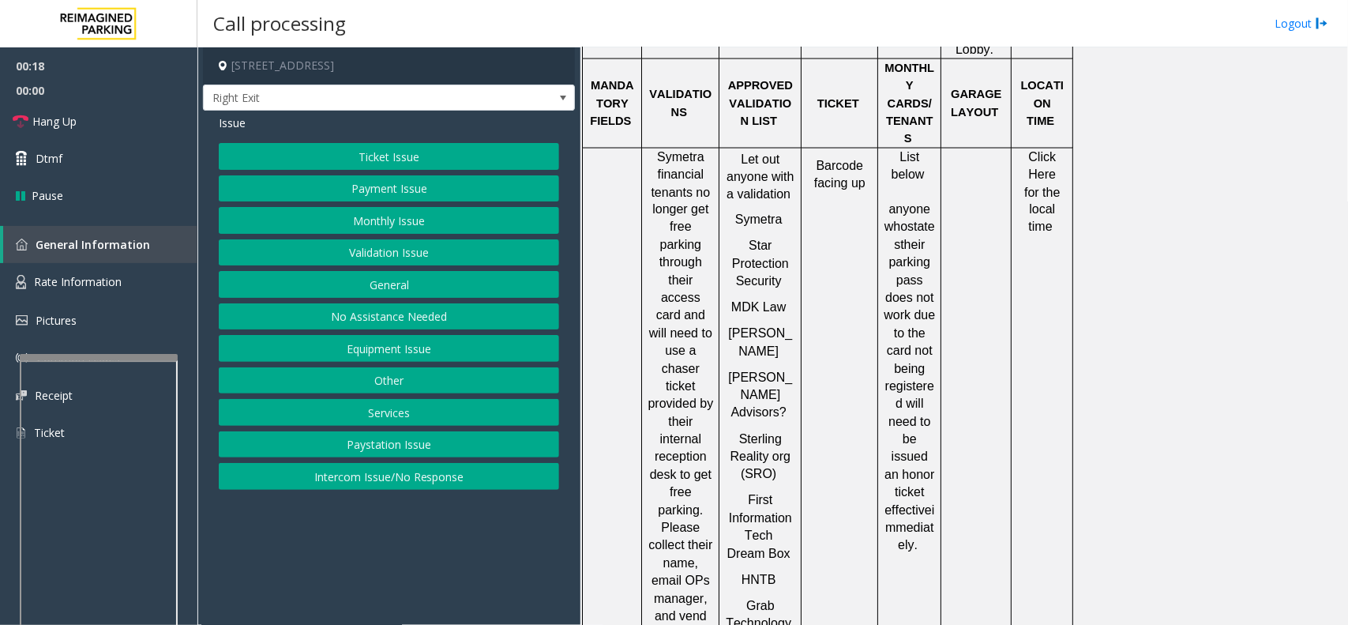
drag, startPoint x: 373, startPoint y: 314, endPoint x: 310, endPoint y: 174, distance: 153.8
click at [373, 314] on button "No Assistance Needed" at bounding box center [389, 316] width 340 height 27
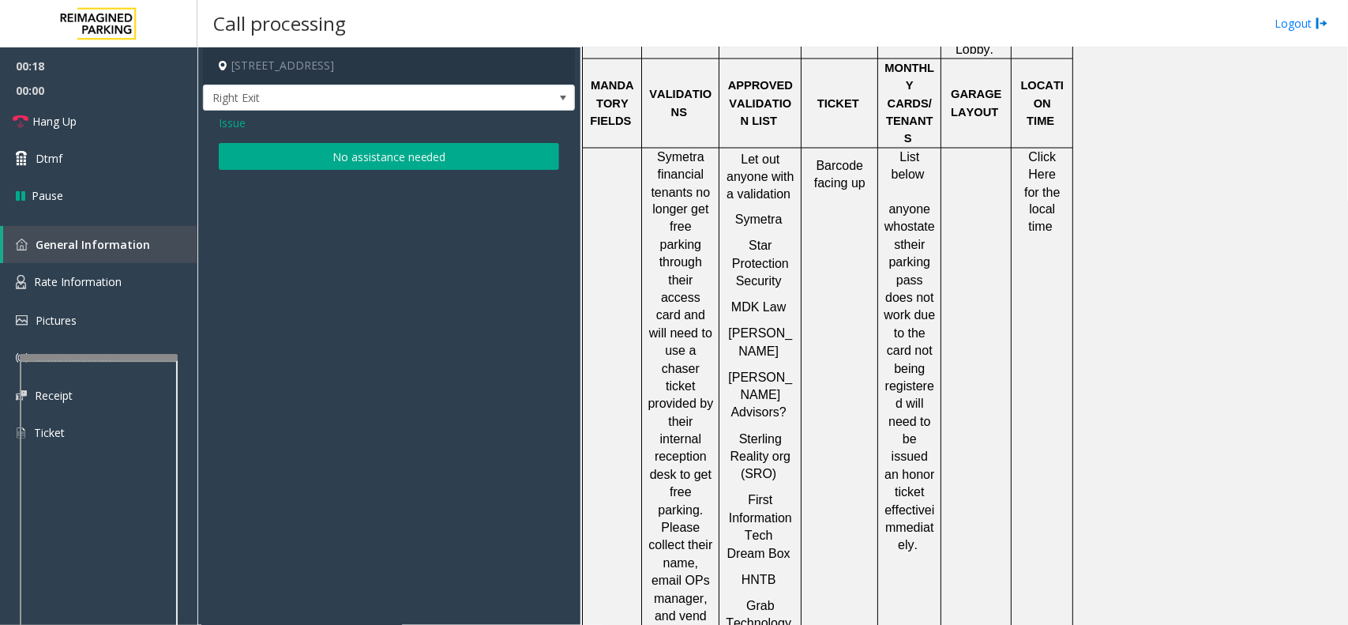
click at [310, 150] on button "No assistance needed" at bounding box center [389, 156] width 340 height 27
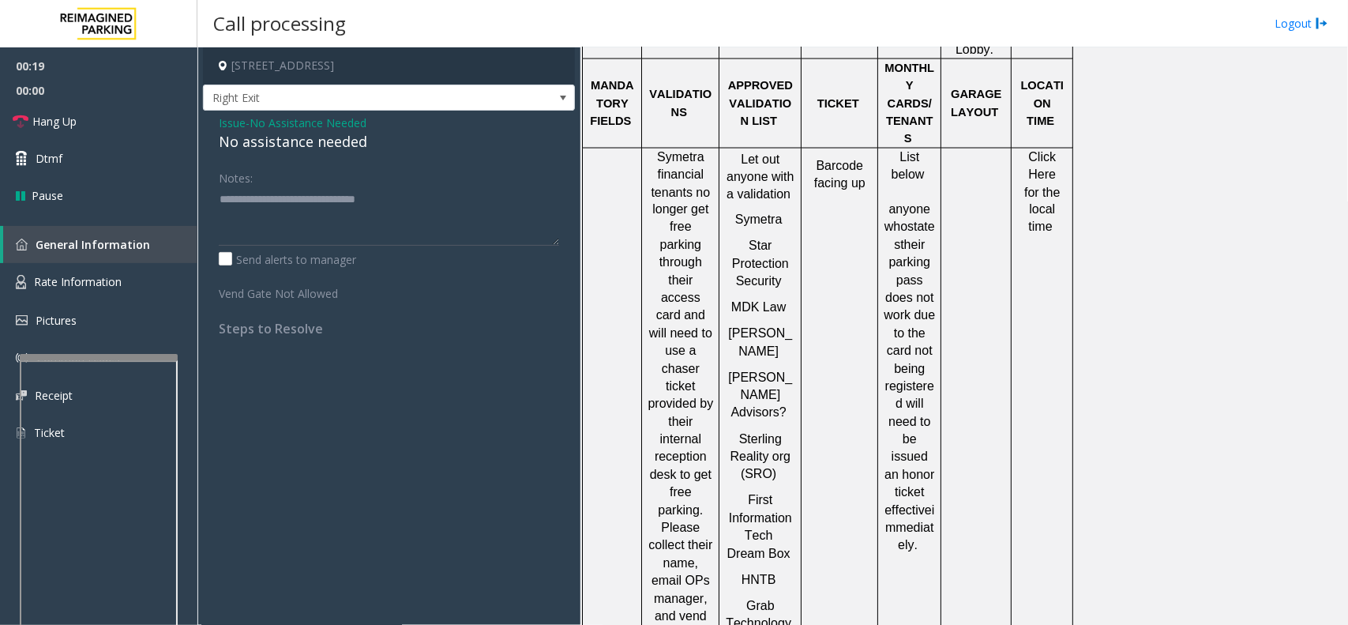
click at [290, 135] on div "No assistance needed" at bounding box center [389, 141] width 340 height 21
click at [330, 145] on div "No assistance needed" at bounding box center [389, 141] width 340 height 21
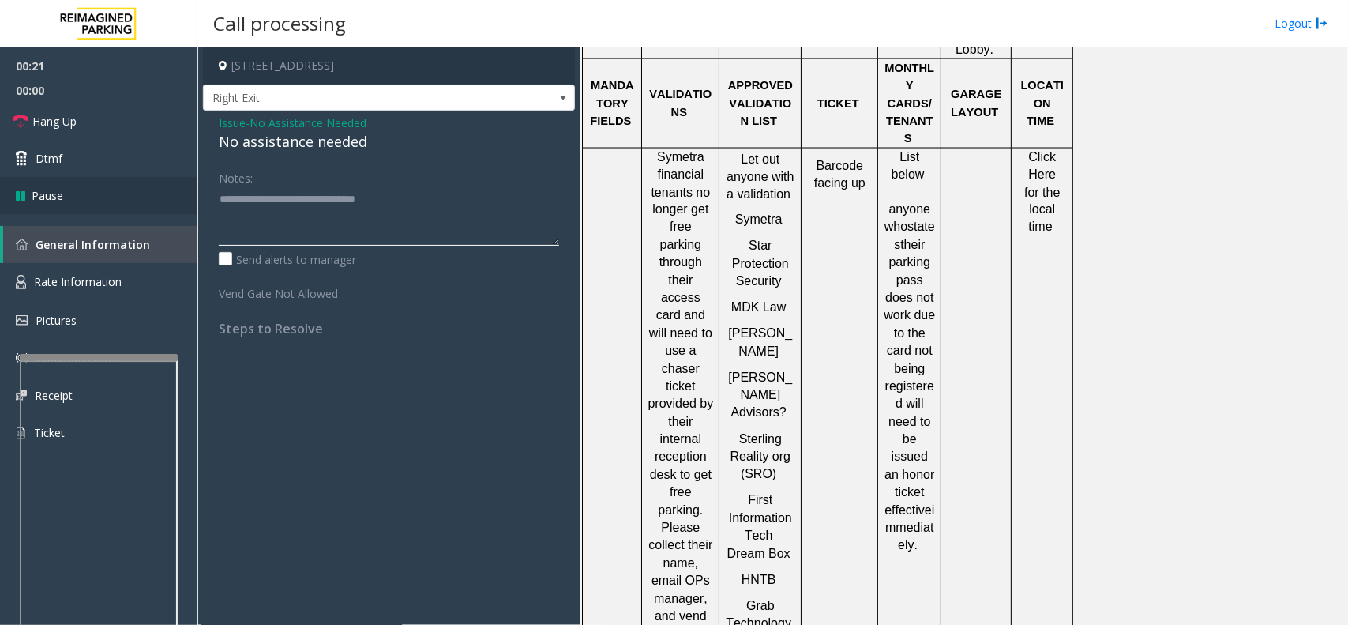
drag, startPoint x: 472, startPoint y: 215, endPoint x: 146, endPoint y: 179, distance: 328.1
click at [159, 183] on app-root "00:21 00:00 Hang Up Dtmf Pause General Information Rate Information Pictures Co…" at bounding box center [674, 312] width 1348 height 625
paste textarea
type textarea "**********"
click at [141, 116] on link "Hang Up" at bounding box center [98, 121] width 197 height 37
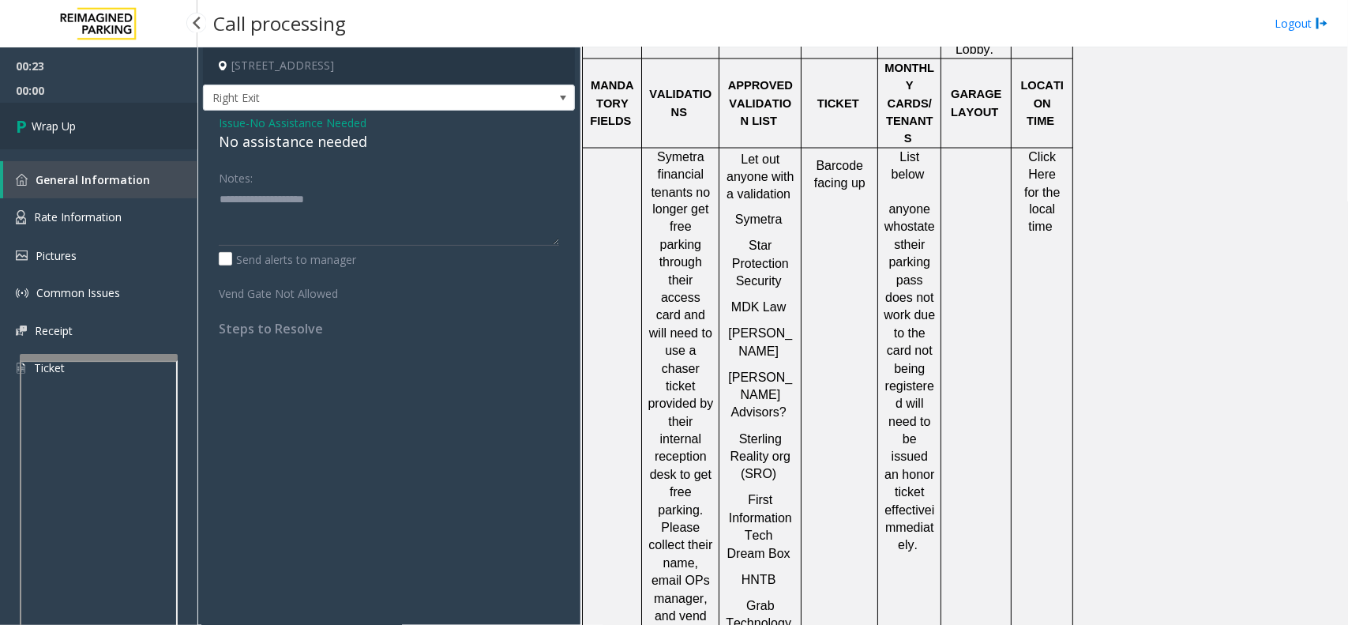
click at [141, 116] on link "Wrap Up" at bounding box center [98, 126] width 197 height 47
